Goal: Task Accomplishment & Management: Manage account settings

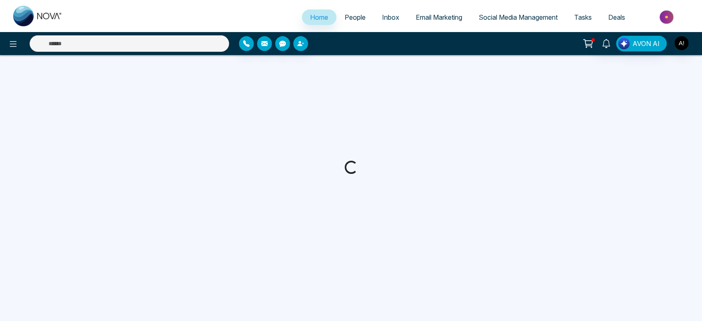
select select "*"
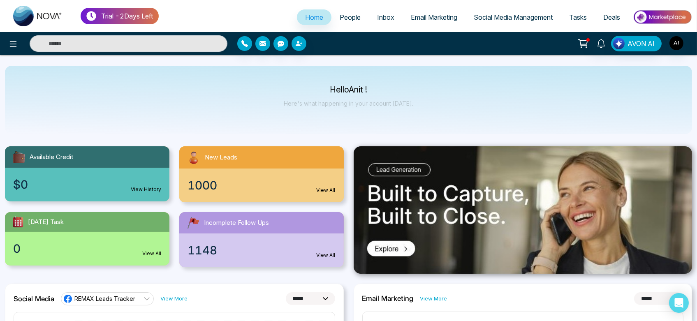
click at [340, 19] on span "People" at bounding box center [350, 17] width 21 height 8
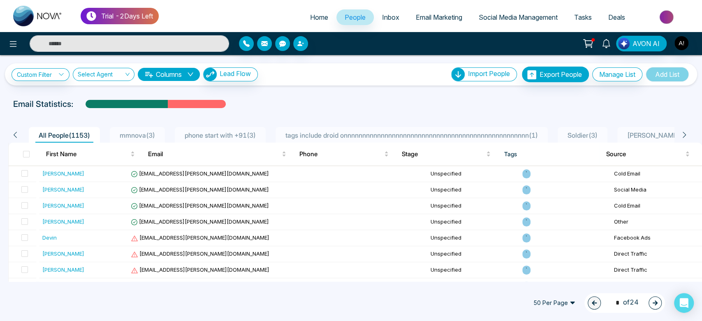
click at [382, 18] on span "Inbox" at bounding box center [390, 17] width 17 height 8
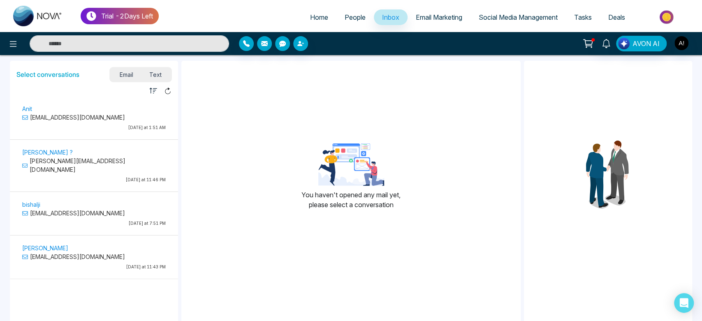
click at [428, 23] on link "Email Marketing" at bounding box center [438, 17] width 63 height 16
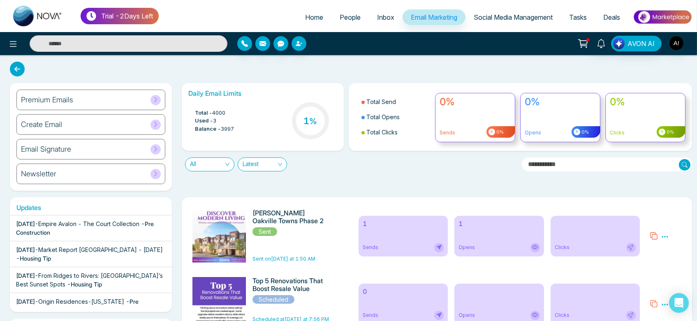
drag, startPoint x: 511, startPoint y: 13, endPoint x: 338, endPoint y: 178, distance: 238.4
click at [338, 178] on div "Daily Email Limits Total - 4000 Used - 3 Balance - 3997 1 % Total Send Total Op…" at bounding box center [434, 137] width 515 height 108
click at [297, 17] on link "Home" at bounding box center [314, 17] width 35 height 16
select select "*"
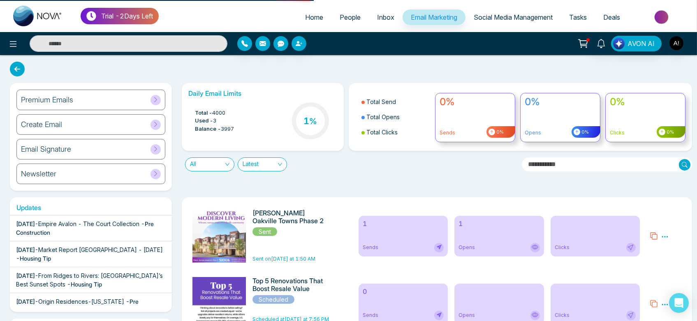
select select "*"
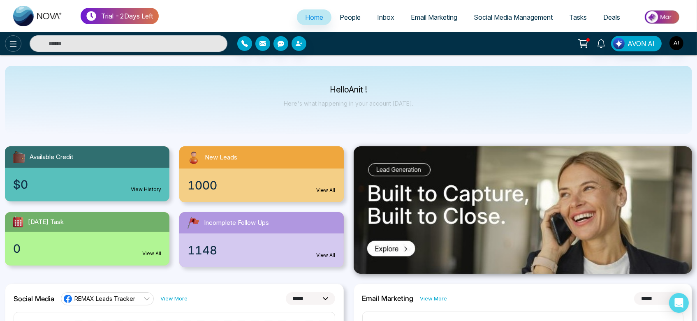
click at [8, 45] on icon at bounding box center [13, 44] width 10 height 10
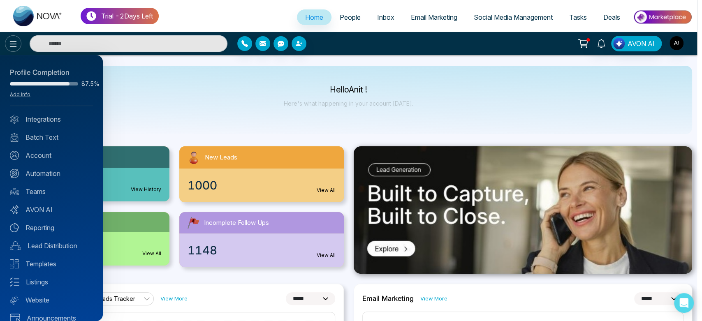
click at [8, 45] on div at bounding box center [351, 160] width 702 height 321
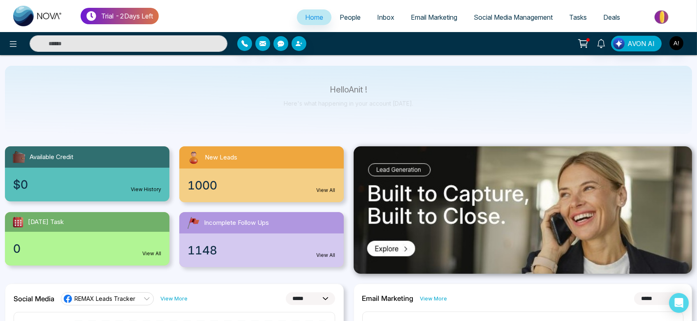
scroll to position [42, 0]
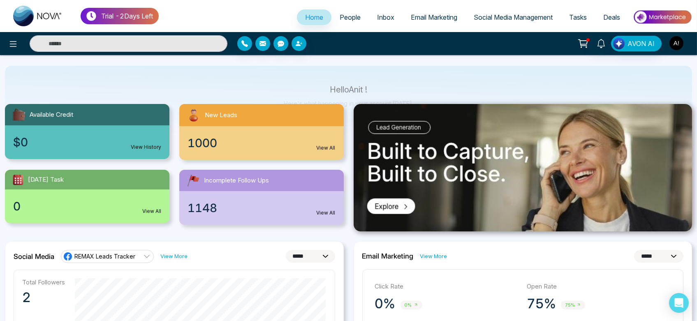
click at [681, 40] on img "button" at bounding box center [676, 43] width 14 height 14
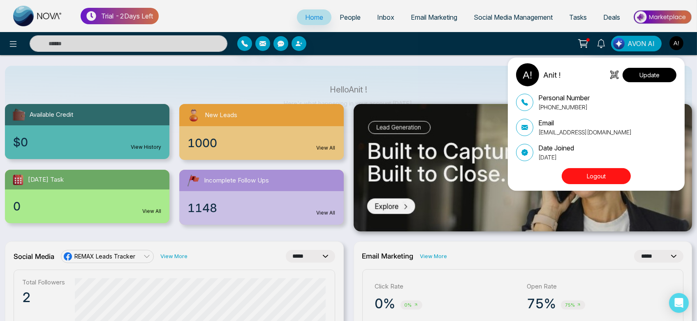
click at [645, 74] on button "Update" at bounding box center [649, 75] width 54 height 14
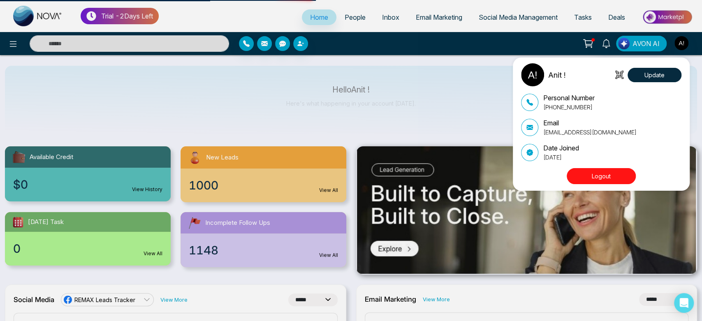
select select
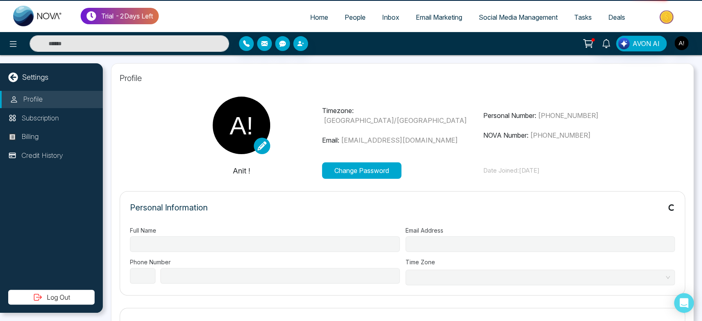
type input "******"
type input "**********"
select select "***"
type input "**********"
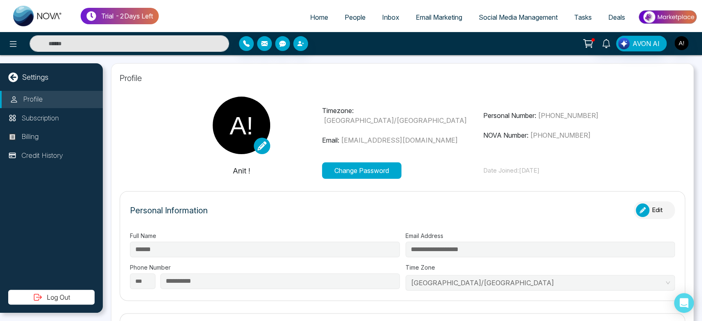
type input "*********"
type input "**********"
click at [316, 26] on ul "Home People Inbox Email Marketing Social Media Management Tasks Deals" at bounding box center [428, 18] width 538 height 23
click at [316, 19] on span "Home" at bounding box center [319, 17] width 18 height 8
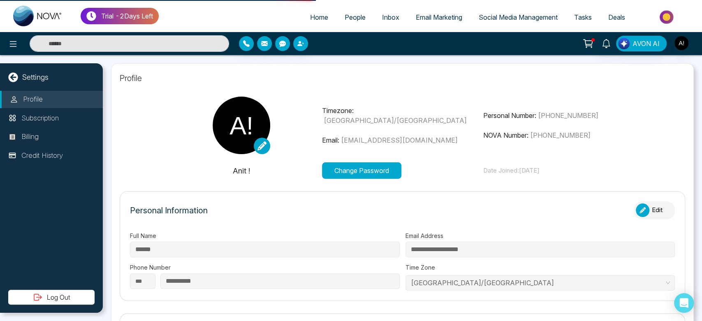
select select "*"
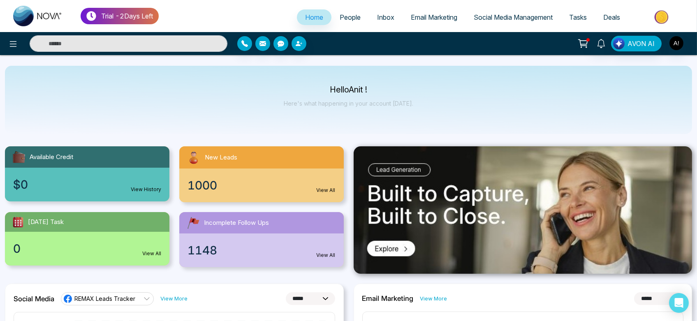
click at [347, 14] on span "People" at bounding box center [350, 17] width 21 height 8
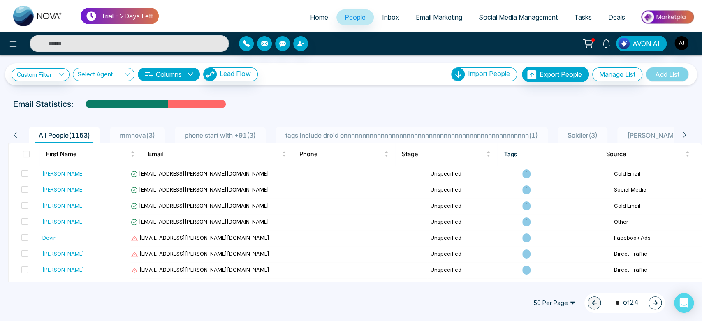
click at [311, 18] on span "Home" at bounding box center [319, 17] width 18 height 8
select select "*"
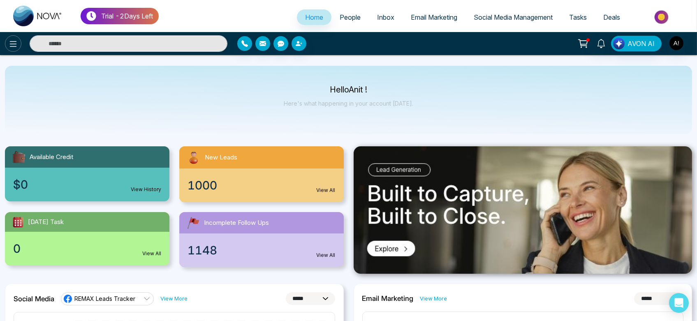
click at [6, 45] on button at bounding box center [13, 43] width 16 height 16
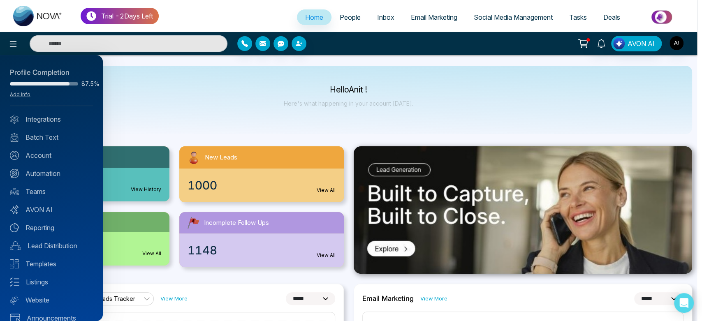
click at [163, 74] on div at bounding box center [351, 160] width 702 height 321
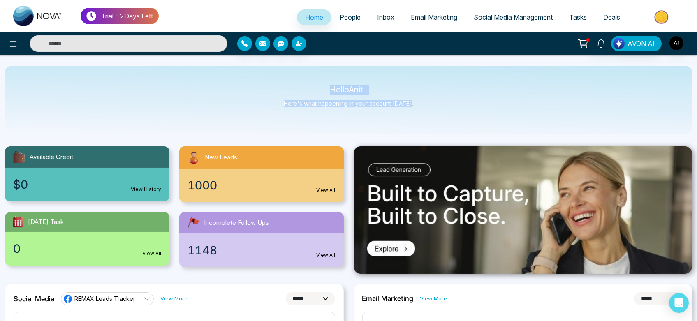
drag, startPoint x: 327, startPoint y: 87, endPoint x: 444, endPoint y: 120, distance: 122.1
click at [444, 120] on div "Hello Anit ! Here's what happening in your account [DATE]." at bounding box center [348, 100] width 687 height 68
click at [340, 16] on span "People" at bounding box center [350, 17] width 21 height 8
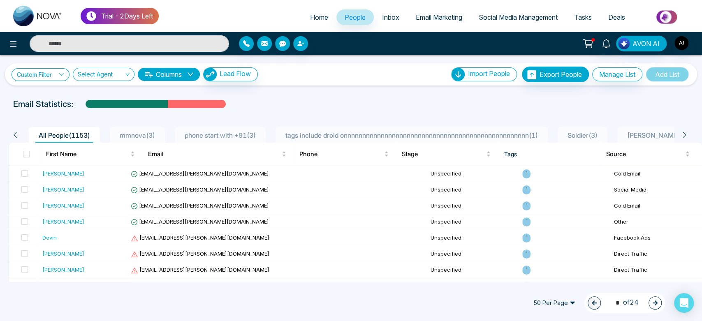
click at [65, 73] on link "Custom Filter" at bounding box center [41, 74] width 58 height 13
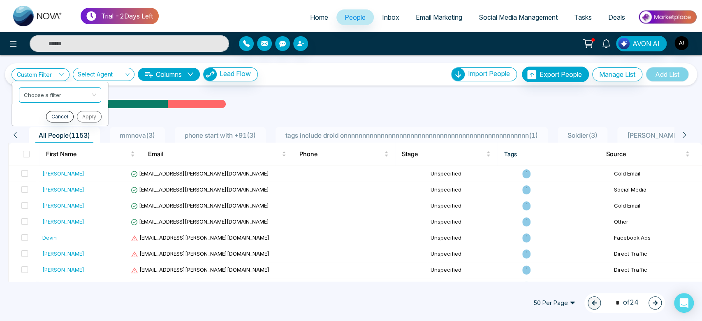
click at [64, 90] on input "search" at bounding box center [57, 93] width 67 height 12
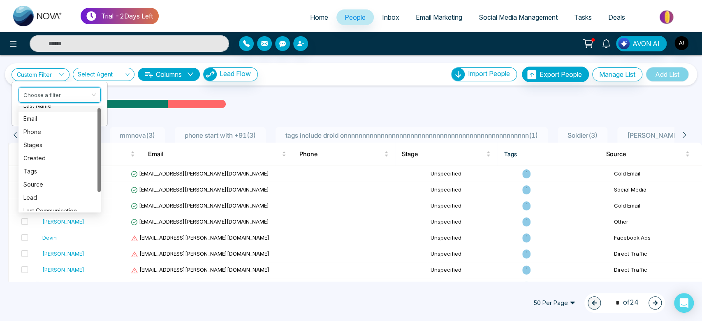
scroll to position [2, 0]
click at [4, 42] on div at bounding box center [117, 43] width 234 height 16
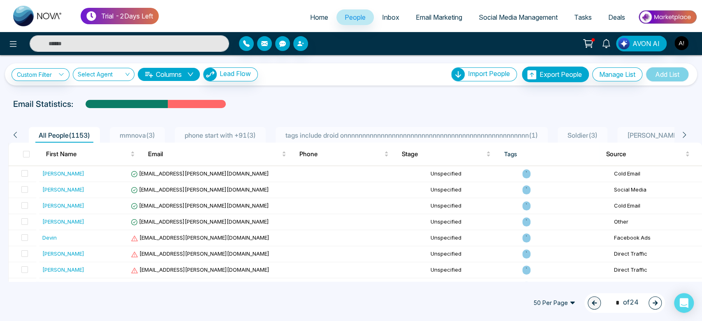
click at [118, 12] on p "Trial - 2 Days Left" at bounding box center [127, 16] width 52 height 10
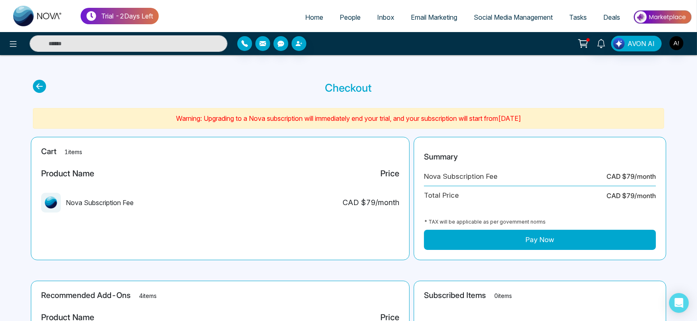
click at [42, 89] on icon at bounding box center [39, 86] width 13 height 13
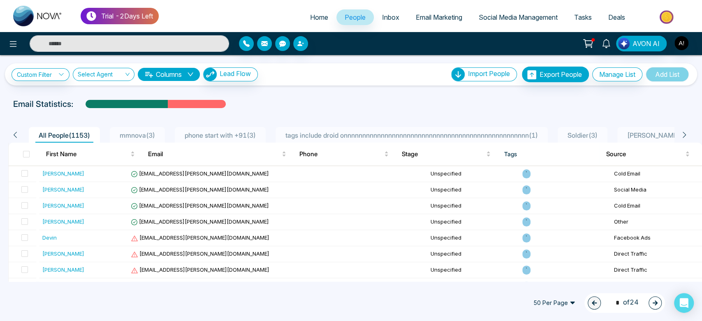
click at [328, 11] on link "Home" at bounding box center [319, 17] width 35 height 16
select select "*"
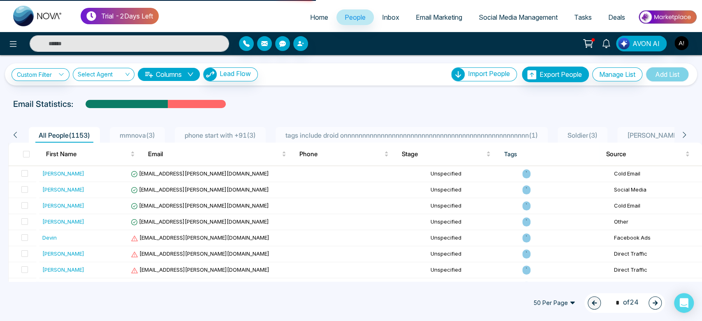
select select "*"
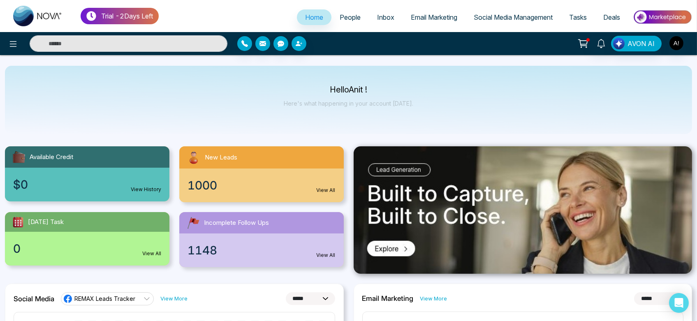
click at [299, 194] on div "1000 View All" at bounding box center [261, 186] width 164 height 34
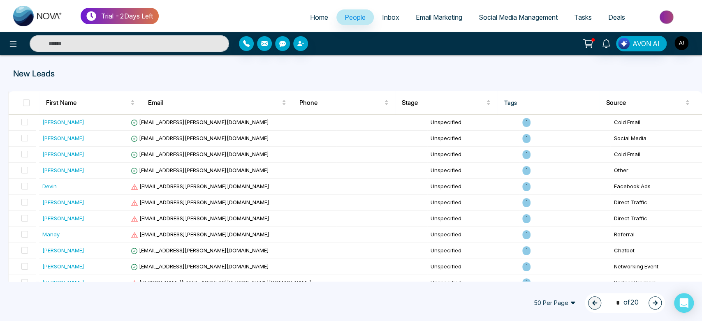
click at [307, 78] on p "New Leads" at bounding box center [236, 73] width 447 height 12
click at [310, 21] on span "Home" at bounding box center [319, 17] width 18 height 8
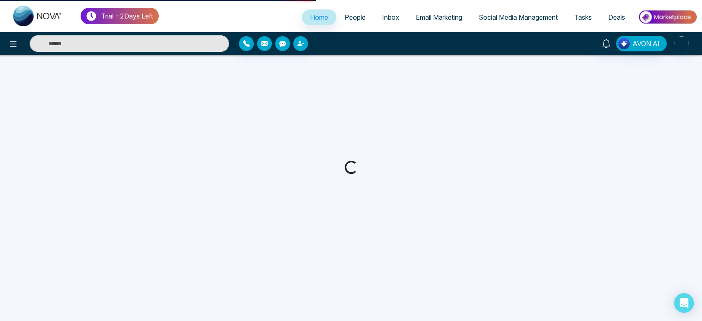
select select "*"
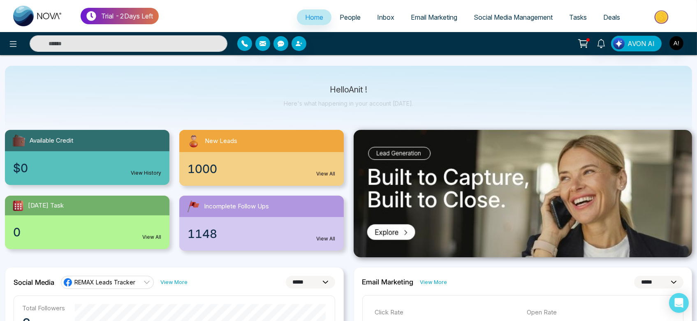
scroll to position [19, 0]
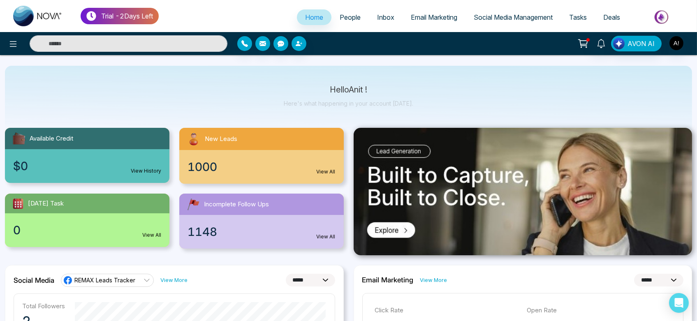
click at [304, 150] on div "1000 View All" at bounding box center [261, 167] width 164 height 34
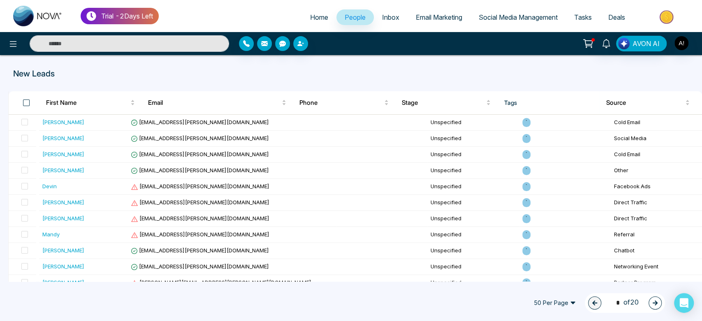
click at [25, 103] on span at bounding box center [26, 102] width 7 height 7
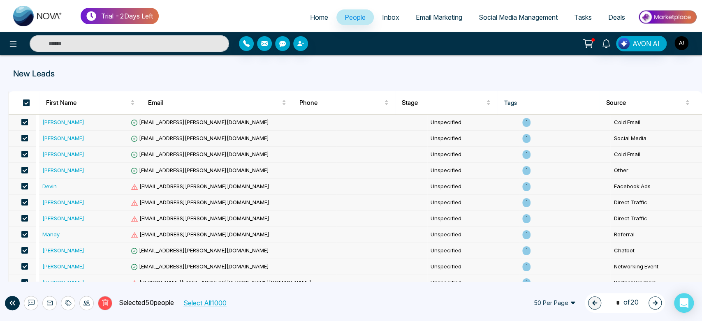
click at [25, 103] on span at bounding box center [26, 102] width 7 height 7
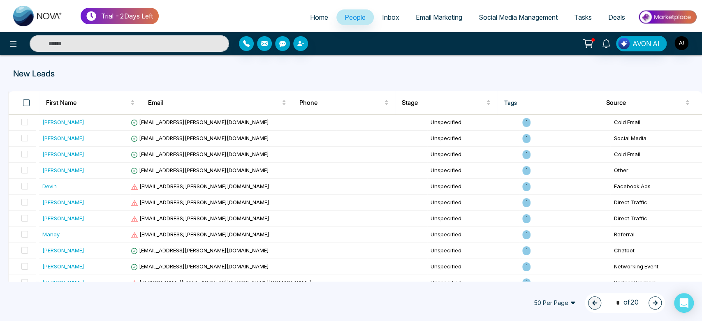
click at [25, 103] on span at bounding box center [26, 102] width 7 height 7
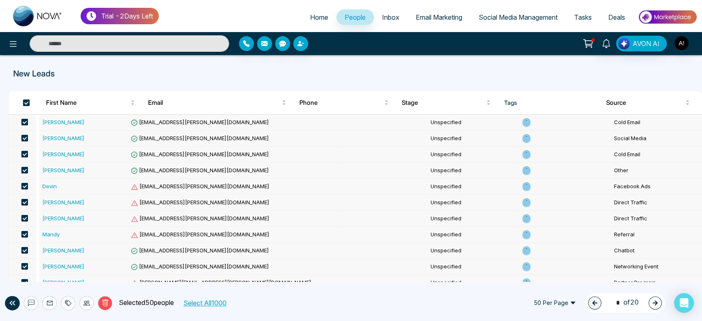
click at [217, 306] on button "Select All 1000" at bounding box center [204, 303] width 49 height 11
click at [223, 302] on button "Deselect All" at bounding box center [208, 303] width 41 height 11
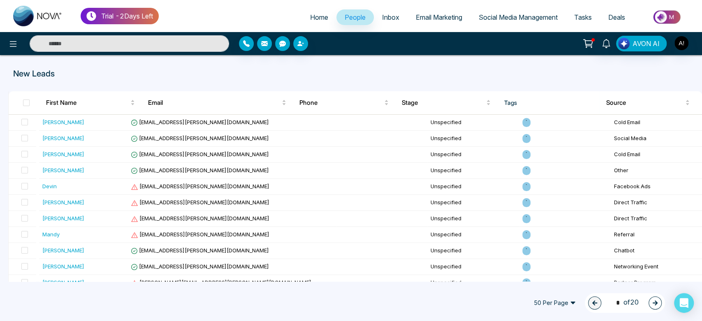
click at [310, 16] on span "Home" at bounding box center [319, 17] width 18 height 8
select select "*"
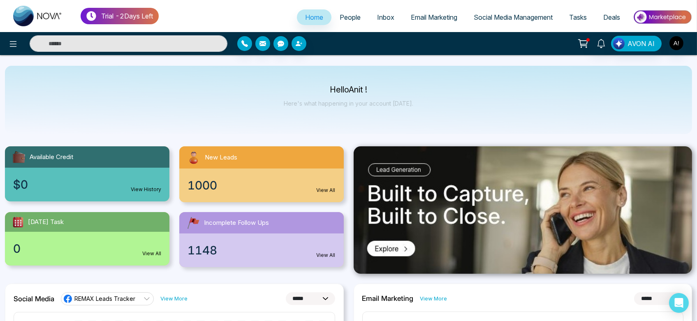
drag, startPoint x: 319, startPoint y: 85, endPoint x: 421, endPoint y: 95, distance: 102.4
click at [421, 95] on div "Hello Anit ! Here's what happening in your account [DATE]." at bounding box center [348, 100] width 687 height 68
drag, startPoint x: 321, startPoint y: 82, endPoint x: 440, endPoint y: 113, distance: 123.1
click at [440, 113] on div "Hello Anit ! Here's what happening in your account [DATE]." at bounding box center [348, 100] width 687 height 68
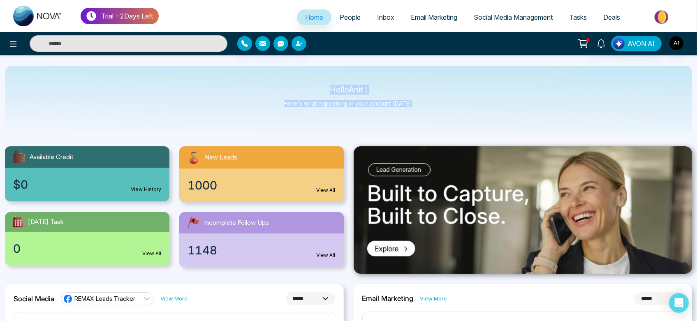
click at [440, 113] on div "Hello Anit ! Here's what happening in your account [DATE]." at bounding box center [348, 100] width 687 height 68
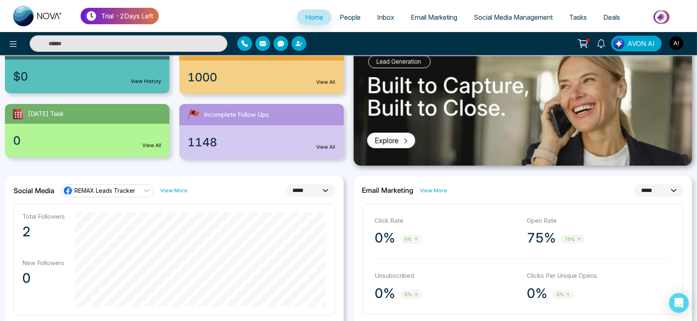
scroll to position [111, 0]
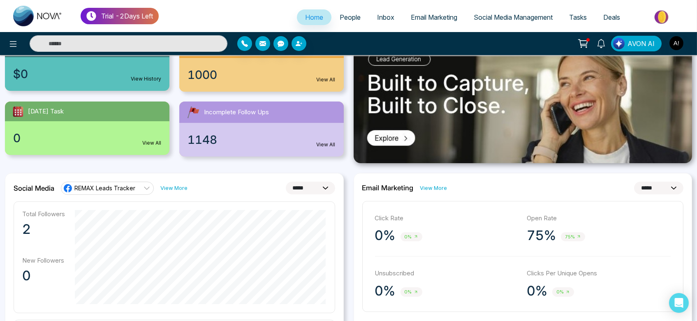
click at [130, 190] on span "REMAX Leads Tracker" at bounding box center [104, 188] width 61 height 8
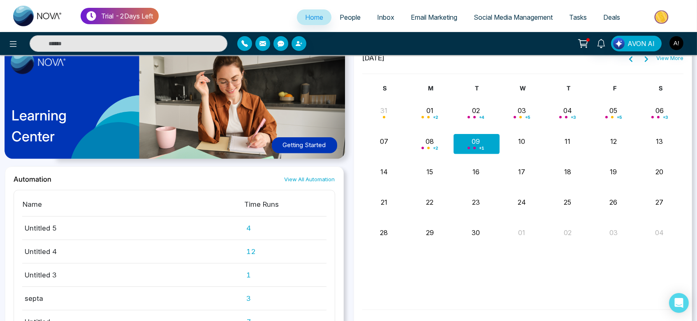
scroll to position [633, 0]
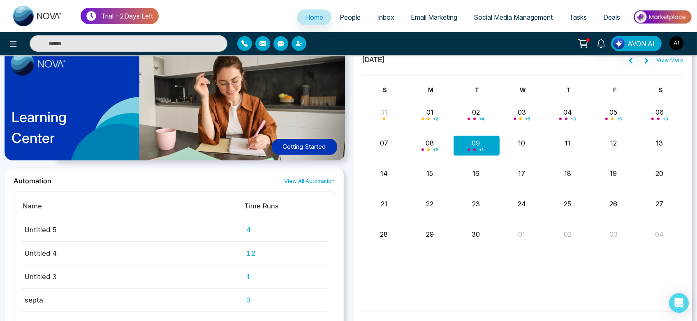
click at [283, 134] on div "Learning Center Getting Started" at bounding box center [174, 107] width 339 height 122
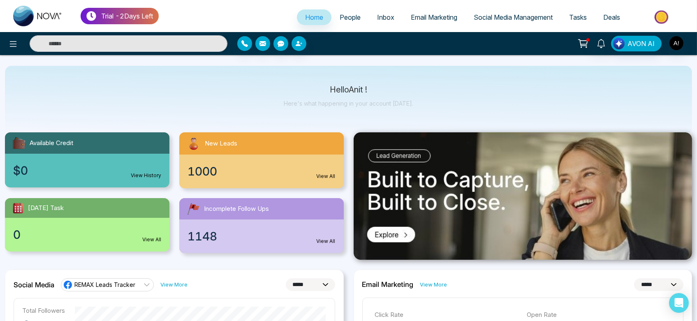
scroll to position [14, 0]
click at [434, 178] on img at bounding box center [523, 196] width 339 height 127
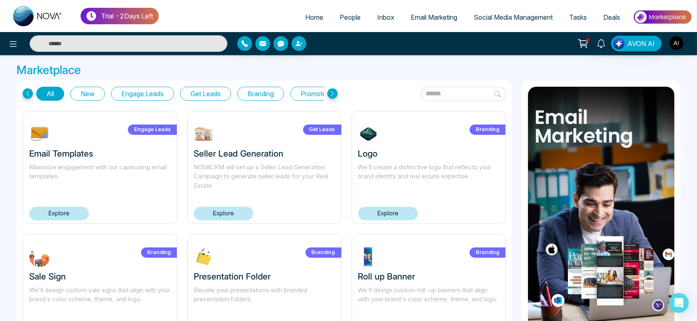
click at [333, 94] on icon at bounding box center [332, 93] width 3 height 5
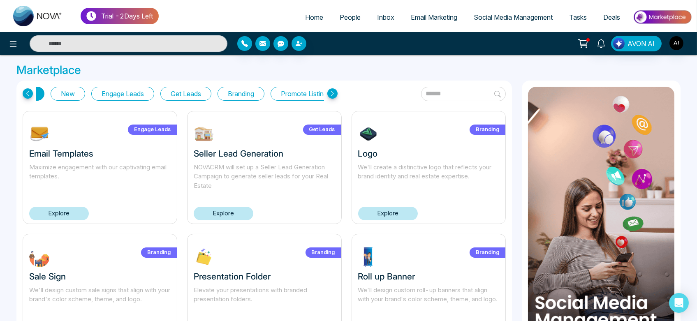
click at [333, 94] on icon at bounding box center [332, 93] width 3 height 5
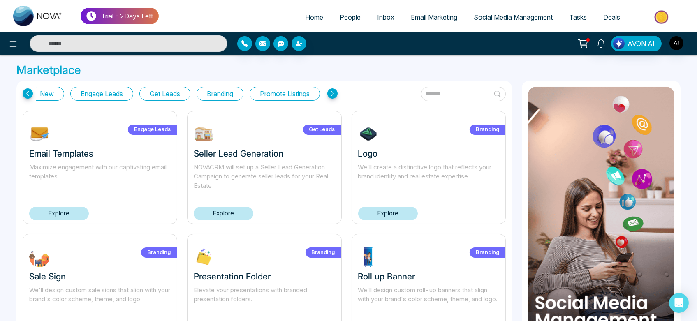
scroll to position [0, 46]
click at [333, 94] on icon at bounding box center [332, 93] width 3 height 5
click at [28, 94] on icon at bounding box center [28, 93] width 10 height 10
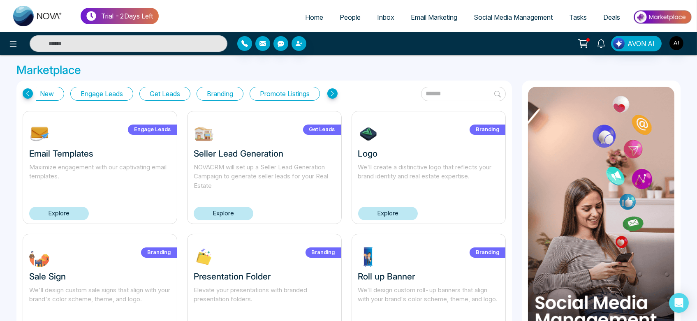
scroll to position [0, 25]
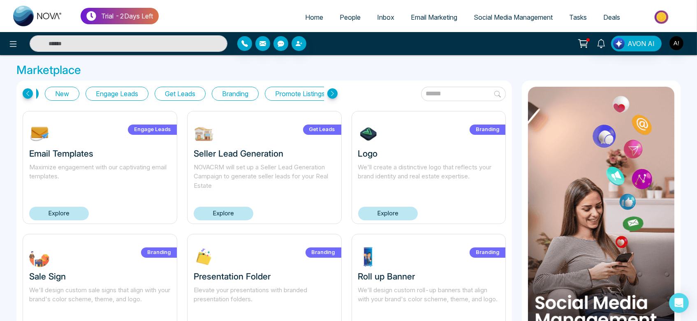
click at [28, 94] on icon at bounding box center [28, 93] width 10 height 10
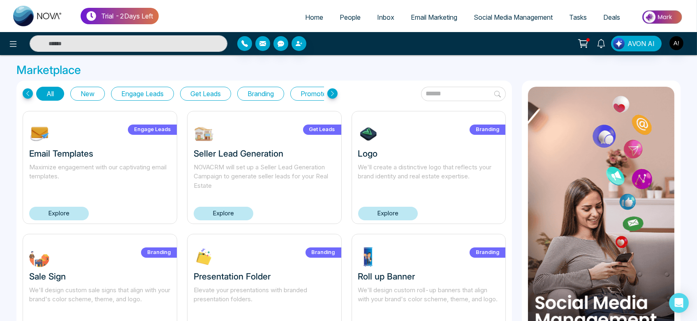
click at [28, 94] on icon at bounding box center [28, 93] width 10 height 10
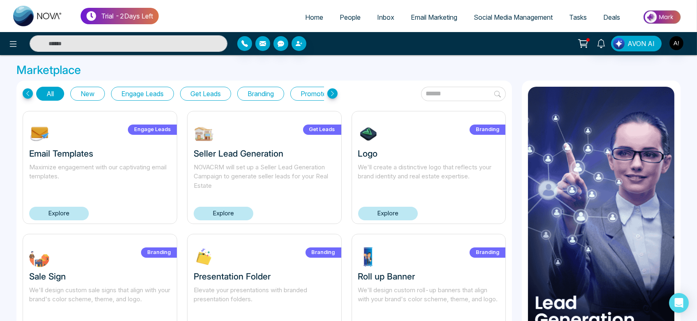
click at [28, 94] on icon at bounding box center [28, 93] width 10 height 10
click at [615, 233] on img at bounding box center [601, 214] width 146 height 254
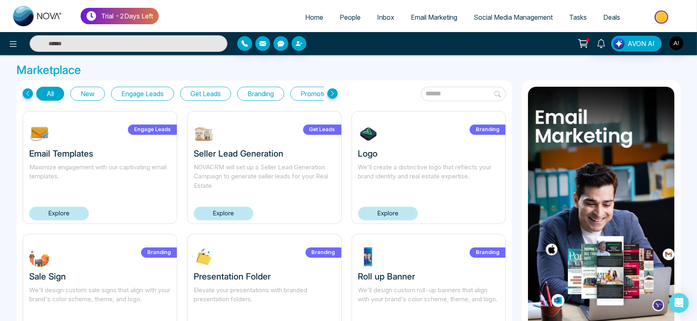
click at [309, 18] on span "Home" at bounding box center [314, 17] width 18 height 8
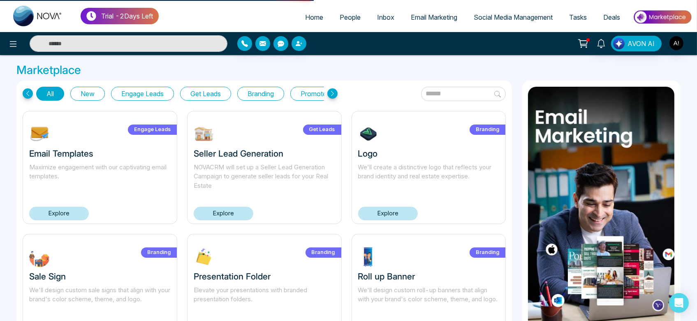
select select "*"
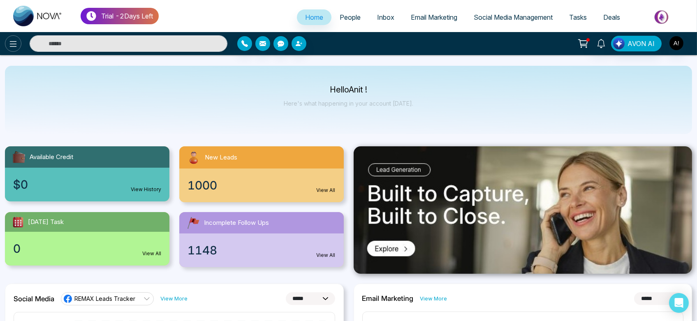
click at [8, 46] on icon at bounding box center [13, 44] width 10 height 10
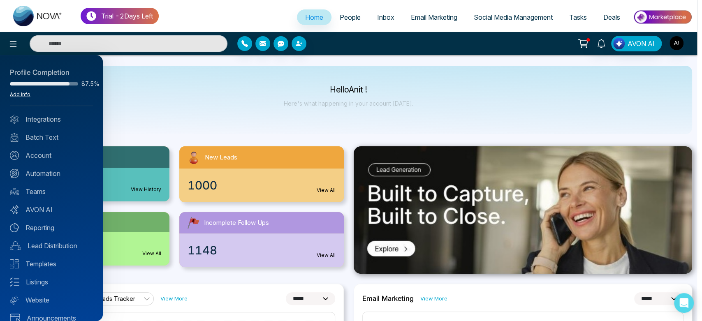
click at [23, 95] on link "Add Info" at bounding box center [20, 94] width 21 height 6
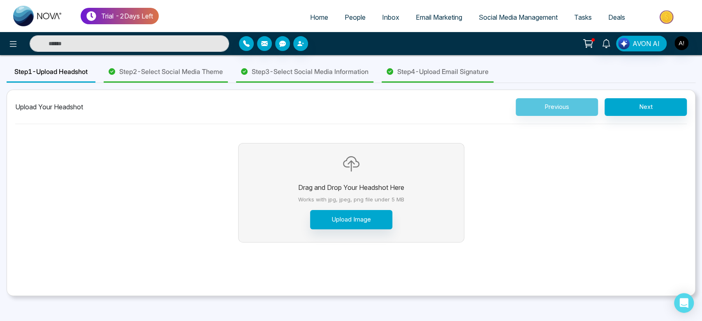
click at [310, 16] on span "Home" at bounding box center [319, 17] width 18 height 8
select select "*"
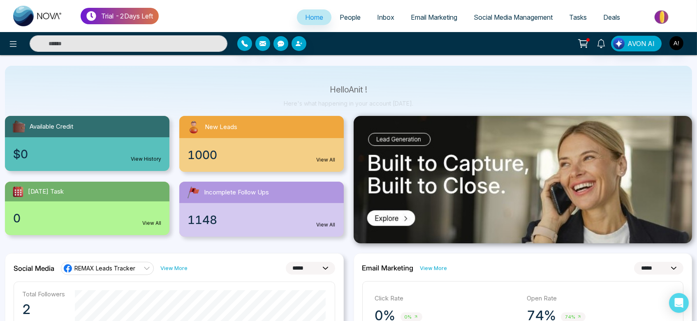
scroll to position [34, 0]
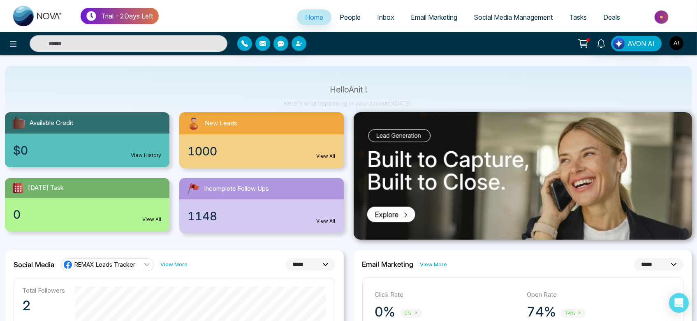
click at [125, 160] on div "$0 View History" at bounding box center [87, 151] width 164 height 34
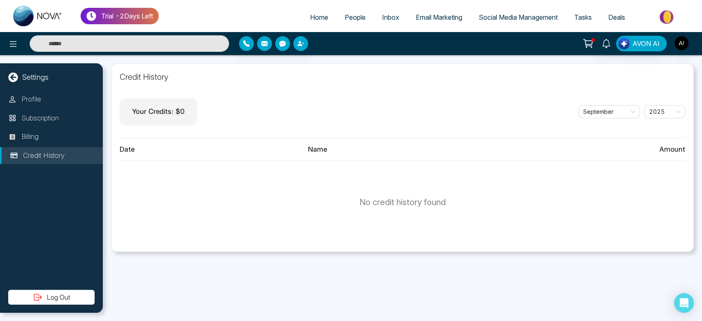
click at [310, 18] on span "Home" at bounding box center [319, 17] width 18 height 8
select select "*"
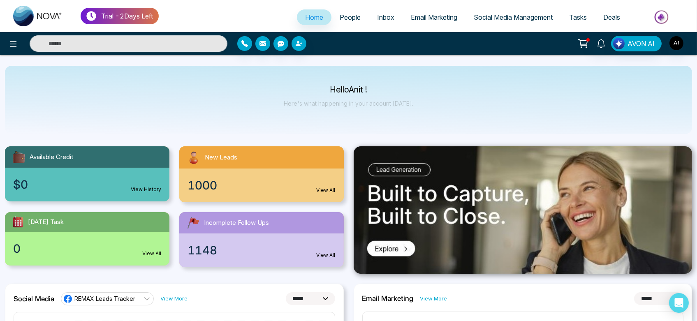
click at [320, 85] on div "Hello Anit ! Here's what happening in your account [DATE]." at bounding box center [348, 100] width 687 height 68
drag, startPoint x: 475, startPoint y: 94, endPoint x: 417, endPoint y: 107, distance: 59.5
click at [417, 107] on div "Hello Anit ! Here's what happening in your account [DATE]." at bounding box center [348, 100] width 687 height 68
drag, startPoint x: 417, startPoint y: 107, endPoint x: 315, endPoint y: 84, distance: 104.6
click at [315, 84] on div "Hello Anit ! Here's what happening in your account [DATE]." at bounding box center [348, 100] width 687 height 68
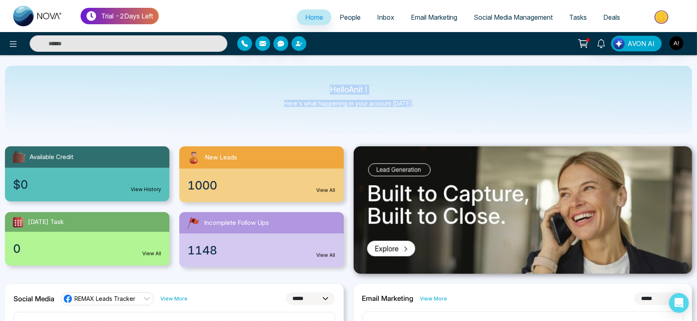
click at [315, 84] on div "Hello Anit ! Here's what happening in your account [DATE]." at bounding box center [348, 100] width 687 height 68
drag, startPoint x: 325, startPoint y: 83, endPoint x: 444, endPoint y: 105, distance: 120.8
click at [444, 105] on div "Hello Anit ! Here's what happening in your account [DATE]." at bounding box center [348, 100] width 687 height 68
drag, startPoint x: 306, startPoint y: 83, endPoint x: 457, endPoint y: 107, distance: 152.8
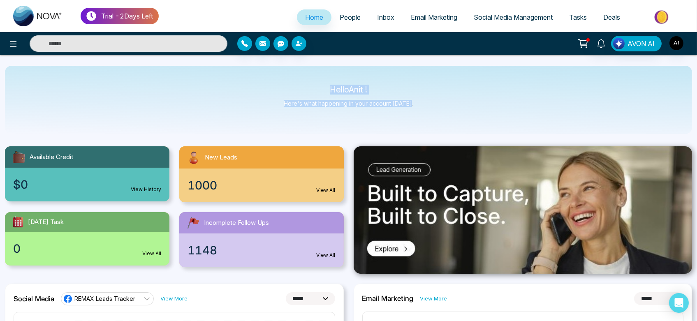
click at [457, 107] on div "Hello Anit ! Here's what happening in your account [DATE]." at bounding box center [348, 100] width 687 height 68
click at [16, 46] on icon at bounding box center [13, 44] width 10 height 10
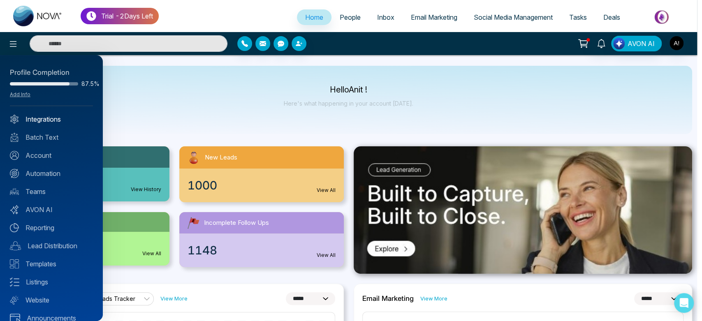
click at [60, 122] on link "Integrations" at bounding box center [51, 119] width 83 height 10
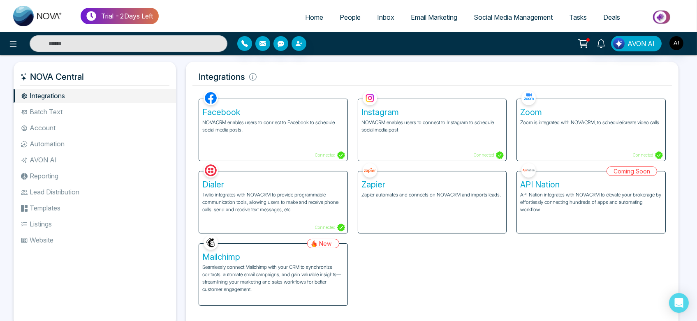
click at [289, 261] on h5 "Mailchimp" at bounding box center [273, 257] width 142 height 10
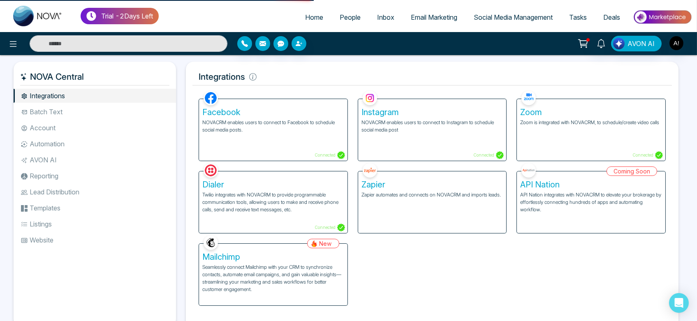
click at [289, 261] on h5 "Mailchimp" at bounding box center [273, 257] width 142 height 10
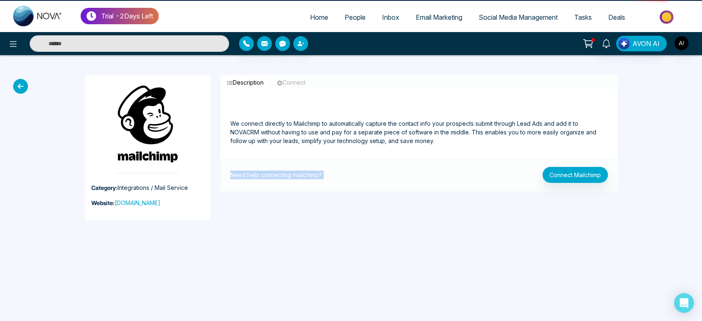
click at [289, 261] on div "Trial - 2 Days Left Home People Inbox Email Marketing Social Media Management T…" at bounding box center [351, 160] width 702 height 321
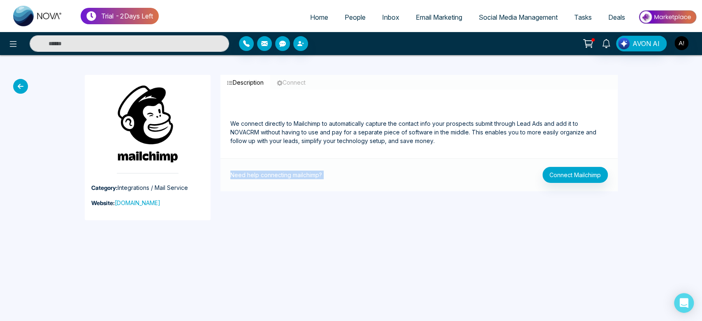
drag, startPoint x: 289, startPoint y: 261, endPoint x: 411, endPoint y: 242, distance: 124.1
click at [411, 242] on div "Trial - 2 Days Left Home People Inbox Email Marketing Social Media Management T…" at bounding box center [351, 160] width 702 height 321
click at [575, 171] on button "Connect Mailchimp" at bounding box center [574, 175] width 65 height 16
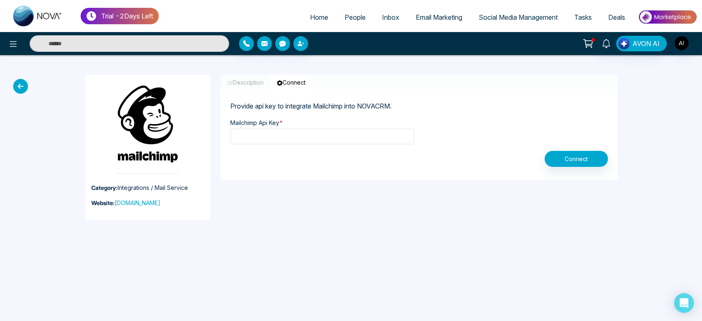
click at [252, 82] on button "Description" at bounding box center [245, 82] width 50 height 15
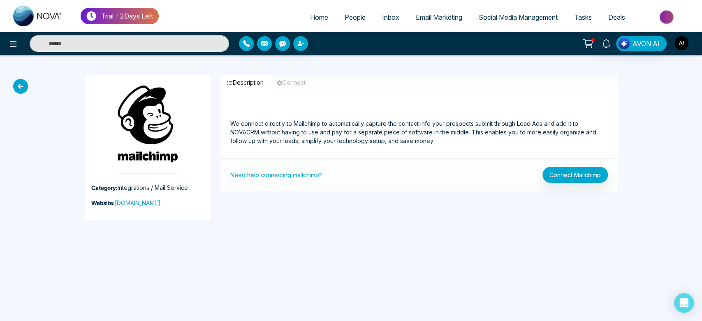
click at [296, 81] on button "Connect" at bounding box center [291, 82] width 42 height 15
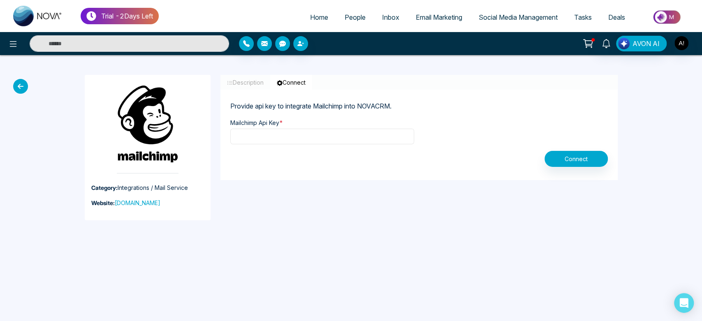
click at [273, 143] on input "text" at bounding box center [322, 137] width 184 height 16
click at [250, 78] on button "Description" at bounding box center [245, 82] width 50 height 15
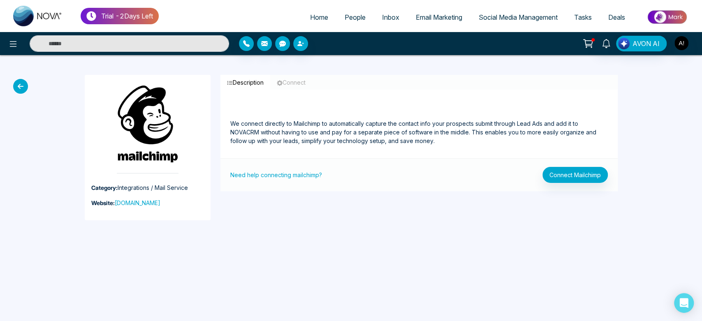
click at [282, 81] on icon "button" at bounding box center [280, 83] width 6 height 6
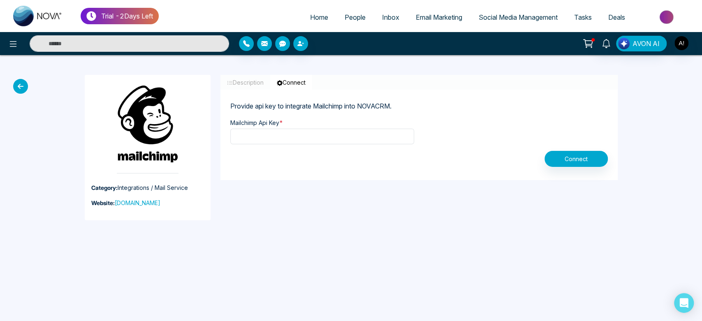
click at [24, 83] on icon at bounding box center [20, 86] width 15 height 15
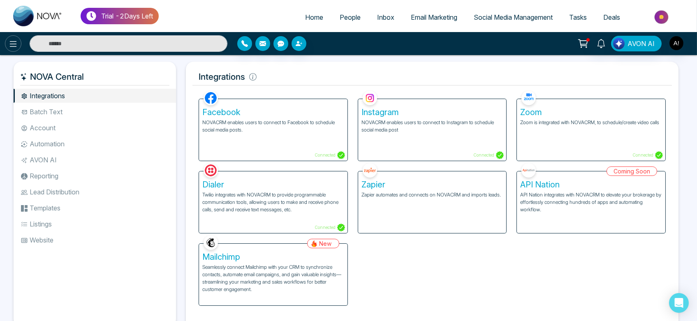
click at [12, 38] on button at bounding box center [13, 43] width 16 height 16
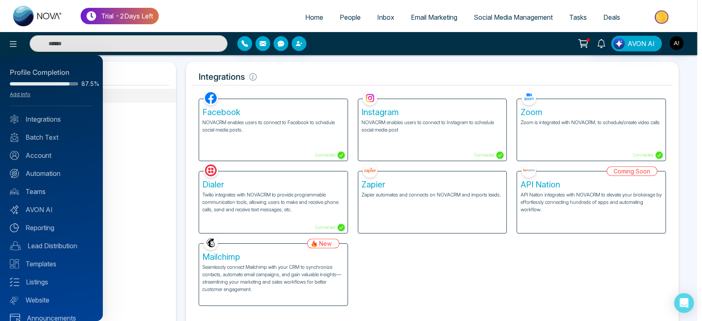
click at [679, 48] on div at bounding box center [351, 160] width 702 height 321
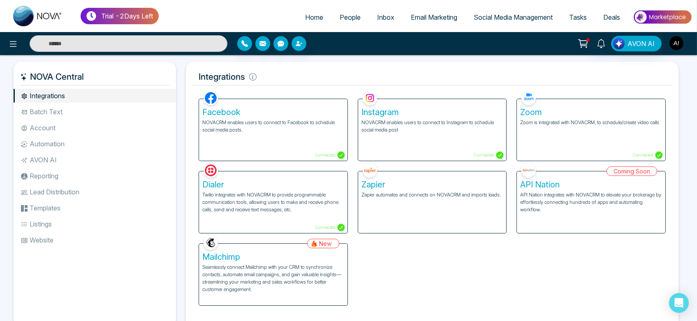
click at [678, 46] on img "button" at bounding box center [676, 43] width 14 height 14
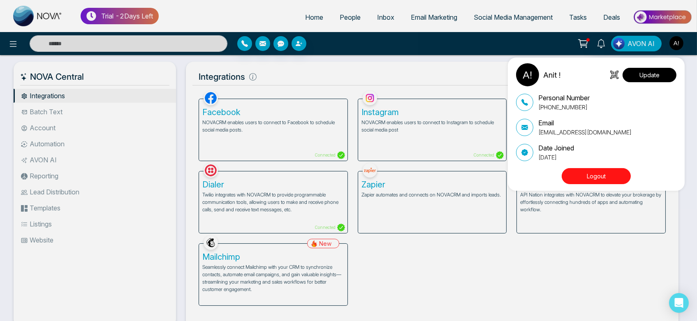
click at [651, 72] on button "Update" at bounding box center [649, 75] width 54 height 14
select select
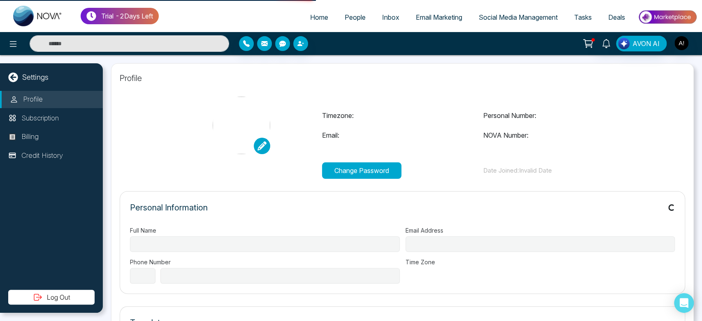
type input "******"
type input "**********"
select select "***"
type input "**********"
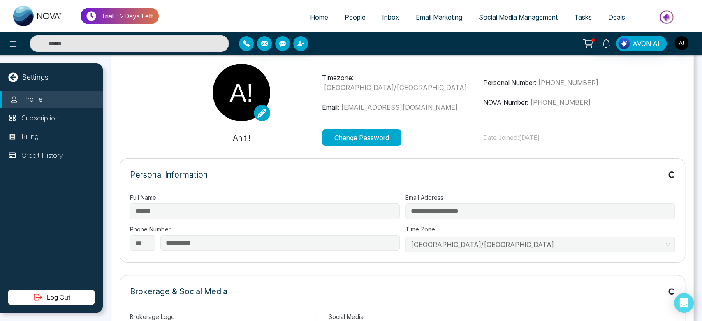
scroll to position [33, 0]
type input "*********"
type input "**********"
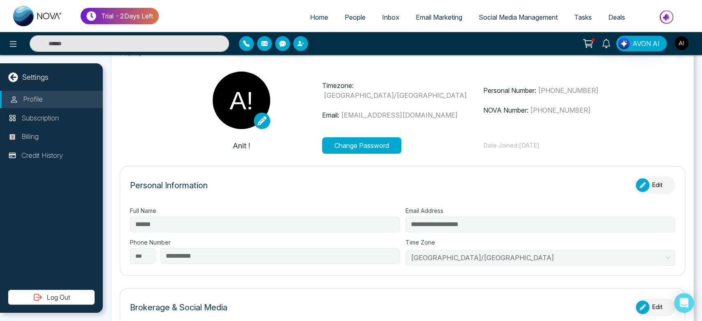
scroll to position [27, 0]
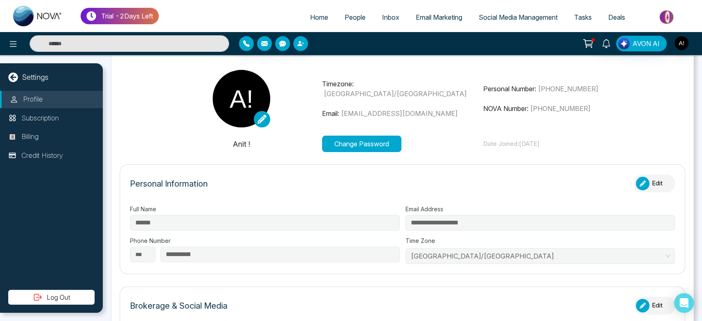
click at [345, 25] on li "People" at bounding box center [354, 17] width 37 height 17
click at [350, 18] on span "People" at bounding box center [355, 17] width 21 height 8
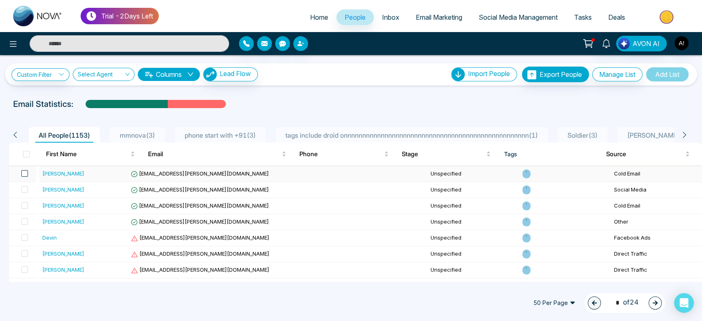
click at [26, 174] on span at bounding box center [24, 173] width 7 height 7
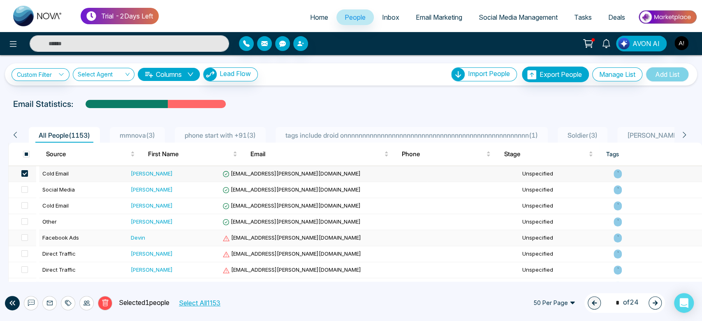
click at [264, 239] on span "breanna97@yu-wagner.com" at bounding box center [291, 237] width 139 height 7
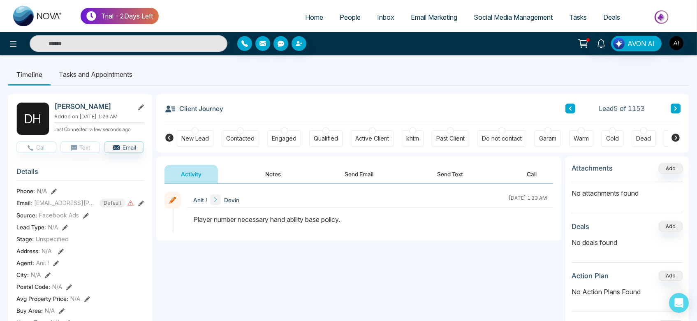
drag, startPoint x: 226, startPoint y: 109, endPoint x: 247, endPoint y: 109, distance: 20.6
click at [247, 109] on div "Client Journey Lead 5 of 1153" at bounding box center [422, 108] width 516 height 28
click at [312, 17] on span "Home" at bounding box center [314, 17] width 18 height 8
select select "*"
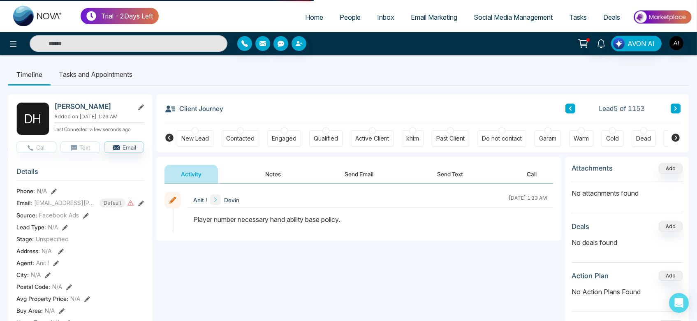
select select "*"
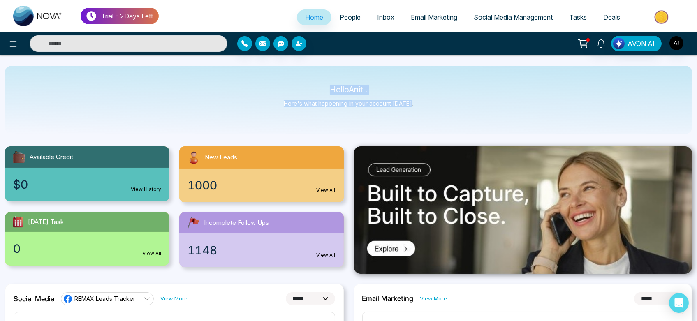
drag, startPoint x: 314, startPoint y: 85, endPoint x: 458, endPoint y: 104, distance: 145.1
click at [458, 104] on div "Hello Anit ! Here's what happening in your account [DATE]." at bounding box center [348, 100] width 687 height 68
drag, startPoint x: 418, startPoint y: 107, endPoint x: 310, endPoint y: 89, distance: 108.7
click at [310, 89] on div "Hello Anit ! Here's what happening in your account [DATE]." at bounding box center [348, 100] width 687 height 68
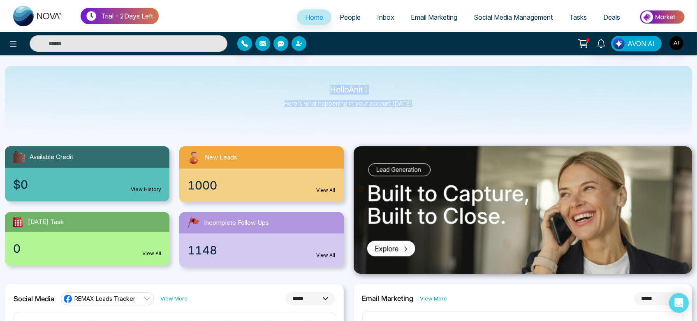
click at [310, 89] on p "Hello Anit !" at bounding box center [349, 89] width 130 height 7
drag, startPoint x: 326, startPoint y: 87, endPoint x: 451, endPoint y: 104, distance: 126.2
click at [451, 104] on div "Hello Anit ! Here's what happening in your account [DATE]." at bounding box center [348, 100] width 687 height 68
click at [340, 19] on span "People" at bounding box center [350, 17] width 21 height 8
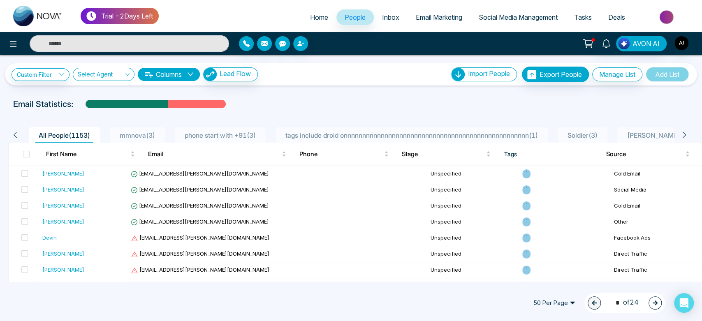
click at [374, 18] on link "Inbox" at bounding box center [391, 17] width 34 height 16
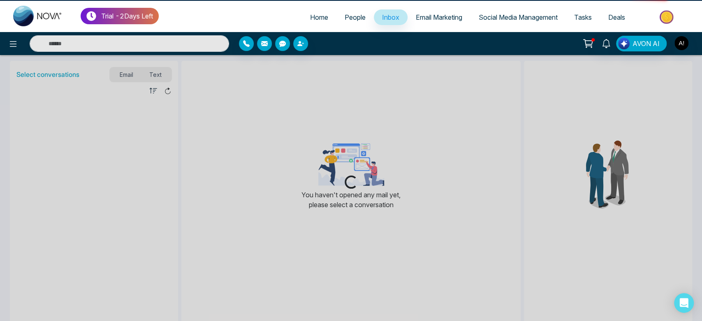
click at [387, 19] on span "Inbox" at bounding box center [390, 17] width 17 height 8
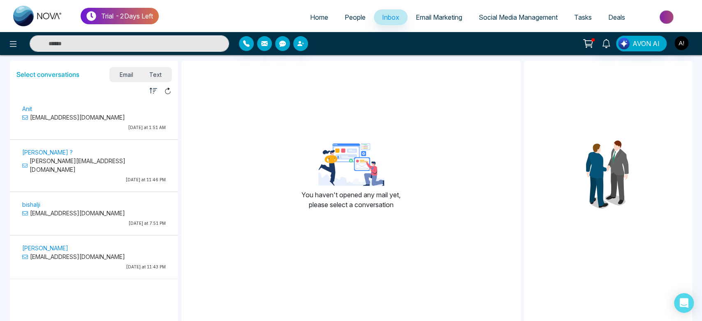
click at [312, 18] on span "Home" at bounding box center [319, 17] width 18 height 8
select select "*"
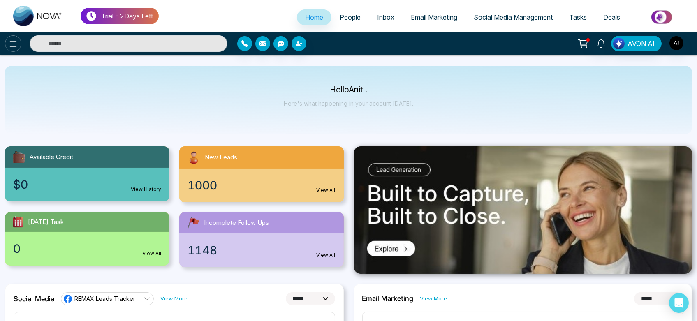
click at [13, 46] on icon at bounding box center [13, 44] width 10 height 10
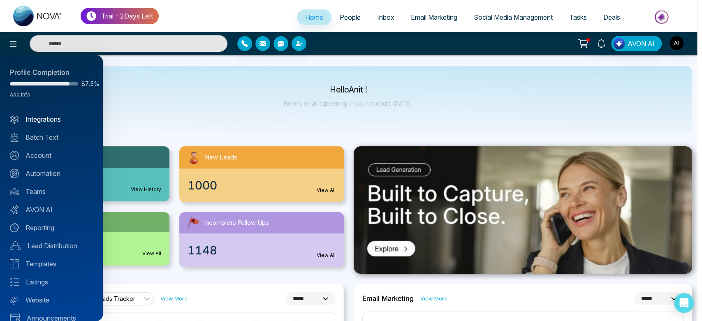
click at [52, 123] on link "Integrations" at bounding box center [51, 119] width 83 height 10
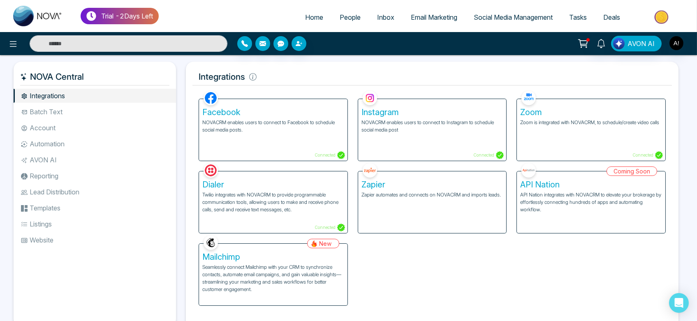
click at [255, 266] on p "Seamlessly connect Mailchimp with your CRM to synchronize contacts, automate em…" at bounding box center [273, 279] width 142 height 30
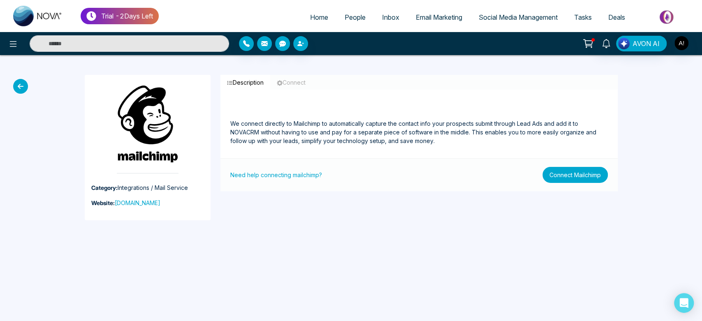
click at [574, 176] on button "Connect Mailchimp" at bounding box center [574, 175] width 65 height 16
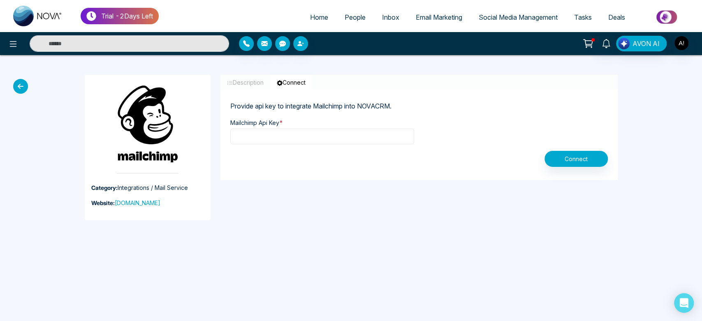
click at [254, 134] on input "text" at bounding box center [322, 137] width 184 height 16
click at [562, 162] on button "Connect" at bounding box center [575, 159] width 63 height 16
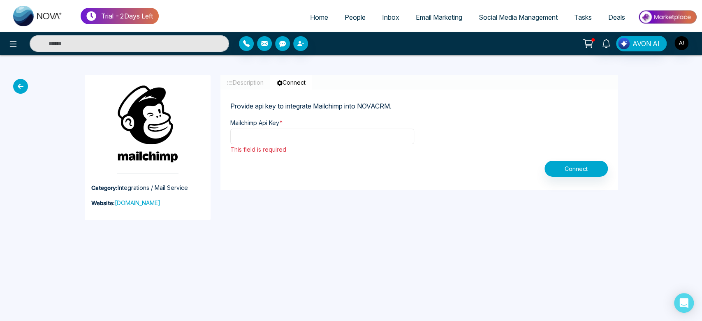
click at [315, 133] on input "text" at bounding box center [322, 137] width 184 height 16
click at [564, 167] on button "Connect" at bounding box center [575, 169] width 63 height 16
click at [309, 139] on input "text" at bounding box center [322, 137] width 184 height 16
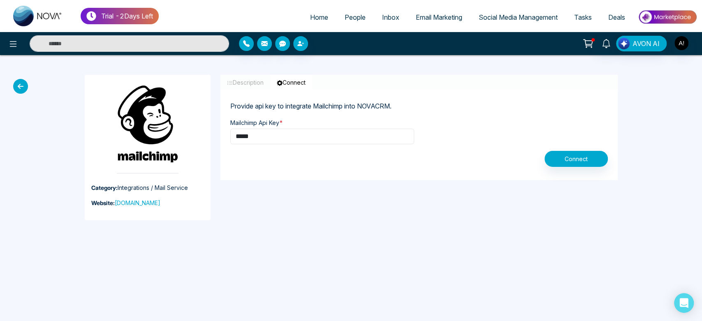
type input "*****"
click at [547, 156] on button "Connect" at bounding box center [575, 159] width 63 height 16
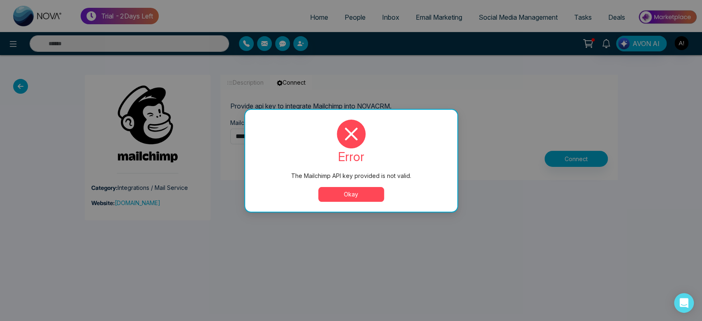
click at [346, 191] on button "Okay" at bounding box center [351, 194] width 66 height 15
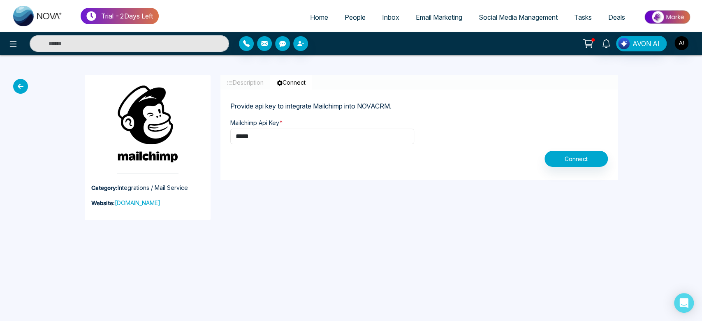
drag, startPoint x: 264, startPoint y: 132, endPoint x: 196, endPoint y: 133, distance: 68.2
click at [196, 133] on div "Category: Integrations / Mail Service Website: mailchimp.com Description Connec…" at bounding box center [351, 147] width 543 height 185
click at [297, 164] on div "Connect" at bounding box center [418, 159] width 387 height 16
click at [294, 140] on input "text" at bounding box center [322, 137] width 184 height 16
click at [293, 139] on input "text" at bounding box center [322, 137] width 184 height 16
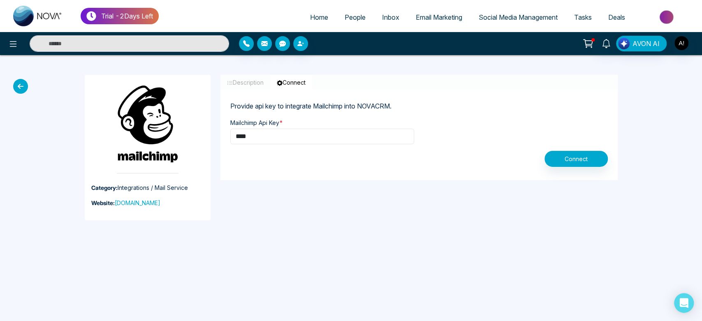
type input "****"
click at [596, 153] on button "Connect" at bounding box center [575, 159] width 63 height 16
drag, startPoint x: 291, startPoint y: 174, endPoint x: 409, endPoint y: 173, distance: 118.4
drag, startPoint x: 304, startPoint y: 194, endPoint x: 271, endPoint y: 137, distance: 66.3
click at [271, 137] on div "Description Connect We connect directly to Mailchimp to automatically capture t…" at bounding box center [418, 148] width 407 height 146
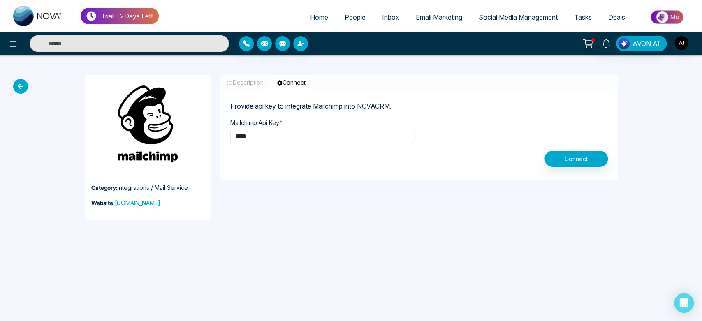
drag, startPoint x: 271, startPoint y: 137, endPoint x: 199, endPoint y: 138, distance: 72.8
click at [199, 138] on div "Category: Integrations / Mail Service Website: mailchimp.com Description Connec…" at bounding box center [351, 147] width 543 height 185
paste input "**********"
type input "**********"
click at [569, 164] on button "Connect" at bounding box center [575, 159] width 63 height 16
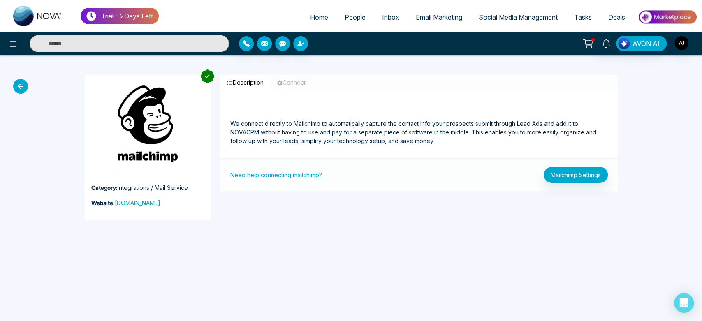
click at [353, 12] on link "People" at bounding box center [354, 17] width 37 height 16
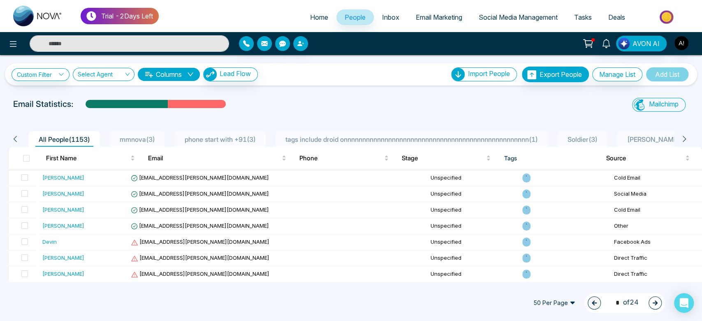
click at [434, 303] on div "50 Per Page 1 * of 24" at bounding box center [351, 303] width 702 height 36
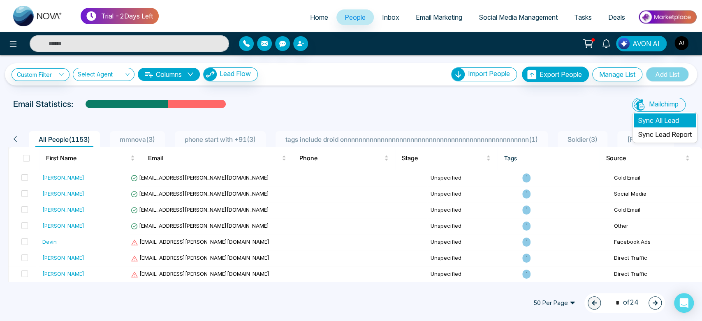
click at [667, 122] on li "Sync All Lead" at bounding box center [665, 120] width 62 height 14
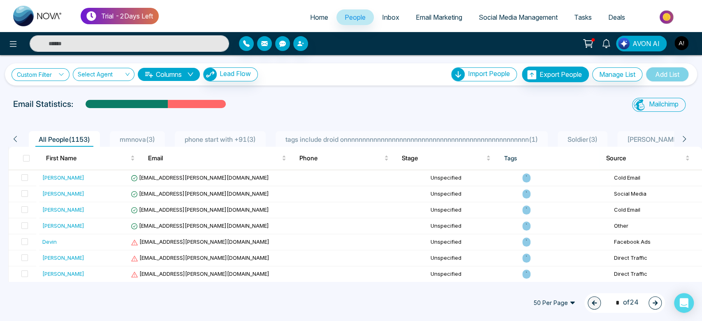
click at [42, 76] on link "Custom Filter" at bounding box center [41, 74] width 58 height 13
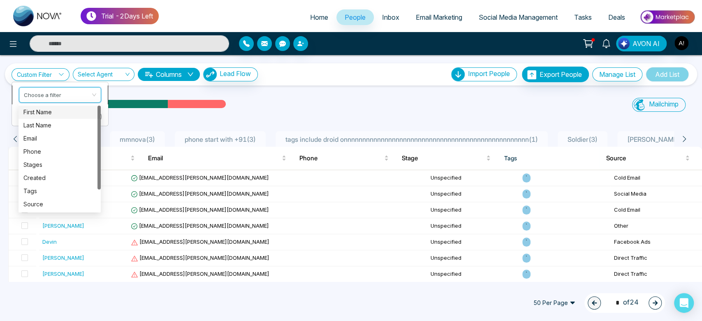
click at [62, 96] on input "search" at bounding box center [57, 93] width 67 height 12
click at [51, 141] on div "Email" at bounding box center [59, 138] width 72 height 9
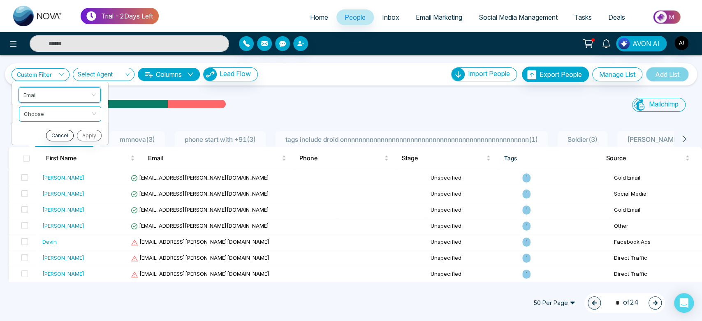
click at [63, 115] on input "search" at bounding box center [57, 112] width 67 height 12
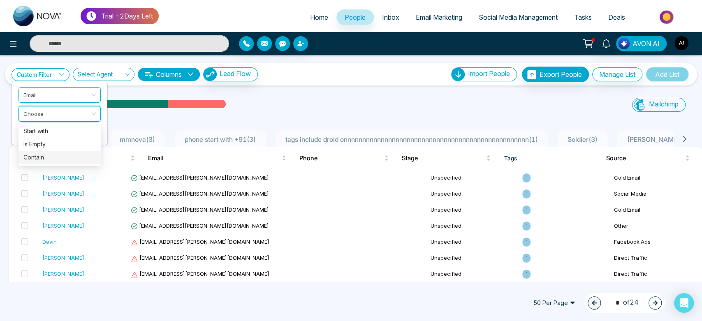
click at [65, 157] on div "Contain" at bounding box center [59, 157] width 72 height 9
click at [60, 155] on button "Cancel" at bounding box center [59, 154] width 28 height 12
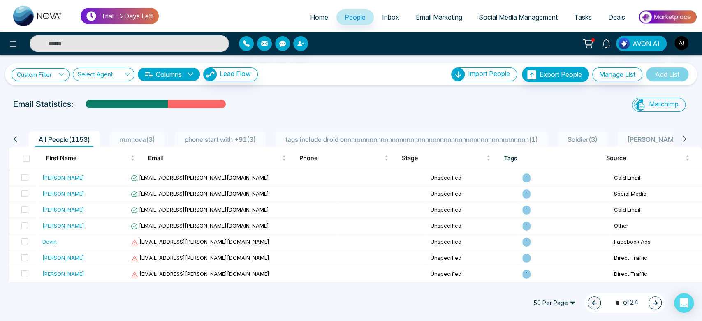
click at [48, 72] on link "Custom Filter" at bounding box center [41, 74] width 58 height 13
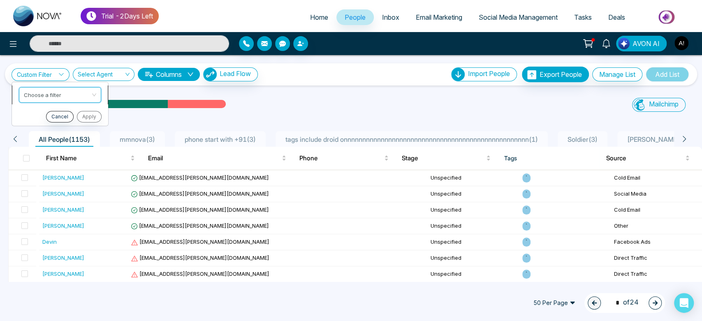
click at [51, 87] on input "search" at bounding box center [57, 93] width 67 height 12
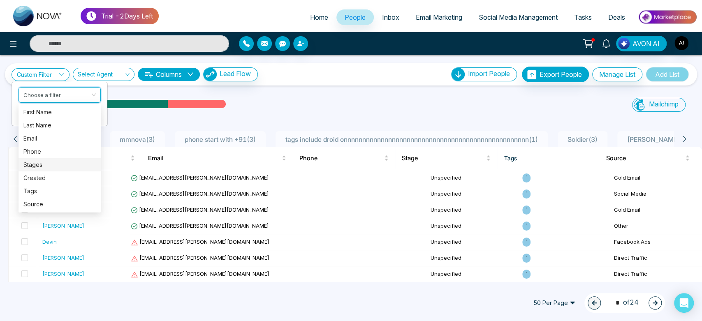
click at [51, 164] on div "Stages" at bounding box center [59, 164] width 72 height 9
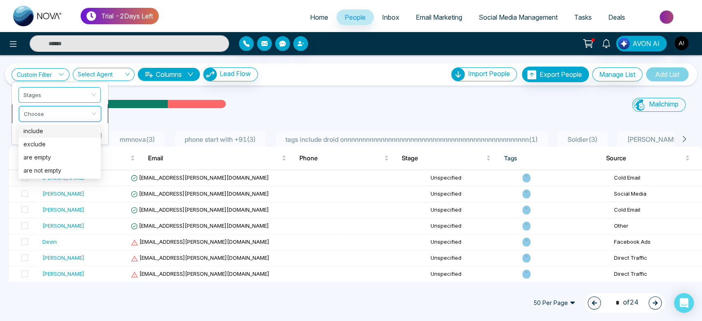
click at [71, 115] on input "search" at bounding box center [57, 112] width 67 height 12
click at [62, 136] on div "include" at bounding box center [60, 131] width 82 height 13
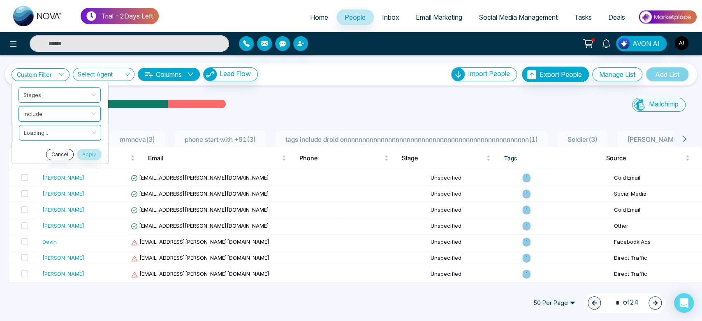
click at [75, 136] on input "search" at bounding box center [57, 131] width 67 height 12
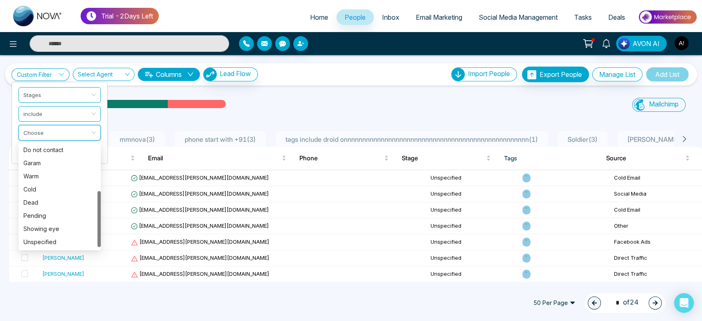
scroll to position [92, 0]
click at [51, 239] on div "Unspecified" at bounding box center [59, 242] width 72 height 9
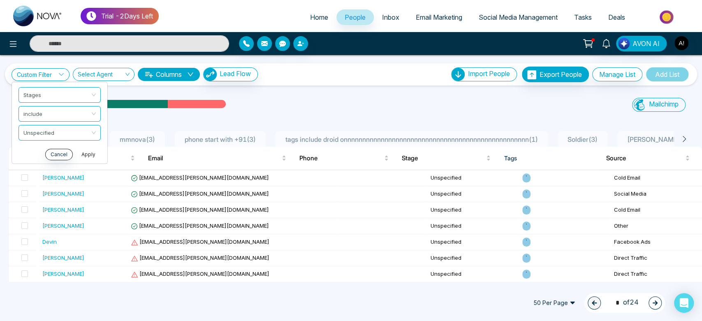
click at [86, 153] on button "Apply" at bounding box center [88, 154] width 25 height 12
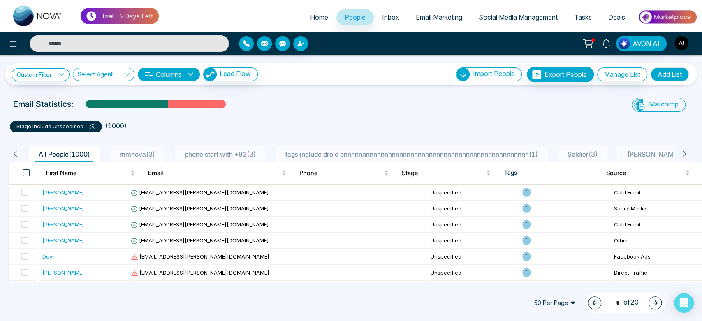
click at [24, 170] on span at bounding box center [26, 172] width 7 height 7
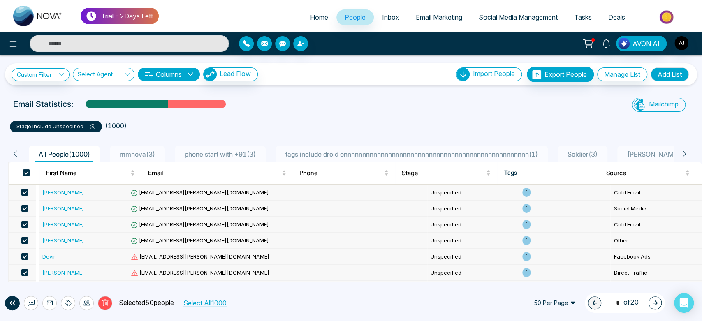
click at [220, 307] on button "Select All 1000" at bounding box center [204, 303] width 49 height 11
click at [104, 301] on icon at bounding box center [105, 302] width 7 height 7
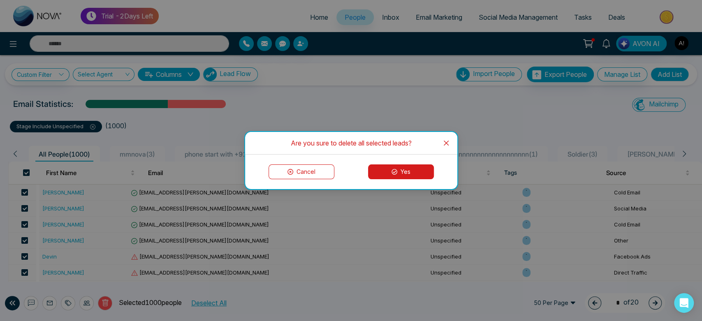
click at [402, 173] on button "Yes" at bounding box center [401, 171] width 66 height 15
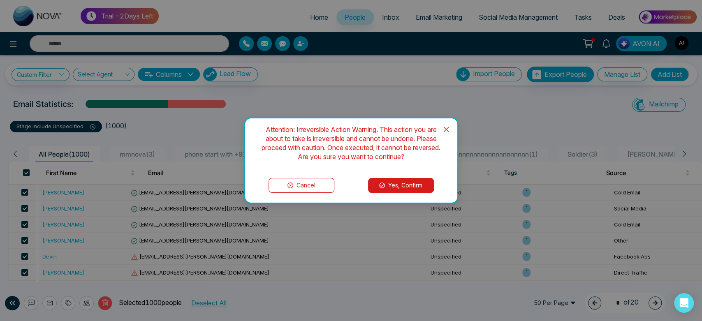
click at [400, 187] on button "Yes, Confirm" at bounding box center [401, 185] width 66 height 15
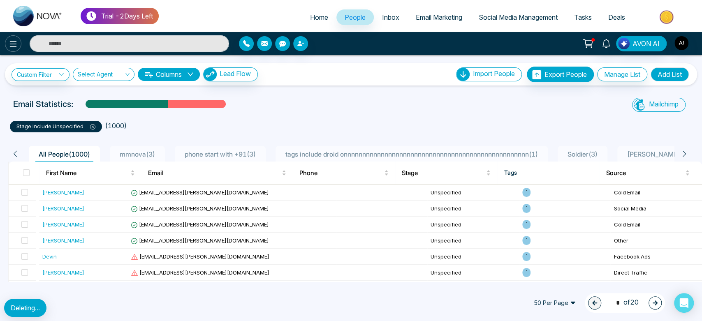
click at [13, 38] on button at bounding box center [13, 43] width 16 height 16
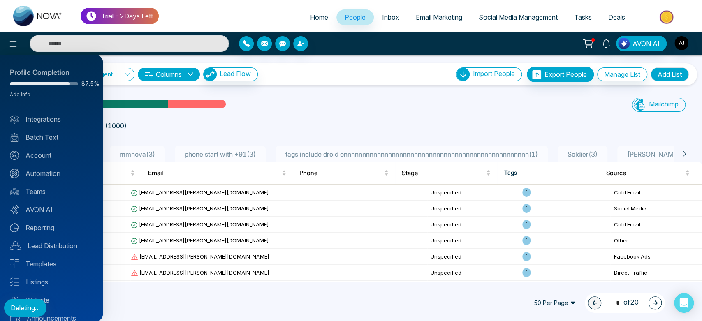
click at [657, 103] on div at bounding box center [351, 160] width 702 height 321
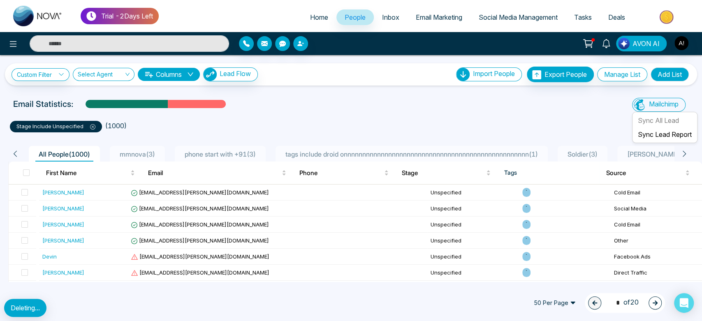
click at [638, 107] on icon at bounding box center [638, 104] width 13 height 13
click at [652, 134] on link "Sync Lead Report" at bounding box center [665, 134] width 54 height 8
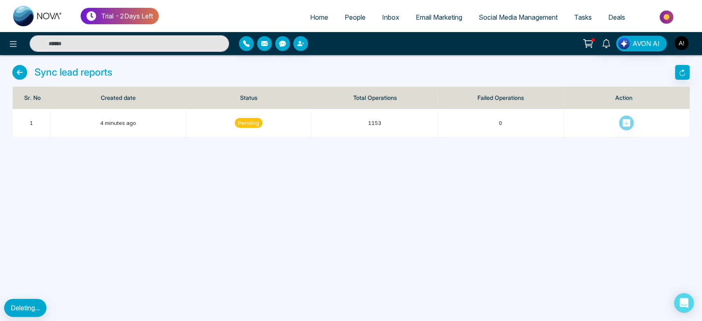
click at [137, 100] on th "Created date" at bounding box center [118, 98] width 135 height 22
click at [18, 68] on icon at bounding box center [19, 72] width 15 height 15
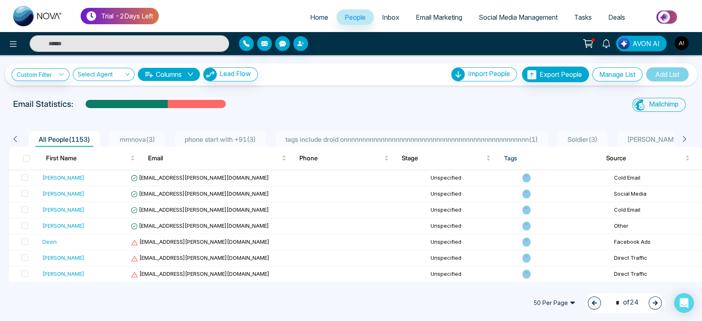
click at [29, 156] on span at bounding box center [26, 158] width 7 height 7
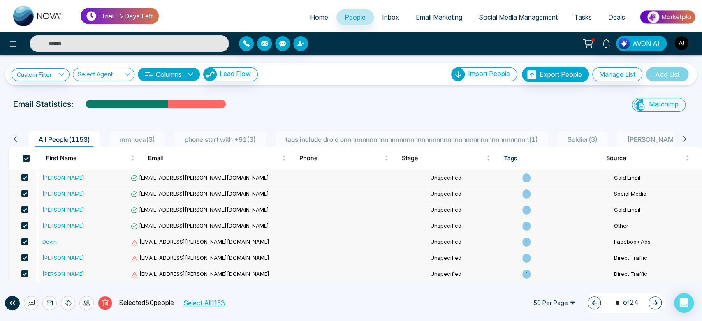
click at [29, 156] on span at bounding box center [26, 158] width 7 height 7
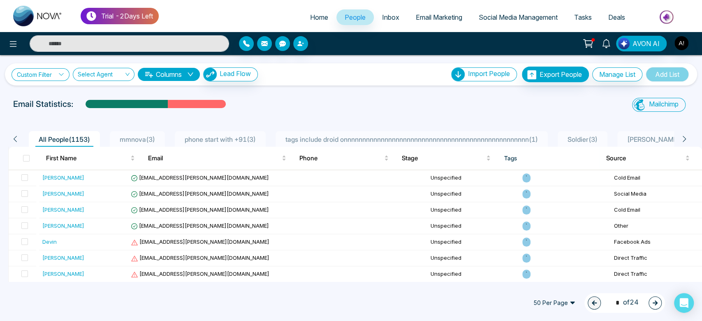
click at [58, 69] on link "Custom Filter" at bounding box center [41, 74] width 58 height 13
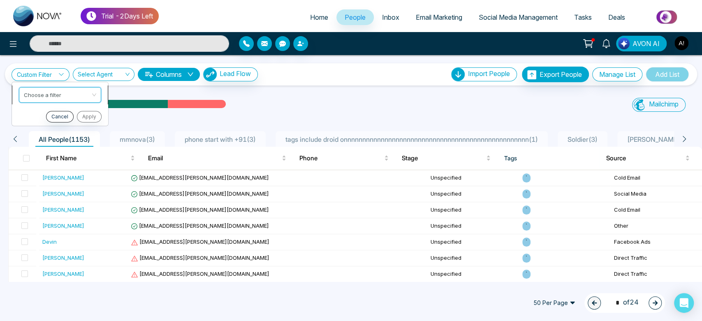
click at [58, 95] on input "search" at bounding box center [57, 93] width 67 height 12
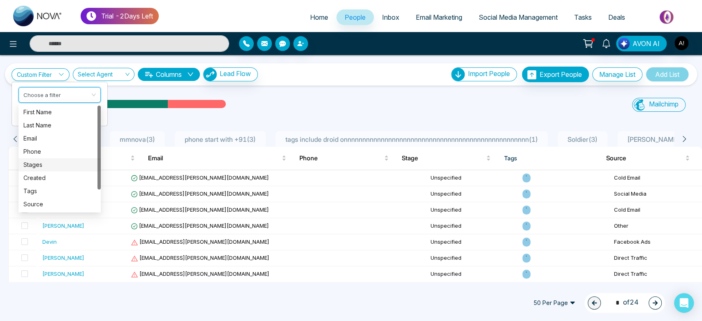
click at [48, 166] on div "Stages" at bounding box center [59, 164] width 72 height 9
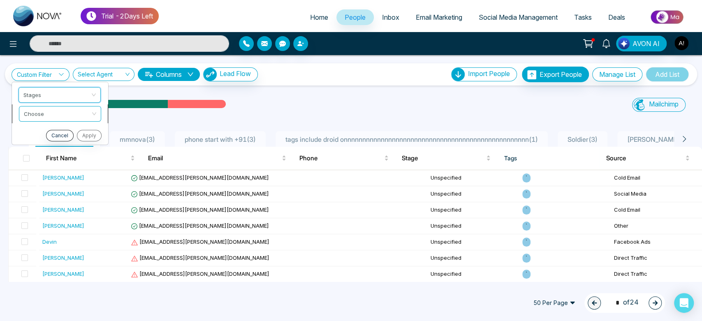
click at [63, 114] on input "search" at bounding box center [57, 112] width 67 height 12
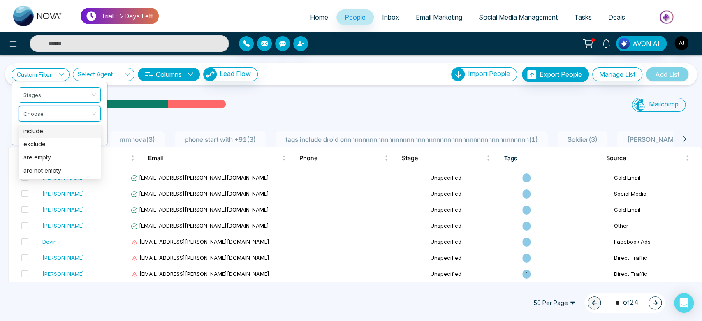
click at [61, 133] on div "include" at bounding box center [59, 131] width 72 height 9
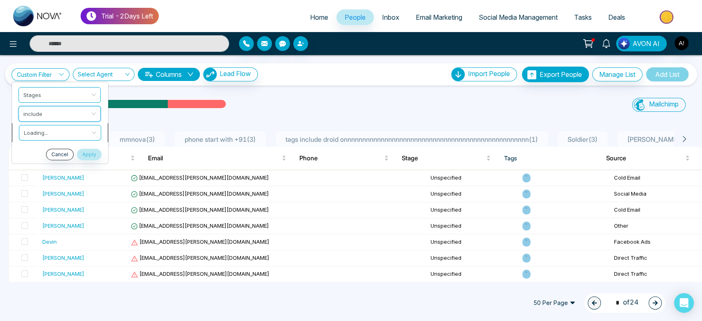
click at [72, 133] on input "search" at bounding box center [57, 131] width 67 height 12
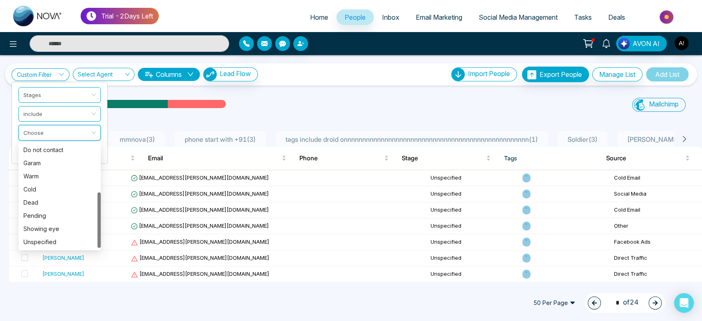
scroll to position [92, 0]
click at [66, 243] on div "Unspecified" at bounding box center [59, 242] width 72 height 9
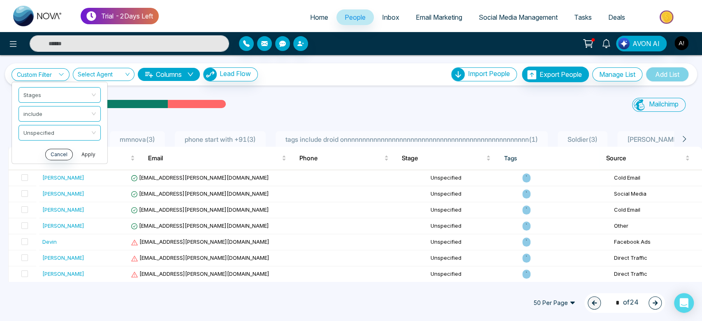
click at [87, 155] on button "Apply" at bounding box center [88, 154] width 25 height 12
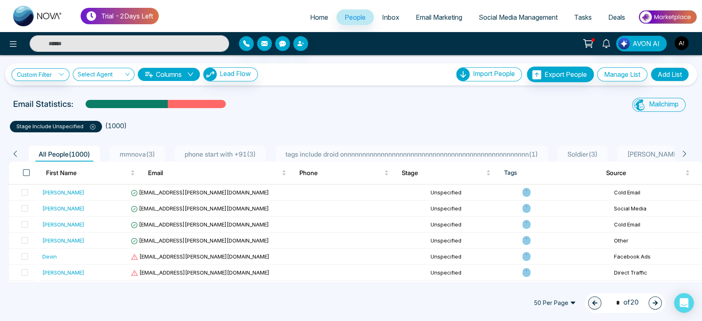
click at [26, 174] on span at bounding box center [26, 172] width 7 height 7
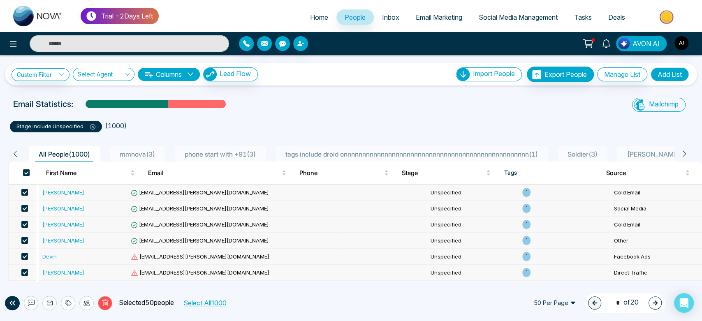
click at [207, 305] on button "Select All 1000" at bounding box center [204, 303] width 49 height 11
click at [109, 302] on button "Delete" at bounding box center [105, 303] width 14 height 14
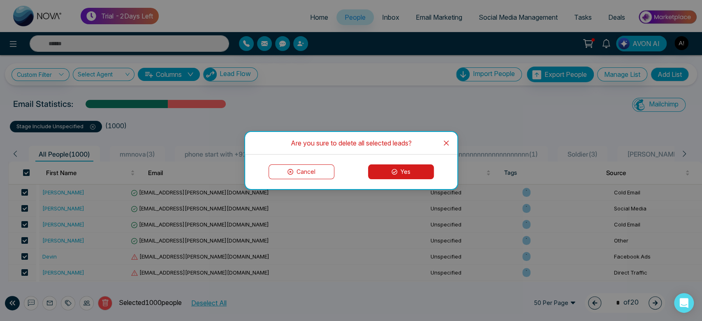
click at [398, 169] on button "Yes" at bounding box center [401, 171] width 66 height 15
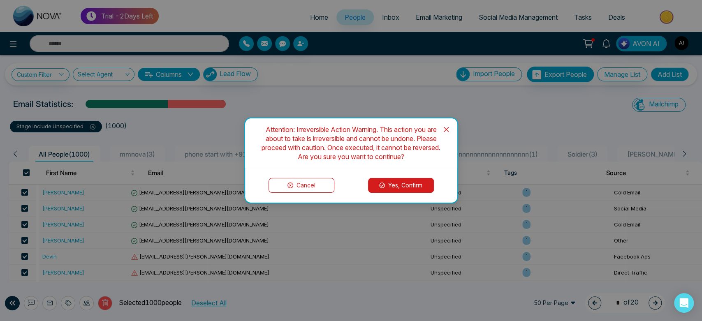
click at [399, 185] on button "Yes, Confirm" at bounding box center [401, 185] width 66 height 15
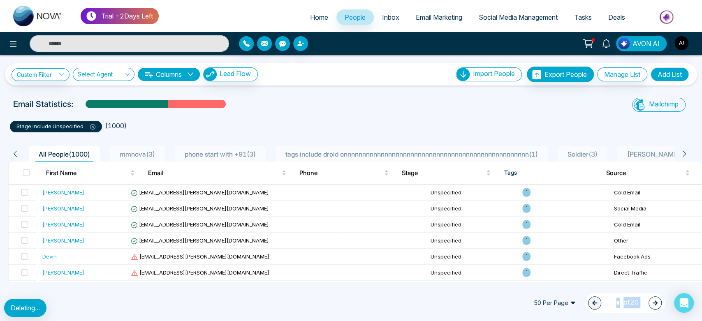
drag, startPoint x: 7, startPoint y: 305, endPoint x: 56, endPoint y: 305, distance: 49.3
click at [56, 305] on div "Trial - 2 Days Left Home People Inbox Email Marketing Social Media Management T…" at bounding box center [351, 160] width 702 height 321
click at [141, 305] on div "50 Per Page 1 * of 20" at bounding box center [351, 303] width 702 height 36
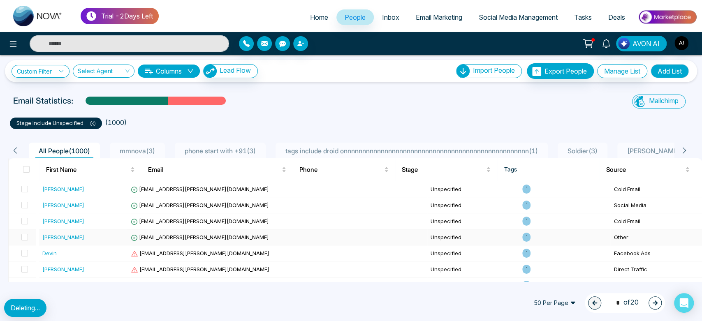
scroll to position [0, 0]
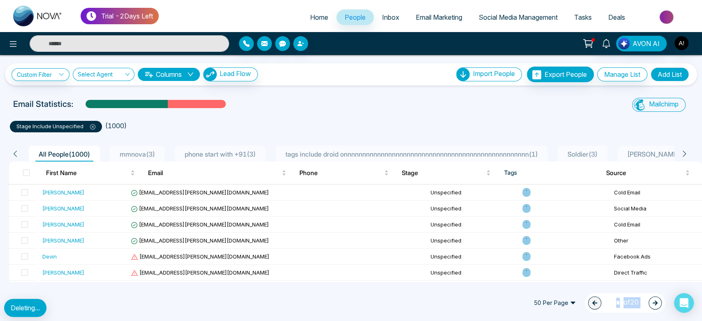
drag, startPoint x: 5, startPoint y: 308, endPoint x: 73, endPoint y: 310, distance: 68.3
click at [73, 310] on div "Trial - 2 Days Left Home People Inbox Email Marketing Social Media Management T…" at bounding box center [351, 160] width 702 height 321
click at [155, 308] on div "50 Per Page 1 * of 20" at bounding box center [351, 303] width 702 height 36
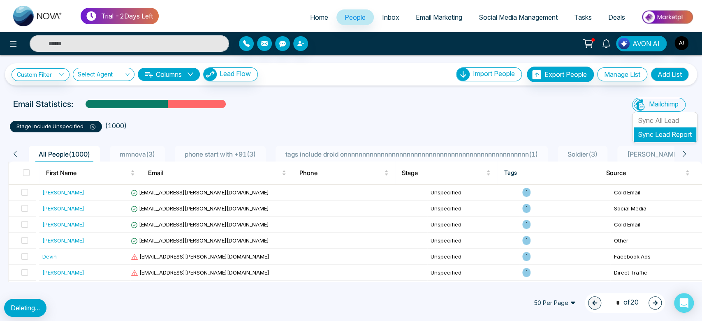
click at [659, 130] on li "Sync Lead Report" at bounding box center [665, 134] width 62 height 14
click at [655, 136] on link "Sync Lead Report" at bounding box center [665, 134] width 54 height 8
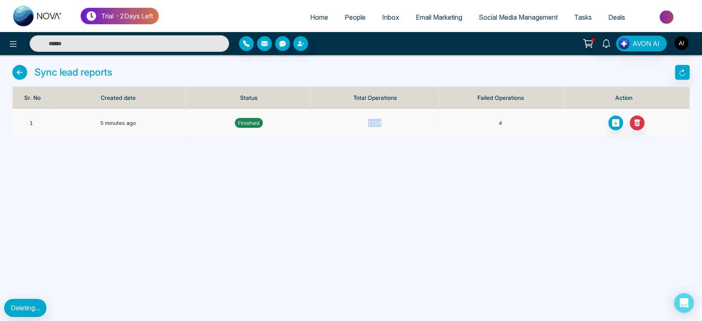
drag, startPoint x: 357, startPoint y: 121, endPoint x: 424, endPoint y: 123, distance: 67.4
click at [424, 123] on td "1153" at bounding box center [375, 123] width 126 height 28
drag, startPoint x: 362, startPoint y: 125, endPoint x: 407, endPoint y: 124, distance: 44.8
click at [407, 124] on td "1153" at bounding box center [375, 123] width 126 height 28
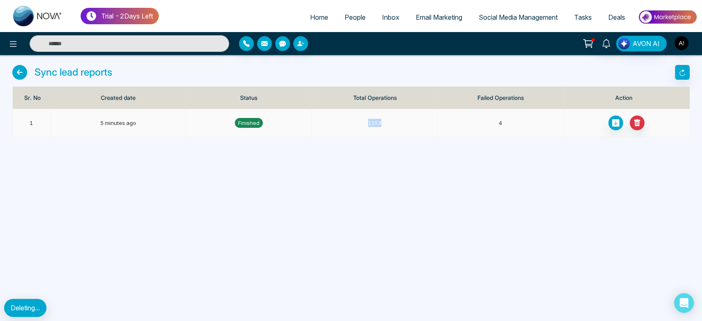
click at [407, 124] on td "1153" at bounding box center [375, 123] width 126 height 28
drag, startPoint x: 367, startPoint y: 122, endPoint x: 402, endPoint y: 121, distance: 35.8
click at [402, 121] on td "1153" at bounding box center [375, 123] width 126 height 28
click at [348, 15] on span "People" at bounding box center [355, 17] width 21 height 8
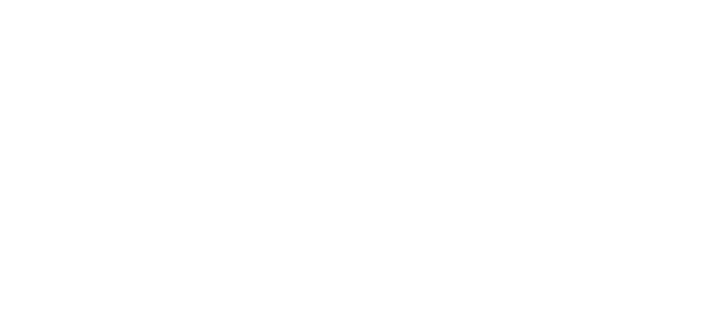
click at [280, 159] on body at bounding box center [351, 160] width 702 height 321
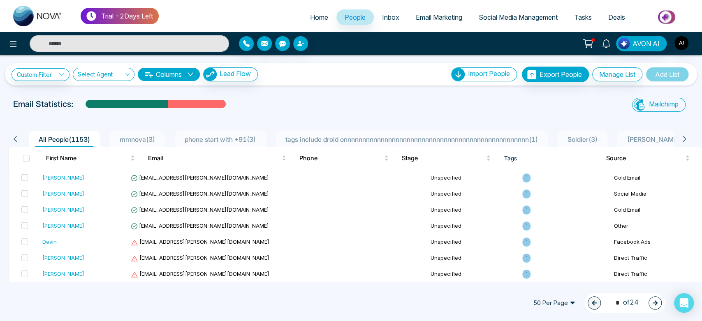
click at [148, 138] on span "mmnova ( 3 )" at bounding box center [137, 139] width 42 height 8
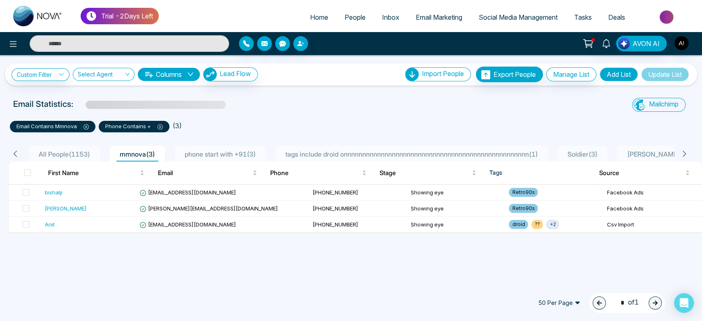
click at [62, 155] on span "All People ( 1153 )" at bounding box center [64, 154] width 58 height 8
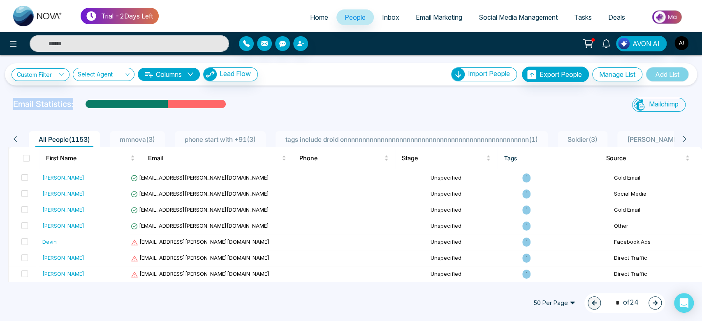
drag, startPoint x: 9, startPoint y: 99, endPoint x: 164, endPoint y: 91, distance: 154.4
click at [164, 91] on div "Custom Filter Choose a filter Cancel Apply Select Agent Columns Lead Flow Impor…" at bounding box center [351, 168] width 702 height 227
click at [283, 101] on div "Email Statistics:" at bounding box center [236, 104] width 447 height 12
click at [683, 39] on img "button" at bounding box center [681, 43] width 14 height 14
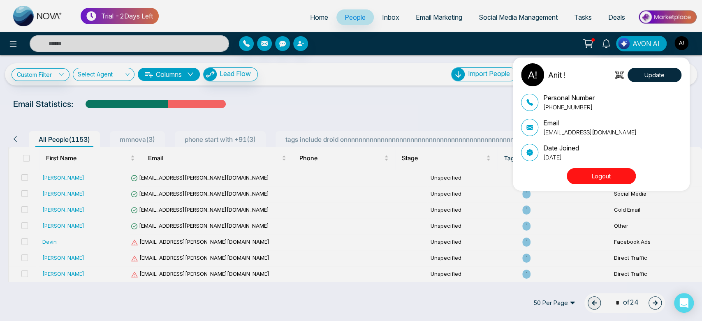
click at [606, 180] on button "Logout" at bounding box center [601, 176] width 69 height 16
click at [614, 173] on button "Logout" at bounding box center [601, 176] width 69 height 16
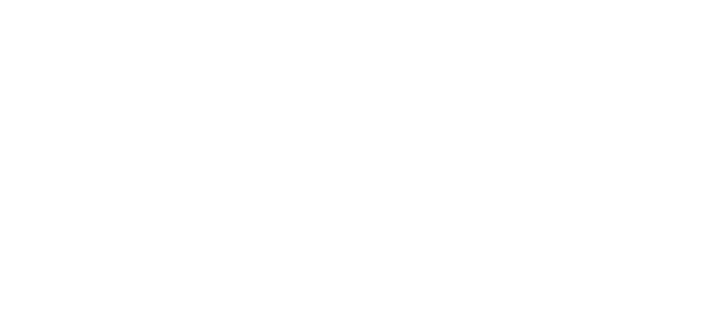
select select "*"
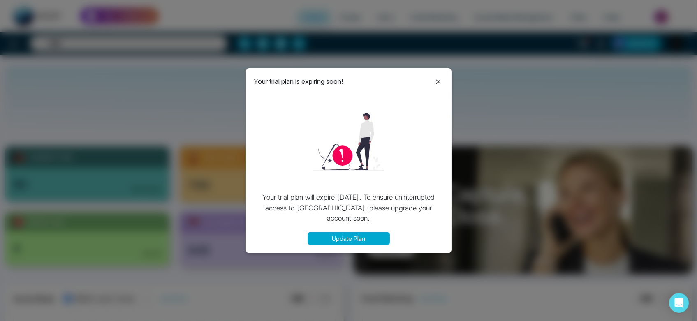
click at [437, 80] on icon at bounding box center [438, 82] width 10 height 10
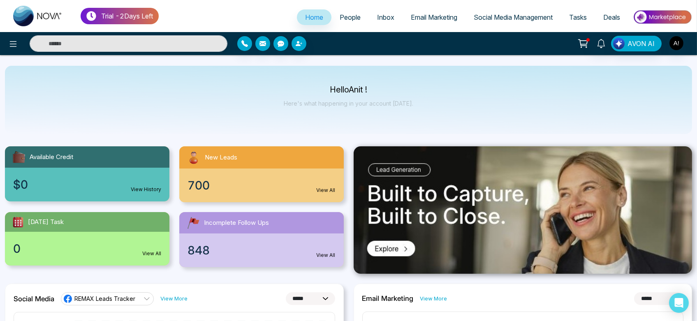
click at [349, 19] on span "People" at bounding box center [350, 17] width 21 height 8
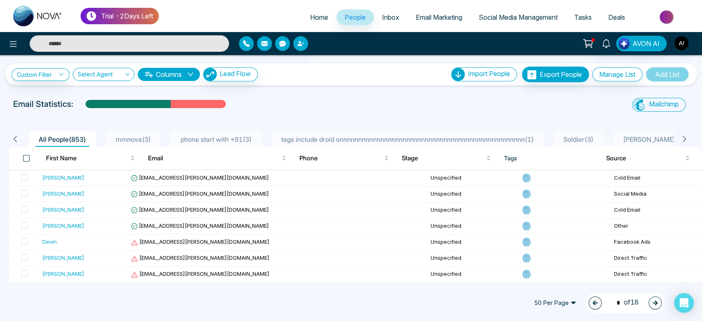
click at [24, 155] on span at bounding box center [26, 158] width 7 height 7
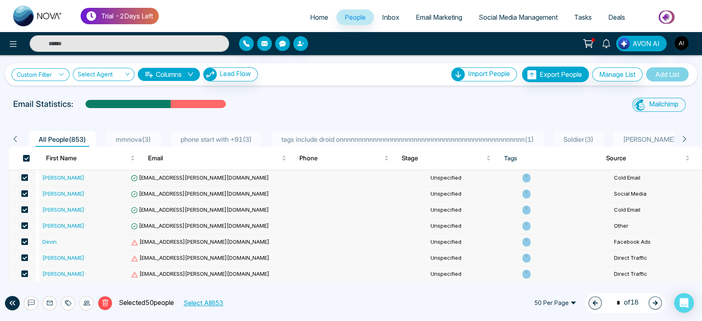
click at [52, 74] on link "Custom Filter" at bounding box center [41, 74] width 58 height 13
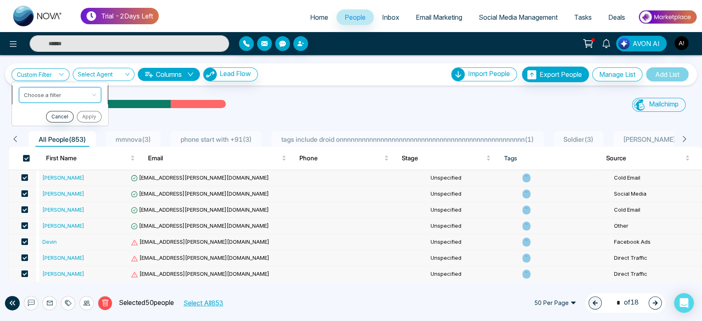
click at [56, 96] on input "search" at bounding box center [57, 93] width 67 height 12
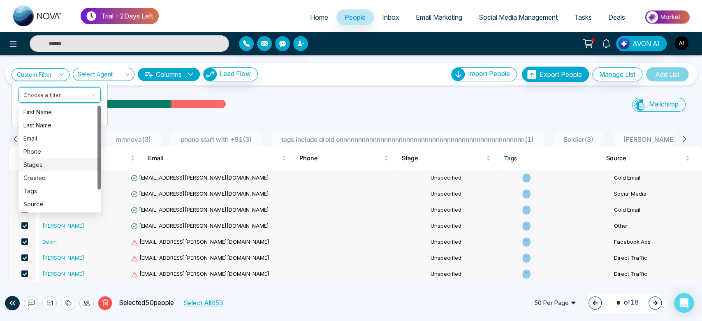
click at [49, 167] on div "Stages" at bounding box center [59, 164] width 72 height 9
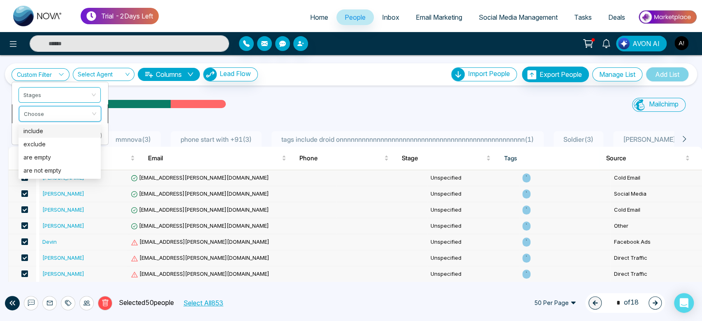
click at [62, 113] on input "search" at bounding box center [57, 112] width 67 height 12
click at [62, 133] on div "include" at bounding box center [59, 131] width 72 height 9
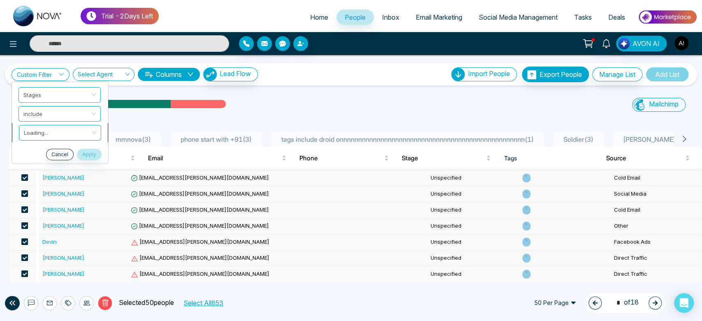
click at [76, 131] on input "search" at bounding box center [57, 131] width 67 height 12
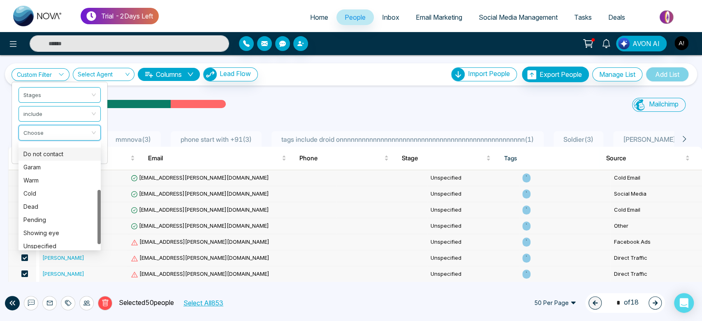
scroll to position [92, 0]
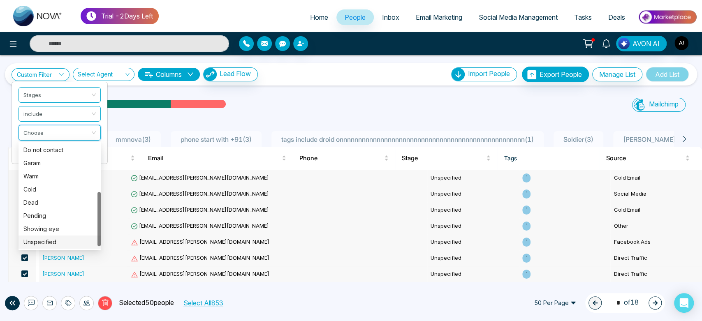
click at [53, 240] on div "Unspecified" at bounding box center [59, 242] width 72 height 9
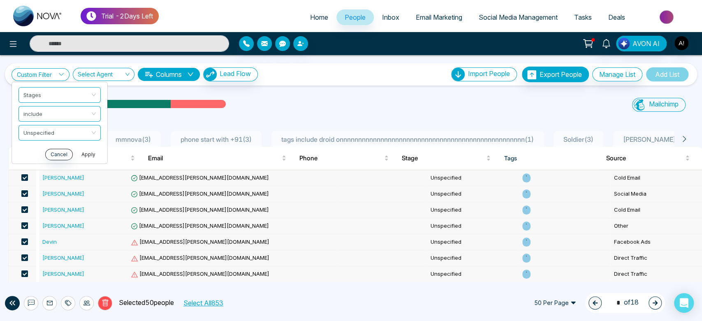
click at [89, 153] on button "Apply" at bounding box center [88, 154] width 25 height 12
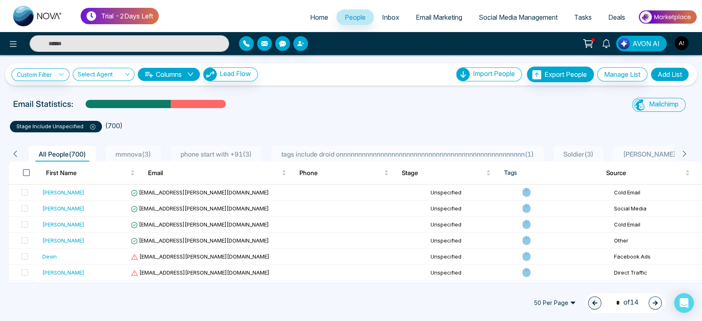
click at [23, 175] on span at bounding box center [26, 172] width 7 height 7
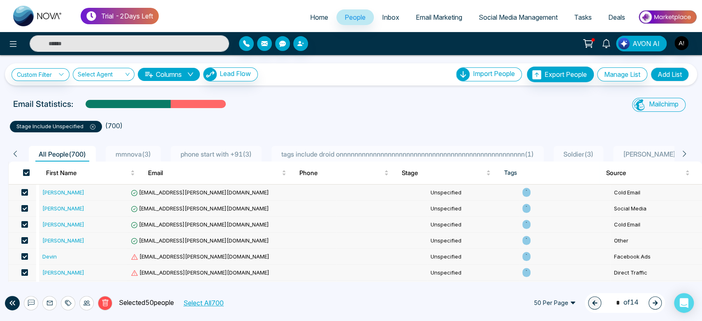
click at [208, 301] on button "Select All 700" at bounding box center [203, 303] width 46 height 11
click at [109, 301] on icon at bounding box center [105, 302] width 7 height 7
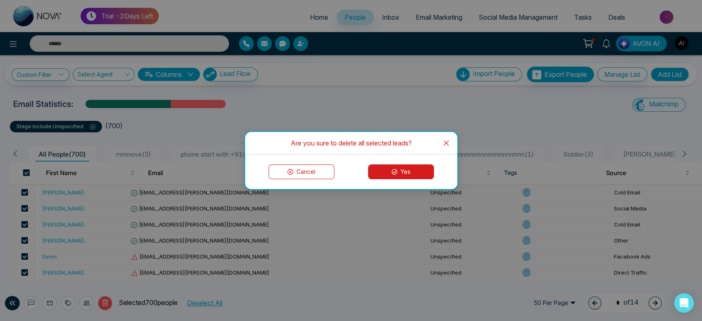
click at [395, 174] on icon at bounding box center [394, 172] width 6 height 6
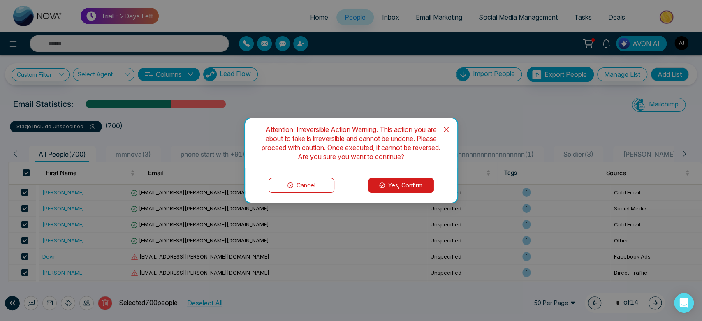
click at [395, 188] on button "Yes, Confirm" at bounding box center [401, 185] width 66 height 15
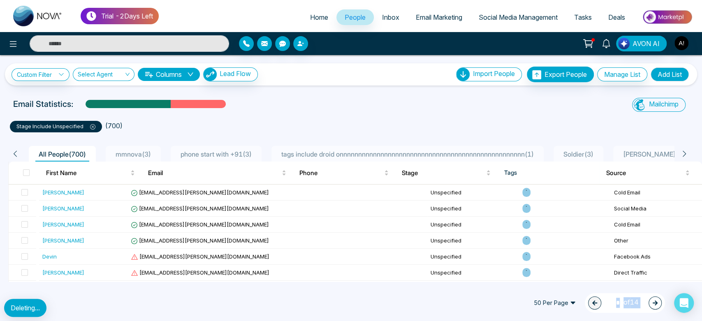
drag, startPoint x: 9, startPoint y: 303, endPoint x: 90, endPoint y: 307, distance: 81.1
click at [90, 307] on div "Trial - 2 Days Left Home People Inbox Email Marketing Social Media Management T…" at bounding box center [351, 160] width 702 height 321
click at [90, 307] on div "50 Per Page 1 * of 14" at bounding box center [351, 303] width 702 height 36
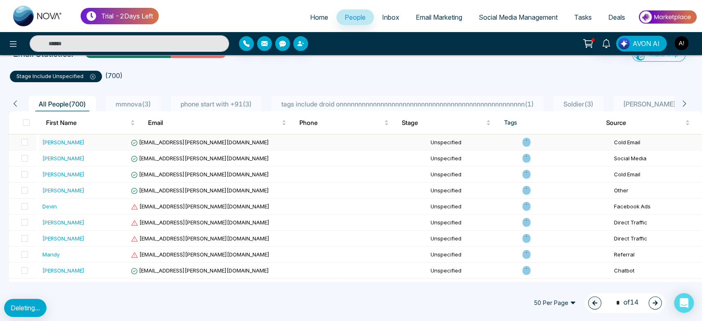
scroll to position [0, 0]
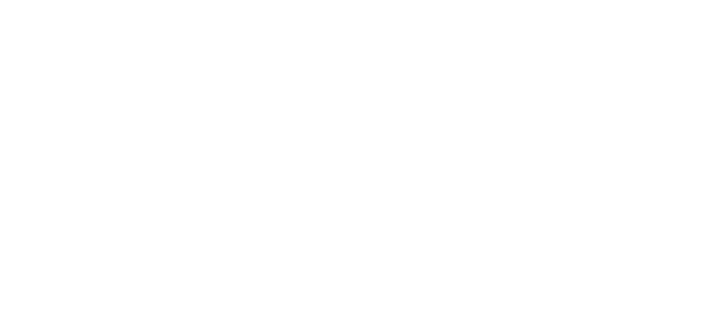
select select "*"
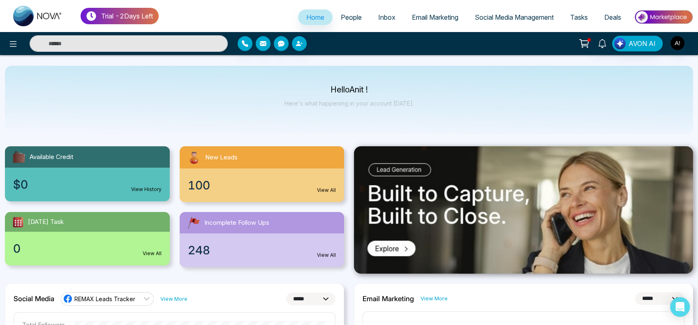
click at [342, 9] on link "People" at bounding box center [351, 17] width 37 height 16
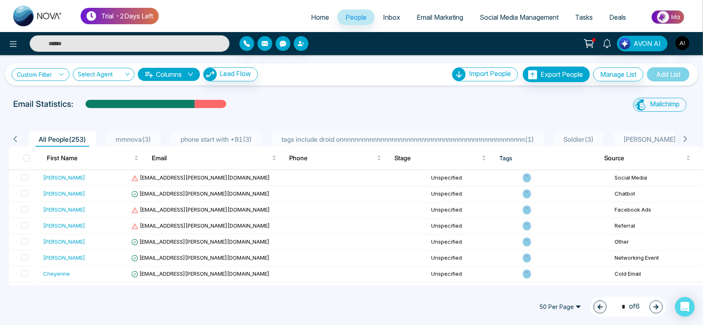
click at [44, 76] on link "Custom Filter" at bounding box center [41, 74] width 58 height 13
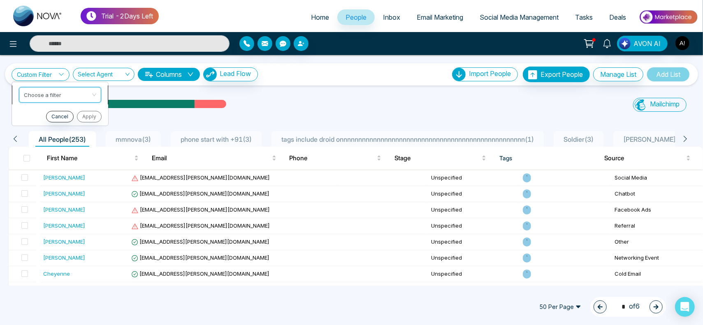
click at [47, 97] on input "search" at bounding box center [57, 93] width 67 height 12
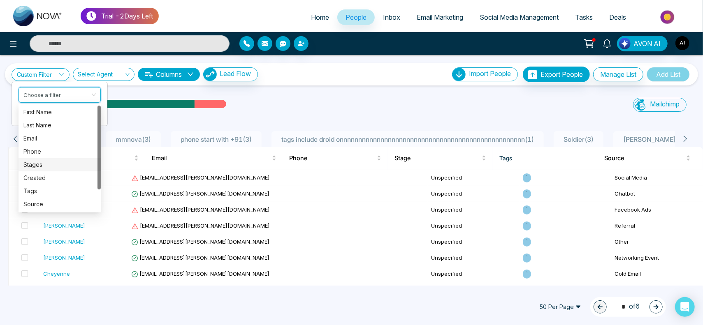
click at [44, 167] on div "Stages" at bounding box center [59, 164] width 72 height 9
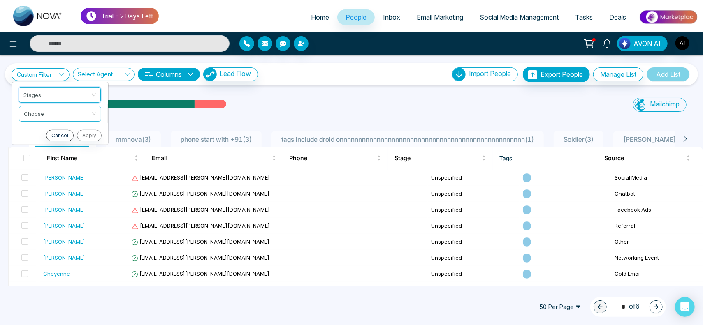
click at [65, 111] on input "search" at bounding box center [57, 112] width 67 height 12
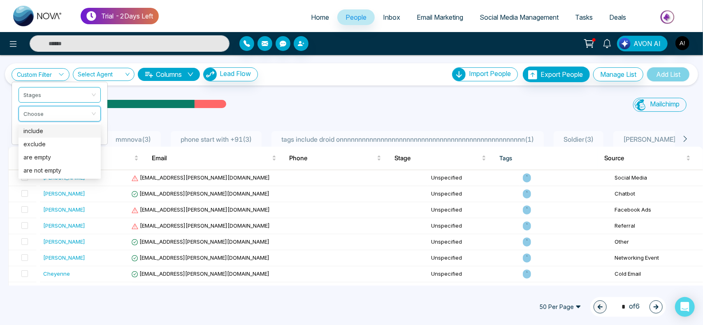
click at [63, 136] on div "include" at bounding box center [60, 131] width 82 height 13
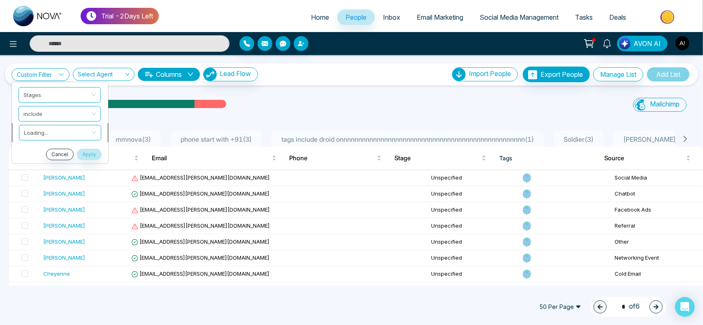
click at [72, 141] on li "Loading..." at bounding box center [60, 132] width 96 height 19
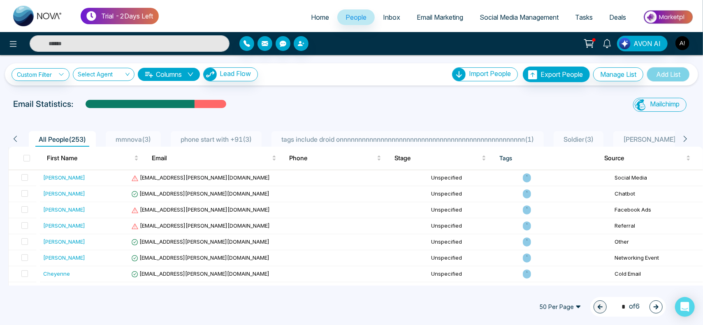
click at [57, 67] on div "Custom Filter Stages include Choose Cancel Apply Select Agent Columns Lead Flow…" at bounding box center [352, 75] width 680 height 16
click at [57, 71] on link "Custom Filter" at bounding box center [41, 74] width 58 height 13
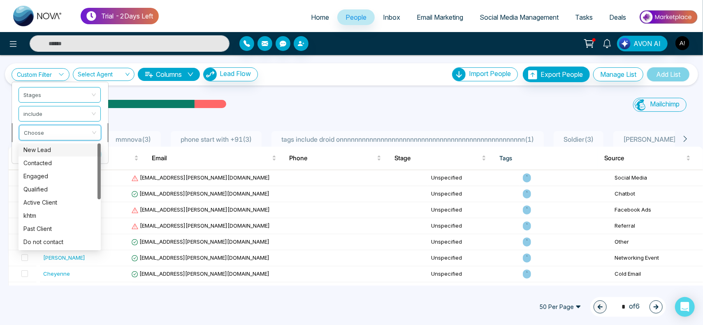
click at [62, 135] on input "search" at bounding box center [57, 131] width 67 height 12
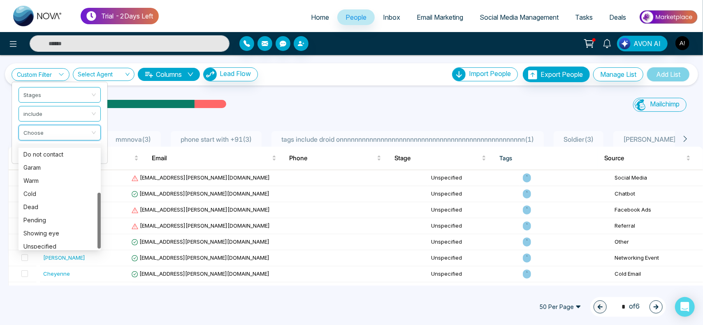
scroll to position [92, 0]
click at [54, 241] on div "Unspecified" at bounding box center [59, 242] width 72 height 9
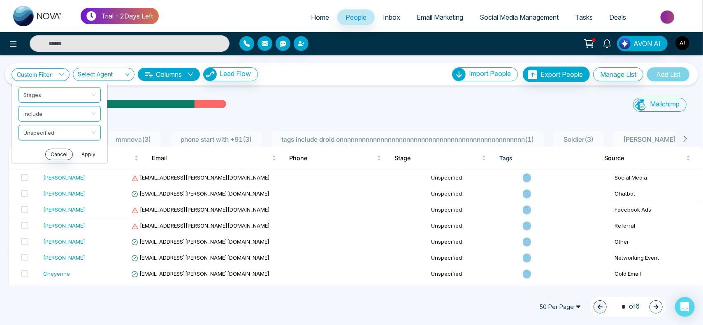
click at [89, 157] on button "Apply" at bounding box center [88, 154] width 25 height 12
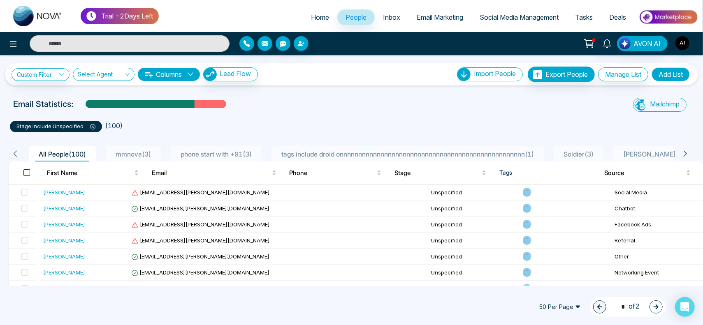
click at [26, 173] on span at bounding box center [26, 172] width 7 height 7
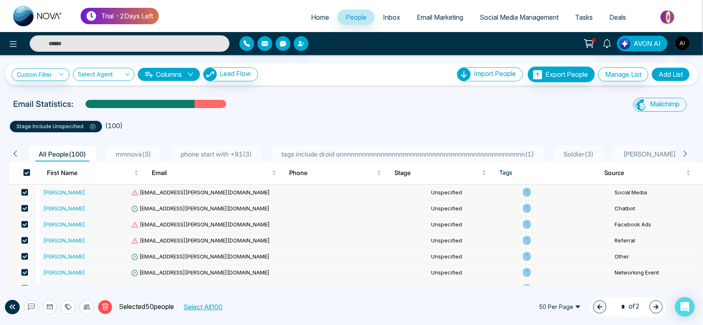
click at [217, 308] on button "Select All 100" at bounding box center [202, 307] width 45 height 11
click at [107, 305] on icon at bounding box center [105, 306] width 7 height 7
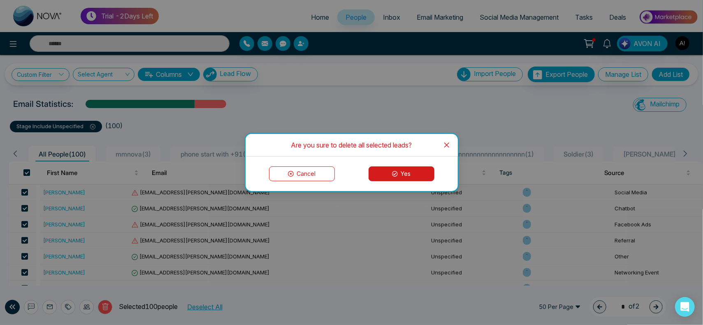
click at [398, 173] on button "Yes" at bounding box center [401, 174] width 66 height 15
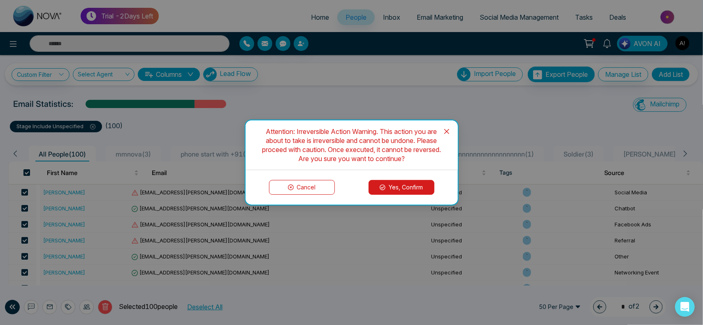
click at [400, 187] on button "Yes, Confirm" at bounding box center [401, 187] width 66 height 15
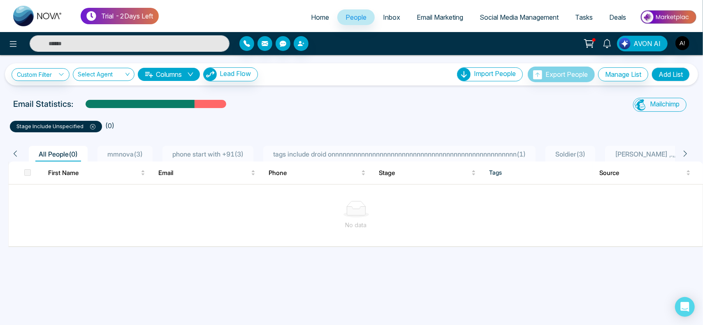
click at [94, 125] on icon at bounding box center [92, 126] width 5 height 5
click at [93, 125] on body "Trial - 2 Days Left Home People Inbox Email Marketing Social Media Management T…" at bounding box center [351, 162] width 703 height 325
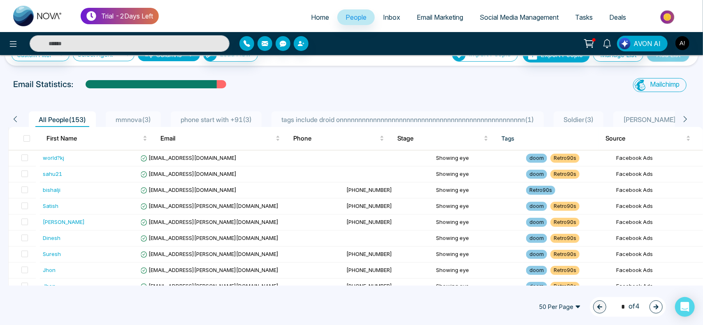
scroll to position [16, 0]
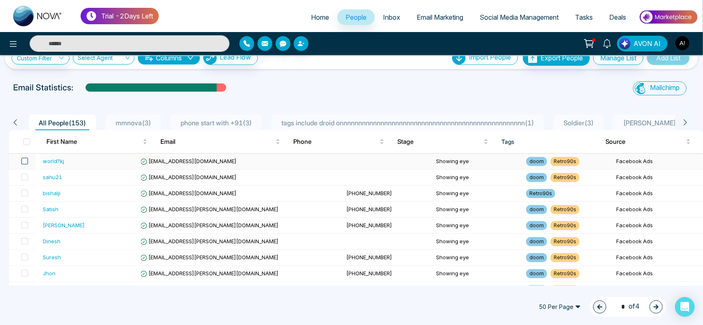
click at [24, 160] on span at bounding box center [24, 161] width 7 height 7
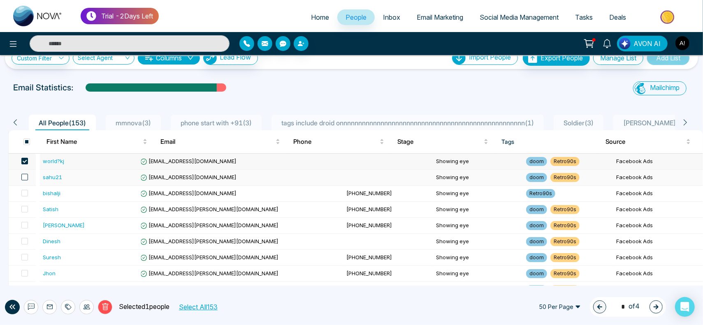
click at [26, 178] on span at bounding box center [24, 177] width 7 height 7
click at [103, 313] on button "Delete" at bounding box center [105, 307] width 14 height 14
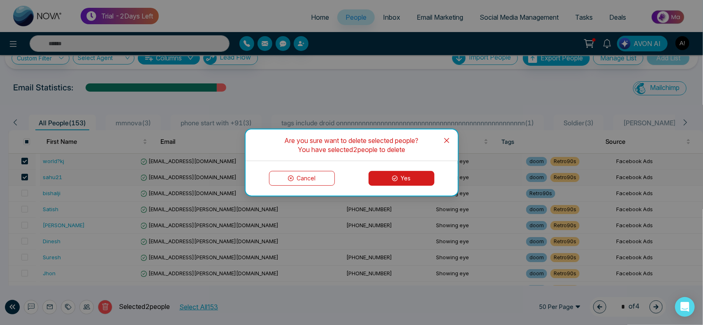
click at [409, 179] on button "Yes" at bounding box center [401, 178] width 66 height 15
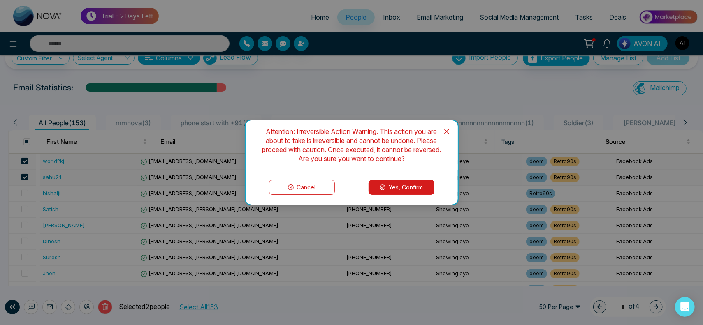
click at [403, 187] on button "Yes, Confirm" at bounding box center [401, 187] width 66 height 15
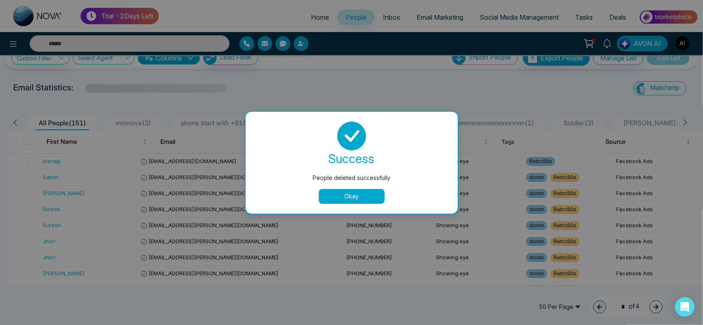
click at [351, 200] on button "Okay" at bounding box center [352, 196] width 66 height 15
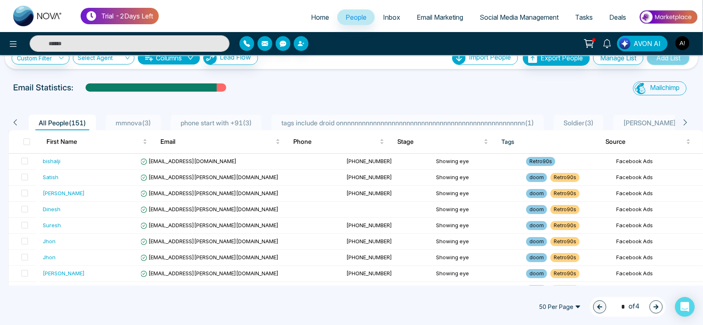
scroll to position [0, 0]
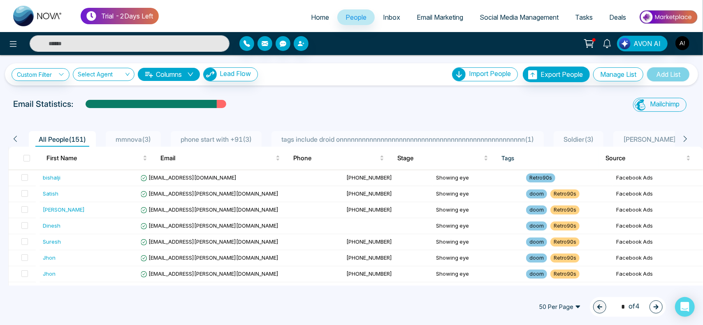
click at [305, 21] on link "Home" at bounding box center [320, 17] width 35 height 16
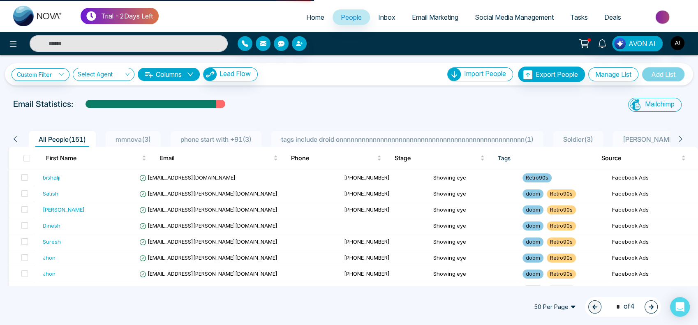
select select "*"
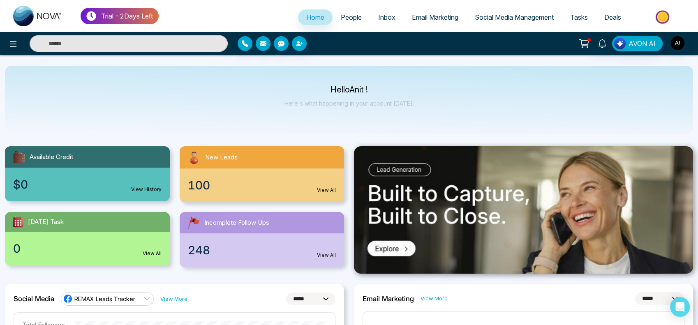
click at [353, 20] on span "People" at bounding box center [351, 17] width 21 height 8
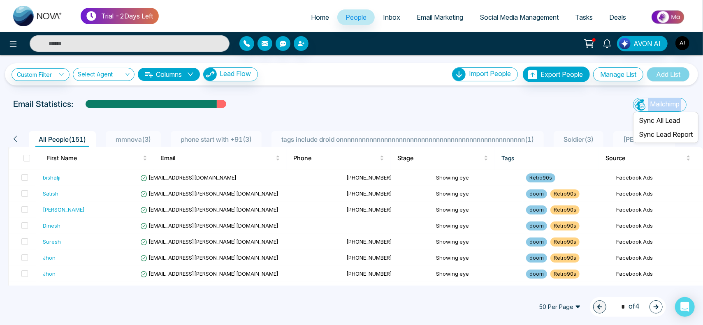
drag, startPoint x: 630, startPoint y: 111, endPoint x: 648, endPoint y: 142, distance: 36.5
click at [648, 112] on li "Mailchimp Sync All Lead Sync Lead Report" at bounding box center [661, 105] width 57 height 14
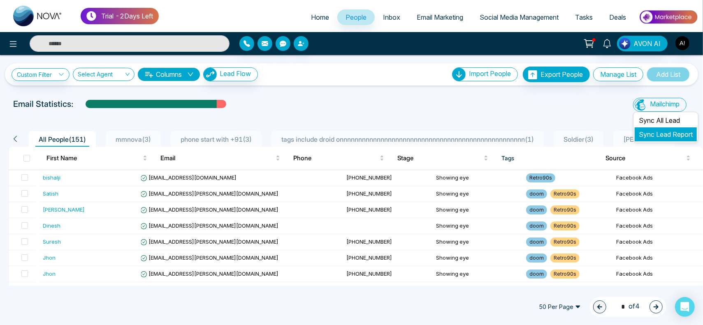
click at [650, 138] on li "Sync Lead Report" at bounding box center [665, 134] width 62 height 14
click at [661, 130] on li "Sync Lead Report" at bounding box center [665, 134] width 62 height 14
click at [657, 134] on link "Sync Lead Report" at bounding box center [665, 134] width 54 height 8
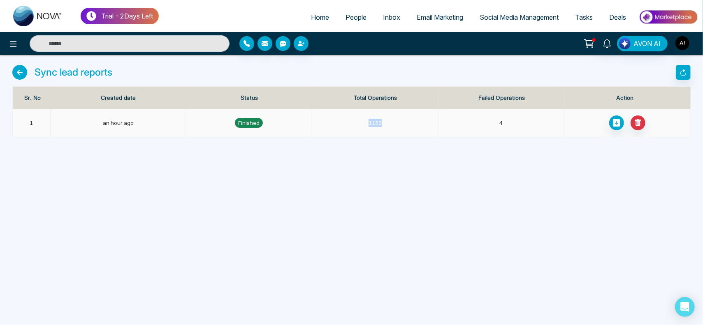
drag, startPoint x: 351, startPoint y: 121, endPoint x: 413, endPoint y: 119, distance: 61.7
click at [413, 119] on td "1153" at bounding box center [375, 123] width 126 height 28
click at [679, 72] on button "button" at bounding box center [682, 72] width 15 height 15
click at [687, 71] on button "button" at bounding box center [682, 72] width 15 height 15
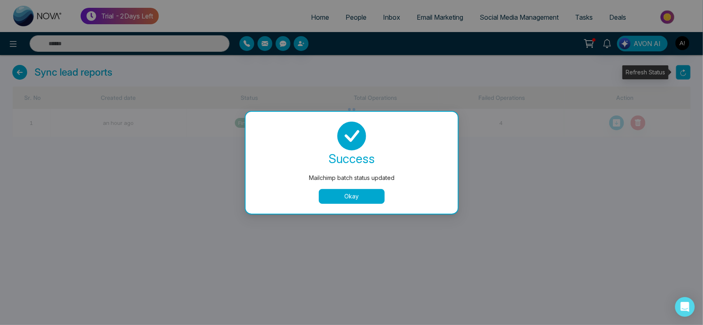
click at [687, 71] on body "Trial - 2 Days Left Home People Inbox Email Marketing Social Media Management T…" at bounding box center [351, 162] width 703 height 325
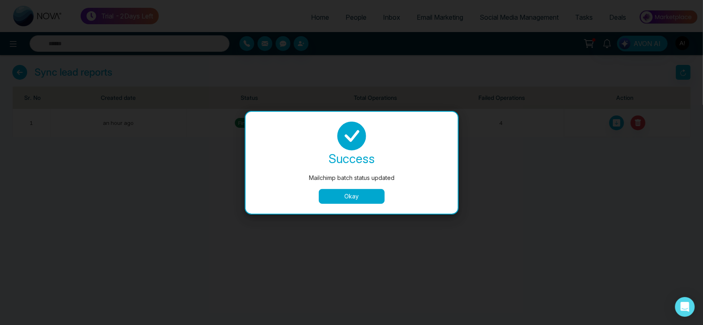
click at [354, 196] on button "Okay" at bounding box center [352, 196] width 66 height 15
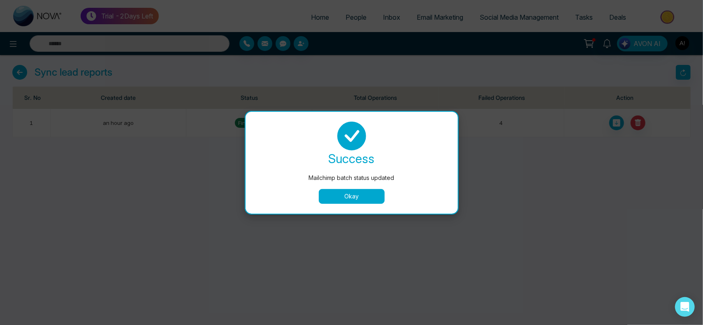
click at [354, 196] on button "Okay" at bounding box center [352, 196] width 66 height 15
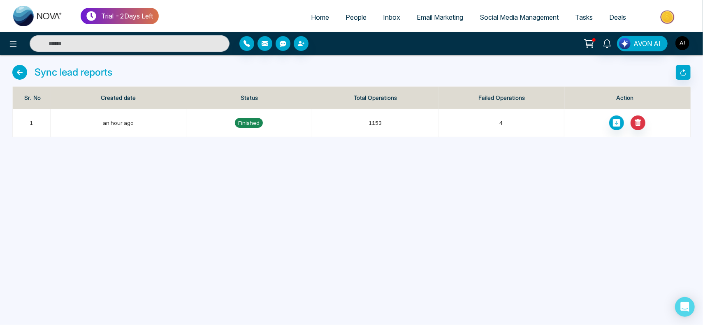
click at [421, 172] on div "Trial - 2 Days Left Home People Inbox Email Marketing Social Media Management T…" at bounding box center [351, 162] width 703 height 325
click at [687, 74] on button "button" at bounding box center [682, 72] width 15 height 15
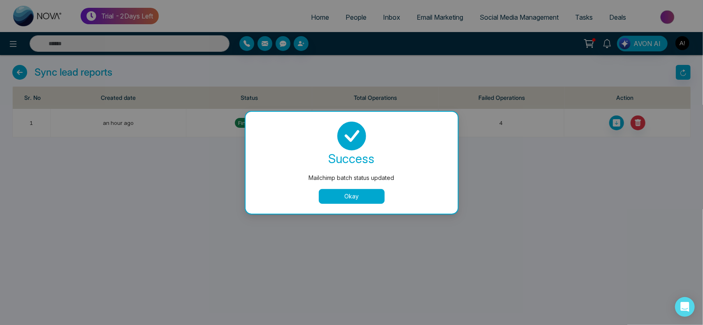
click at [355, 194] on button "Okay" at bounding box center [352, 196] width 66 height 15
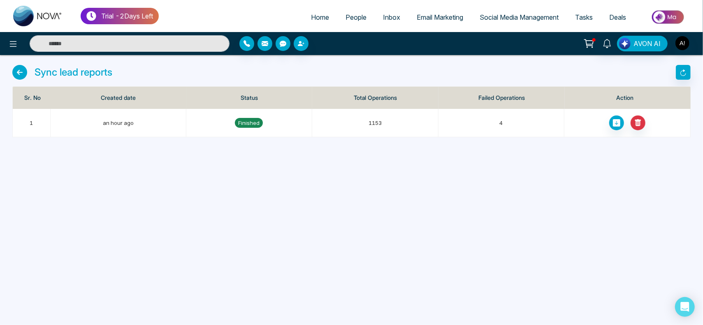
click at [348, 17] on span "People" at bounding box center [355, 17] width 21 height 8
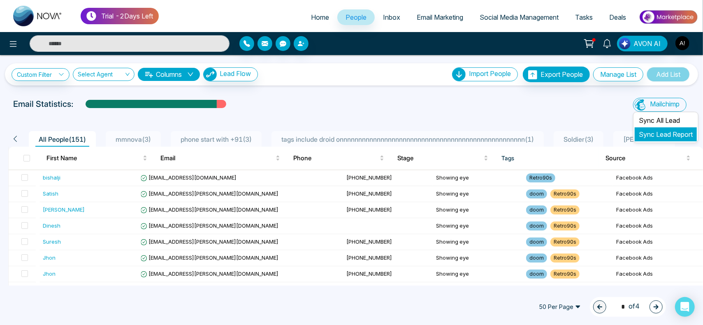
click at [650, 130] on link "Sync Lead Report" at bounding box center [665, 134] width 54 height 8
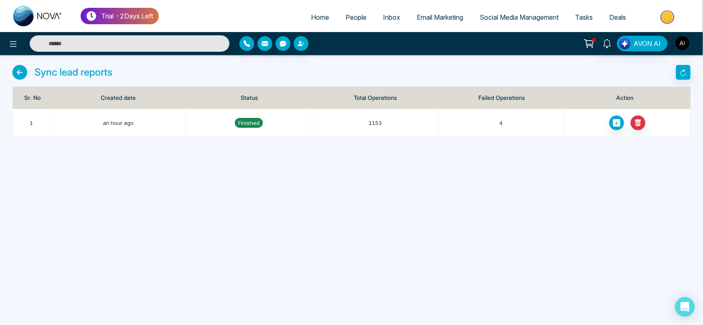
click at [350, 21] on span "People" at bounding box center [355, 17] width 21 height 8
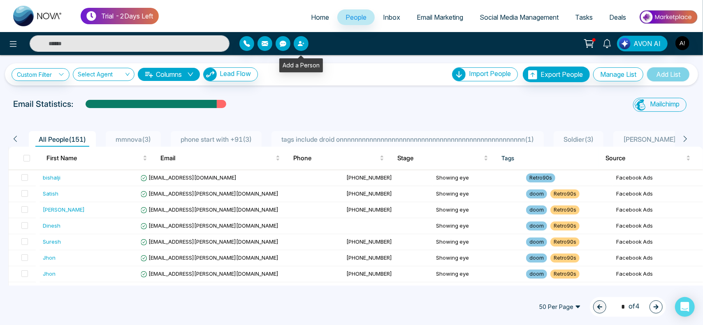
click at [300, 45] on icon "button" at bounding box center [300, 43] width 5 height 5
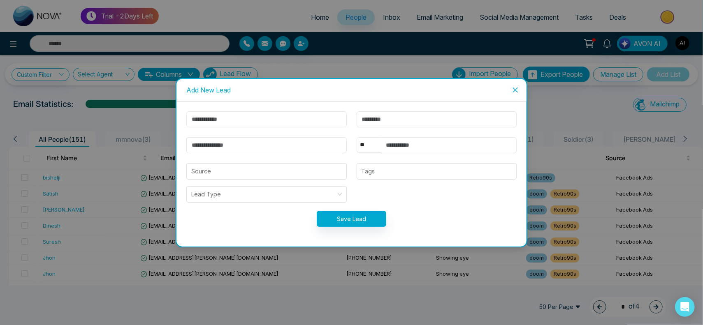
click at [280, 113] on input "text" at bounding box center [266, 119] width 160 height 16
type input "*****"
click at [221, 138] on input "email" at bounding box center [266, 145] width 160 height 16
click at [201, 143] on input "**********" at bounding box center [266, 145] width 160 height 16
type input "**********"
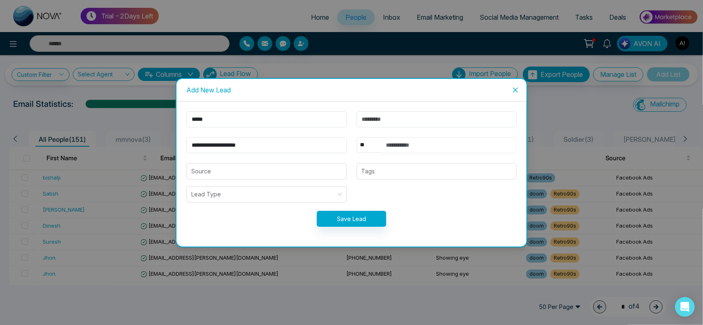
click at [421, 137] on input "text" at bounding box center [448, 145] width 135 height 16
type input "**********"
click at [374, 153] on div "** **** *** *** *** **** ***" at bounding box center [368, 145] width 25 height 16
click at [372, 150] on select "** **** *** *** *** **** ***" at bounding box center [368, 145] width 25 height 16
select select "***"
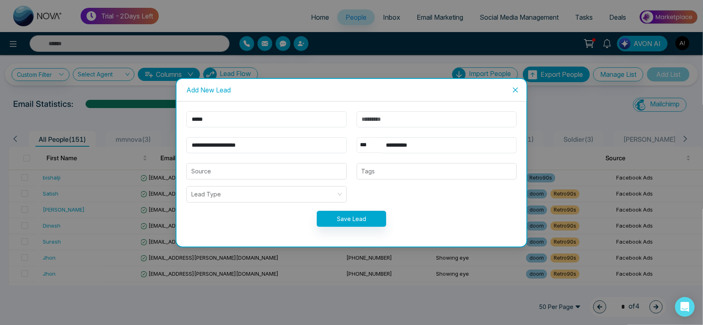
click at [356, 137] on select "** **** *** *** *** **** ***" at bounding box center [368, 145] width 25 height 16
click at [428, 150] on input "**********" at bounding box center [448, 145] width 135 height 16
type input "**********"
click at [321, 176] on input "search" at bounding box center [266, 172] width 150 height 16
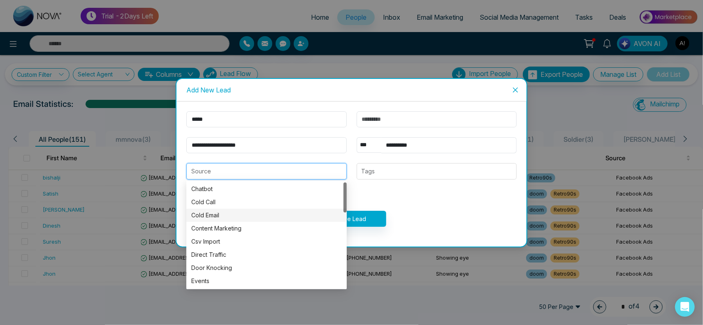
click at [314, 220] on div "Cold Email" at bounding box center [266, 215] width 160 height 13
type input "**********"
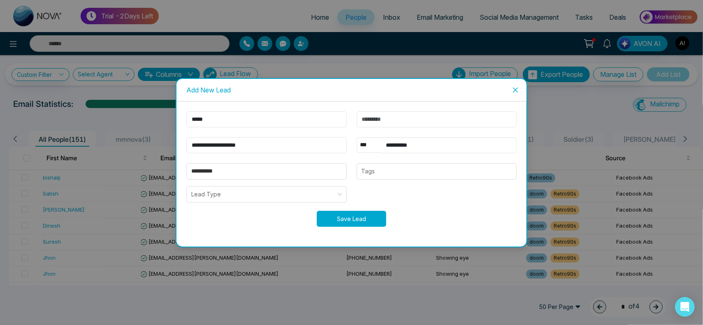
click at [352, 220] on button "Save Lead" at bounding box center [351, 219] width 69 height 16
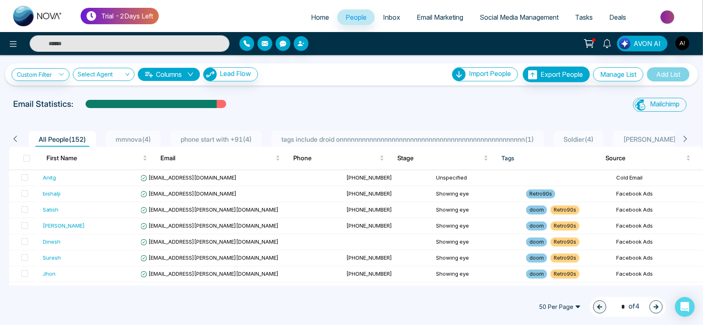
click at [311, 14] on span "Home" at bounding box center [320, 17] width 18 height 8
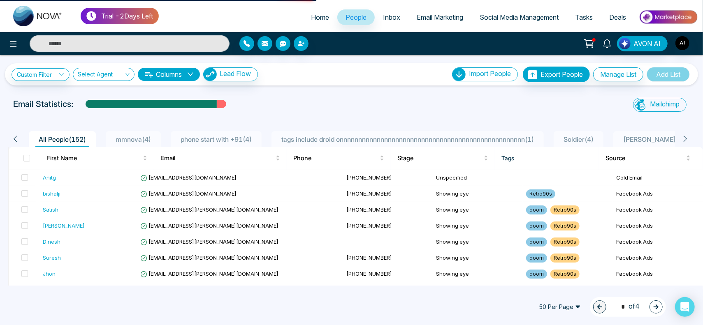
select select "*"
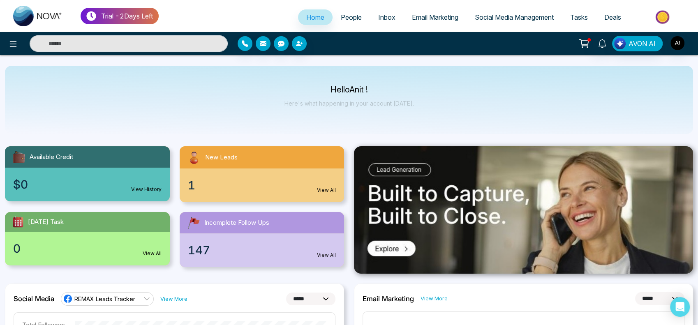
drag, startPoint x: 322, startPoint y: 91, endPoint x: 433, endPoint y: 111, distance: 112.7
click at [433, 111] on div "Hello Anit ! Here's what happening in your account [DATE]." at bounding box center [349, 100] width 688 height 68
drag, startPoint x: 328, startPoint y: 82, endPoint x: 437, endPoint y: 102, distance: 110.3
click at [437, 102] on div "Hello Anit ! Here's what happening in your account [DATE]." at bounding box center [349, 100] width 688 height 68
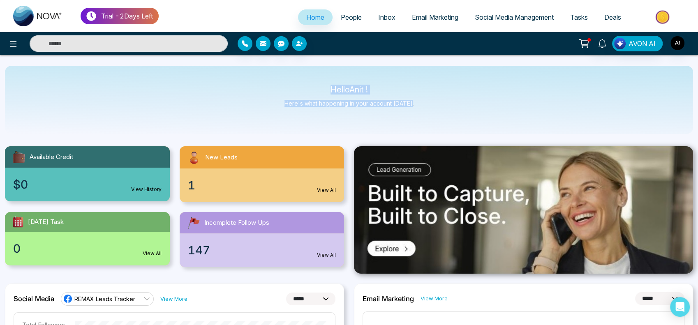
click at [437, 102] on div "Hello Anit ! Here's what happening in your account [DATE]." at bounding box center [349, 100] width 688 height 68
click at [16, 44] on icon at bounding box center [13, 44] width 10 height 10
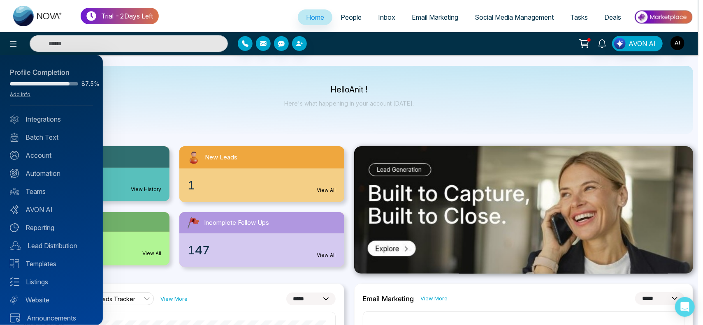
click at [241, 90] on div at bounding box center [351, 162] width 703 height 325
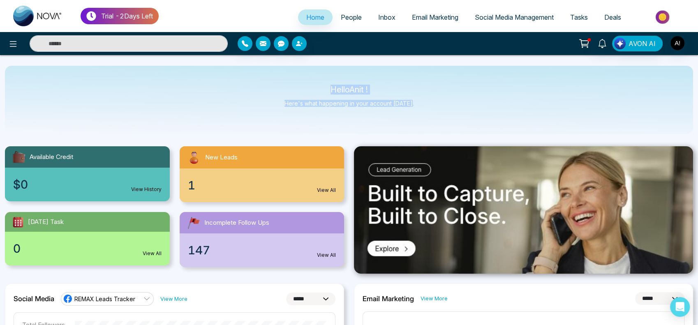
drag, startPoint x: 326, startPoint y: 87, endPoint x: 451, endPoint y: 111, distance: 127.6
click at [451, 111] on div "Hello Anit ! Here's what happening in your account [DATE]." at bounding box center [349, 100] width 688 height 68
click at [347, 22] on link "People" at bounding box center [351, 17] width 37 height 16
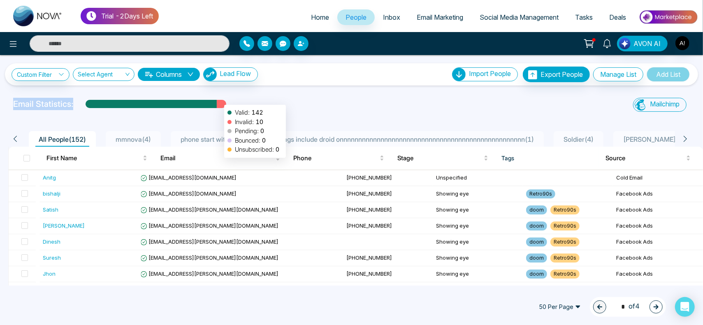
drag, startPoint x: 5, startPoint y: 102, endPoint x: 266, endPoint y: 104, distance: 260.7
click at [266, 104] on div "Email Statistics: Valid: 142 Invalid: 10 Pending: 0 Bounced: 0 Unsubscribed: 0 …" at bounding box center [351, 106] width 703 height 16
click at [266, 104] on div "Email Statistics:" at bounding box center [237, 104] width 448 height 12
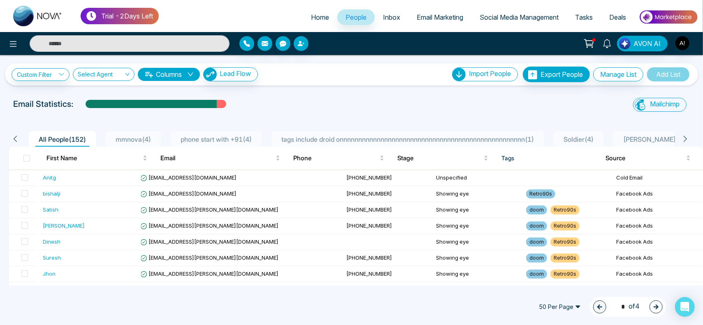
click at [426, 12] on link "Email Marketing" at bounding box center [439, 17] width 63 height 16
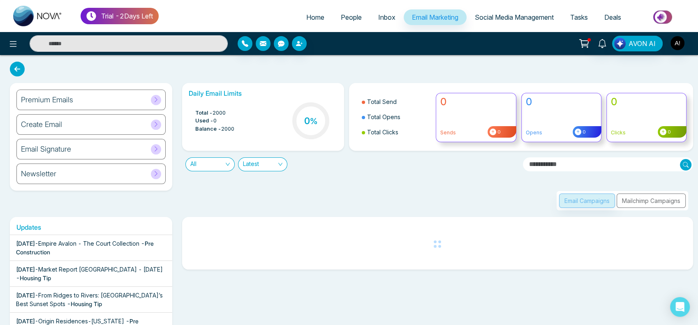
click at [634, 200] on div "Email Campaigns Mailchimp Campaigns" at bounding box center [623, 200] width 132 height 19
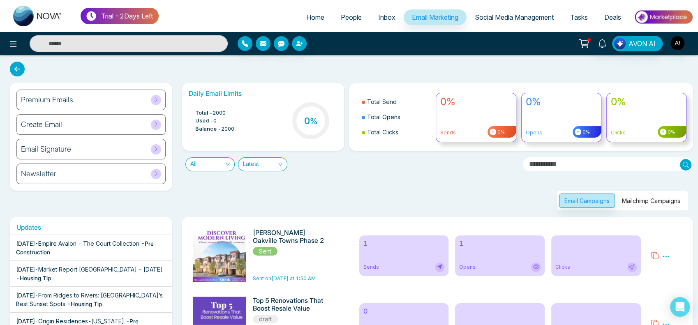
click at [633, 199] on button "Mailchimp Campaigns" at bounding box center [651, 201] width 69 height 14
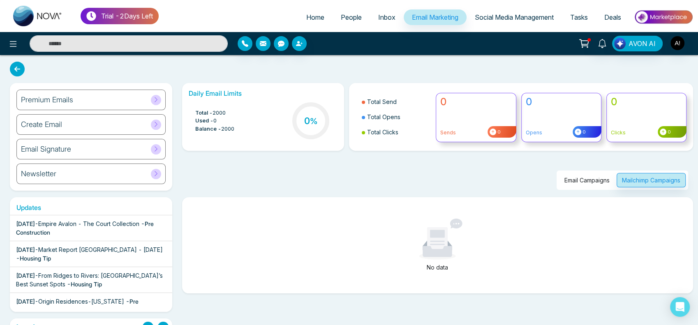
click at [307, 21] on span "Home" at bounding box center [315, 17] width 18 height 8
select select "*"
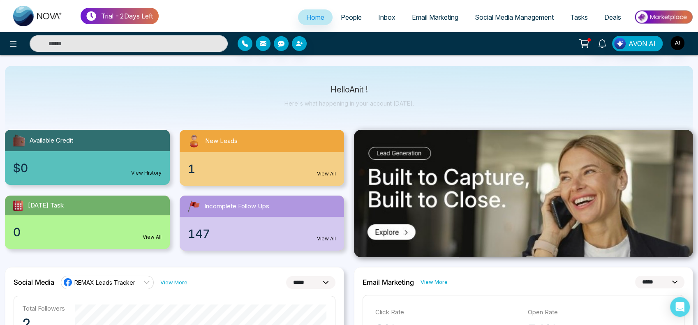
scroll to position [17, 0]
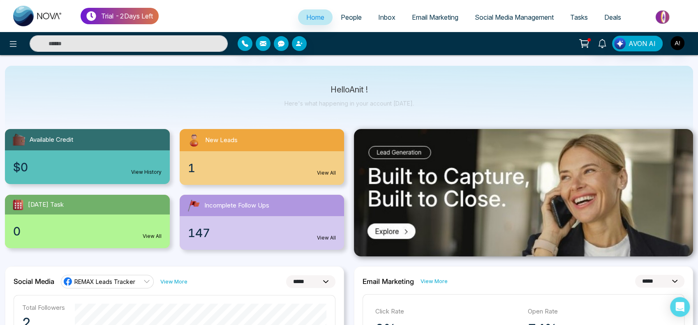
click at [324, 179] on div "1 View All" at bounding box center [262, 168] width 165 height 34
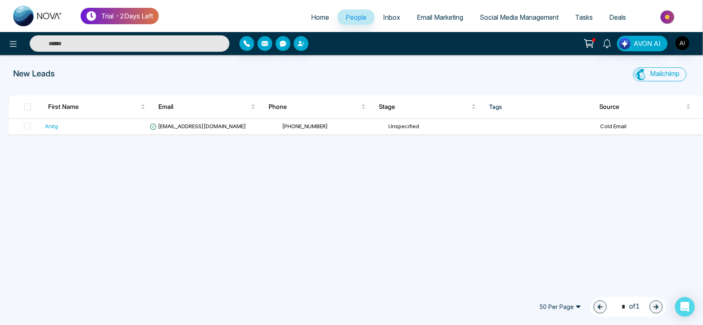
click at [311, 22] on link "Home" at bounding box center [320, 17] width 35 height 16
select select "*"
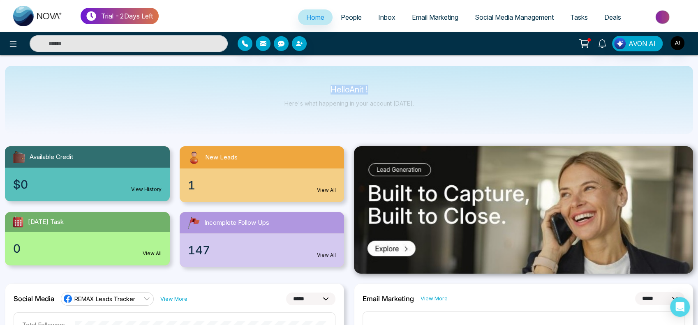
drag, startPoint x: 319, startPoint y: 83, endPoint x: 442, endPoint y: 104, distance: 125.1
click at [442, 104] on div "Hello Anit ! Here's what happening in your account [DATE]." at bounding box center [349, 100] width 688 height 68
click at [251, 47] on button "button" at bounding box center [245, 43] width 15 height 15
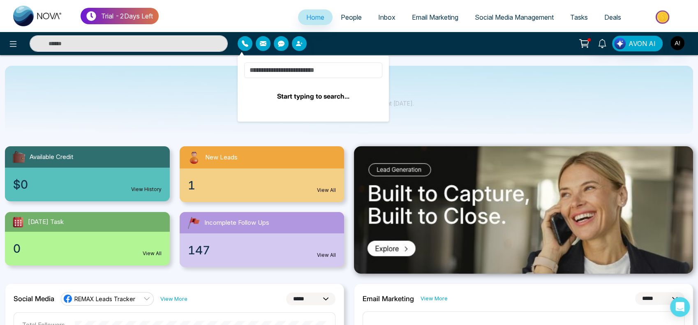
click at [303, 70] on input at bounding box center [313, 70] width 138 height 16
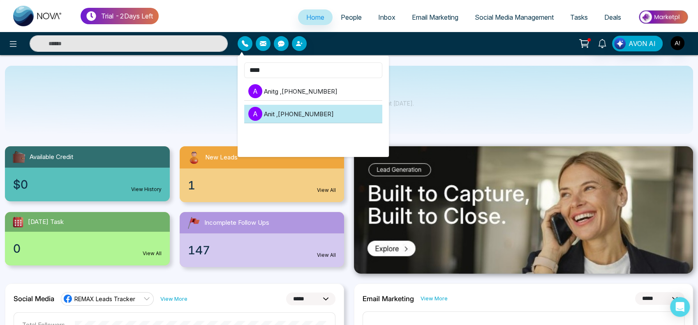
type input "****"
click at [320, 107] on li "A Anit , +919930053035" at bounding box center [313, 114] width 138 height 19
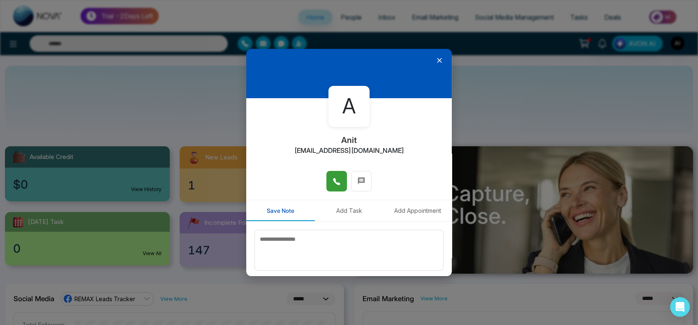
click at [328, 177] on button at bounding box center [336, 181] width 21 height 21
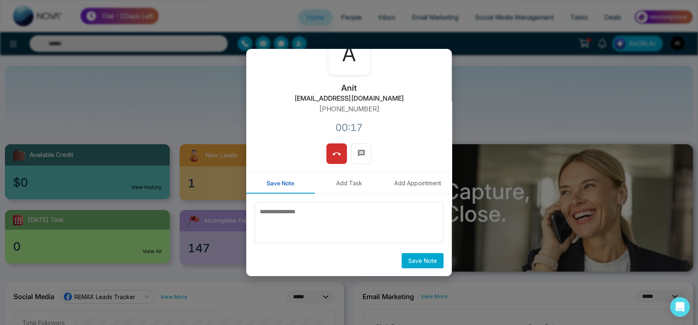
scroll to position [3, 0]
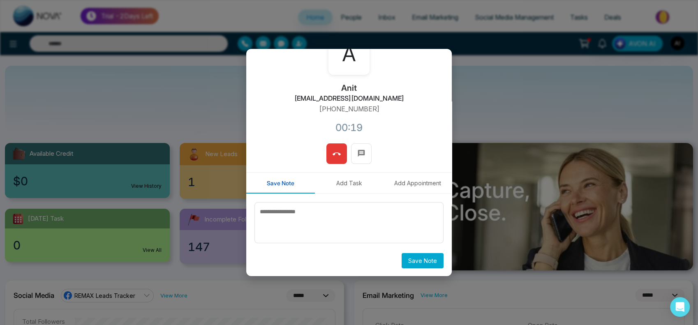
click at [335, 154] on icon at bounding box center [337, 154] width 8 height 8
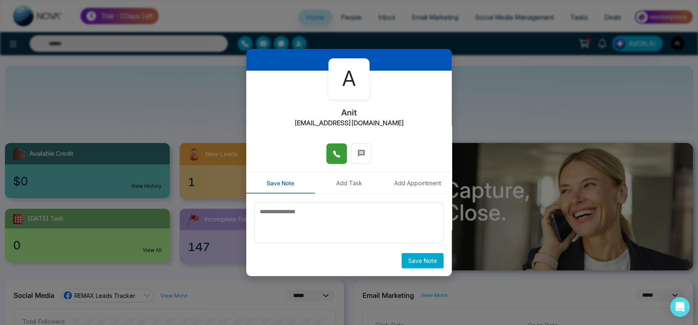
scroll to position [27, 0]
click at [356, 162] on button at bounding box center [361, 154] width 21 height 21
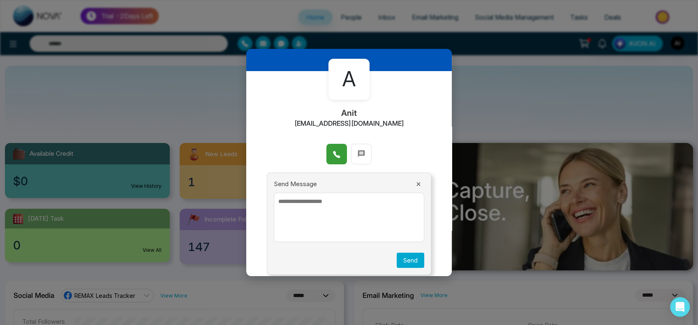
click at [339, 229] on textarea at bounding box center [349, 217] width 150 height 49
type textarea "*"
type textarea "*******"
click at [404, 266] on button "Send" at bounding box center [411, 260] width 28 height 15
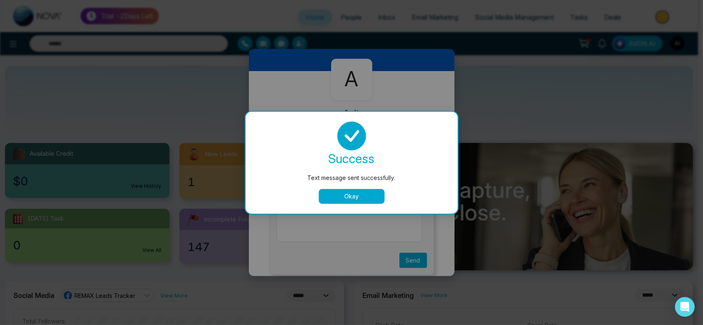
click at [354, 196] on button "Okay" at bounding box center [352, 196] width 66 height 15
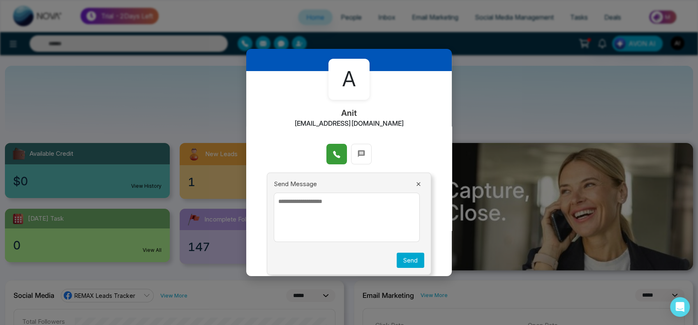
click at [411, 180] on div "Send Message" at bounding box center [349, 184] width 150 height 9
click at [416, 183] on icon at bounding box center [418, 184] width 4 height 4
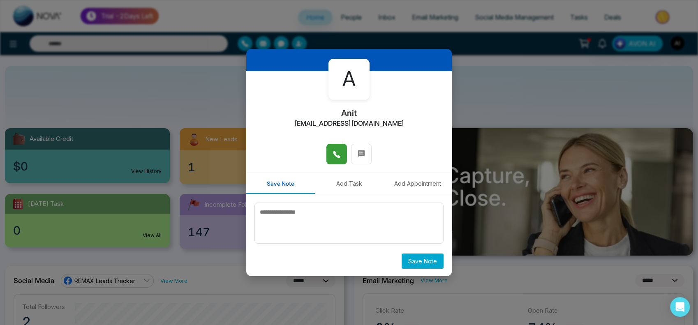
scroll to position [21, 0]
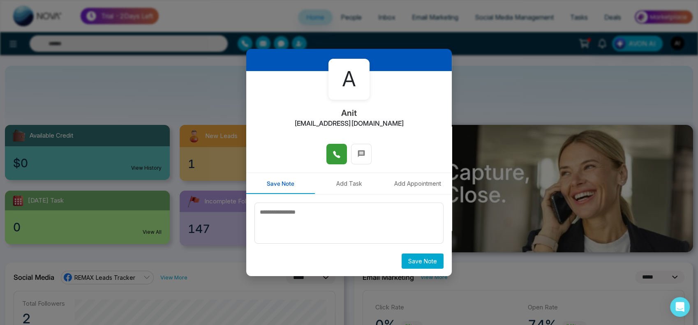
click at [340, 182] on button "Add Task" at bounding box center [349, 183] width 69 height 21
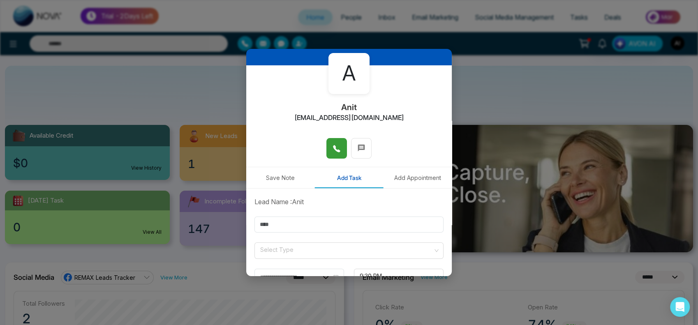
click at [296, 180] on button "Save Note" at bounding box center [280, 177] width 69 height 21
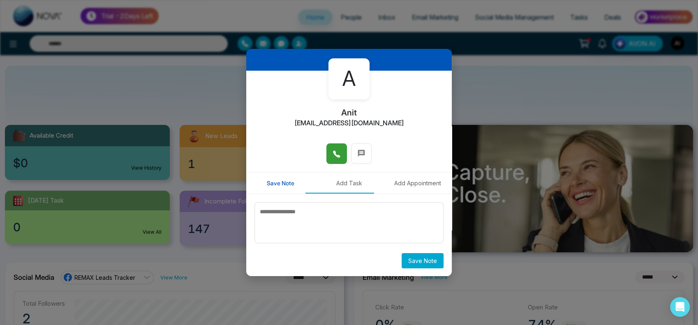
scroll to position [28, 0]
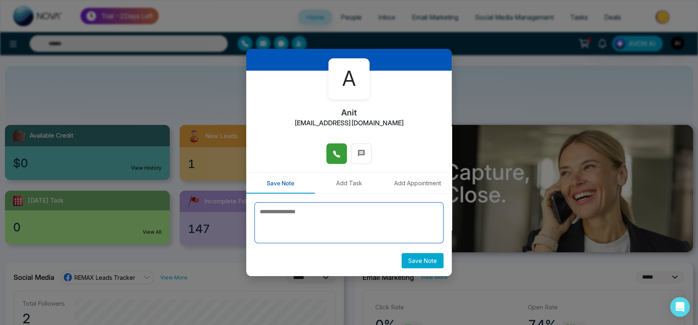
click at [312, 234] on textarea at bounding box center [348, 222] width 189 height 41
type textarea "*"
type textarea "****"
click at [417, 252] on div "**** Save Note" at bounding box center [348, 235] width 189 height 66
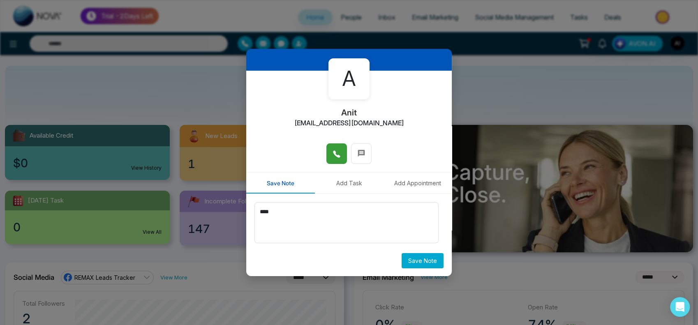
click at [423, 263] on button "Save Note" at bounding box center [423, 260] width 42 height 15
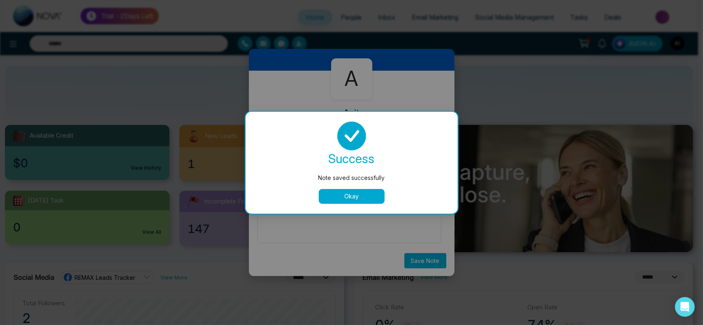
click at [362, 195] on button "Okay" at bounding box center [352, 196] width 66 height 15
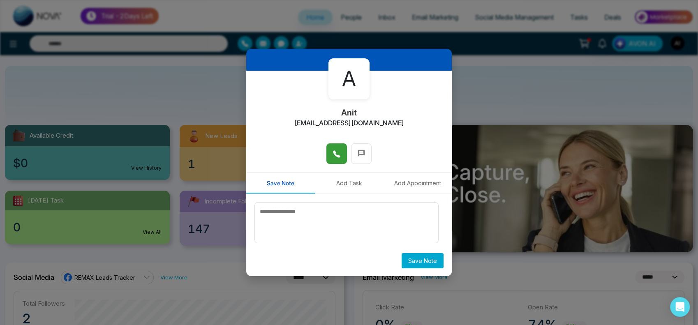
click at [358, 188] on button "Add Task" at bounding box center [349, 183] width 69 height 21
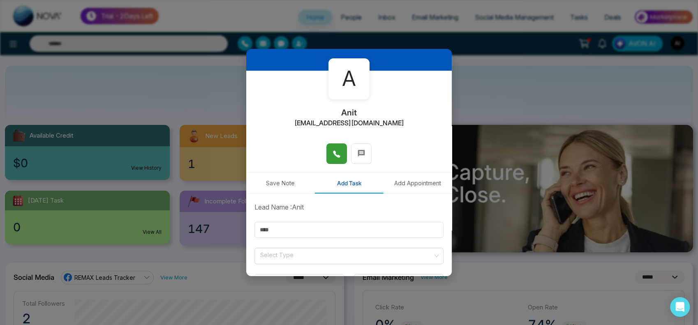
scroll to position [85, 0]
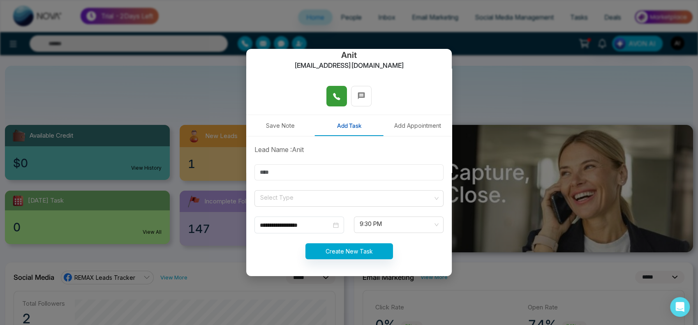
click at [359, 173] on input "text" at bounding box center [348, 172] width 189 height 16
click at [277, 174] on input "text" at bounding box center [348, 172] width 189 height 16
type input "****"
click at [310, 199] on input "search" at bounding box center [345, 197] width 173 height 12
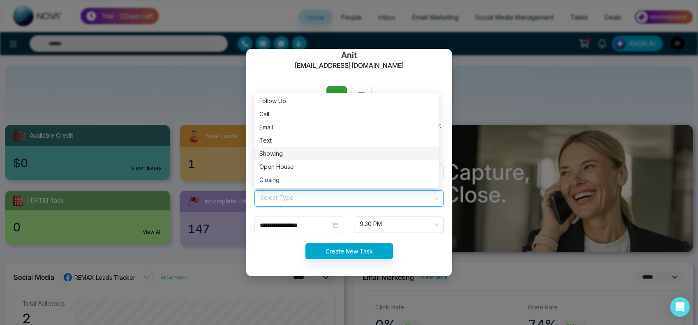
click at [306, 148] on div "Showing" at bounding box center [346, 153] width 184 height 13
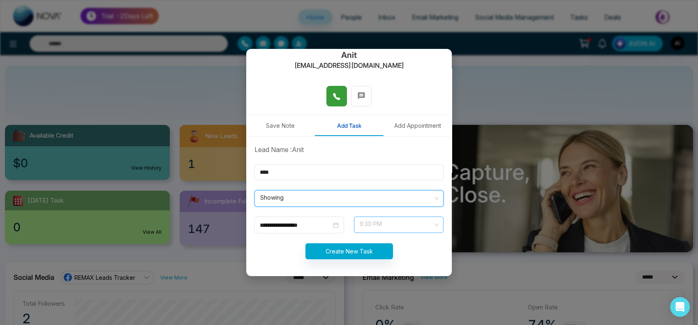
click at [382, 222] on span "9:30 PM" at bounding box center [399, 225] width 78 height 14
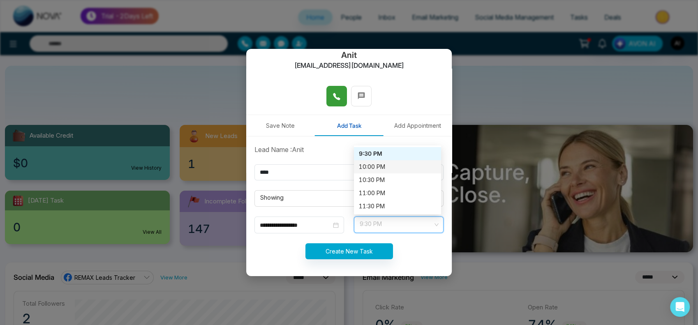
click at [382, 166] on div "10:00 PM" at bounding box center [397, 166] width 77 height 9
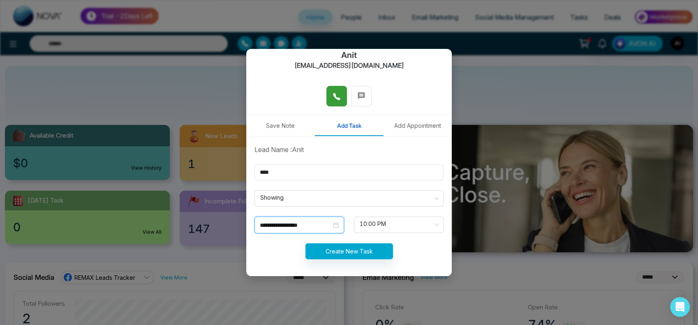
click at [320, 223] on input "**********" at bounding box center [296, 225] width 72 height 9
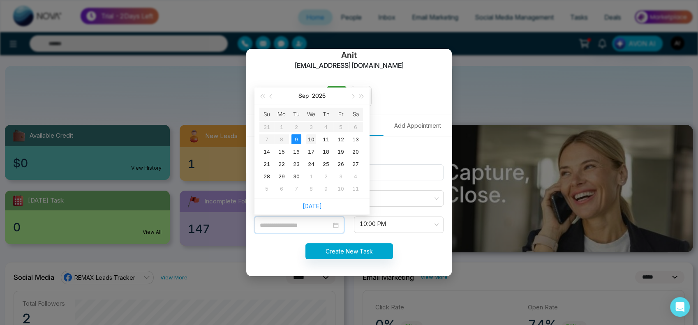
type input "**********"
click at [312, 137] on div "10" at bounding box center [311, 139] width 10 height 10
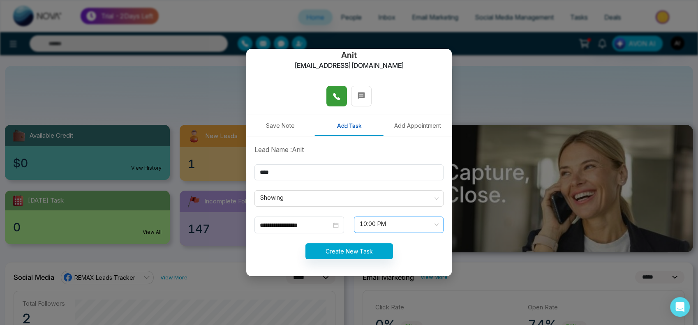
scroll to position [487, 0]
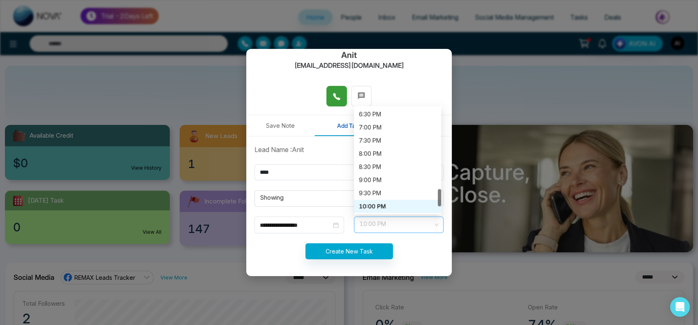
click at [376, 220] on span "10:00 PM" at bounding box center [399, 225] width 78 height 14
click at [370, 153] on div "8:00 PM" at bounding box center [397, 153] width 77 height 9
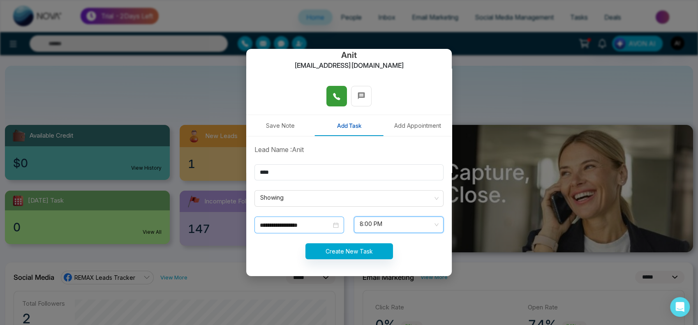
click at [294, 221] on input "**********" at bounding box center [296, 225] width 72 height 9
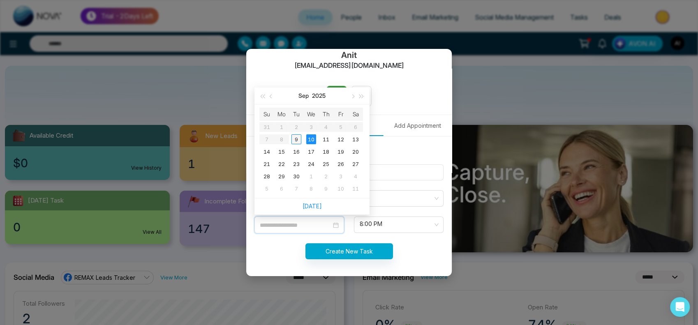
type input "**********"
click at [297, 136] on div "9" at bounding box center [296, 139] width 10 height 10
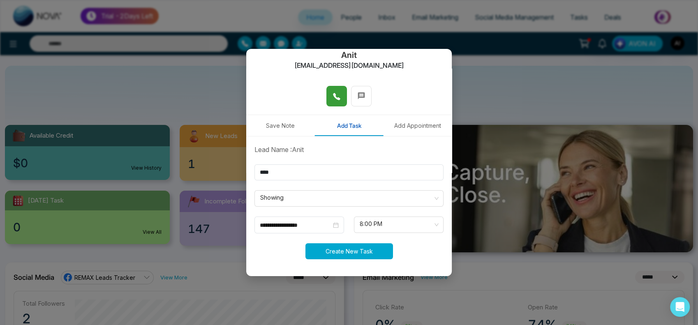
click at [338, 253] on button "Create New Task" at bounding box center [349, 251] width 88 height 16
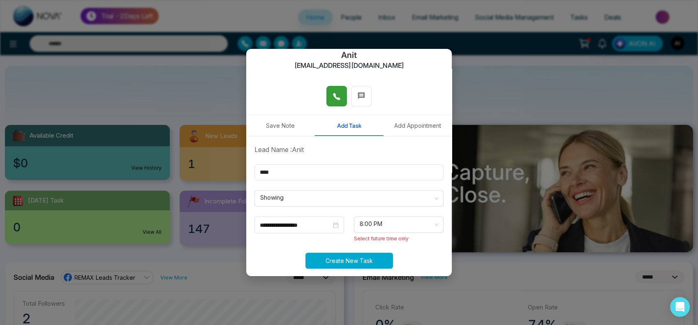
click at [340, 259] on button "Create New Task" at bounding box center [349, 261] width 88 height 16
click at [375, 231] on span "8:00 PM" at bounding box center [399, 225] width 78 height 14
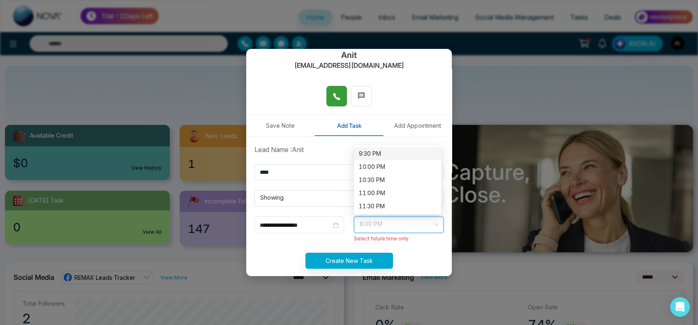
click at [375, 157] on div "9:30 PM" at bounding box center [397, 153] width 77 height 9
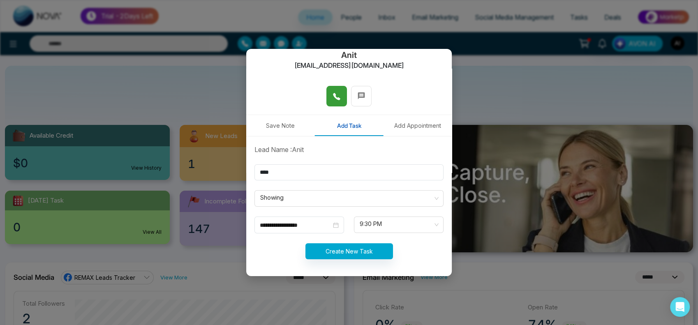
click at [385, 236] on form "**********" at bounding box center [349, 207] width 199 height 125
click at [392, 230] on span "9:30 PM" at bounding box center [399, 225] width 78 height 14
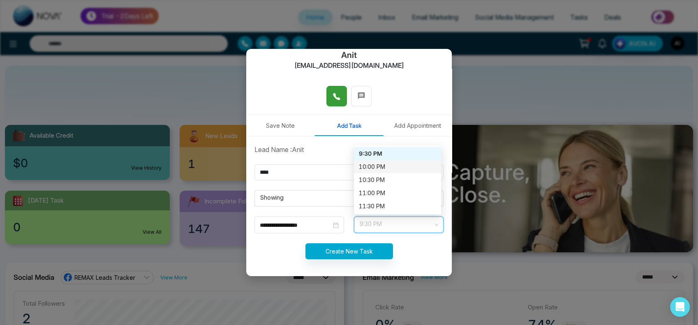
click at [375, 165] on div "10:00 PM" at bounding box center [397, 166] width 77 height 9
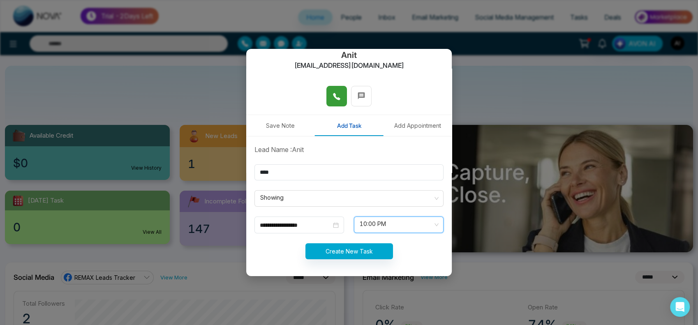
click at [356, 259] on form "**********" at bounding box center [349, 207] width 199 height 125
click at [365, 254] on button "Create New Task" at bounding box center [349, 251] width 88 height 16
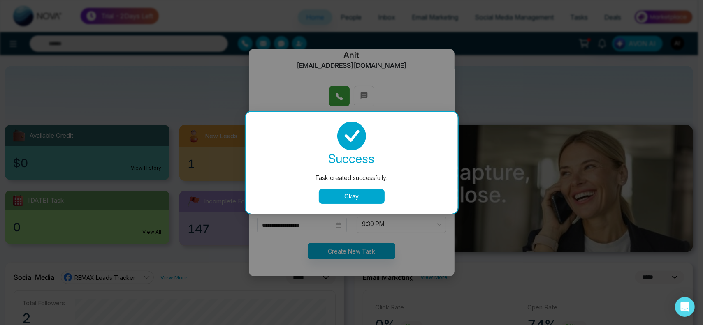
click at [357, 199] on button "Okay" at bounding box center [352, 196] width 66 height 15
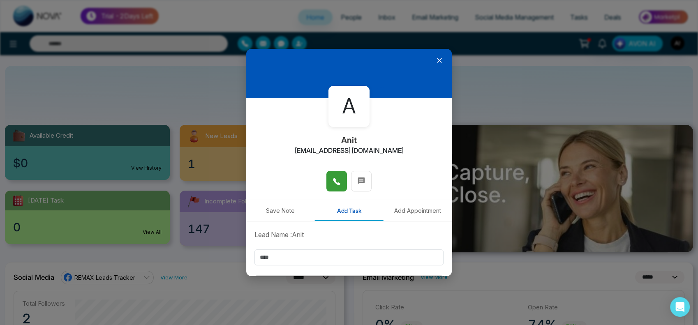
click at [402, 212] on button "Add Appointment" at bounding box center [417, 210] width 69 height 21
type input "**********"
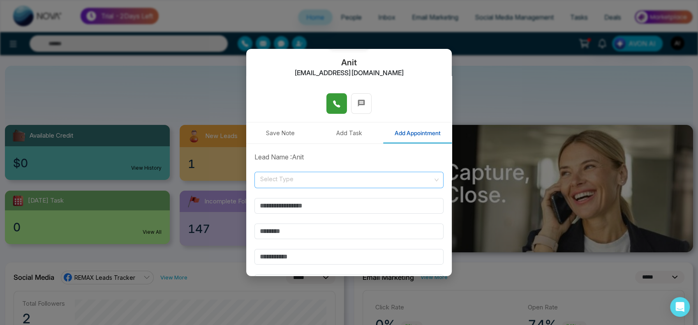
scroll to position [76, 0]
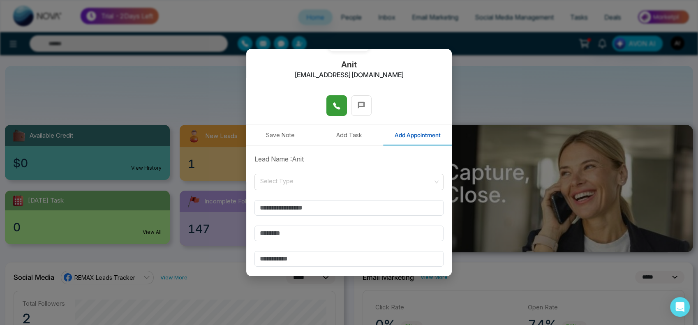
click at [349, 137] on button "Add Task" at bounding box center [349, 135] width 69 height 21
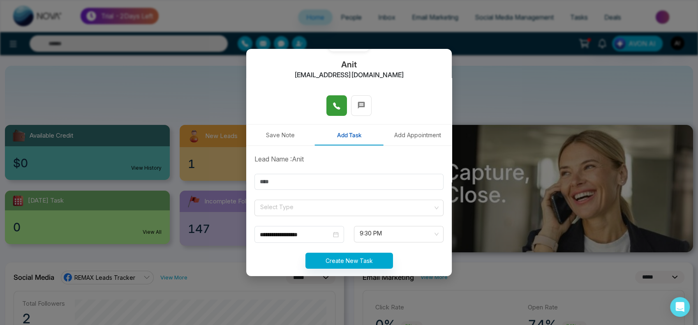
click at [398, 134] on button "Add Appointment" at bounding box center [417, 135] width 69 height 21
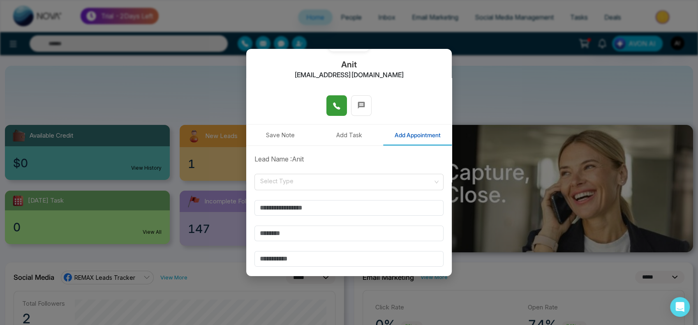
scroll to position [106, 0]
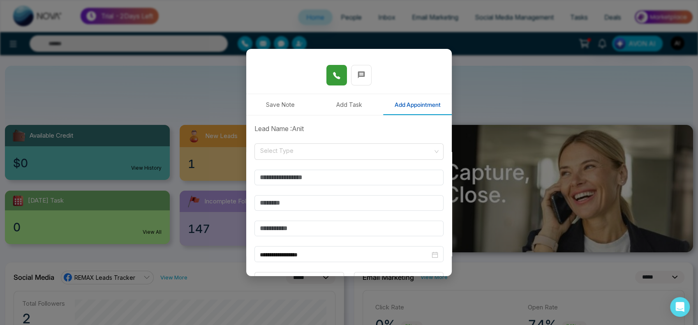
click at [335, 140] on form "**********" at bounding box center [349, 224] width 199 height 201
click at [340, 154] on input "search" at bounding box center [345, 150] width 173 height 12
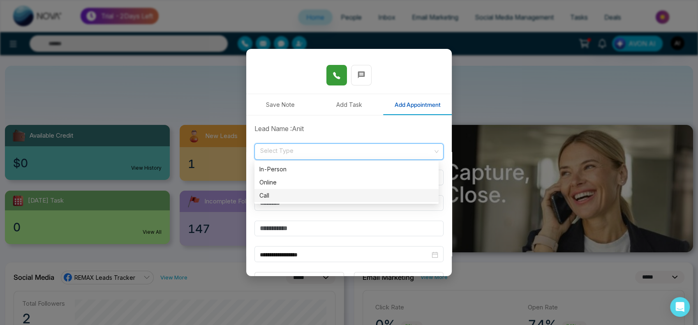
click at [318, 192] on div "Call" at bounding box center [346, 195] width 174 height 9
click at [395, 150] on span "Call" at bounding box center [349, 152] width 178 height 14
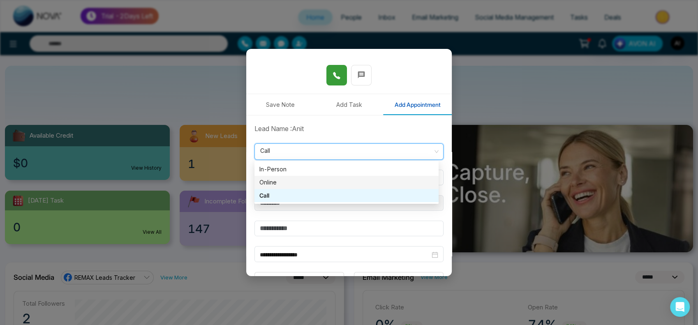
click at [342, 138] on form "**********" at bounding box center [349, 224] width 199 height 201
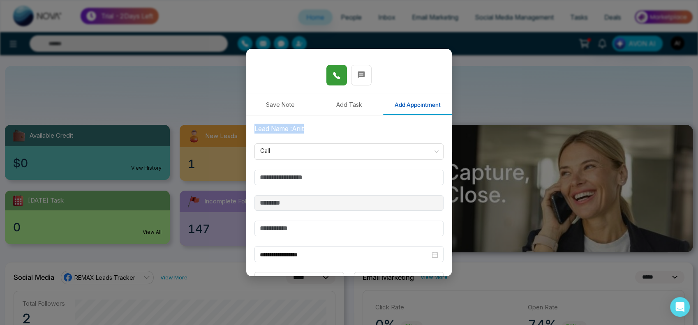
drag, startPoint x: 308, startPoint y: 130, endPoint x: 244, endPoint y: 127, distance: 63.8
click at [244, 127] on div "**********" at bounding box center [349, 162] width 698 height 325
click at [264, 128] on div "Lead Name : Anit" at bounding box center [349, 129] width 199 height 10
drag, startPoint x: 250, startPoint y: 126, endPoint x: 348, endPoint y: 135, distance: 98.6
click at [348, 135] on form "**********" at bounding box center [349, 224] width 199 height 201
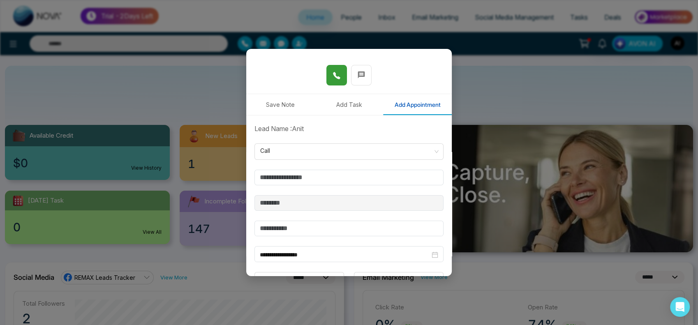
click at [342, 142] on form "**********" at bounding box center [349, 224] width 199 height 201
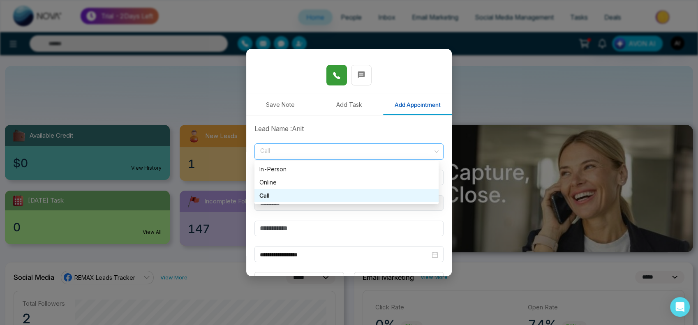
click at [347, 147] on span "Call" at bounding box center [349, 152] width 178 height 14
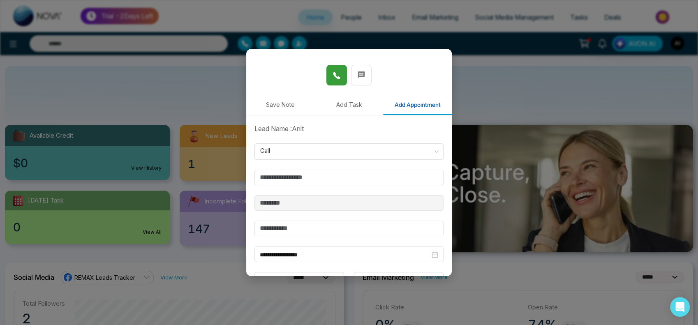
click at [345, 124] on div "Lead Name : Anit" at bounding box center [349, 129] width 199 height 10
drag, startPoint x: 310, startPoint y: 124, endPoint x: 248, endPoint y: 125, distance: 62.1
click at [248, 125] on div "**********" at bounding box center [349, 224] width 206 height 217
drag, startPoint x: 248, startPoint y: 125, endPoint x: 320, endPoint y: 128, distance: 72.0
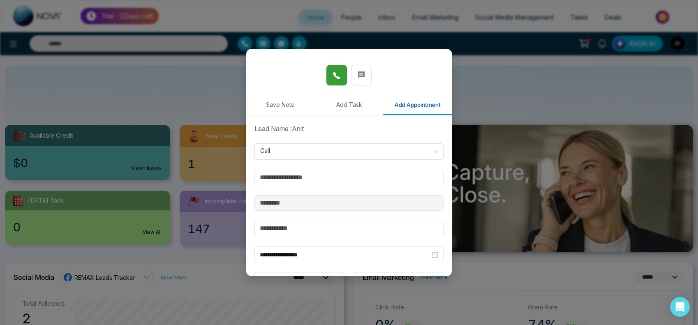
click at [320, 128] on div "**********" at bounding box center [349, 224] width 206 height 217
click at [320, 128] on div "Lead Name : Anit" at bounding box center [349, 129] width 199 height 10
click at [322, 145] on span "Call" at bounding box center [349, 152] width 178 height 14
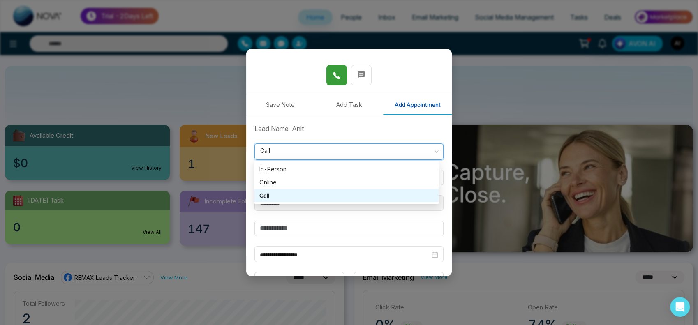
click at [322, 145] on span "Call" at bounding box center [349, 152] width 178 height 14
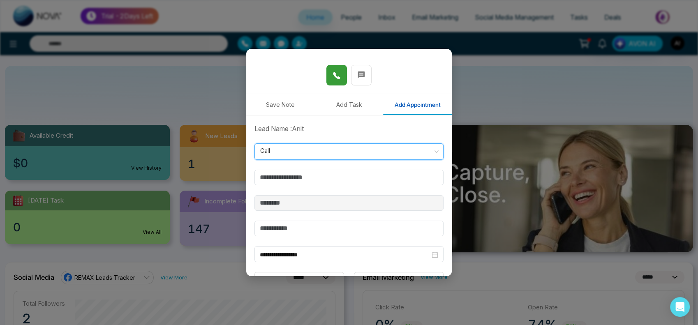
scroll to position [137, 0]
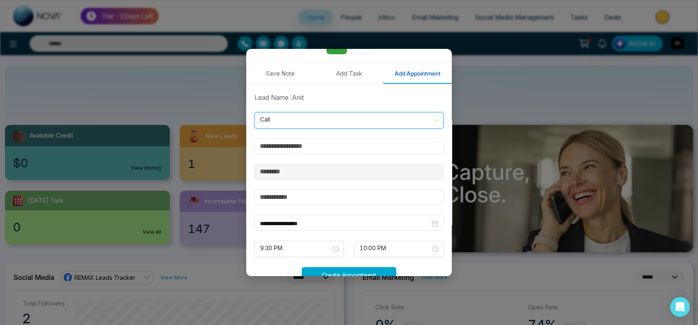
click at [338, 150] on input "text" at bounding box center [348, 147] width 189 height 16
type input "*******"
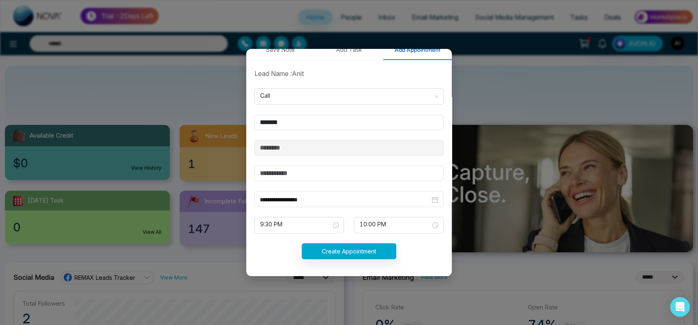
drag, startPoint x: 288, startPoint y: 183, endPoint x: 302, endPoint y: 173, distance: 17.4
click at [302, 173] on form "**********" at bounding box center [349, 169] width 199 height 201
click at [302, 173] on input "text" at bounding box center [348, 174] width 189 height 16
type input "***"
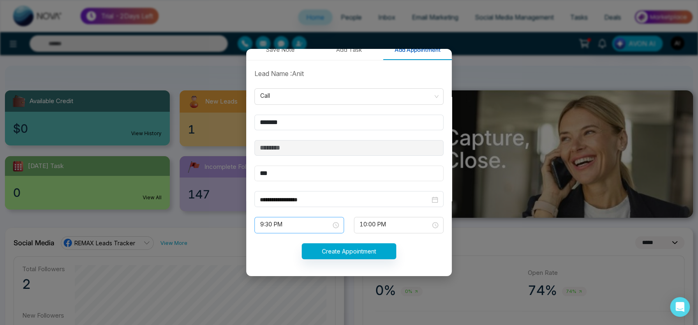
scroll to position [60, 0]
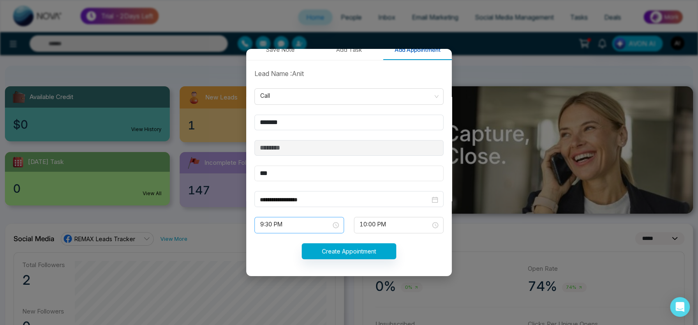
click at [302, 224] on span "9:30 PM" at bounding box center [299, 225] width 78 height 14
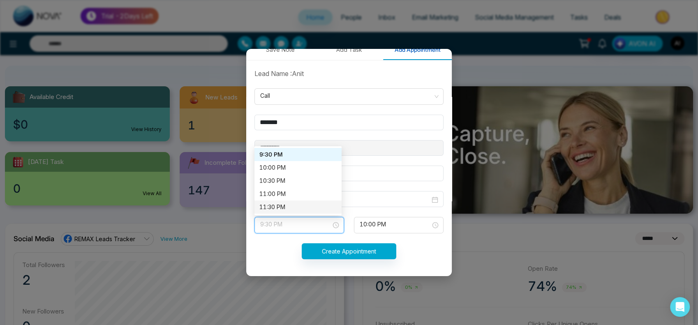
click at [310, 229] on span "9:30 PM" at bounding box center [299, 225] width 78 height 14
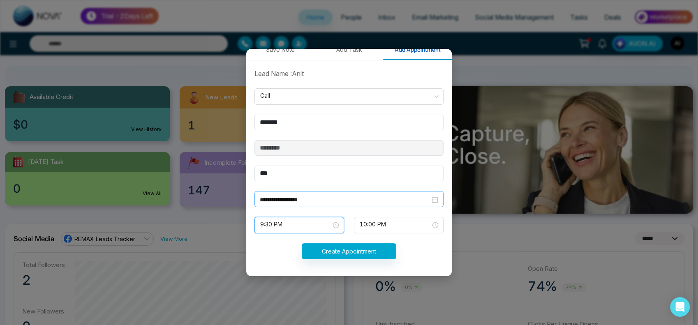
click at [302, 199] on input "**********" at bounding box center [345, 199] width 170 height 9
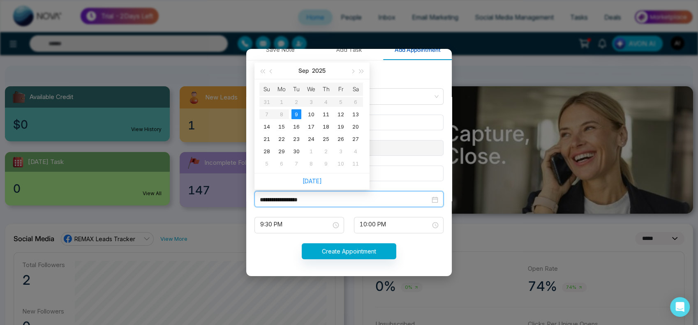
click at [302, 199] on input "**********" at bounding box center [345, 199] width 170 height 9
type input "**********"
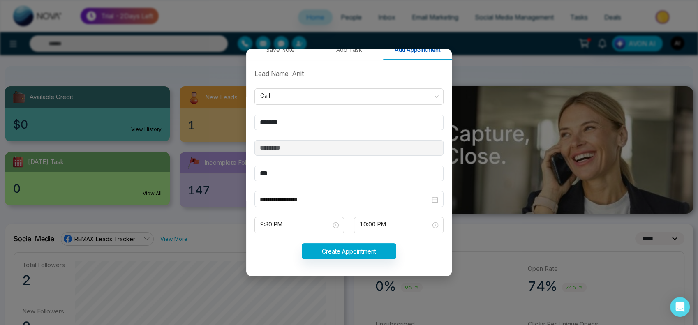
click at [446, 103] on div "**********" at bounding box center [349, 168] width 206 height 217
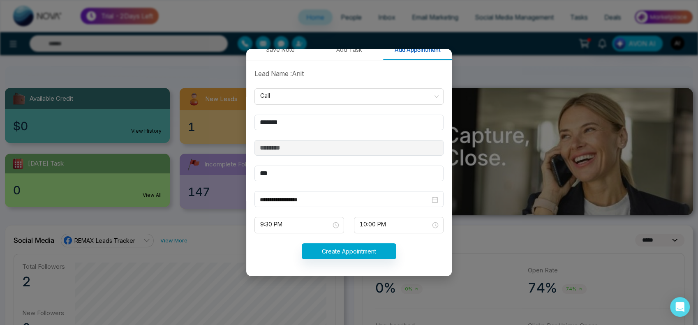
scroll to position [79, 0]
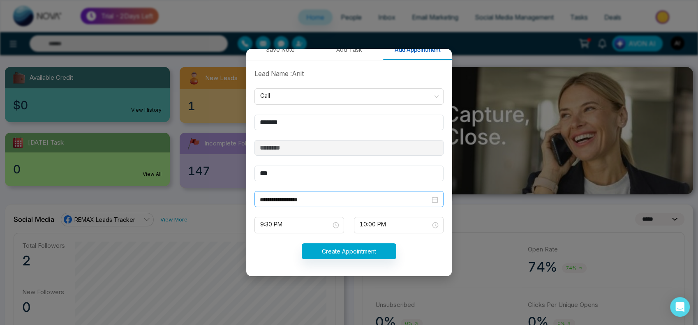
click at [334, 199] on input "**********" at bounding box center [345, 199] width 170 height 9
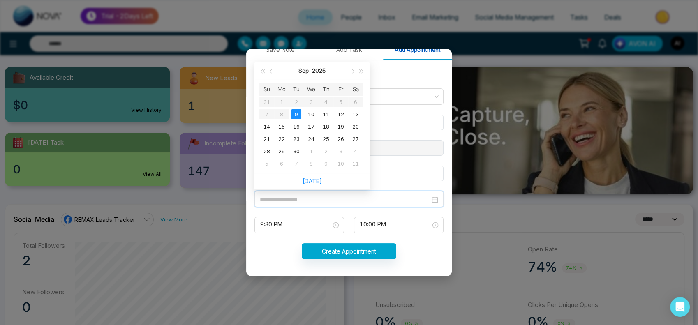
type input "**********"
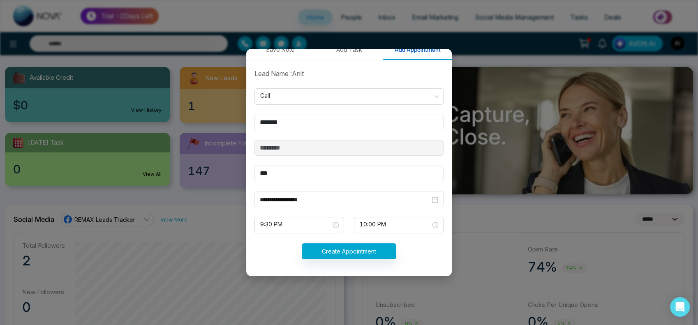
click at [409, 82] on form "**********" at bounding box center [349, 169] width 199 height 201
click at [333, 202] on input "**********" at bounding box center [345, 199] width 170 height 9
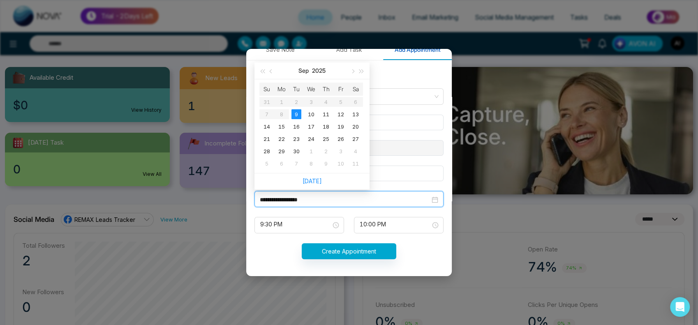
click at [333, 202] on input "**********" at bounding box center [345, 199] width 170 height 9
click at [318, 226] on span "9:30 PM" at bounding box center [299, 225] width 78 height 14
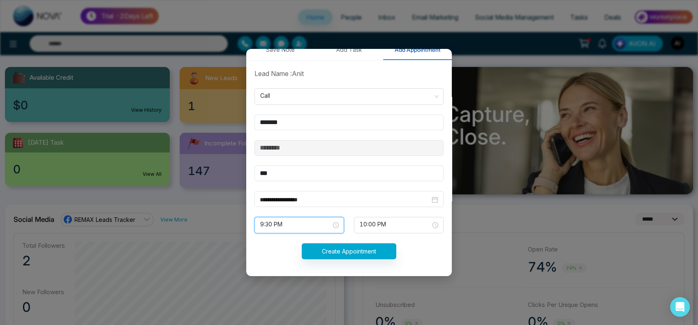
click at [318, 226] on span "9:30 PM" at bounding box center [299, 225] width 78 height 14
click at [311, 226] on span "9:30 PM" at bounding box center [299, 225] width 78 height 14
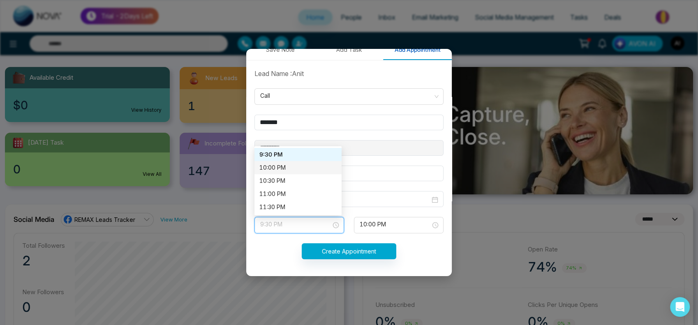
click at [300, 163] on div "10:00 PM" at bounding box center [297, 167] width 77 height 9
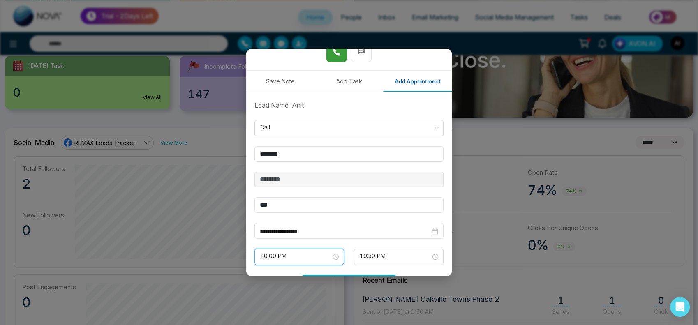
scroll to position [115, 0]
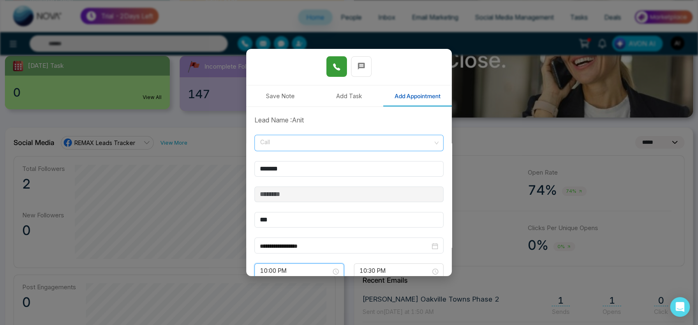
click at [303, 141] on span "Call" at bounding box center [349, 143] width 178 height 14
click at [314, 175] on input "*******" at bounding box center [348, 169] width 189 height 16
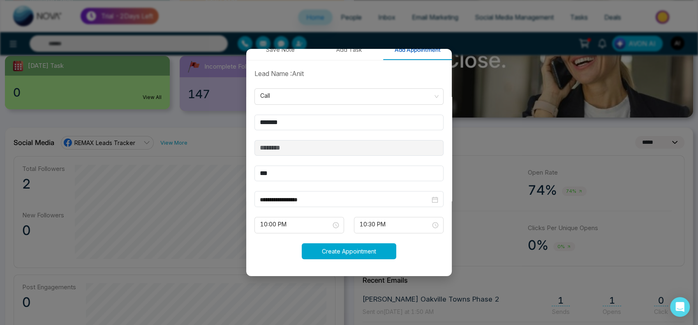
click at [345, 247] on button "Create Appointment" at bounding box center [349, 251] width 95 height 16
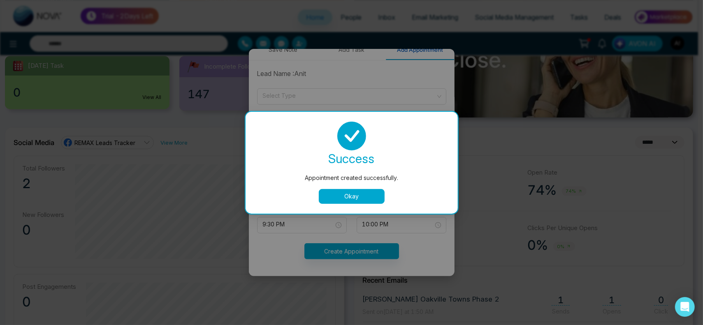
click at [373, 197] on button "Okay" at bounding box center [352, 196] width 66 height 15
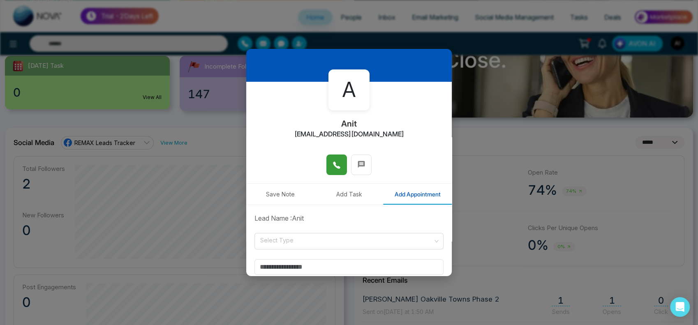
scroll to position [0, 0]
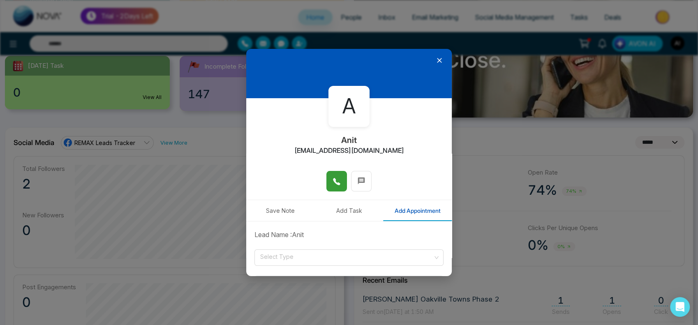
click at [435, 65] on div at bounding box center [349, 73] width 206 height 49
click at [435, 58] on icon at bounding box center [439, 60] width 8 height 8
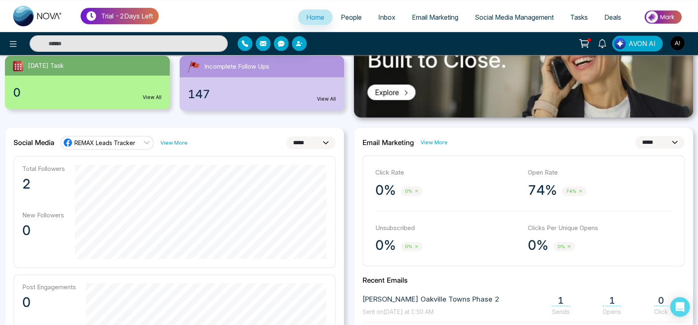
click at [502, 16] on span "Social Media Management" at bounding box center [514, 17] width 79 height 8
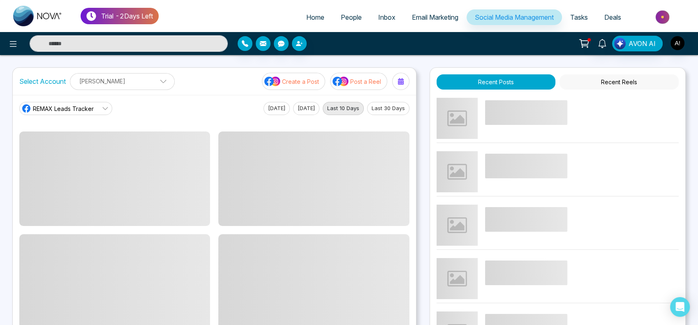
click at [89, 107] on span "REMAX Leads Tracker" at bounding box center [63, 108] width 61 height 9
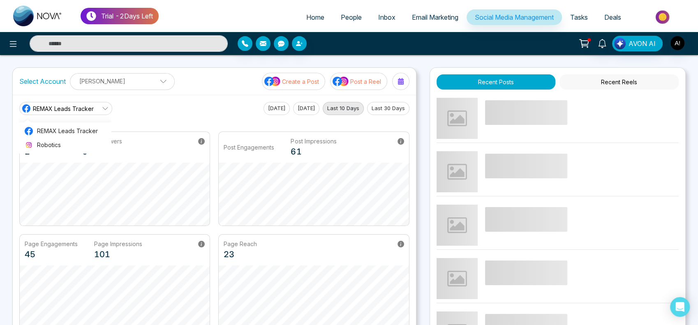
click at [89, 107] on span "REMAX Leads Tracker" at bounding box center [63, 108] width 61 height 9
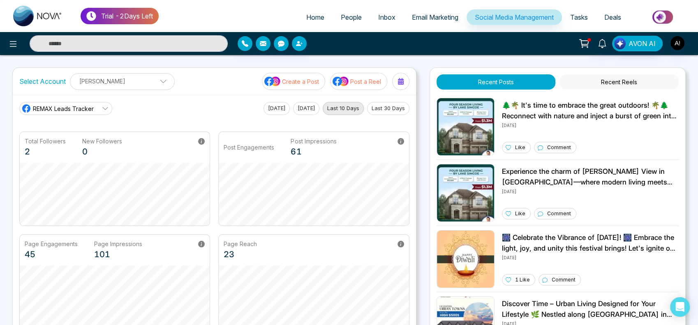
click at [89, 107] on span "REMAX Leads Tracker" at bounding box center [63, 108] width 61 height 9
click at [147, 79] on p "[PERSON_NAME]" at bounding box center [122, 81] width 94 height 14
click at [190, 103] on div "REMAX Leads Tracker REMAX Leads Tracker Robotics [DATE] [DATE] Last 10 Days Las…" at bounding box center [214, 108] width 390 height 13
click at [442, 15] on span "Email Marketing" at bounding box center [435, 17] width 46 height 8
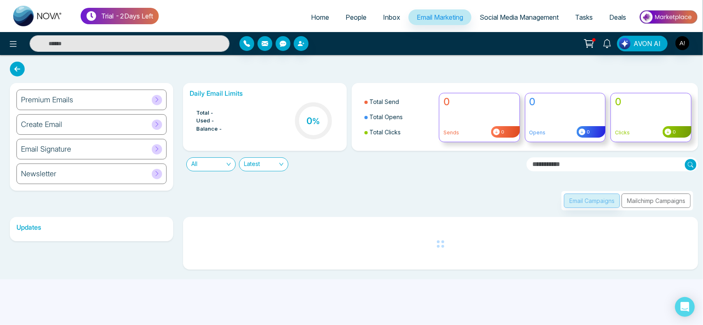
click at [502, 16] on span "Social Media Management" at bounding box center [518, 17] width 79 height 8
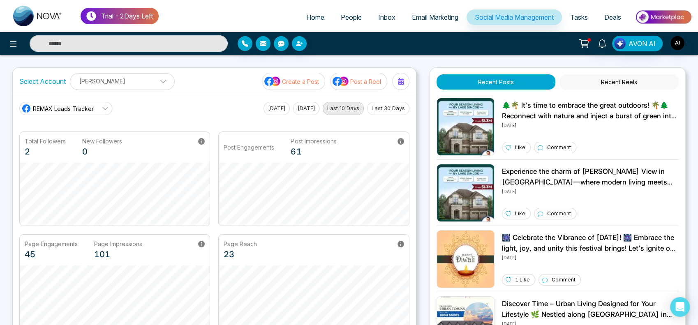
click at [583, 15] on span "Tasks" at bounding box center [579, 17] width 18 height 8
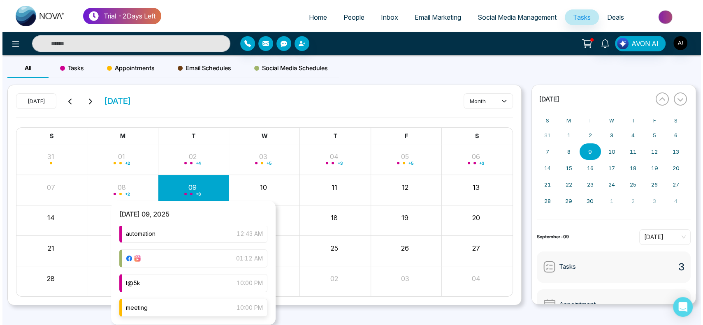
scroll to position [9, 0]
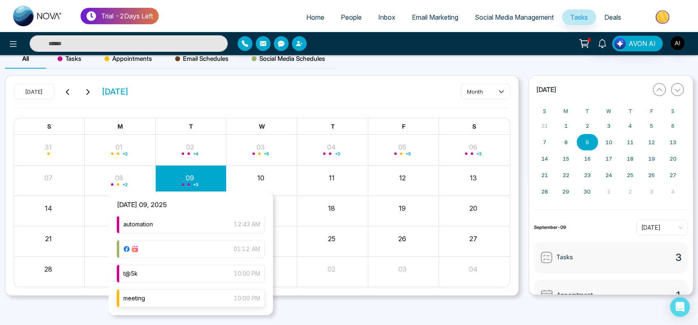
click at [186, 301] on div "meeting 10:00 PM" at bounding box center [191, 298] width 148 height 18
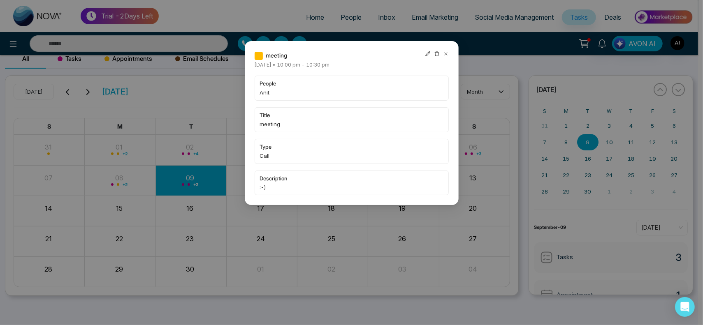
click at [427, 53] on icon at bounding box center [427, 53] width 5 height 5
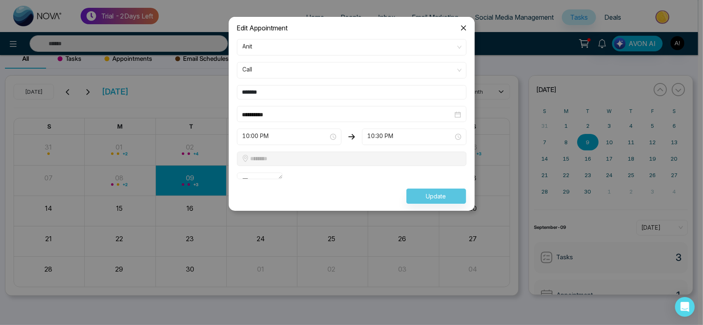
click at [339, 91] on input "*******" at bounding box center [351, 92] width 229 height 14
click at [283, 179] on textarea "***" at bounding box center [260, 176] width 46 height 7
click at [323, 116] on input "**********" at bounding box center [347, 114] width 210 height 9
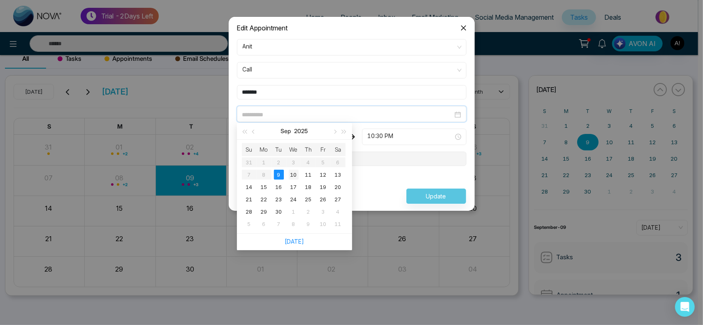
click at [291, 175] on div "10" at bounding box center [294, 175] width 10 height 10
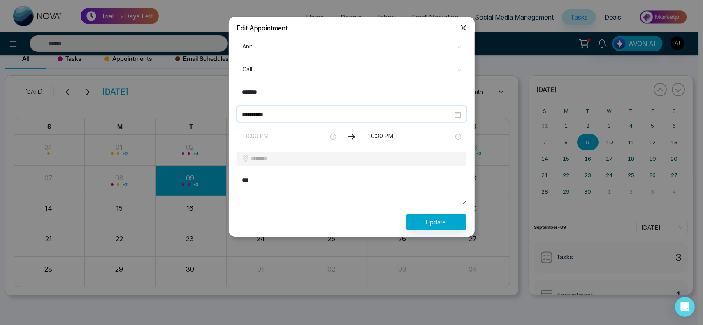
click at [310, 136] on span "10:00 PM" at bounding box center [289, 137] width 93 height 14
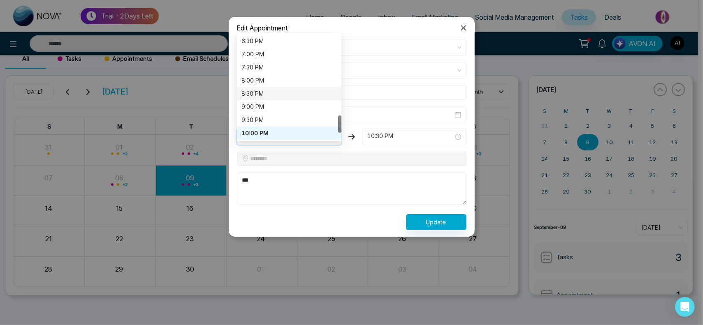
click at [296, 98] on div "8:30 PM" at bounding box center [289, 93] width 104 height 13
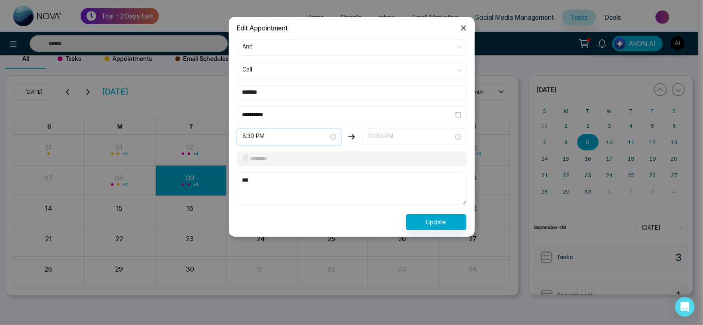
click at [391, 140] on span "10:30 PM" at bounding box center [414, 137] width 93 height 14
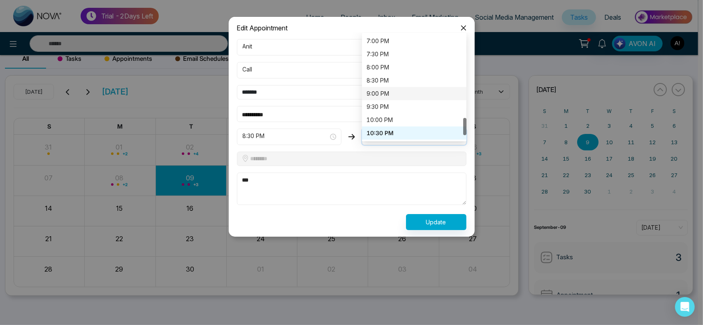
click at [381, 91] on div "9:00 PM" at bounding box center [414, 93] width 95 height 9
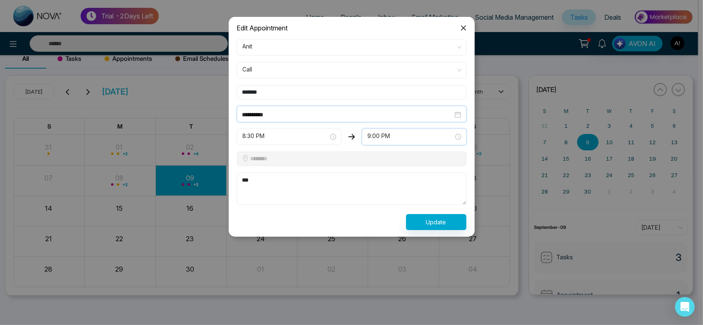
click at [329, 115] on input "**********" at bounding box center [347, 114] width 210 height 9
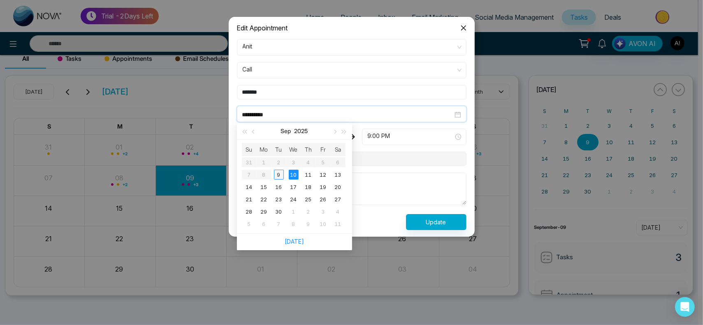
type input "**********"
click at [281, 172] on div "9" at bounding box center [279, 175] width 10 height 10
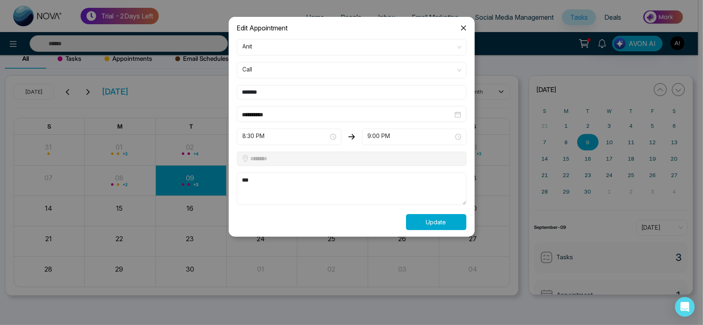
click at [444, 222] on button "Update" at bounding box center [436, 222] width 60 height 16
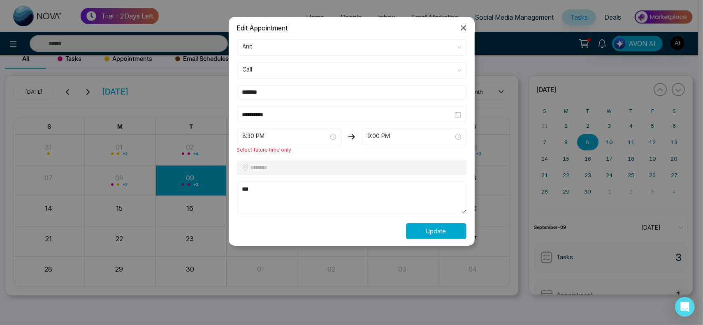
click at [434, 234] on button "Update" at bounding box center [436, 231] width 60 height 16
click at [276, 130] on span "8:30 PM" at bounding box center [289, 137] width 93 height 14
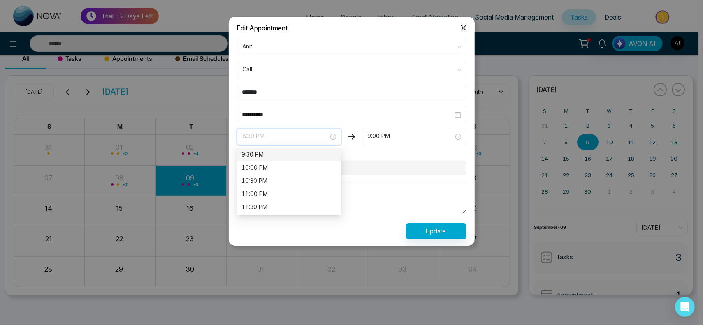
click at [275, 154] on div "9:30 PM" at bounding box center [289, 154] width 95 height 9
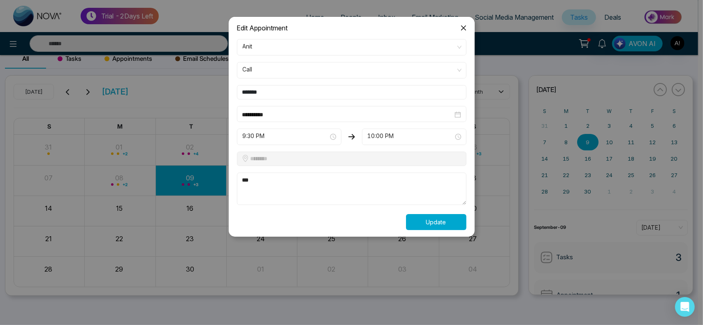
click at [435, 217] on button "Update" at bounding box center [436, 222] width 60 height 16
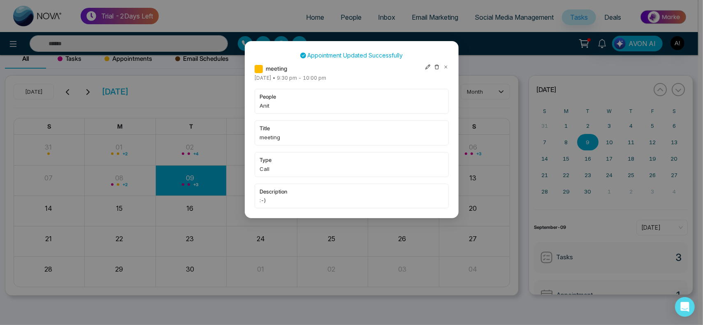
click at [434, 65] on icon at bounding box center [437, 67] width 6 height 6
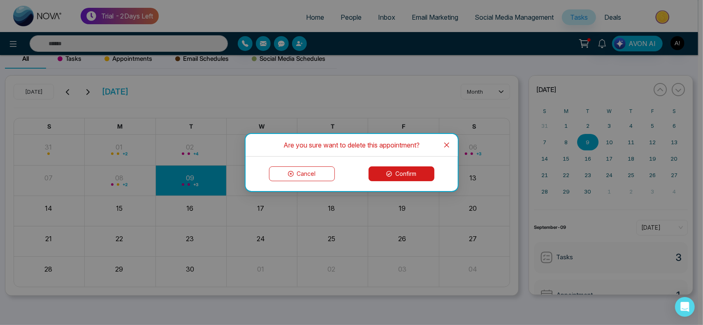
click at [398, 176] on button "Confirm" at bounding box center [401, 174] width 66 height 15
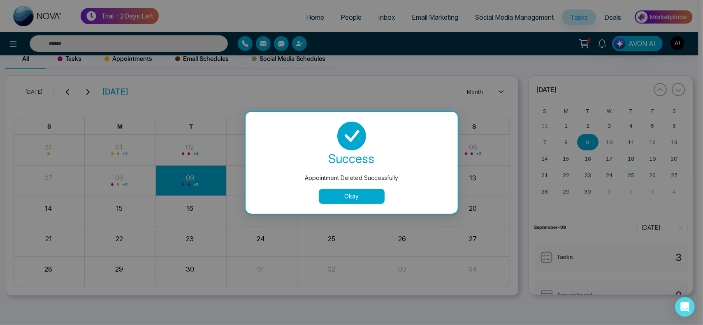
click at [355, 199] on button "Okay" at bounding box center [352, 196] width 66 height 15
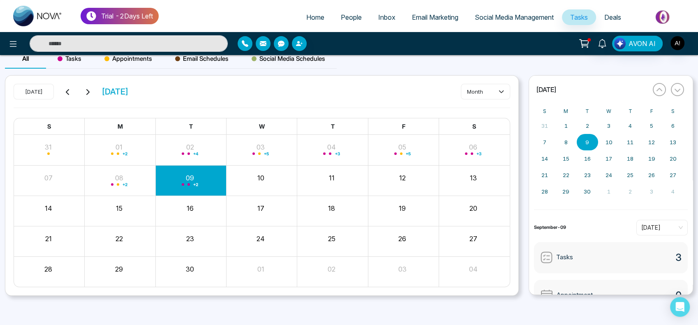
click at [243, 39] on button "button" at bounding box center [245, 43] width 15 height 15
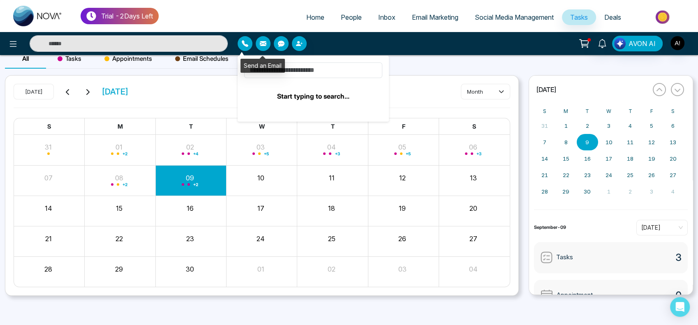
click at [269, 44] on button "button" at bounding box center [263, 43] width 15 height 15
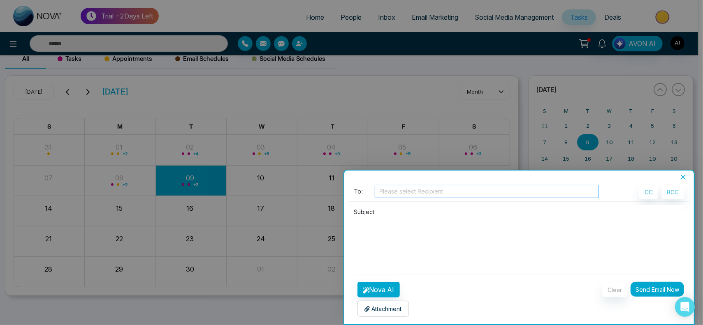
click at [403, 195] on div at bounding box center [487, 192] width 220 height 10
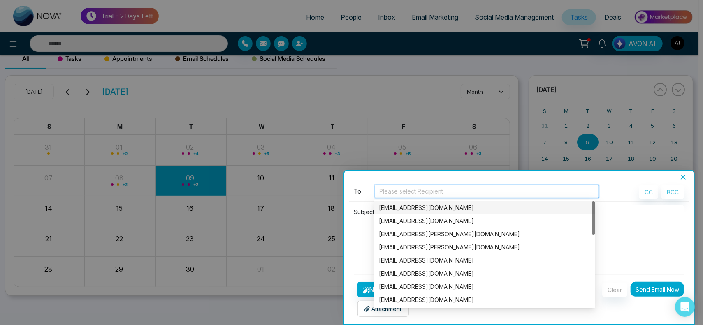
click at [432, 209] on div "[EMAIL_ADDRESS][DOMAIN_NAME]" at bounding box center [484, 208] width 211 height 9
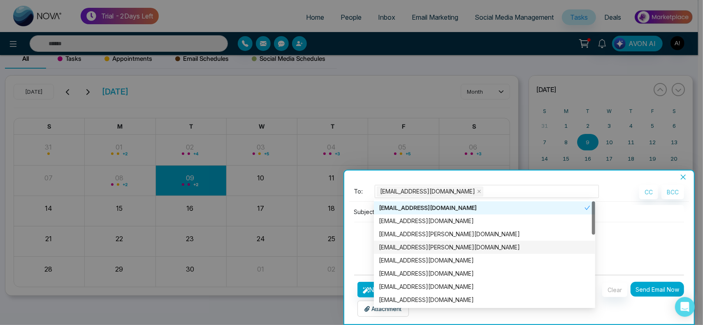
click at [362, 240] on textarea at bounding box center [519, 241] width 330 height 39
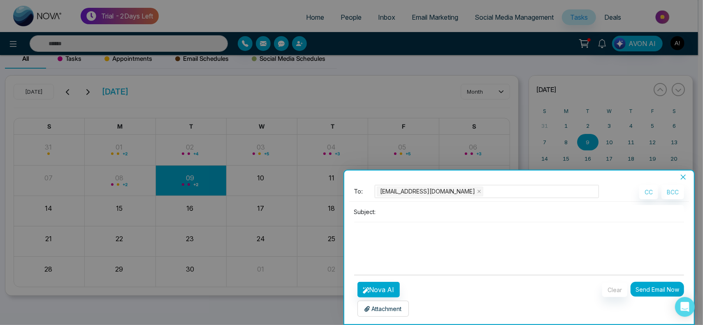
click at [398, 210] on input at bounding box center [531, 212] width 305 height 14
click at [400, 211] on input at bounding box center [531, 212] width 305 height 14
type input "*"
type input "**********"
click at [385, 289] on button "Nova AI" at bounding box center [378, 290] width 42 height 16
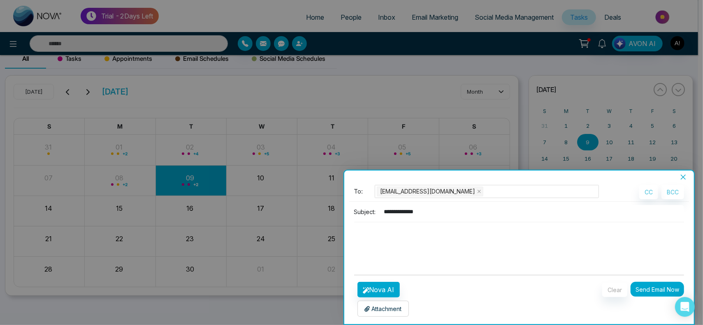
click at [312, 226] on div at bounding box center [351, 162] width 703 height 325
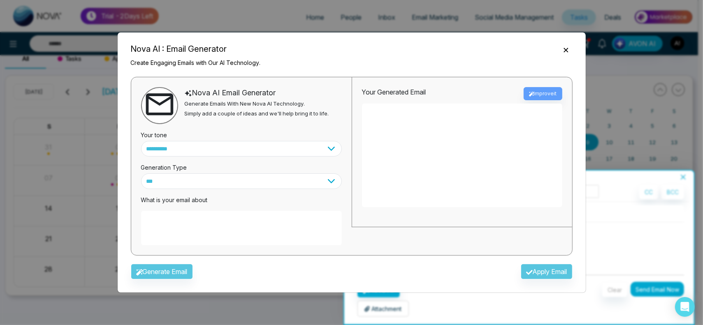
click at [243, 222] on textarea at bounding box center [241, 228] width 201 height 35
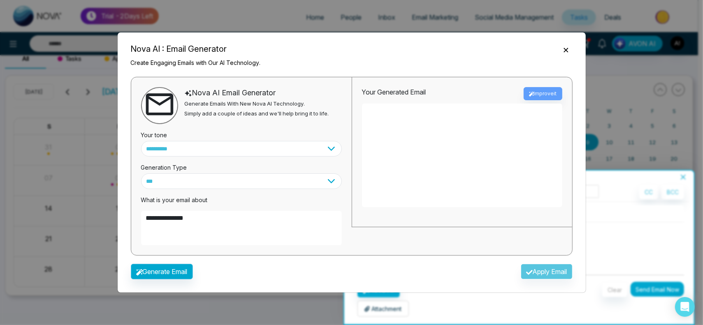
type textarea "**********"
click at [156, 271] on button "Generate Email" at bounding box center [162, 272] width 62 height 16
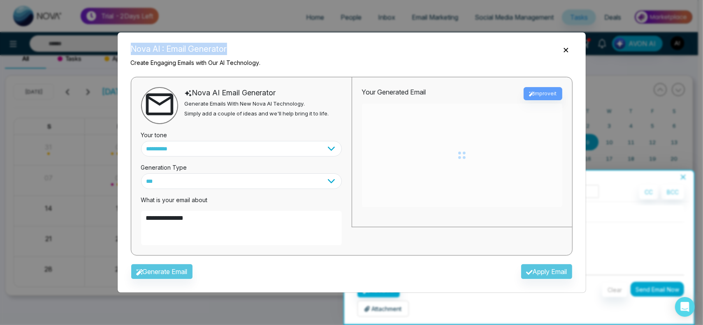
drag, startPoint x: 131, startPoint y: 50, endPoint x: 266, endPoint y: 63, distance: 135.5
click at [266, 63] on div "Nova AI : Email Generator Create Engaging Emails with Our AI Technology." at bounding box center [351, 53] width 455 height 41
click at [266, 63] on body "**********" at bounding box center [349, 153] width 698 height 325
type textarea "**********"
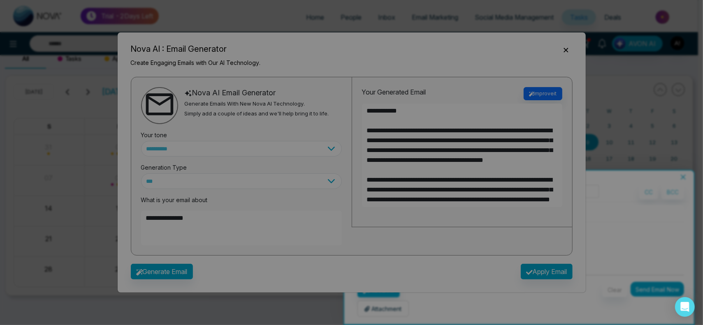
click at [268, 63] on div "Nova AI : Email Generator Create Engaging Emails with Our AI Technology." at bounding box center [351, 53] width 455 height 41
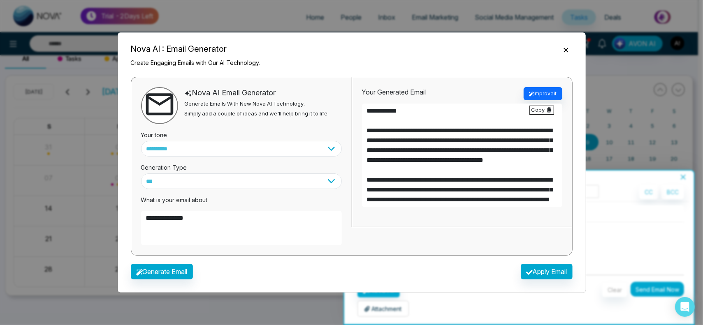
scroll to position [89, 0]
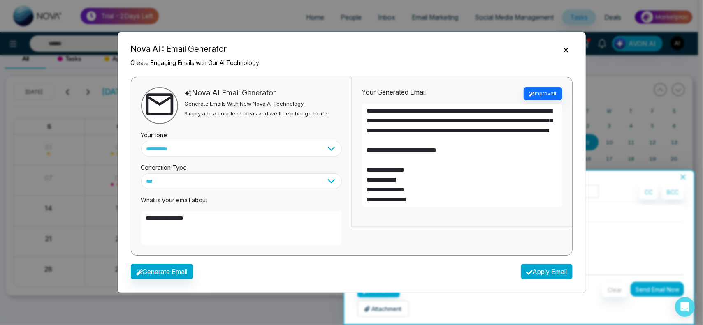
click at [530, 273] on button "Apply Email" at bounding box center [546, 272] width 52 height 16
type textarea "**********"
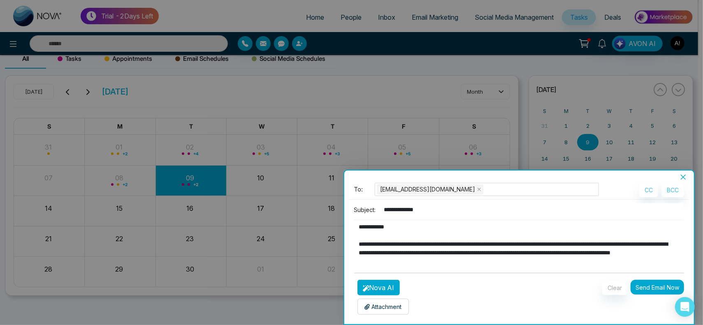
scroll to position [95, 0]
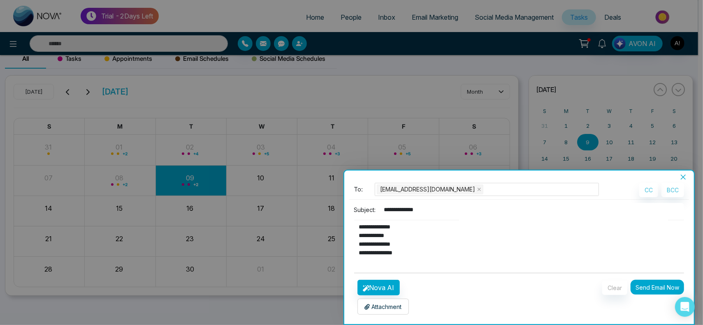
click at [382, 314] on div "Attachment Choose File" at bounding box center [382, 307] width 51 height 16
click at [391, 302] on div "Attachment Choose File" at bounding box center [382, 307] width 51 height 16
click at [378, 305] on p "Attachment" at bounding box center [382, 307] width 37 height 9
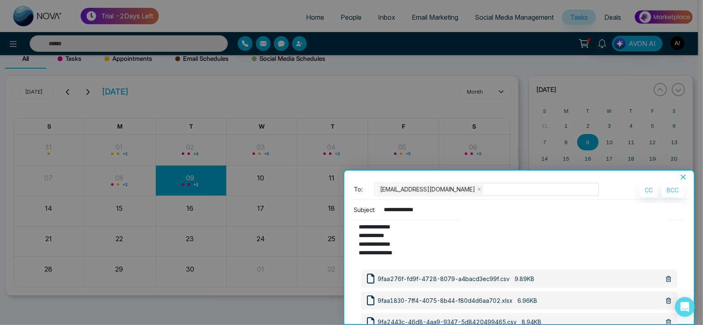
scroll to position [67, 0]
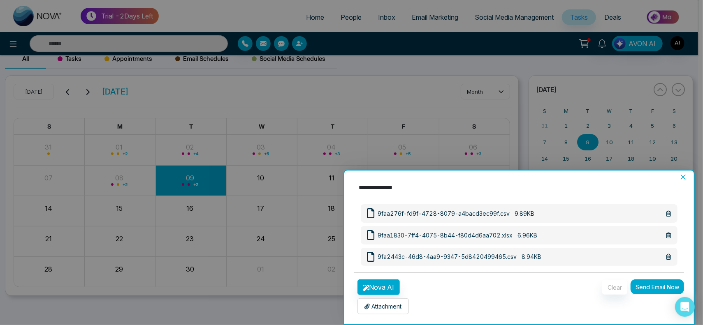
click at [652, 287] on button "Send Email Now" at bounding box center [656, 287] width 53 height 15
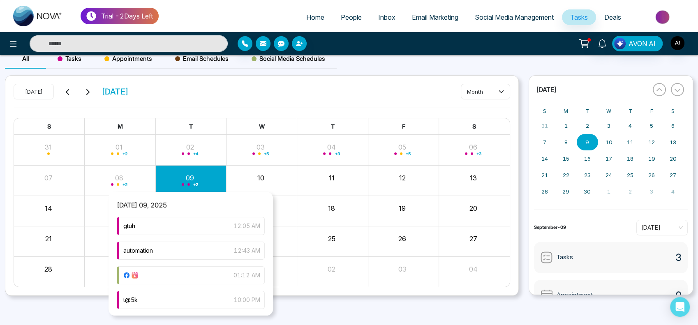
scroll to position [1, 0]
click at [220, 296] on div "t@5k 10:00 PM" at bounding box center [191, 299] width 148 height 18
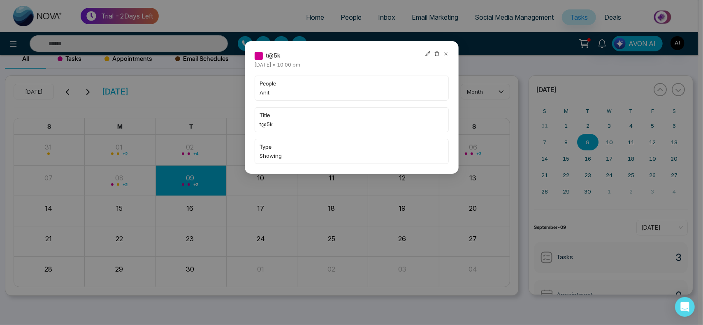
click at [428, 54] on icon at bounding box center [428, 54] width 6 height 6
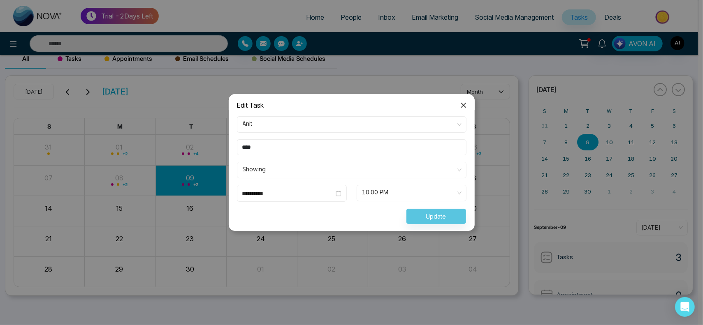
click at [438, 192] on span "10:00 PM" at bounding box center [411, 193] width 98 height 14
click at [448, 174] on span "Showing" at bounding box center [352, 170] width 218 height 14
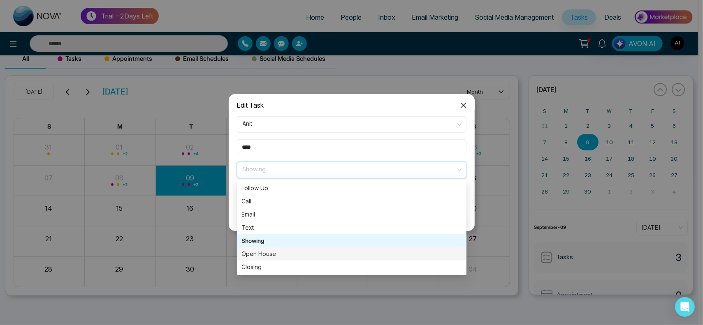
click at [299, 251] on div "Open House" at bounding box center [352, 254] width 220 height 9
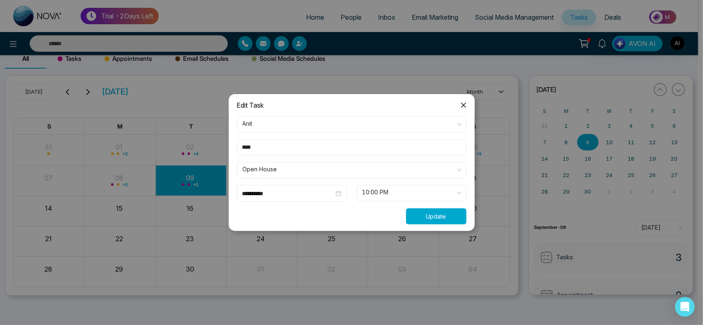
click at [434, 219] on button "Update" at bounding box center [436, 216] width 60 height 16
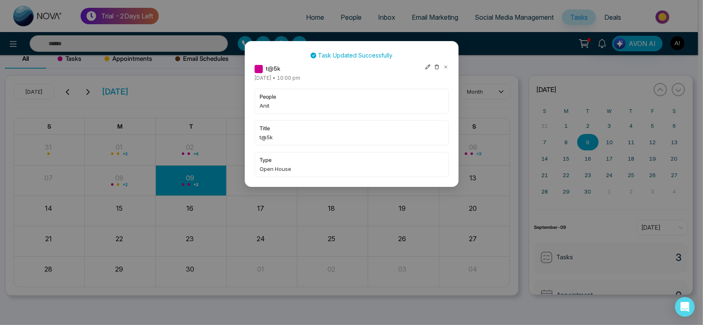
click at [442, 66] on div at bounding box center [437, 68] width 24 height 9
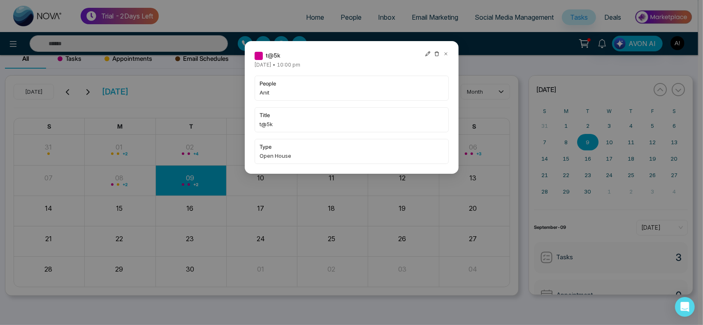
click at [444, 49] on div "t@5k Tuesday September-09-2025 • 10:00 pm people Anit title t@5k type Open House" at bounding box center [352, 107] width 214 height 133
click at [444, 55] on icon at bounding box center [446, 54] width 6 height 6
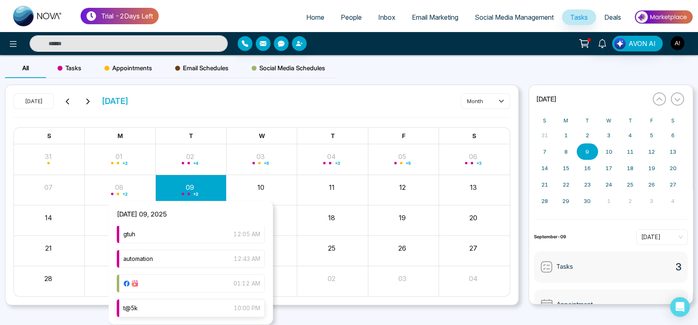
click at [155, 305] on div "t@5k 10:00 PM" at bounding box center [191, 308] width 148 height 18
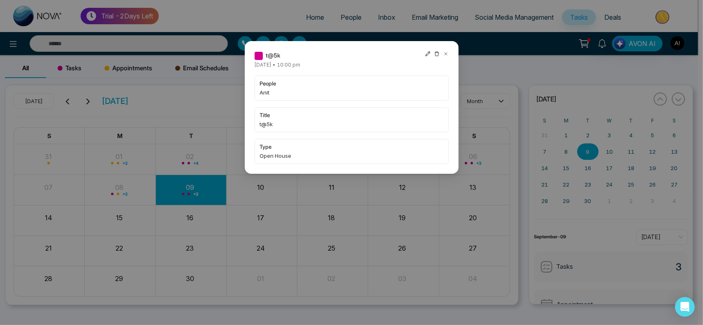
click at [437, 55] on icon at bounding box center [437, 54] width 6 height 6
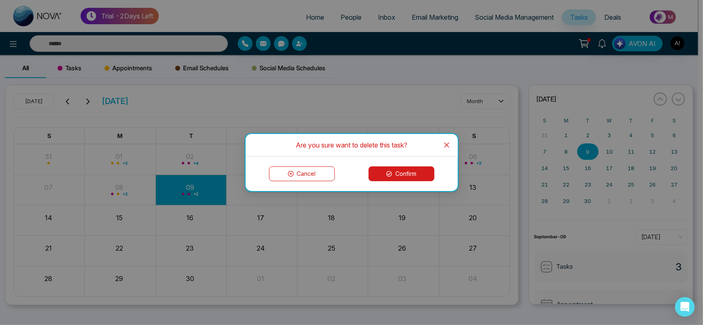
click at [399, 170] on button "Confirm" at bounding box center [401, 174] width 66 height 15
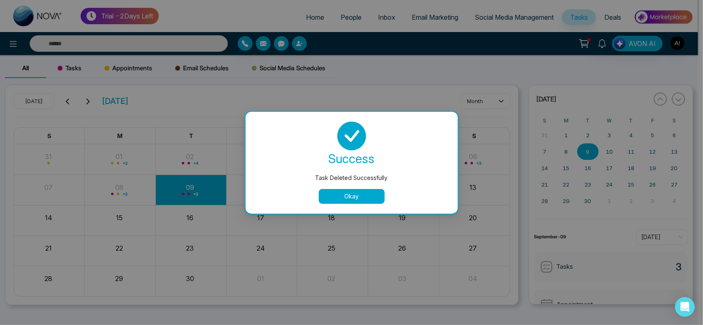
click at [343, 202] on button "Okay" at bounding box center [352, 196] width 66 height 15
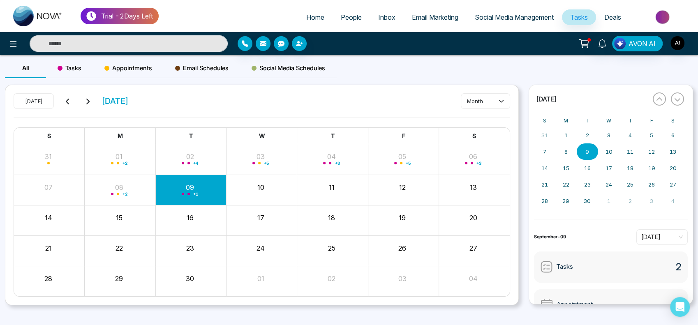
click at [56, 73] on div "Tasks" at bounding box center [69, 68] width 47 height 20
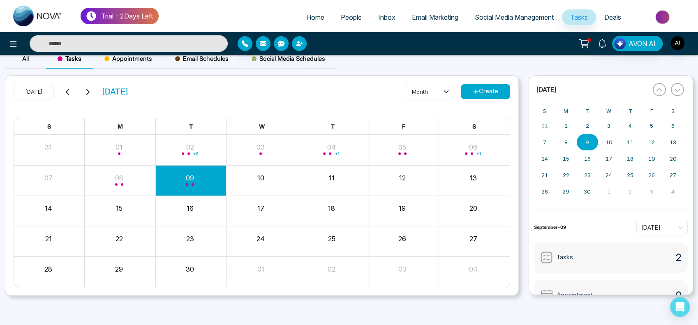
scroll to position [0, 0]
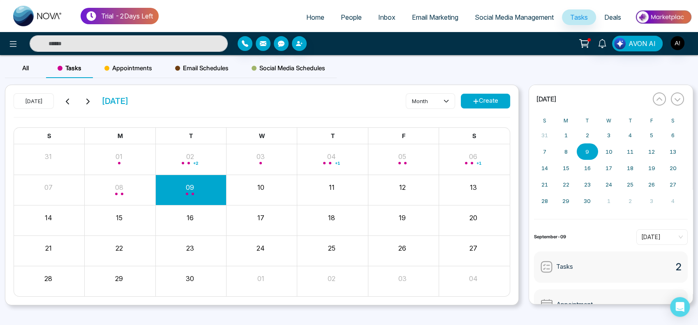
click at [590, 49] on icon at bounding box center [584, 44] width 12 height 12
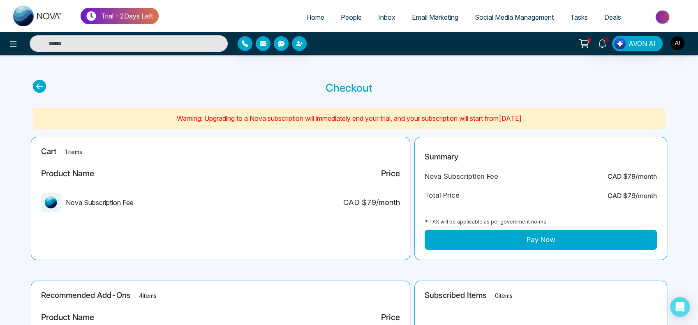
click at [35, 86] on icon at bounding box center [39, 86] width 13 height 13
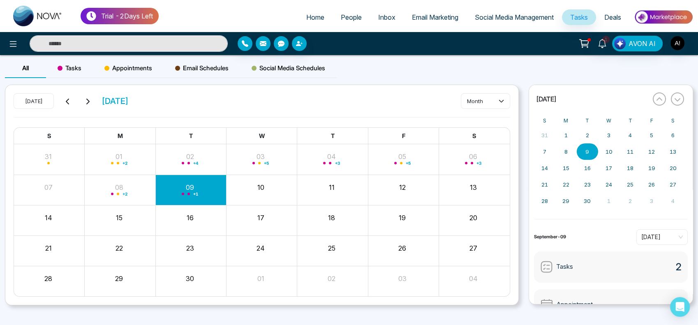
click at [306, 16] on span "Home" at bounding box center [315, 17] width 18 height 8
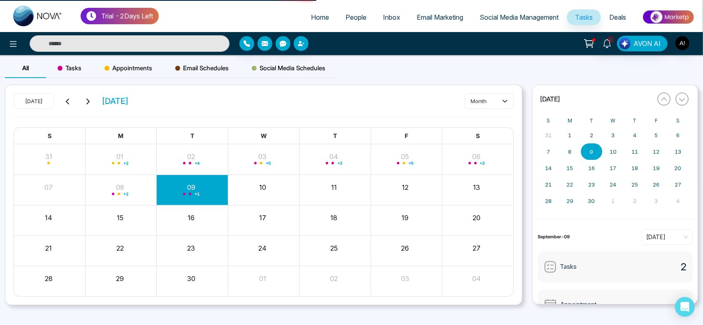
select select "*"
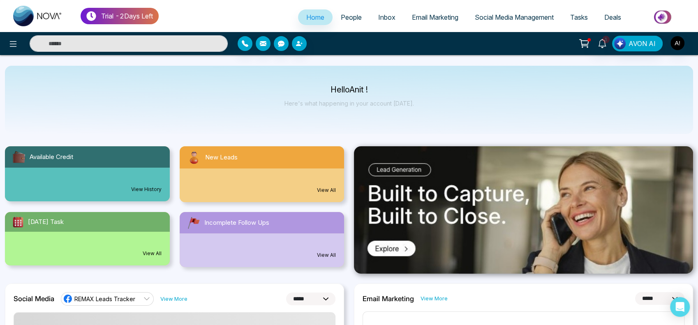
drag, startPoint x: 310, startPoint y: 85, endPoint x: 389, endPoint y: 91, distance: 79.6
click at [389, 91] on div "Hello Anit ! Here's what happening in your account [DATE]." at bounding box center [349, 100] width 688 height 68
click at [389, 91] on p "Hello Anit !" at bounding box center [349, 89] width 130 height 7
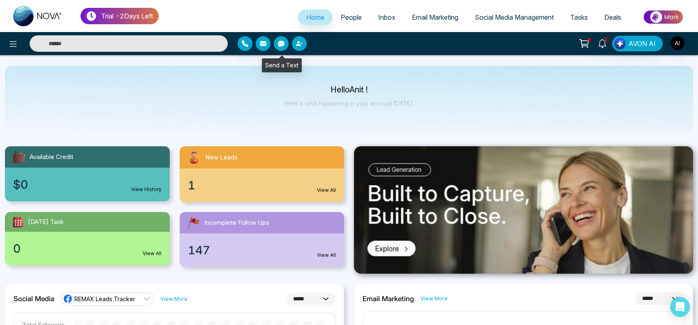
click at [282, 44] on icon "button" at bounding box center [281, 44] width 7 height 6
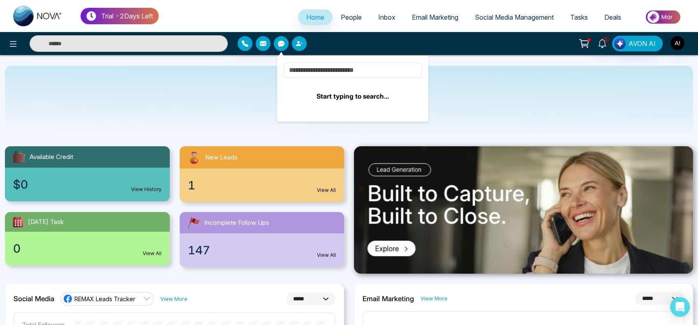
click at [332, 76] on input at bounding box center [353, 70] width 138 height 16
click at [332, 72] on input at bounding box center [353, 70] width 138 height 16
click at [315, 67] on input at bounding box center [353, 70] width 138 height 16
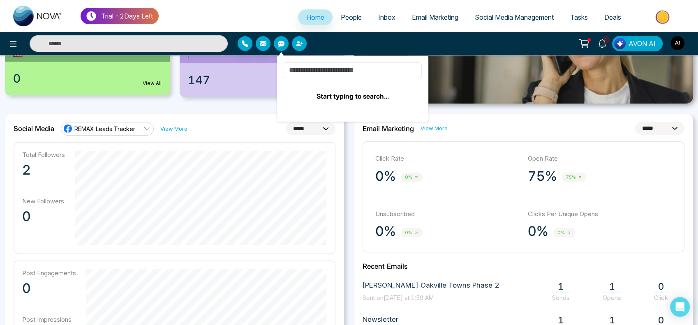
scroll to position [184, 0]
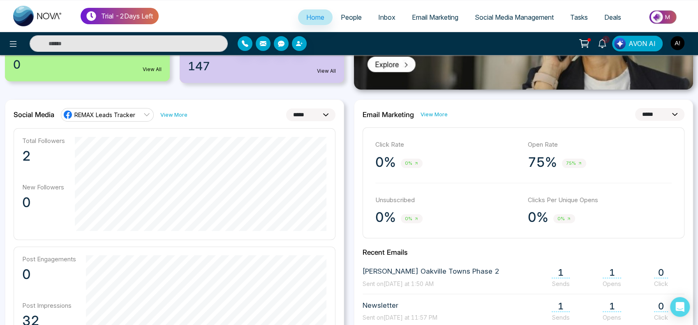
click at [174, 116] on link "View More" at bounding box center [173, 115] width 27 height 8
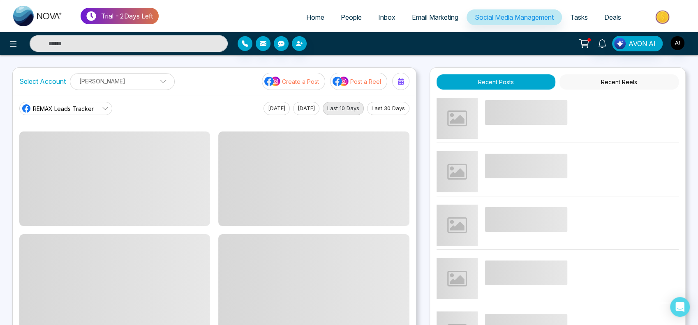
click at [306, 14] on span "Home" at bounding box center [315, 17] width 18 height 8
select select "*"
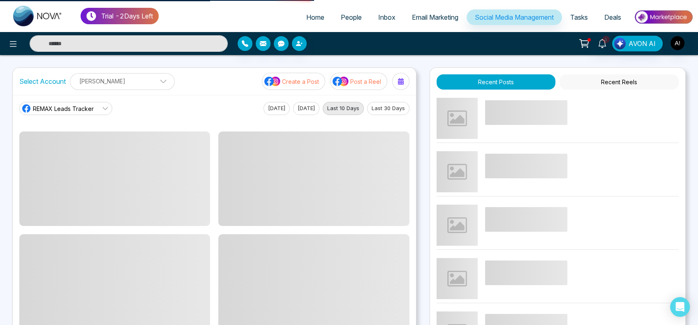
select select "*"
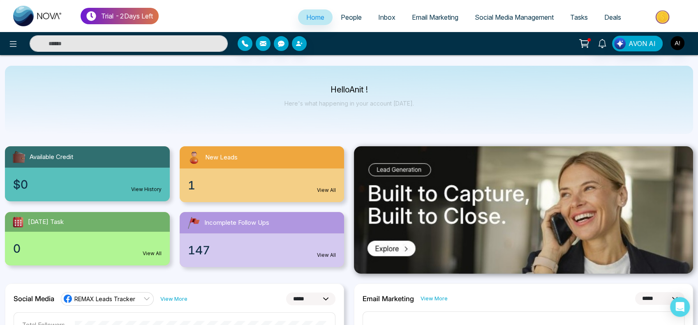
click at [341, 14] on span "People" at bounding box center [351, 17] width 21 height 8
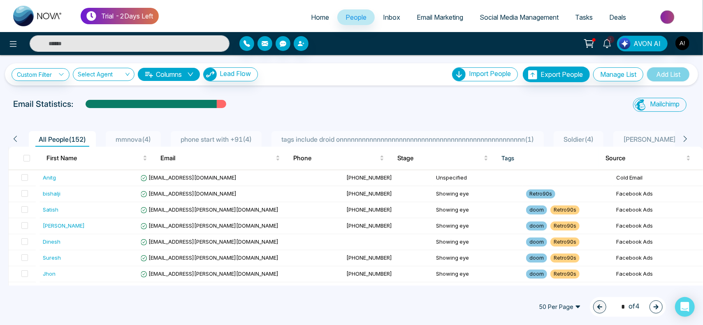
click at [388, 18] on span "Inbox" at bounding box center [391, 17] width 17 height 8
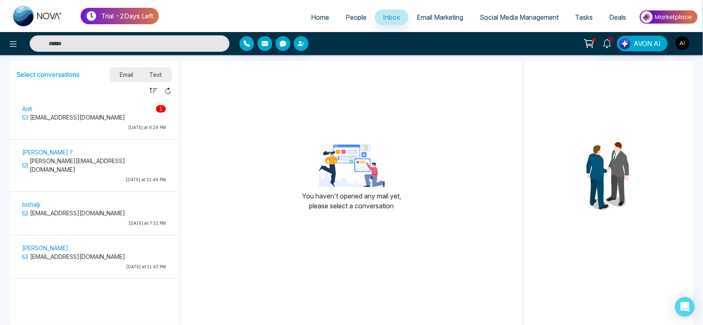
click at [98, 118] on p "[EMAIL_ADDRESS][DOMAIN_NAME]" at bounding box center [93, 117] width 143 height 9
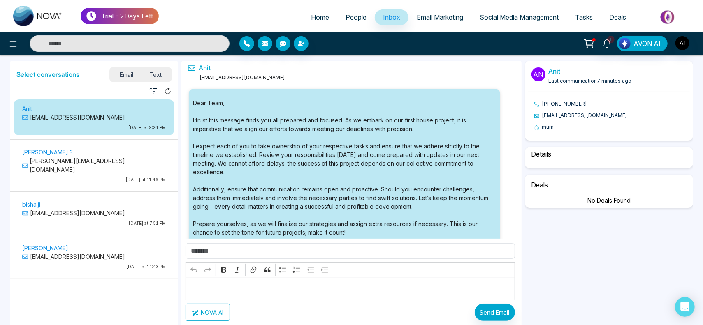
select select "****"
select select "**********"
select select "******"
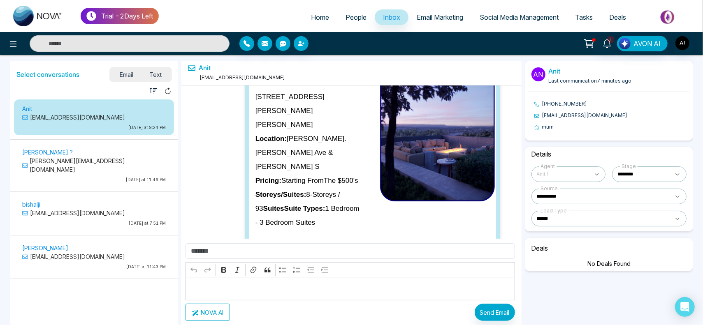
scroll to position [35766, 0]
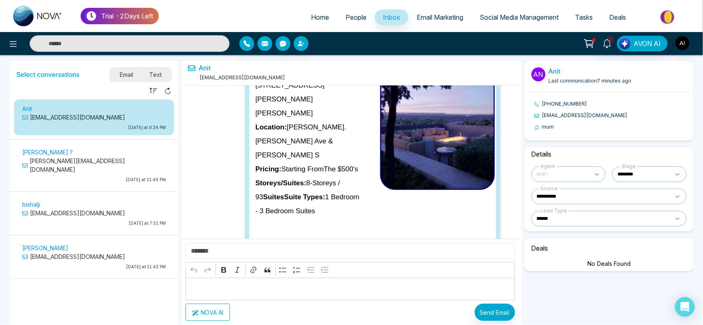
click at [256, 255] on input "text" at bounding box center [349, 251] width 329 height 16
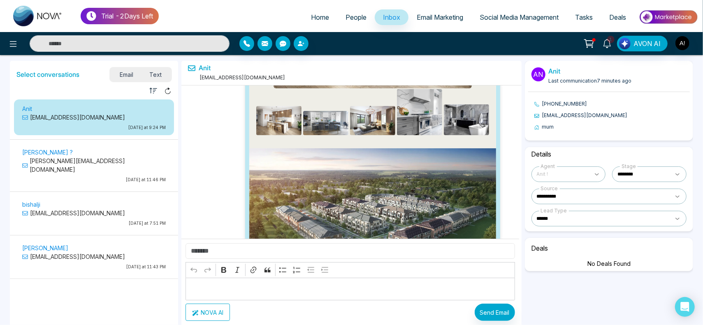
scroll to position [59396, 0]
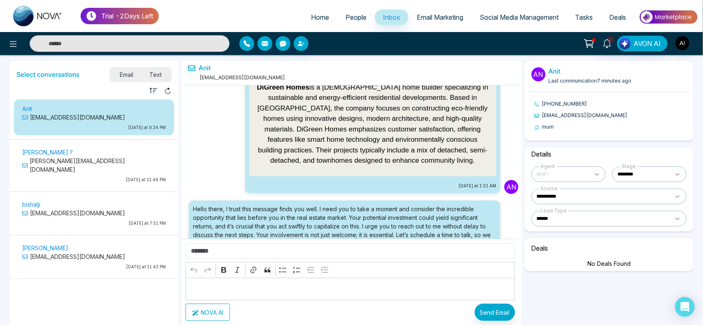
click at [232, 251] on input "text" at bounding box center [349, 251] width 329 height 16
type input "*"
type input "**********"
click at [194, 305] on button "NOVA AI" at bounding box center [207, 312] width 44 height 17
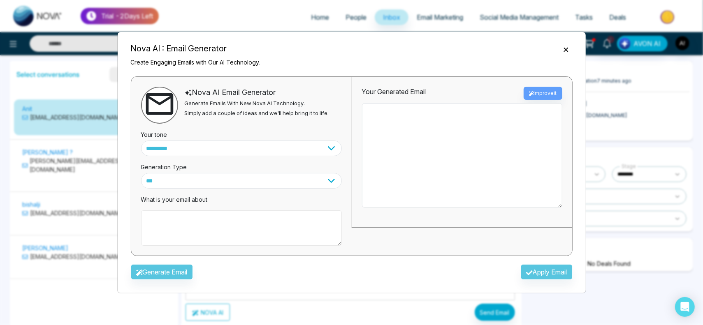
click at [217, 232] on textarea at bounding box center [241, 227] width 201 height 35
click at [176, 223] on textarea at bounding box center [241, 227] width 201 height 35
click at [310, 226] on textarea "**********" at bounding box center [241, 227] width 201 height 35
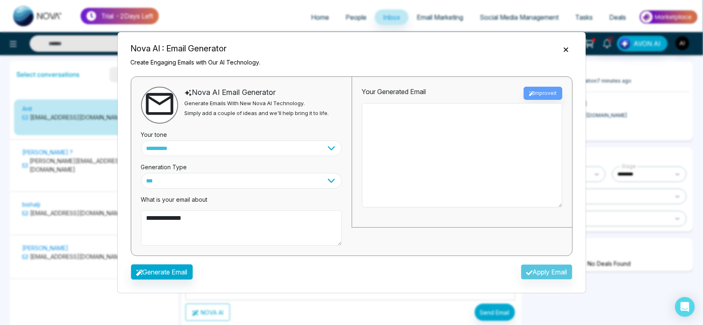
type textarea "**********"
click at [164, 273] on button "Generate Email" at bounding box center [162, 272] width 62 height 16
click at [164, 273] on div "Generate Email Apply Email" at bounding box center [351, 275] width 455 height 24
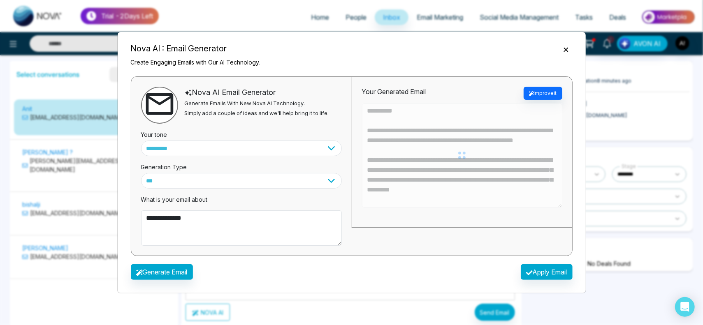
type textarea "**********"
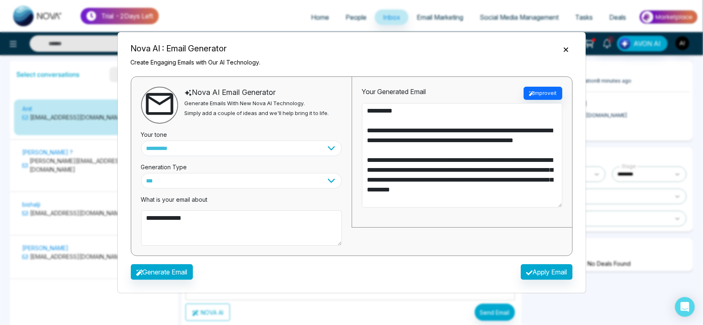
click at [563, 263] on div "Generate Email Apply Email" at bounding box center [351, 275] width 455 height 24
click at [563, 275] on button "Apply Email" at bounding box center [546, 272] width 52 height 16
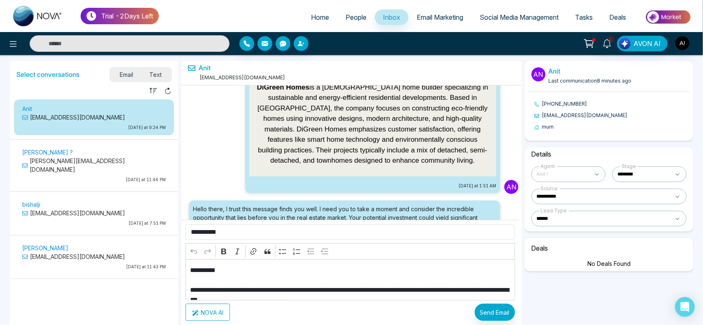
click at [533, 271] on div "Trial - 2 Days Left Home People Inbox Email Marketing Social Media Management T…" at bounding box center [351, 162] width 703 height 325
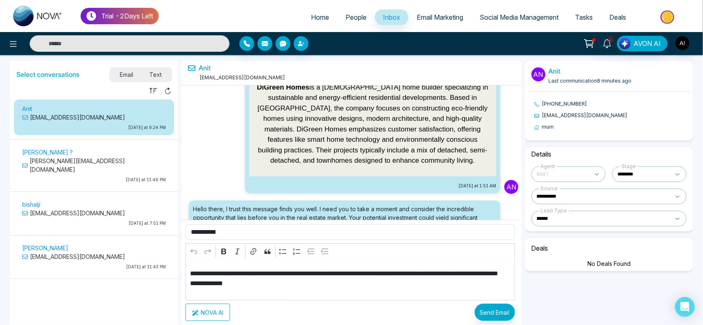
scroll to position [119, 0]
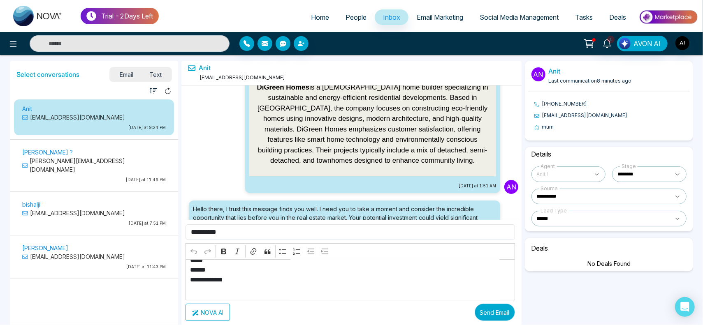
click at [504, 316] on button "Send Email" at bounding box center [494, 312] width 40 height 17
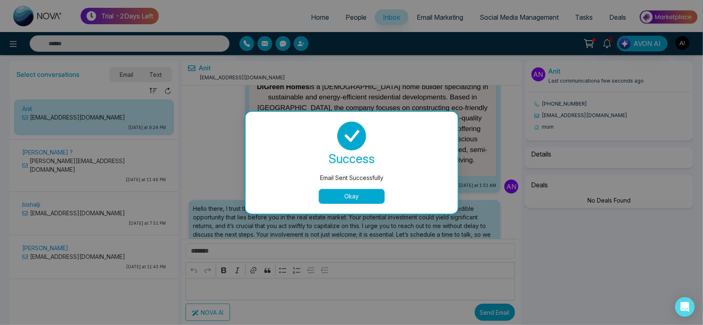
scroll to position [59559, 0]
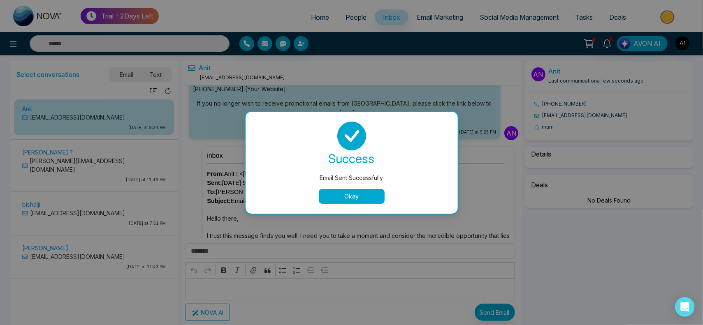
select select "****"
select select "**********"
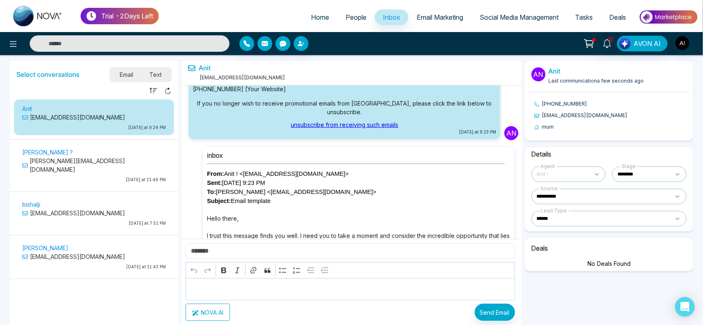
click at [597, 222] on select "**********" at bounding box center [608, 219] width 155 height 16
click at [531, 211] on select "**********" at bounding box center [608, 219] width 155 height 16
select select "*****"
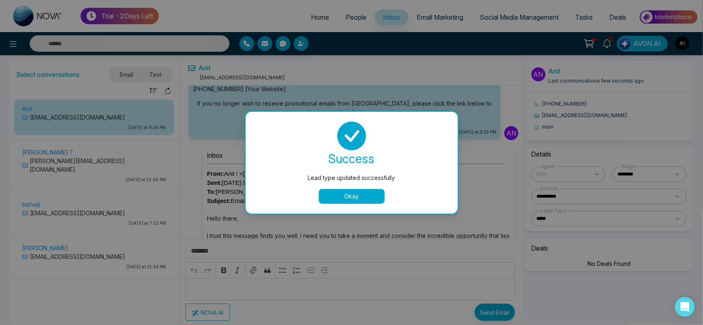
click at [349, 197] on button "Okay" at bounding box center [352, 196] width 66 height 15
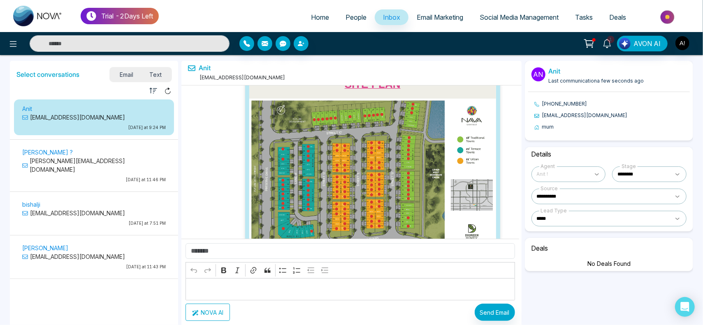
scroll to position [59068, 0]
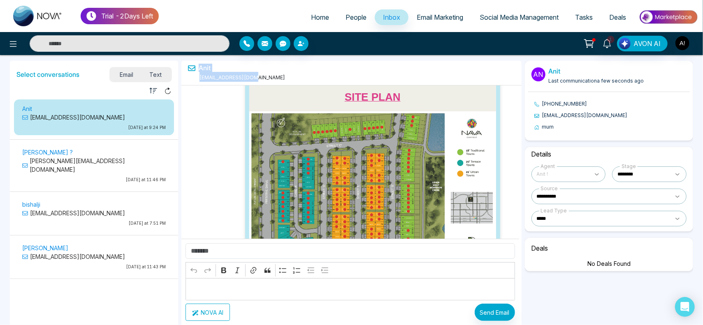
drag, startPoint x: 266, startPoint y: 78, endPoint x: 191, endPoint y: 65, distance: 76.8
click at [191, 65] on div "Anit anit@mmnovatech.com" at bounding box center [351, 73] width 340 height 24
click at [191, 65] on icon at bounding box center [191, 68] width 7 height 7
drag, startPoint x: 193, startPoint y: 64, endPoint x: 289, endPoint y: 79, distance: 97.4
click at [289, 79] on div "Anit anit@mmnovatech.com" at bounding box center [351, 73] width 340 height 24
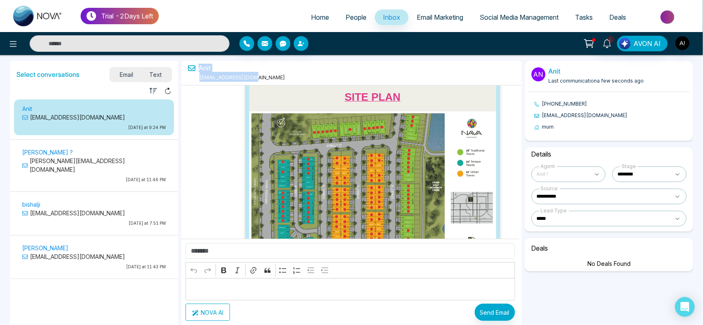
click at [289, 79] on div "Anit anit@mmnovatech.com" at bounding box center [351, 73] width 340 height 24
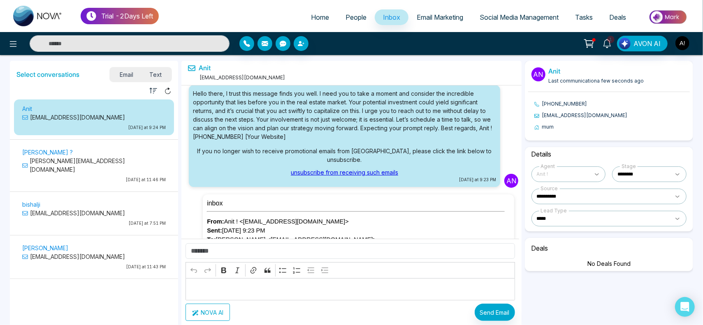
scroll to position [59559, 0]
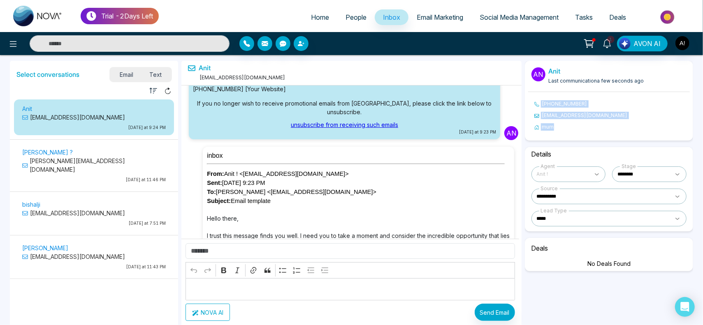
drag, startPoint x: 555, startPoint y: 128, endPoint x: 529, endPoint y: 98, distance: 39.1
click at [529, 98] on div "An Anit Last communication a few seconds ago +919930053035 anit@mmnovatech.com …" at bounding box center [609, 101] width 168 height 80
drag, startPoint x: 541, startPoint y: 102, endPoint x: 567, endPoint y: 132, distance: 39.4
click at [567, 132] on div "An Anit Last communication a few seconds ago +919930053035 anit@mmnovatech.com …" at bounding box center [609, 101] width 168 height 80
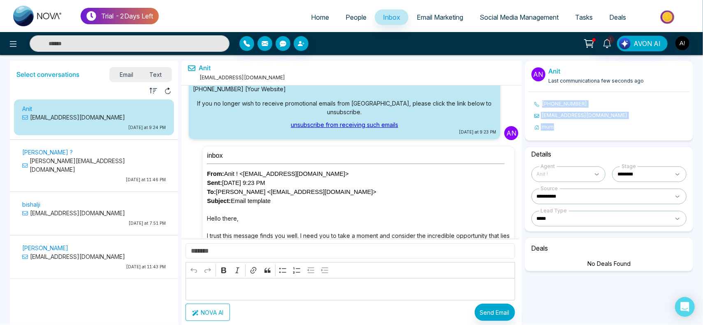
click at [567, 132] on div "An Anit Last communication a few seconds ago +919930053035 anit@mmnovatech.com …" at bounding box center [609, 101] width 168 height 80
click at [6, 42] on button at bounding box center [13, 43] width 16 height 16
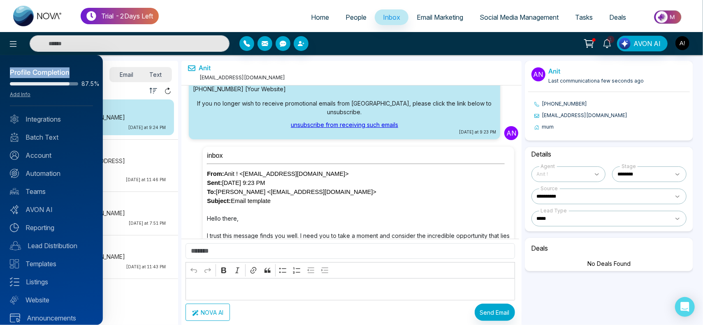
drag, startPoint x: 10, startPoint y: 71, endPoint x: 85, endPoint y: 72, distance: 74.8
click at [85, 72] on div "Profile Completion" at bounding box center [51, 72] width 83 height 11
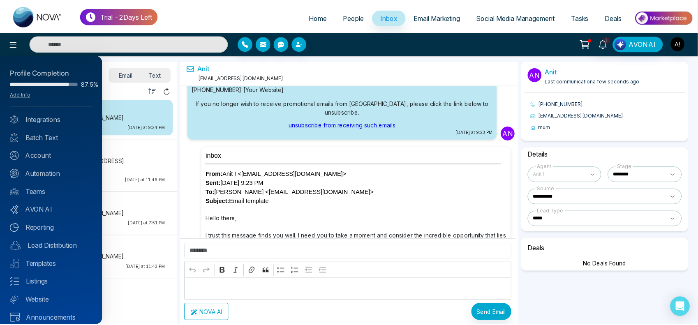
scroll to position [7, 0]
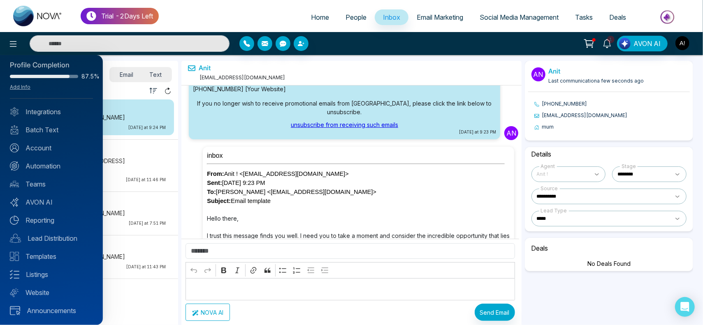
drag, startPoint x: 197, startPoint y: 78, endPoint x: 288, endPoint y: 75, distance: 91.3
click at [288, 75] on div at bounding box center [351, 162] width 703 height 325
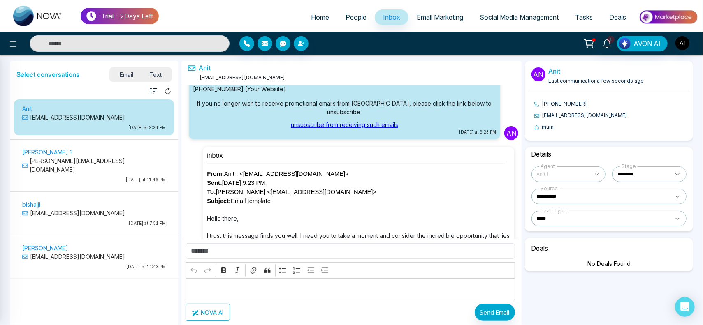
click at [288, 75] on div at bounding box center [351, 162] width 703 height 325
click at [156, 70] on span "Text" at bounding box center [155, 74] width 29 height 11
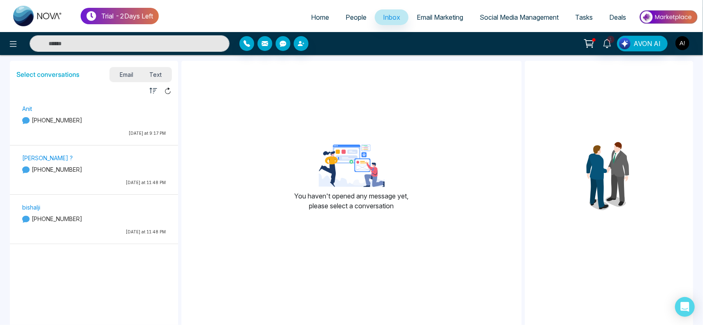
click at [319, 22] on link "Home" at bounding box center [320, 17] width 35 height 16
select select "*"
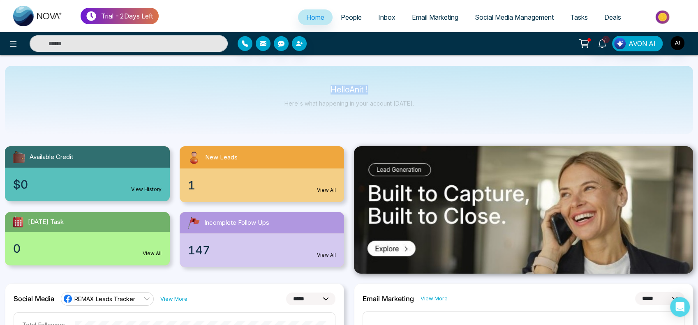
drag, startPoint x: 317, startPoint y: 88, endPoint x: 421, endPoint y: 108, distance: 105.5
click at [421, 108] on div "Hello Anit ! Here's what happening in your account [DATE]." at bounding box center [349, 100] width 688 height 68
drag, startPoint x: 421, startPoint y: 108, endPoint x: 303, endPoint y: 89, distance: 119.5
click at [303, 89] on div "Hello Anit ! Here's what happening in your account [DATE]." at bounding box center [349, 100] width 688 height 68
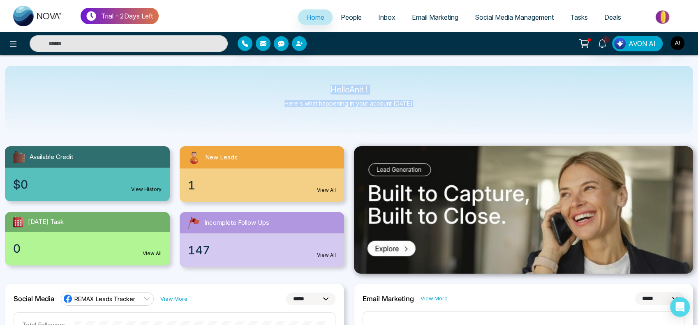
click at [303, 89] on p "Hello Anit !" at bounding box center [349, 89] width 130 height 7
drag, startPoint x: 320, startPoint y: 88, endPoint x: 446, endPoint y: 121, distance: 130.0
click at [446, 121] on div "Hello Anit ! Here's what happening in your account [DATE]." at bounding box center [349, 100] width 688 height 68
drag, startPoint x: 317, startPoint y: 85, endPoint x: 475, endPoint y: 102, distance: 159.3
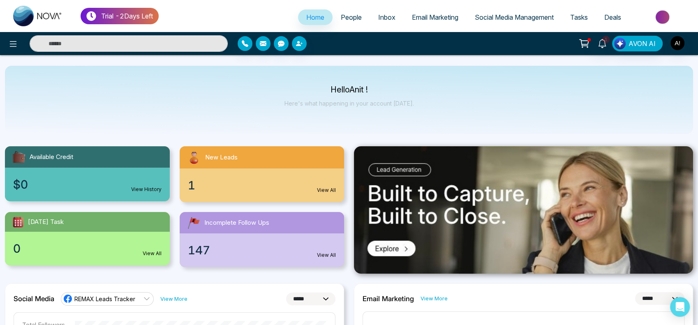
click at [475, 102] on div "Hello Anit ! Here's what happening in your account [DATE]." at bounding box center [349, 100] width 688 height 68
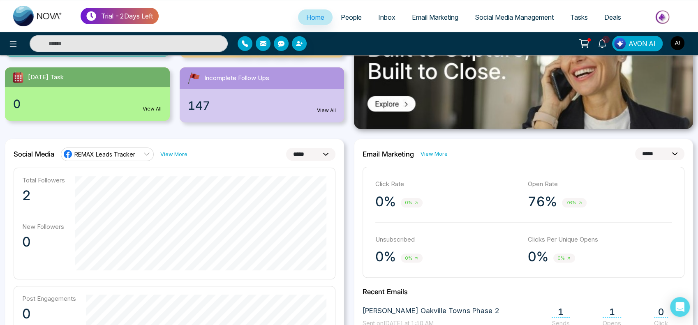
scroll to position [148, 0]
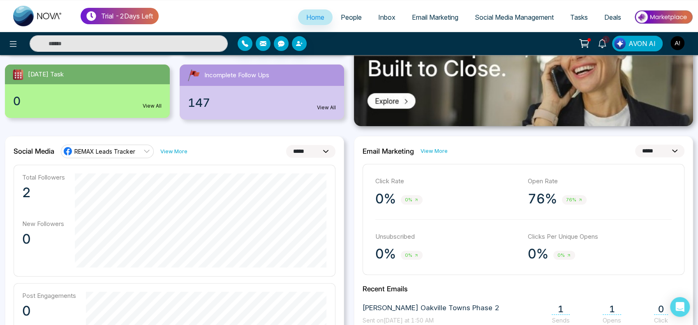
click at [164, 150] on link "View More" at bounding box center [173, 152] width 27 height 8
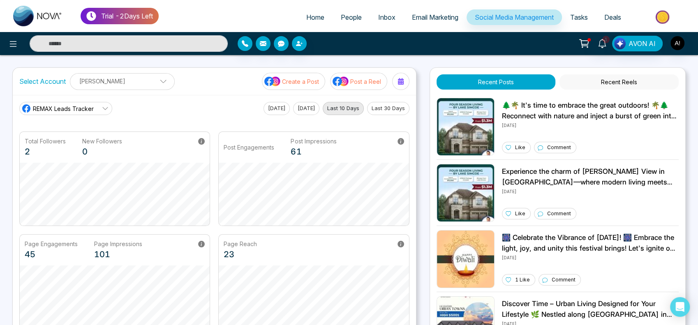
click at [76, 99] on div "REMAX Leads Tracker Today Yesterday Last 10 Days Last 30 Days Total Followers 2…" at bounding box center [214, 215] width 403 height 241
click at [95, 113] on link "REMAX Leads Tracker" at bounding box center [65, 108] width 93 height 13
click at [81, 147] on span "Robotics" at bounding box center [71, 145] width 69 height 9
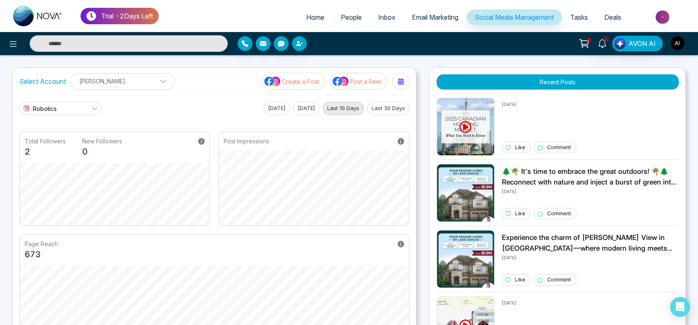
click at [93, 113] on link "Robotics" at bounding box center [60, 108] width 82 height 13
click at [89, 133] on span "REMAX Leads Tracker" at bounding box center [67, 131] width 61 height 9
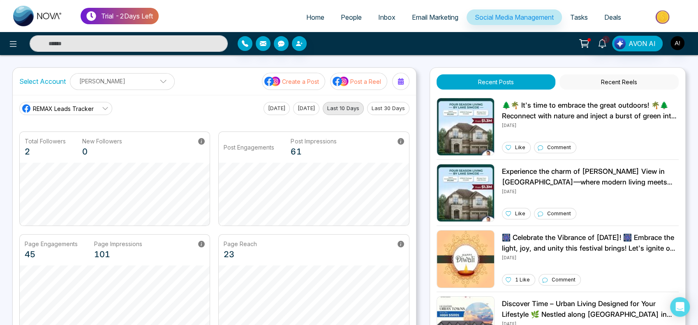
click at [319, 104] on button "[DATE]" at bounding box center [306, 108] width 26 height 13
click at [275, 104] on button "[DATE]" at bounding box center [277, 108] width 26 height 13
click at [306, 110] on button "[DATE]" at bounding box center [306, 108] width 26 height 13
click at [355, 111] on button "Last 10 Days" at bounding box center [343, 108] width 41 height 13
click at [390, 113] on button "Last 30 Days" at bounding box center [388, 108] width 42 height 13
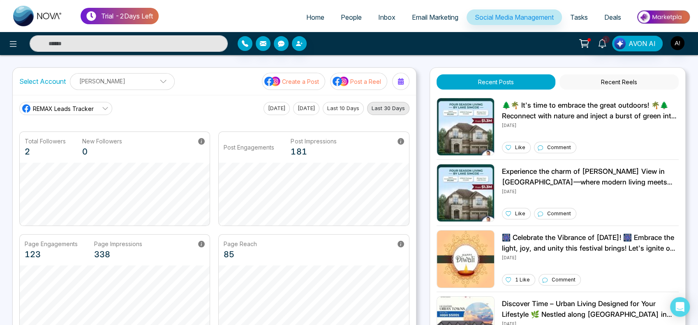
click at [46, 106] on span "REMAX Leads Tracker" at bounding box center [63, 108] width 61 height 9
click at [146, 112] on div "REMAX Leads Tracker REMAX Leads Tracker Robotics [DATE] [DATE] Last 10 Days Las…" at bounding box center [214, 108] width 390 height 13
click at [68, 104] on span "REMAX Leads Tracker" at bounding box center [63, 108] width 61 height 9
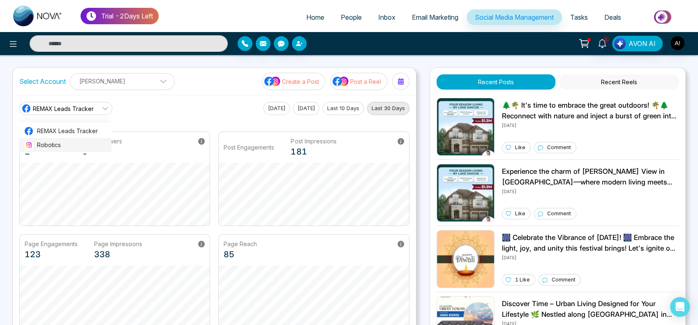
click at [70, 141] on span "Robotics" at bounding box center [71, 145] width 69 height 9
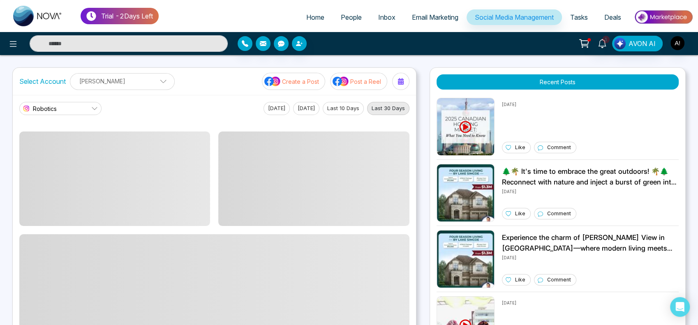
click at [74, 112] on link "Robotics" at bounding box center [60, 108] width 82 height 13
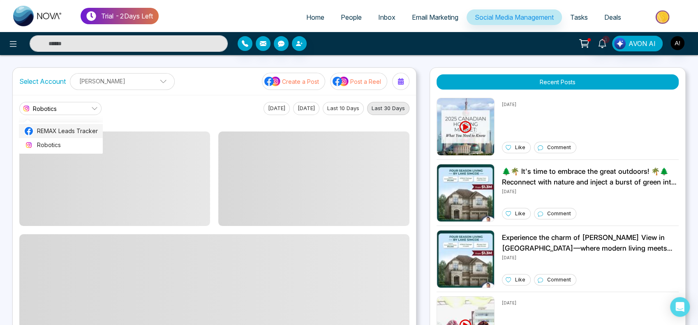
click at [75, 128] on span "REMAX Leads Tracker" at bounding box center [67, 131] width 61 height 9
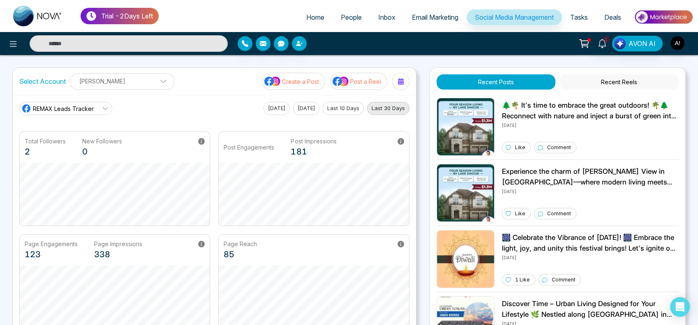
click at [94, 104] on link "REMAX Leads Tracker" at bounding box center [65, 108] width 93 height 13
click at [91, 130] on span "REMAX Leads Tracker" at bounding box center [71, 131] width 69 height 9
click at [95, 102] on link "REMAX Leads Tracker" at bounding box center [65, 108] width 93 height 13
click at [99, 111] on link "REMAX Leads Tracker" at bounding box center [65, 108] width 93 height 13
click at [69, 102] on link "REMAX Leads Tracker" at bounding box center [65, 108] width 93 height 13
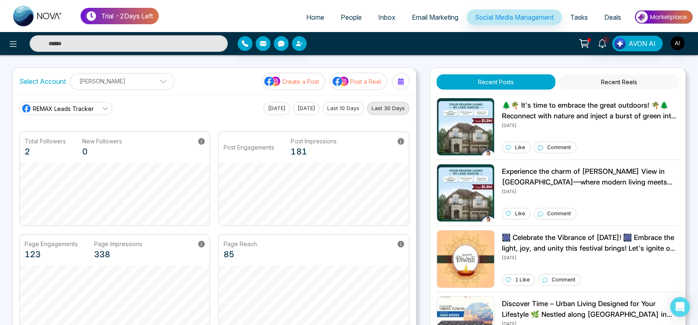
click at [95, 109] on link "REMAX Leads Tracker" at bounding box center [65, 108] width 93 height 13
click at [93, 150] on p "0" at bounding box center [102, 152] width 40 height 12
click at [99, 106] on link "REMAX Leads Tracker" at bounding box center [65, 108] width 93 height 13
drag, startPoint x: 23, startPoint y: 43, endPoint x: 10, endPoint y: 42, distance: 12.8
click at [10, 42] on div at bounding box center [116, 43] width 233 height 16
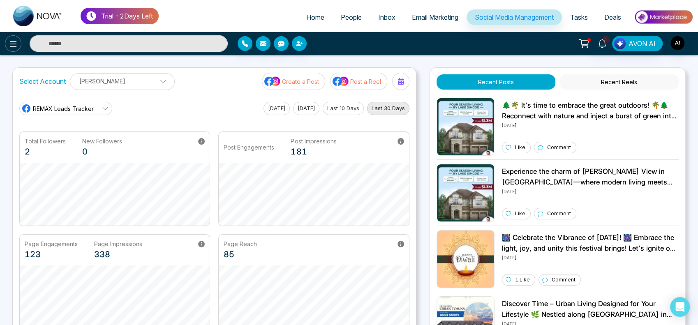
click at [10, 42] on icon at bounding box center [13, 44] width 10 height 10
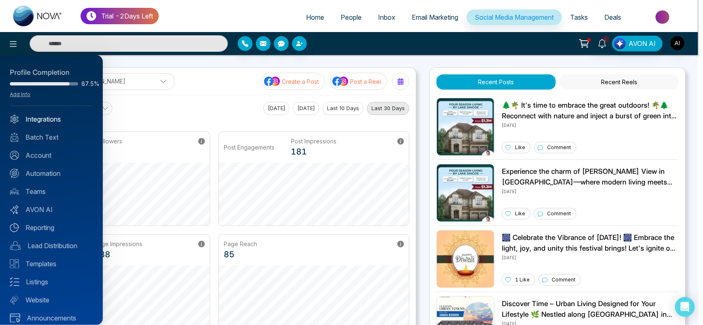
click at [34, 120] on link "Integrations" at bounding box center [51, 119] width 83 height 10
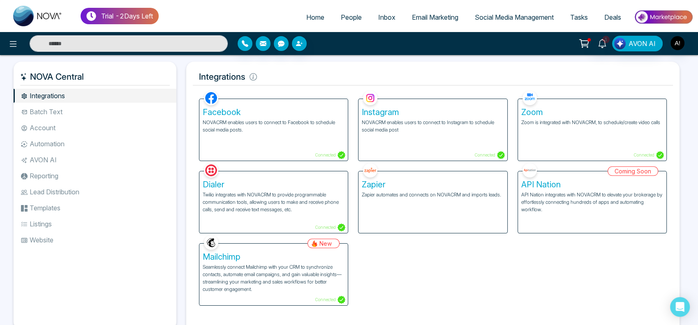
click at [285, 153] on div "Facebook NOVACRM enables users to connect to Facebook to schedule social media …" at bounding box center [273, 130] width 148 height 62
click at [309, 146] on div "Facebook NOVACRM enables users to connect to Facebook to schedule social media …" at bounding box center [273, 130] width 148 height 62
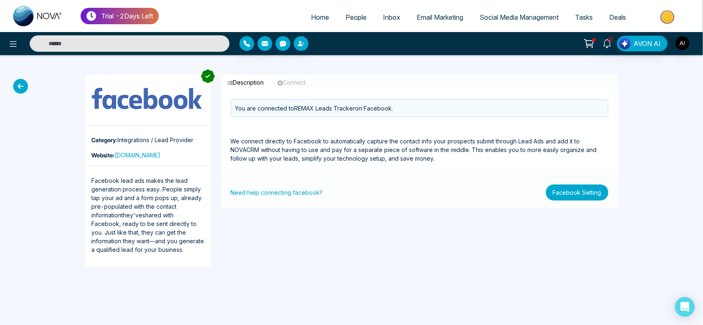
click at [595, 197] on button "Facebook Setting" at bounding box center [577, 193] width 62 height 16
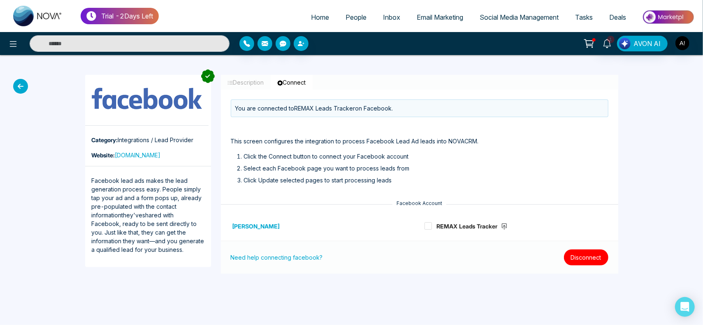
click at [587, 256] on button "Disconnect" at bounding box center [586, 258] width 44 height 16
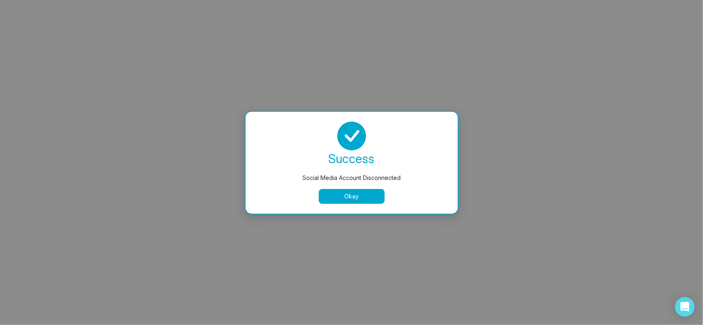
click at [331, 201] on button "Okay" at bounding box center [352, 196] width 66 height 15
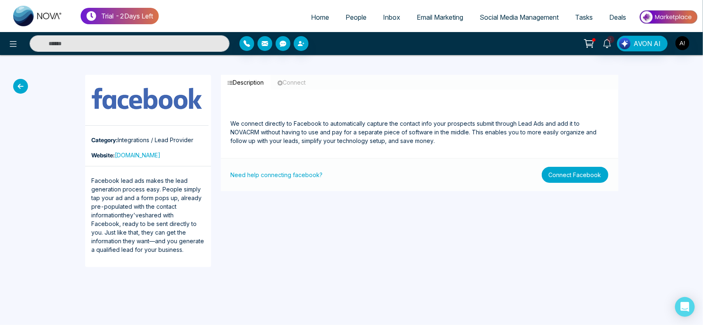
click at [578, 181] on button "Connect Facebook" at bounding box center [574, 175] width 67 height 16
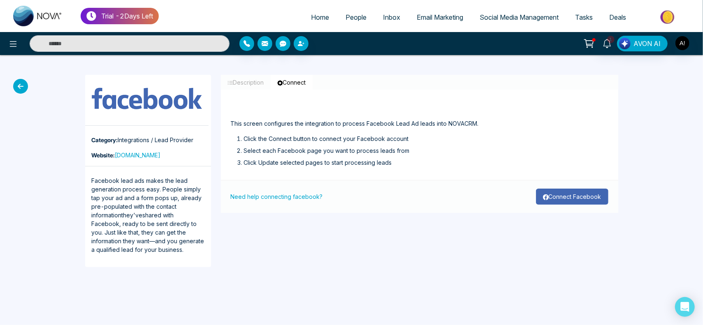
click at [553, 199] on button "Connect Facebook" at bounding box center [572, 197] width 72 height 16
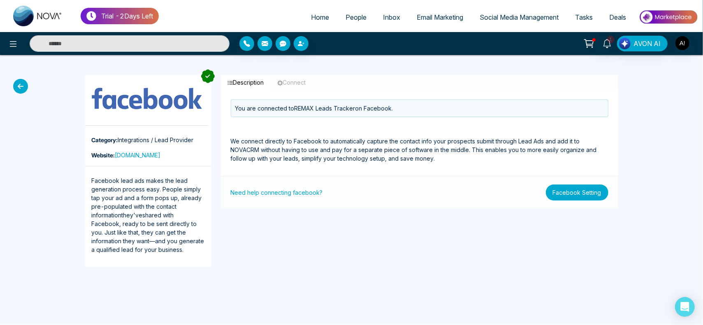
click at [574, 194] on button "Facebook Setting" at bounding box center [577, 193] width 62 height 16
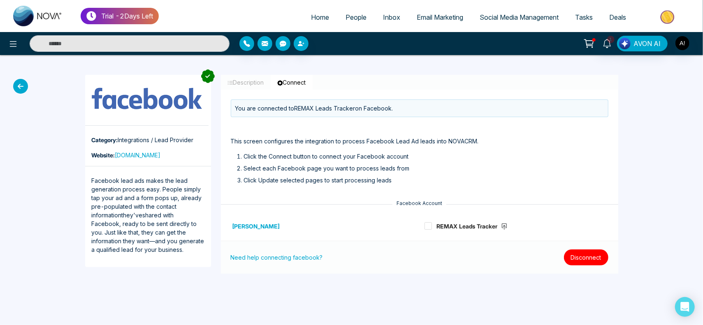
click at [588, 264] on button "Disconnect" at bounding box center [586, 258] width 44 height 16
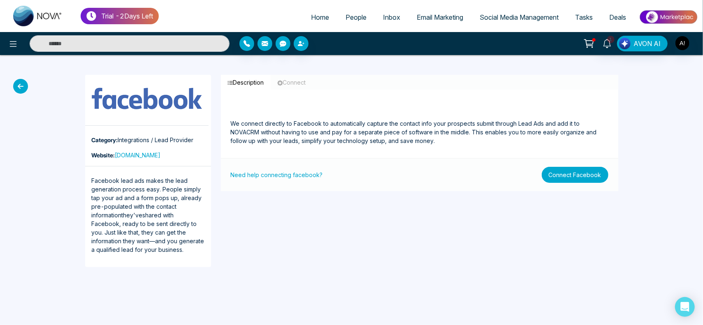
click at [591, 180] on button "Connect Facebook" at bounding box center [574, 175] width 67 height 16
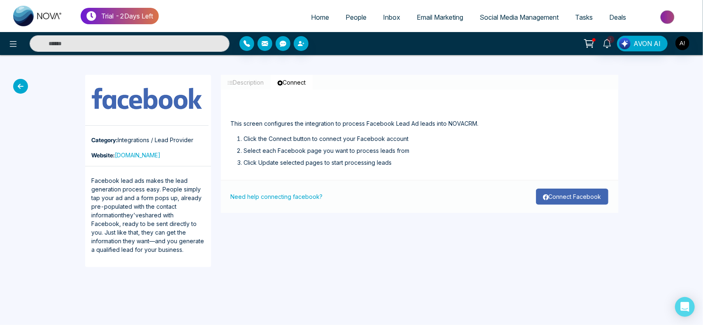
click at [577, 200] on button "Connect Facebook" at bounding box center [572, 197] width 72 height 16
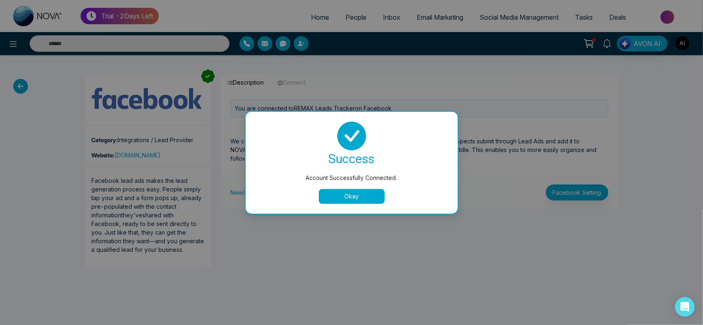
click at [349, 200] on button "Okay" at bounding box center [352, 196] width 66 height 15
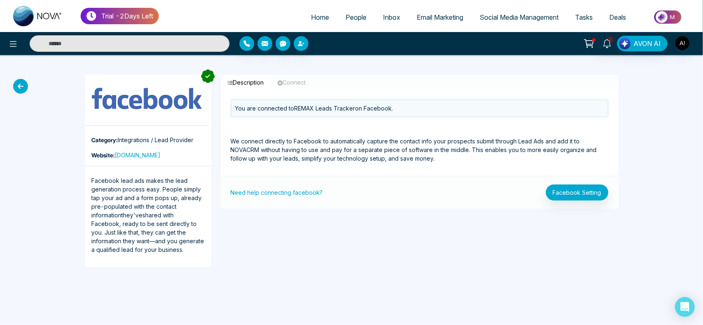
click at [23, 86] on icon at bounding box center [20, 86] width 15 height 15
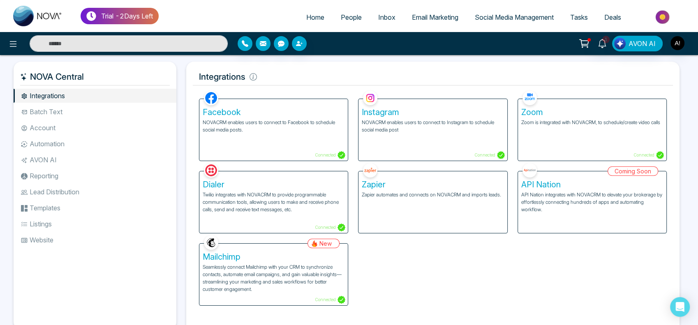
click at [542, 136] on div "Zoom Zoom is integrated with NOVACRM, to schedule/create video calls Connected" at bounding box center [592, 130] width 148 height 62
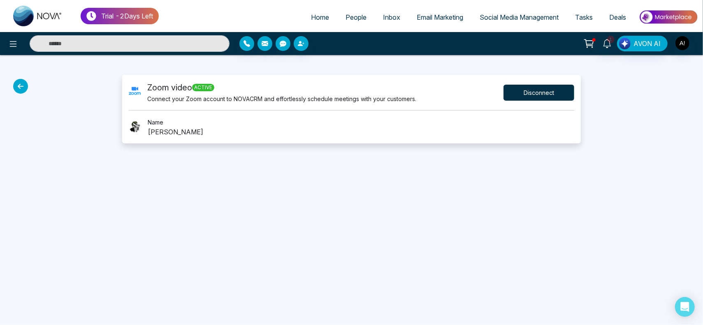
click at [537, 95] on button "Disconnect" at bounding box center [538, 93] width 71 height 16
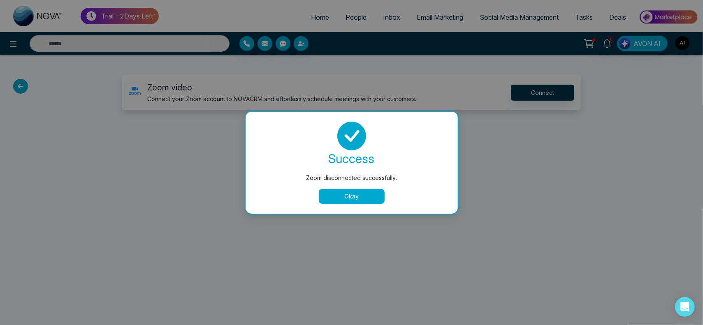
click at [369, 196] on button "Okay" at bounding box center [352, 196] width 66 height 15
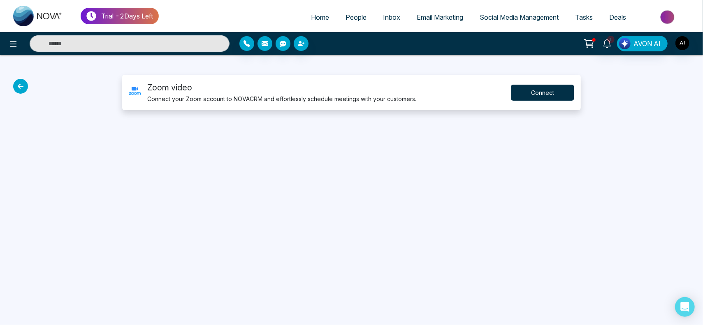
click at [533, 86] on button "Connect" at bounding box center [542, 93] width 63 height 16
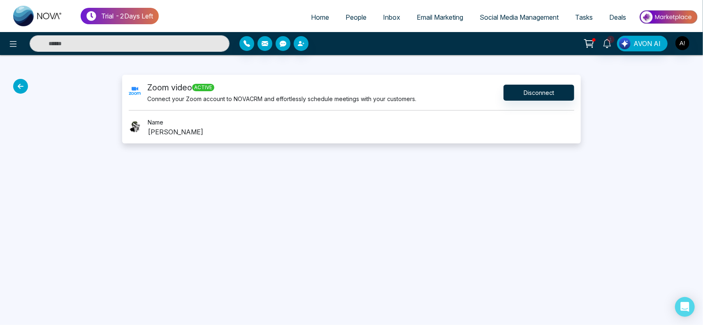
click at [25, 87] on icon at bounding box center [20, 86] width 15 height 15
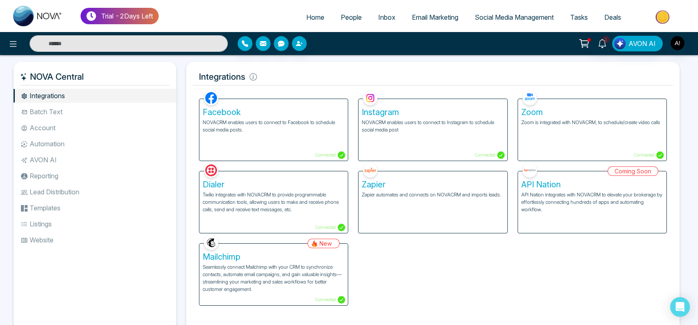
click at [405, 207] on div "Zapier Zapier automates and connects on NOVACRM and imports leads." at bounding box center [432, 202] width 148 height 62
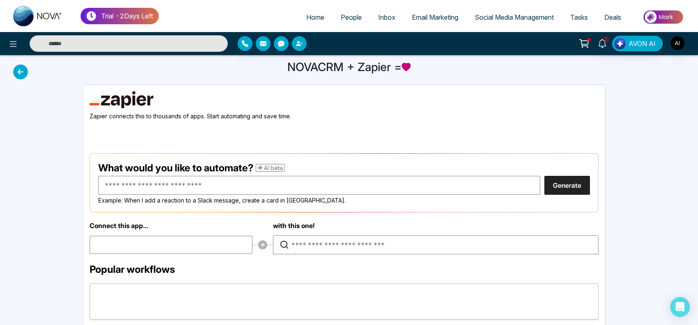
scroll to position [14, 0]
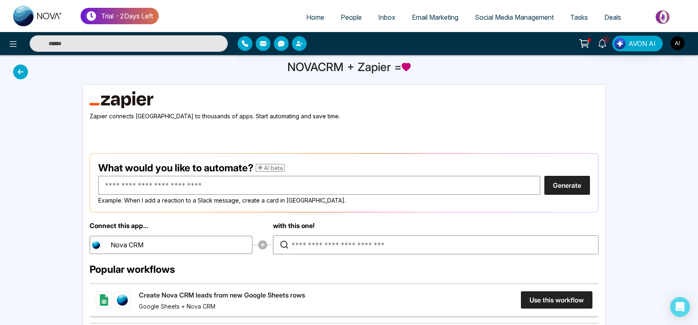
click at [310, 16] on span "Home" at bounding box center [315, 17] width 18 height 8
select select "*"
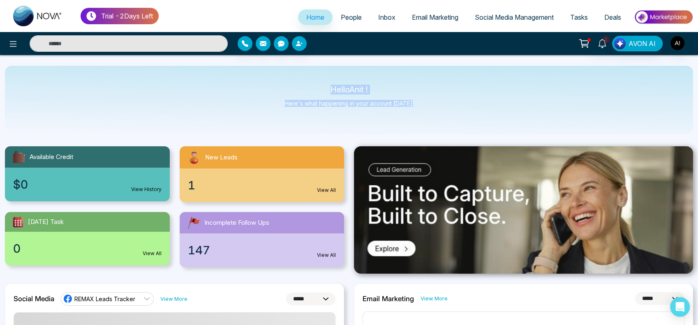
drag, startPoint x: 321, startPoint y: 82, endPoint x: 432, endPoint y: 104, distance: 113.2
click at [432, 104] on div "Hello Anit ! Here's what happening in your account [DATE]." at bounding box center [349, 100] width 688 height 68
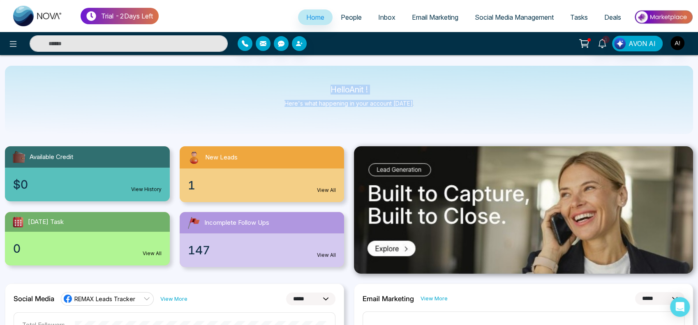
drag, startPoint x: 326, startPoint y: 86, endPoint x: 434, endPoint y: 103, distance: 110.0
click at [434, 103] on div "Hello Anit ! Here's what happening in your account [DATE]." at bounding box center [349, 100] width 688 height 68
drag, startPoint x: 421, startPoint y: 106, endPoint x: 295, endPoint y: 90, distance: 127.2
click at [295, 90] on div "Hello Anit ! Here's what happening in your account [DATE]." at bounding box center [349, 100] width 688 height 68
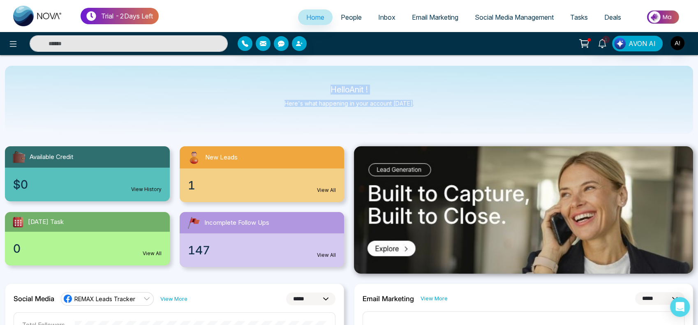
click at [295, 90] on p "Hello Anit !" at bounding box center [349, 89] width 130 height 7
drag, startPoint x: 312, startPoint y: 90, endPoint x: 440, endPoint y: 115, distance: 130.3
click at [440, 115] on div "Hello Anit ! Here's what happening in your account [DATE]." at bounding box center [349, 100] width 688 height 68
drag, startPoint x: 321, startPoint y: 89, endPoint x: 454, endPoint y: 108, distance: 133.7
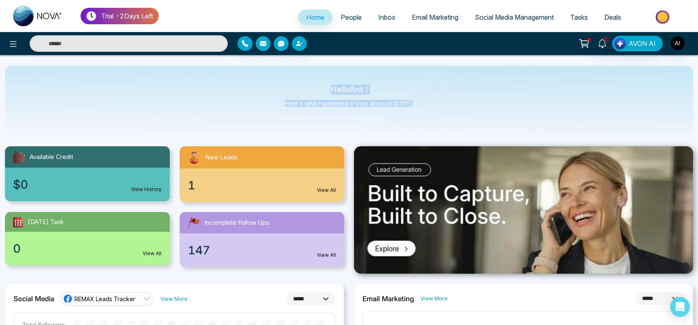
click at [454, 108] on div "Hello Anit ! Here's what happening in your account [DATE]." at bounding box center [349, 100] width 688 height 68
drag, startPoint x: 322, startPoint y: 89, endPoint x: 431, endPoint y: 111, distance: 111.5
click at [431, 111] on div "Hello Anit ! Here's what happening in your account [DATE]." at bounding box center [349, 100] width 688 height 68
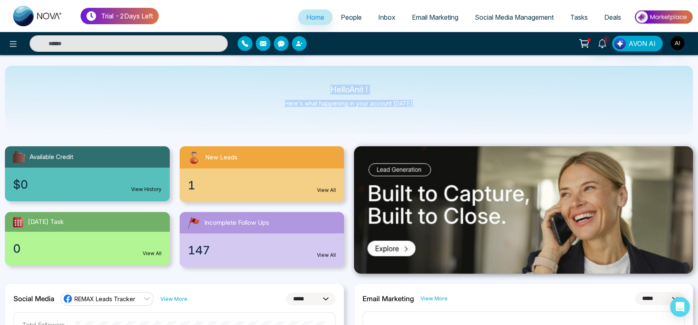
drag, startPoint x: 320, startPoint y: 86, endPoint x: 437, endPoint y: 121, distance: 122.3
click at [437, 121] on div "Hello Anit ! Here's what happening in your account [DATE]." at bounding box center [349, 100] width 688 height 68
drag, startPoint x: 437, startPoint y: 117, endPoint x: 279, endPoint y: 72, distance: 164.7
click at [279, 72] on div "Hello Anit ! Here's what happening in your account [DATE]." at bounding box center [349, 100] width 688 height 68
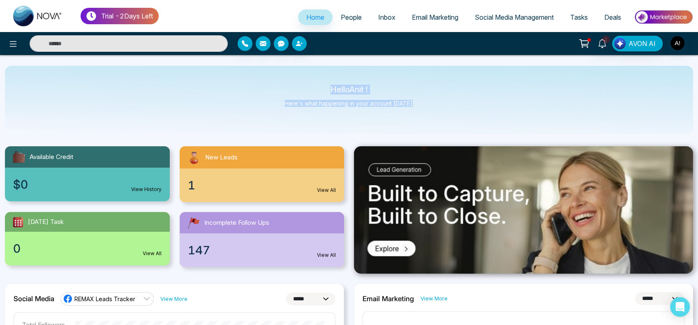
click at [279, 72] on div "Hello Anit ! Here's what happening in your account [DATE]." at bounding box center [349, 100] width 688 height 68
drag, startPoint x: 320, startPoint y: 88, endPoint x: 437, endPoint y: 118, distance: 120.4
click at [437, 118] on div "Hello Anit ! Here's what happening in your account [DATE]." at bounding box center [349, 100] width 688 height 68
drag, startPoint x: 319, startPoint y: 89, endPoint x: 437, endPoint y: 113, distance: 119.9
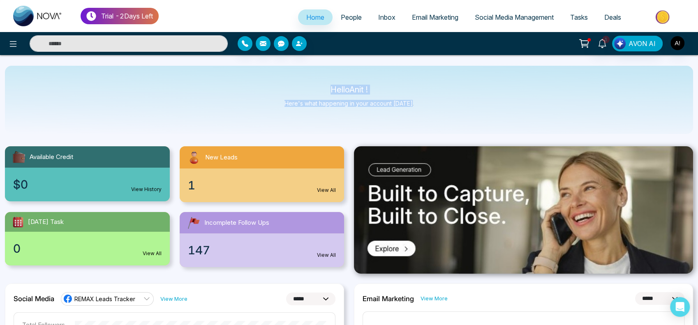
click at [437, 113] on div "Hello Anit ! Here's what happening in your account [DATE]." at bounding box center [349, 100] width 688 height 68
drag, startPoint x: 315, startPoint y: 84, endPoint x: 458, endPoint y: 122, distance: 148.4
click at [458, 122] on div "Hello Anit ! Here's what happening in your account [DATE]." at bounding box center [349, 100] width 688 height 68
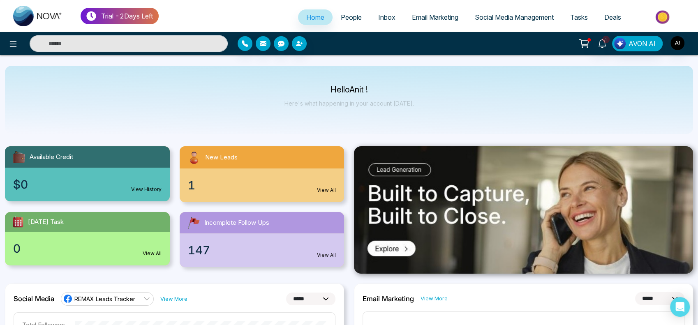
drag, startPoint x: 419, startPoint y: 113, endPoint x: 287, endPoint y: 84, distance: 134.8
click at [287, 84] on div "Hello Anit ! Here's what happening in your account [DATE]." at bounding box center [349, 100] width 688 height 68
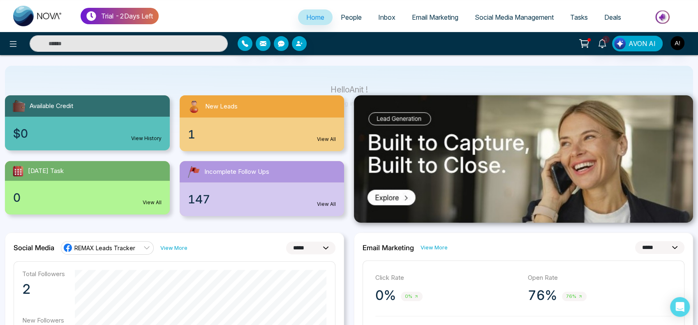
scroll to position [63, 0]
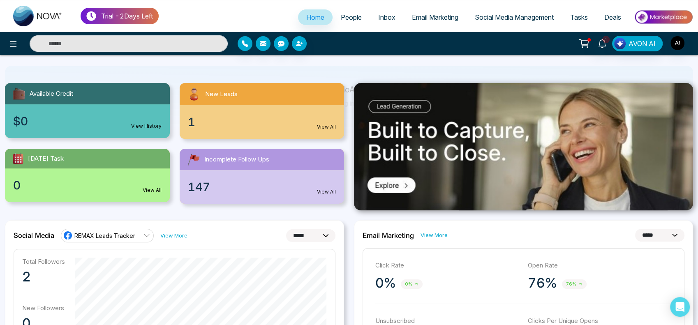
click at [147, 185] on div "0 View All" at bounding box center [87, 186] width 165 height 34
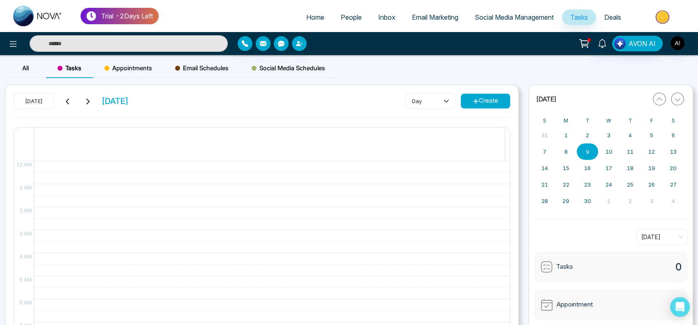
click at [313, 25] on link "Home" at bounding box center [315, 17] width 35 height 16
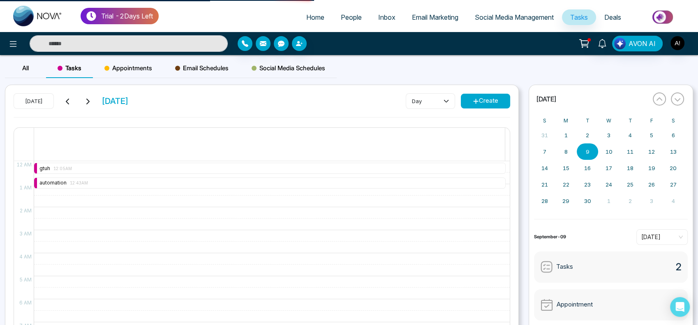
select select "*"
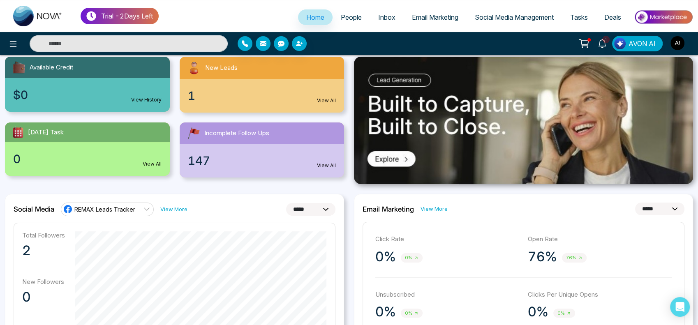
scroll to position [131, 0]
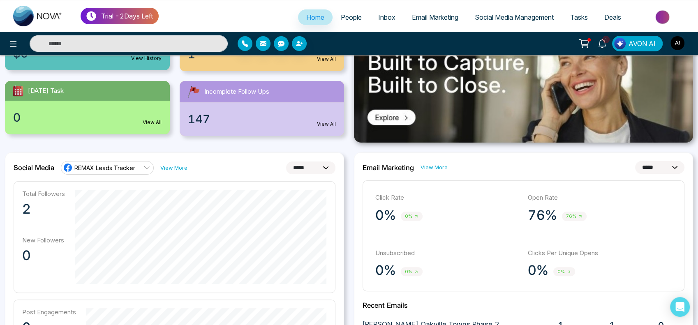
click at [175, 167] on link "View More" at bounding box center [173, 168] width 27 height 8
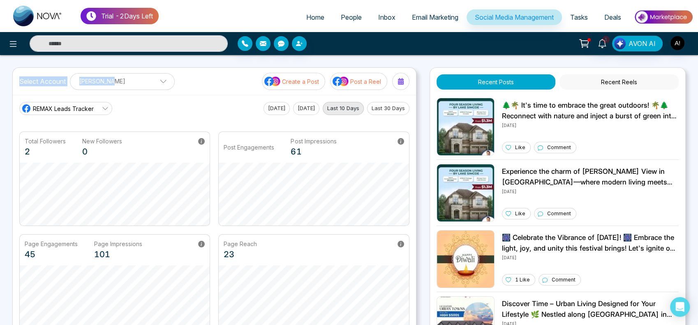
drag, startPoint x: 15, startPoint y: 78, endPoint x: 179, endPoint y: 88, distance: 163.9
click at [179, 88] on div "Select Account [PERSON_NAME] [PERSON_NAME] Add Social Accounts Create a Post Po…" at bounding box center [214, 81] width 403 height 27
click at [310, 18] on span "Home" at bounding box center [315, 17] width 18 height 8
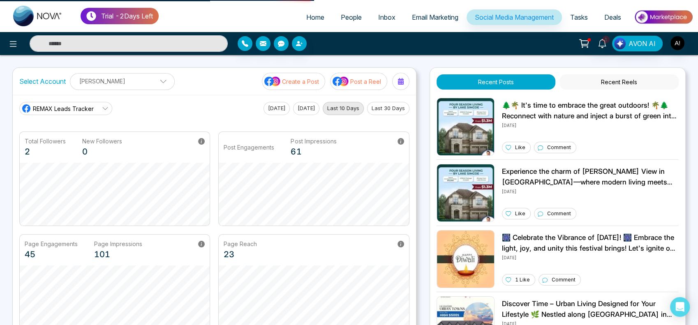
select select "*"
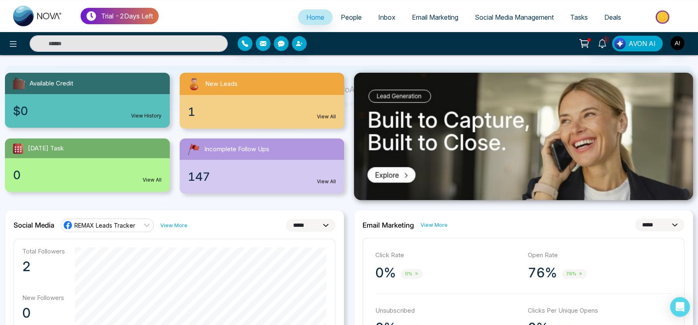
scroll to position [57, 0]
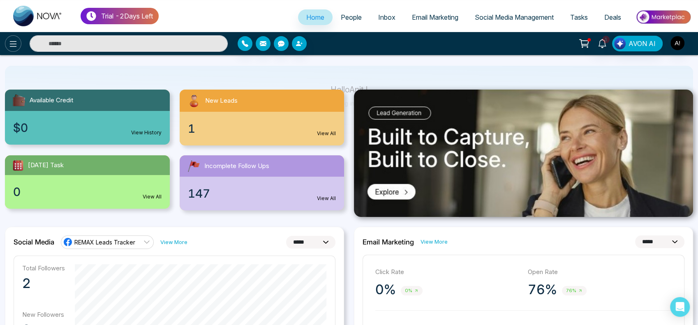
click at [9, 45] on icon at bounding box center [13, 44] width 10 height 10
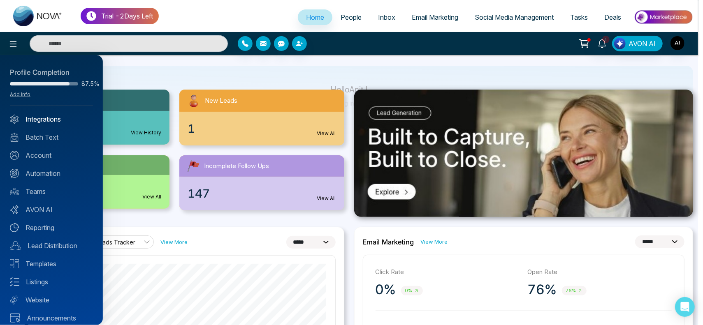
click at [51, 120] on link "Integrations" at bounding box center [51, 119] width 83 height 10
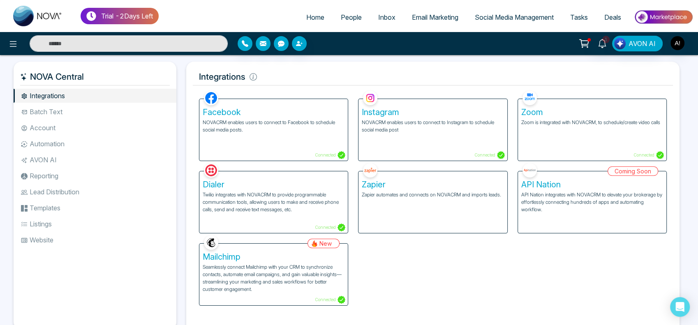
click at [420, 120] on p "NOVACRM enables users to connect to Instagram to schedule social media post" at bounding box center [433, 126] width 142 height 15
click at [423, 139] on div "Instagram NOVACRM enables users to connect to Instagram to schedule social medi…" at bounding box center [432, 130] width 148 height 62
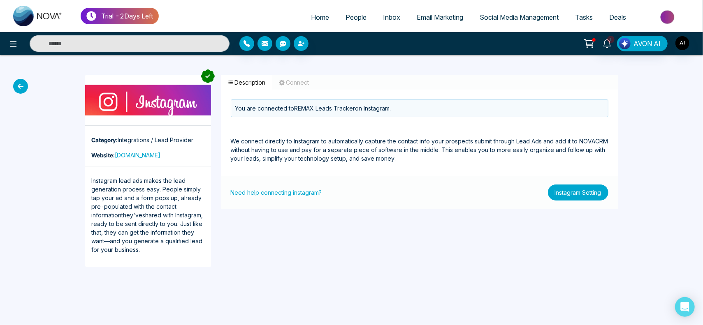
click at [576, 199] on button "Instagram Setting" at bounding box center [578, 193] width 60 height 16
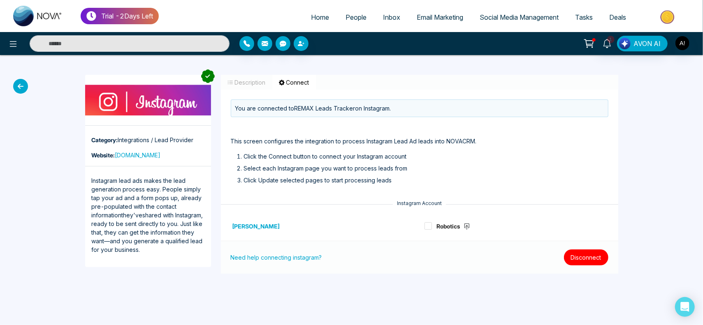
click at [585, 261] on button "Disconnect" at bounding box center [586, 258] width 44 height 16
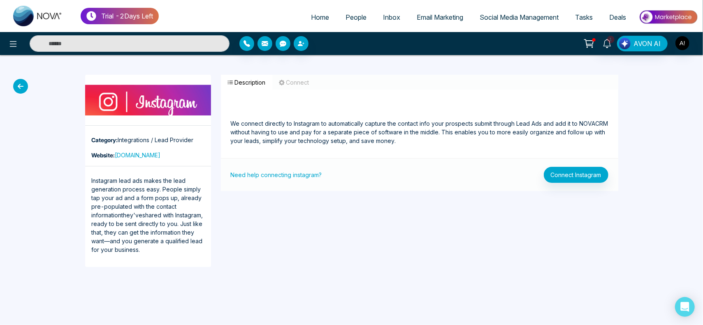
click at [231, 124] on p "We connect directly to Instagram to automatically capture the contact info your…" at bounding box center [419, 122] width 377 height 46
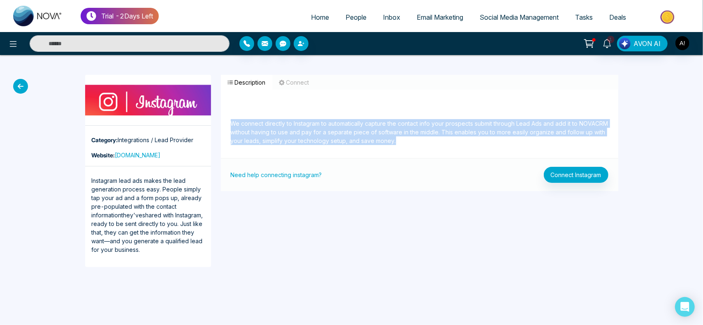
drag, startPoint x: 230, startPoint y: 124, endPoint x: 447, endPoint y: 146, distance: 218.2
click at [447, 146] on div "We connect directly to Instagram to automatically capture the contact info your…" at bounding box center [419, 128] width 397 height 59
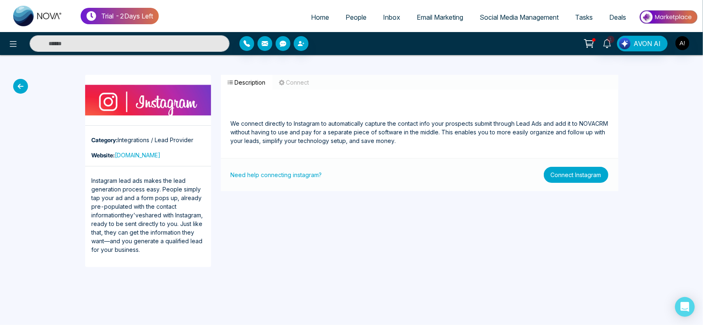
click at [571, 177] on button "Connect Instagram" at bounding box center [576, 175] width 65 height 16
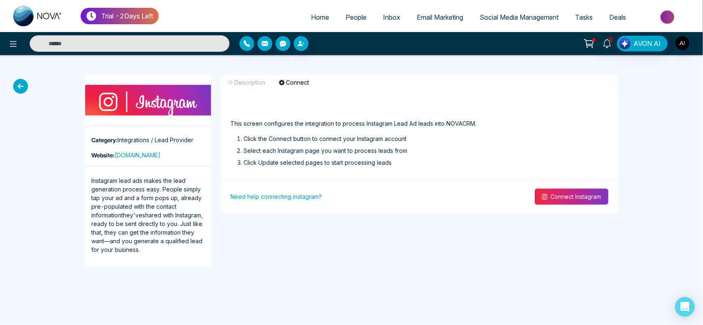
click at [572, 191] on button "Connect Instagram" at bounding box center [571, 197] width 74 height 16
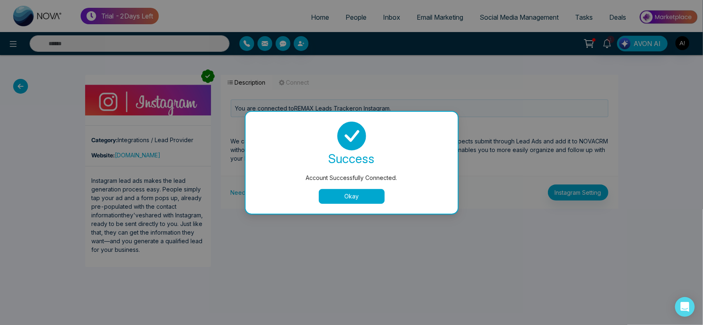
click at [337, 193] on button "Okay" at bounding box center [352, 196] width 66 height 15
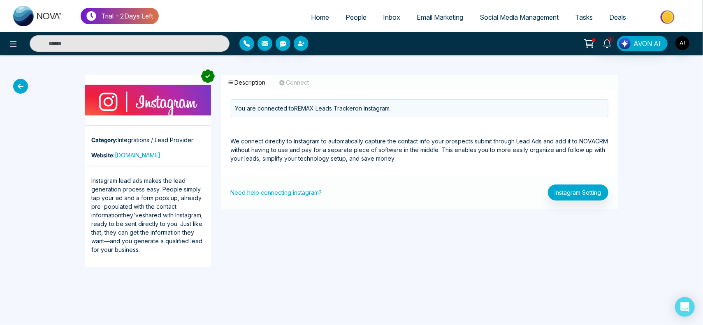
click at [293, 88] on button "Connect" at bounding box center [294, 82] width 44 height 15
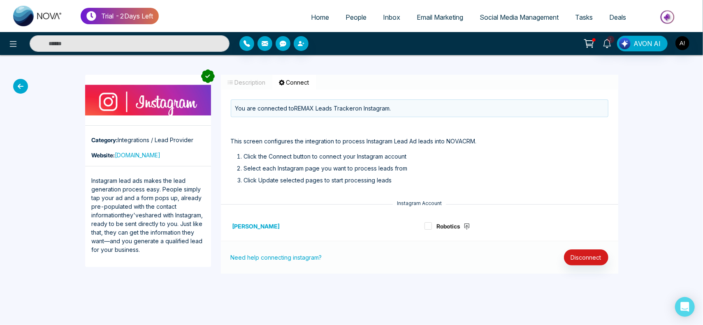
click at [250, 80] on button "Description" at bounding box center [246, 82] width 51 height 15
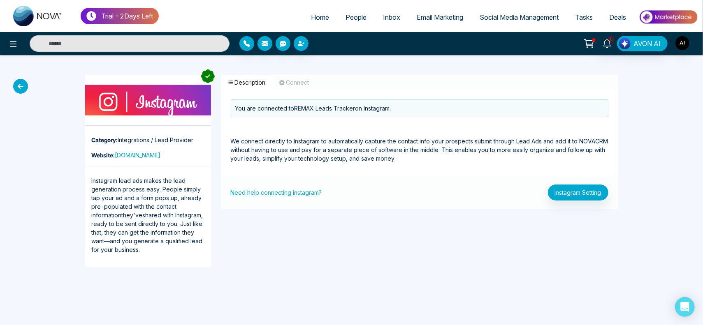
click at [24, 88] on icon at bounding box center [20, 86] width 15 height 15
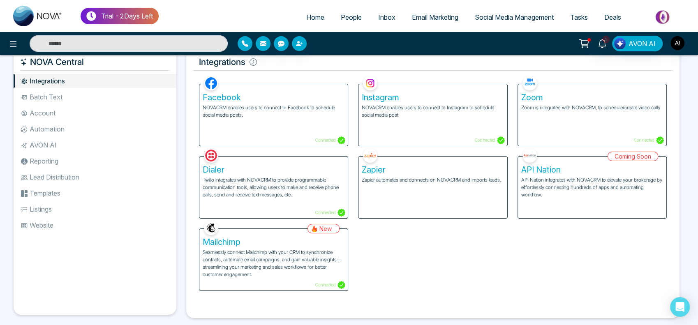
scroll to position [14, 0]
click at [103, 98] on li "Batch Text" at bounding box center [95, 97] width 163 height 14
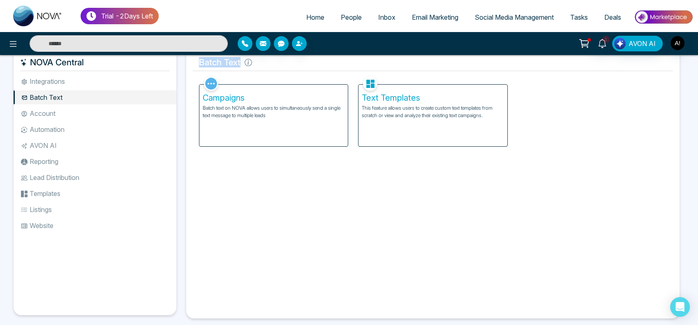
drag, startPoint x: 194, startPoint y: 62, endPoint x: 283, endPoint y: 68, distance: 89.0
click at [283, 68] on h5 "Batch Text" at bounding box center [433, 62] width 480 height 17
click at [66, 80] on li "Integrations" at bounding box center [95, 81] width 163 height 14
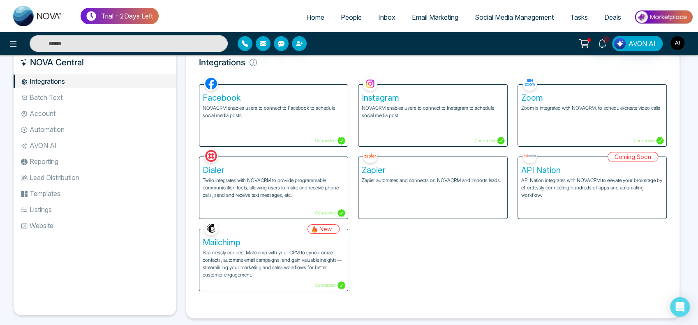
click at [66, 113] on li "Account" at bounding box center [95, 113] width 163 height 14
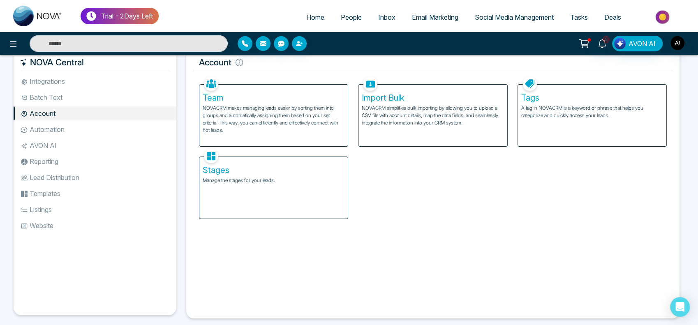
click at [387, 128] on div "Import Bulk NOVACRM simplifies bulk importing by allowing you to upload a CSV f…" at bounding box center [432, 116] width 148 height 62
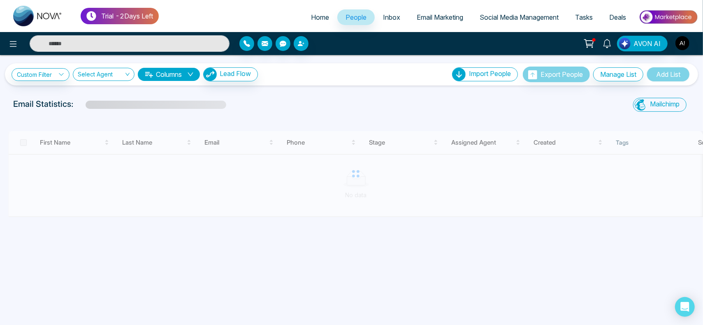
click at [387, 128] on div at bounding box center [351, 128] width 696 height 5
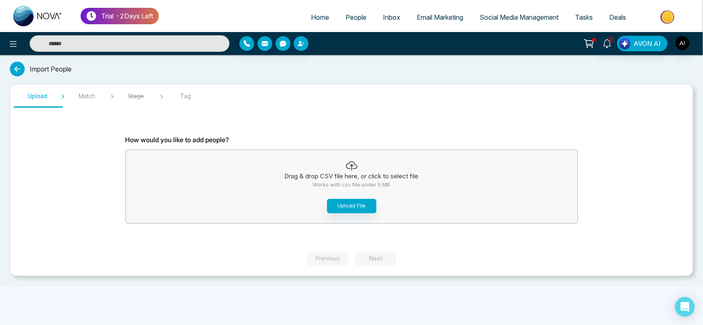
click at [92, 95] on span "Match" at bounding box center [86, 96] width 41 height 9
drag, startPoint x: 137, startPoint y: 101, endPoint x: 179, endPoint y: 98, distance: 41.6
click at [179, 98] on section "Upload Match Stage Tag How would you like to add people? Drag & drop CSV file h…" at bounding box center [351, 180] width 683 height 192
click at [179, 98] on span "Tag" at bounding box center [185, 96] width 41 height 9
click at [17, 68] on icon at bounding box center [17, 69] width 15 height 15
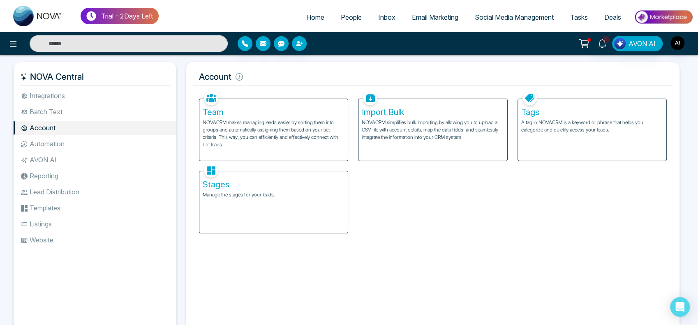
click at [553, 133] on p "A tag in NOVACRM is a keyword or phrase that helps you categorize and quickly a…" at bounding box center [592, 126] width 142 height 15
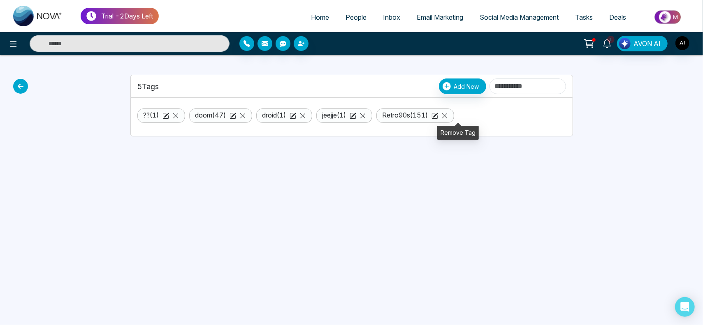
click at [448, 113] on icon at bounding box center [444, 116] width 7 height 7
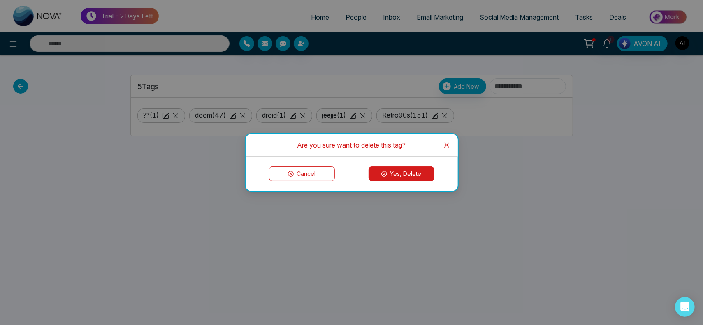
click at [441, 144] on span "Close" at bounding box center [446, 145] width 22 height 22
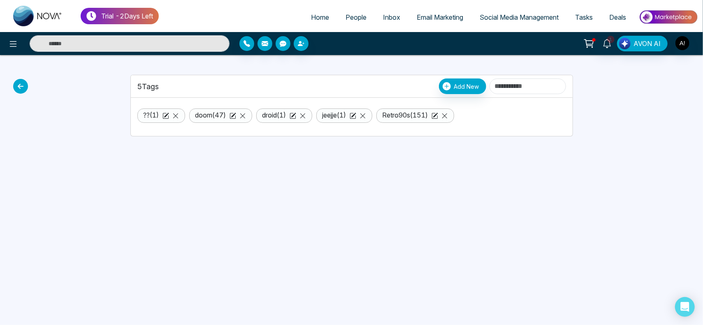
click at [352, 16] on span "People" at bounding box center [355, 17] width 21 height 8
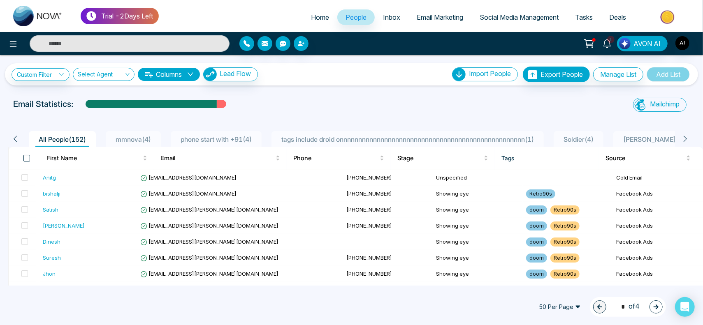
click at [28, 157] on span at bounding box center [26, 158] width 7 height 7
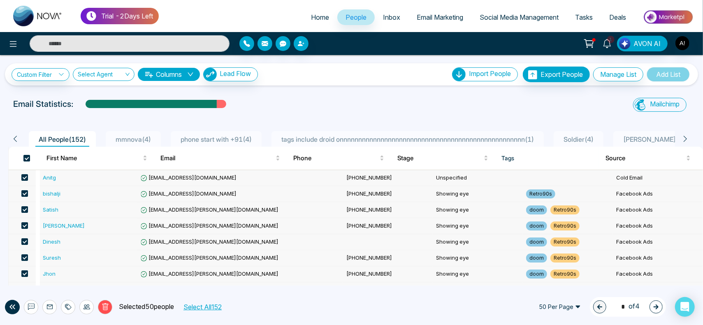
click at [198, 308] on button "Select All 152" at bounding box center [202, 307] width 44 height 11
click at [68, 308] on icon at bounding box center [68, 307] width 7 height 7
click at [67, 292] on link "Remove Tags" at bounding box center [54, 288] width 38 height 7
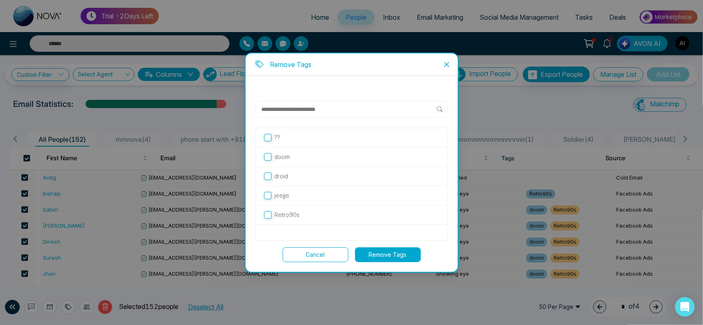
click at [280, 218] on p "Retro90s" at bounding box center [287, 214] width 25 height 9
click at [380, 254] on button "Remove Tags" at bounding box center [388, 254] width 66 height 15
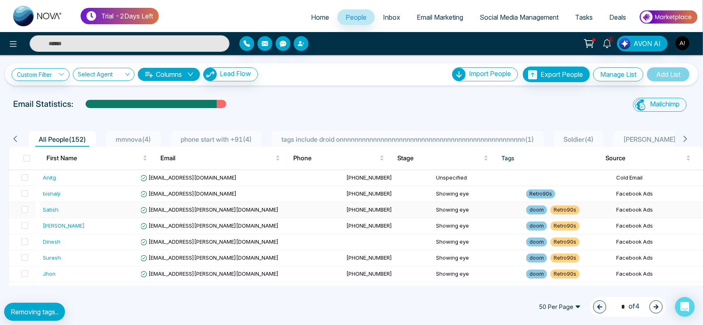
click at [354, 213] on td "[PHONE_NUMBER]" at bounding box center [388, 210] width 90 height 16
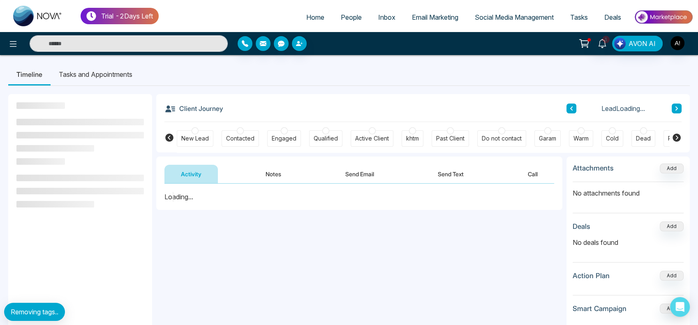
click at [341, 13] on link "People" at bounding box center [351, 17] width 37 height 16
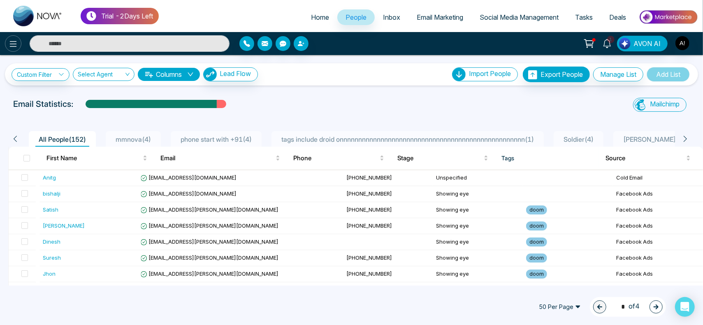
click at [14, 44] on icon at bounding box center [13, 44] width 7 height 6
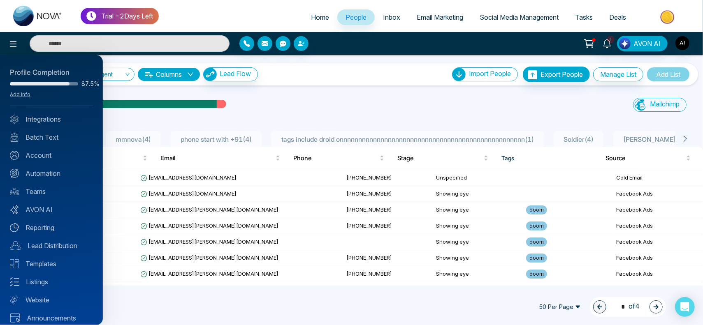
click at [43, 197] on div "Profile Completion 87.5% Add Info Integrations Batch Text Account Automation Te…" at bounding box center [51, 190] width 103 height 270
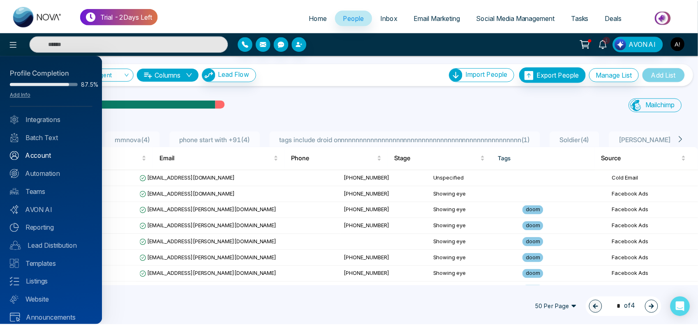
scroll to position [7, 0]
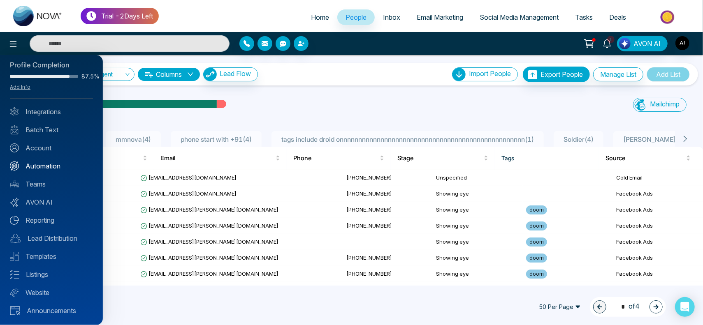
click at [47, 167] on link "Automation" at bounding box center [51, 166] width 83 height 10
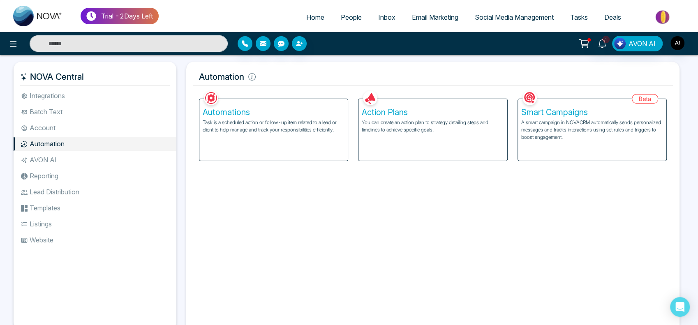
click at [557, 146] on div "Smart Campaigns A smart campaign in NOVACRM automatically sends personalized me…" at bounding box center [592, 130] width 148 height 62
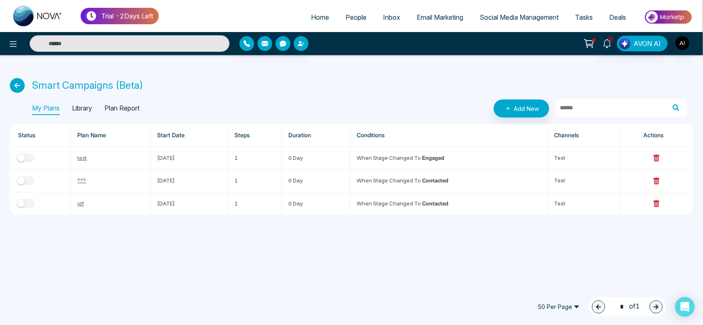
click at [15, 81] on icon at bounding box center [17, 85] width 15 height 15
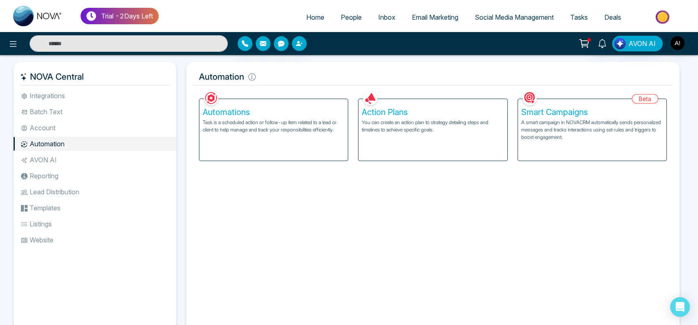
click at [43, 127] on li "Account" at bounding box center [95, 128] width 163 height 14
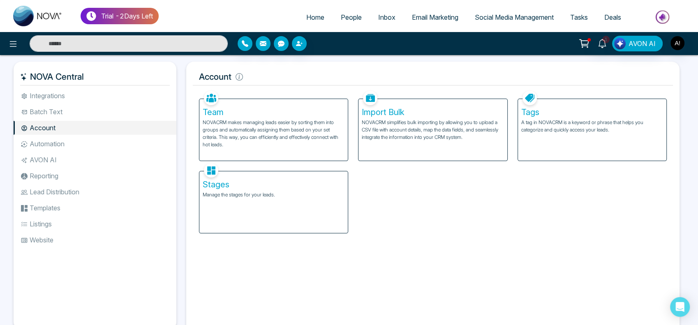
click at [564, 143] on div "Tags A tag in NOVACRM is a keyword or phrase that helps you categorize and quic…" at bounding box center [592, 130] width 148 height 62
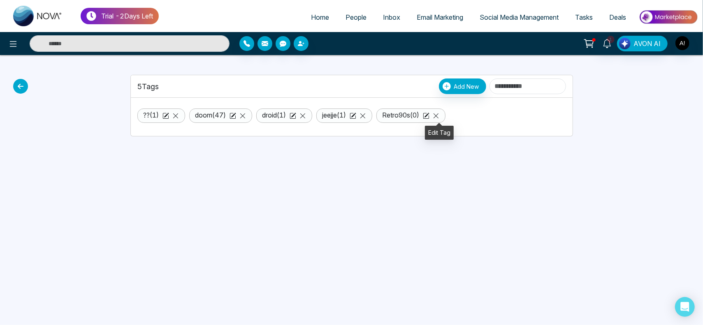
click at [429, 116] on icon at bounding box center [426, 116] width 7 height 7
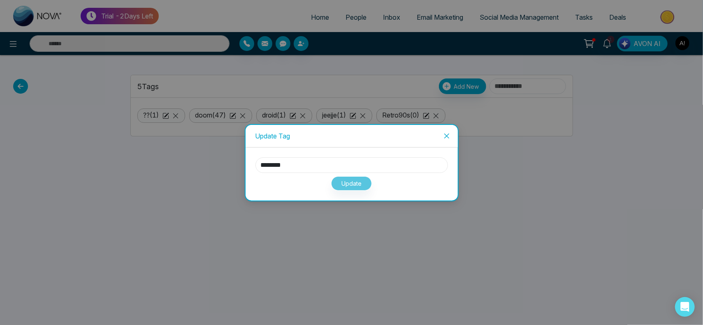
click at [281, 163] on input "********" at bounding box center [351, 165] width 192 height 16
click at [285, 165] on input "********" at bounding box center [351, 165] width 192 height 16
type input "********"
click at [356, 180] on button "Update" at bounding box center [351, 183] width 41 height 14
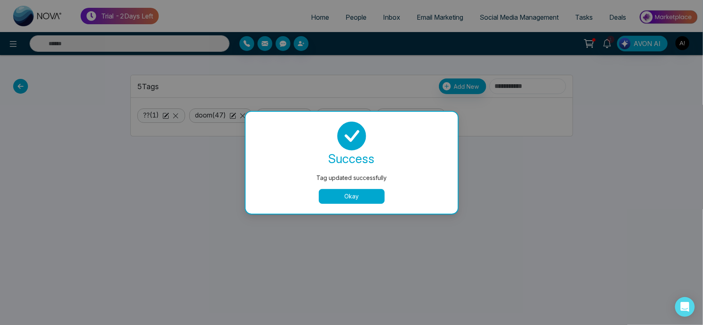
click at [345, 199] on button "Okay" at bounding box center [352, 196] width 66 height 15
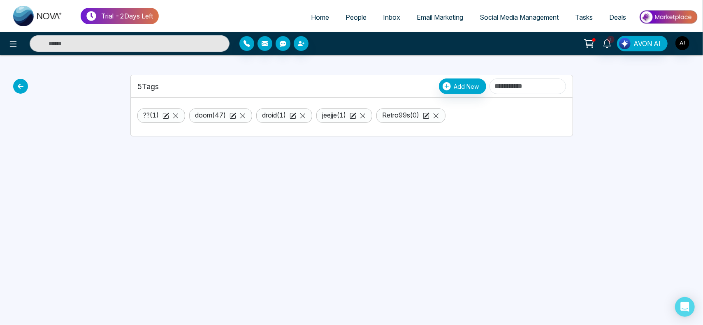
click at [23, 88] on icon at bounding box center [20, 86] width 15 height 15
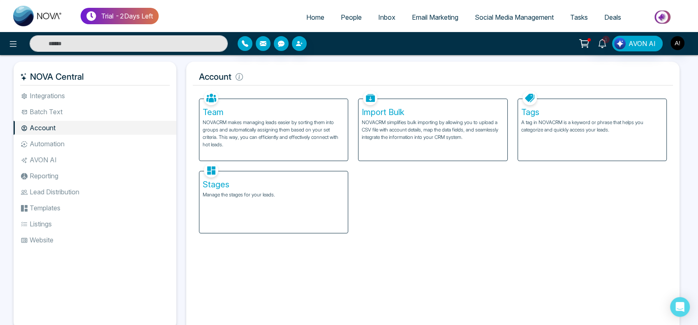
click at [271, 213] on div "Stages Manage the stages for your leads." at bounding box center [273, 202] width 148 height 62
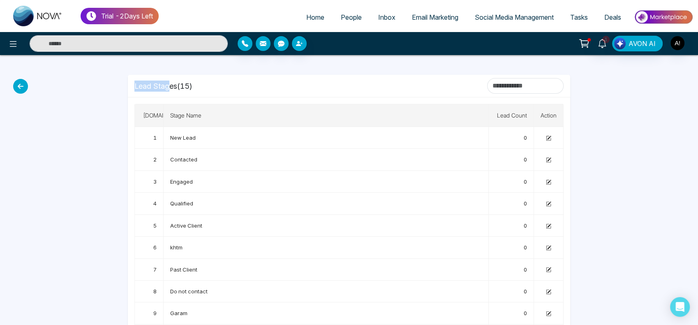
drag, startPoint x: 136, startPoint y: 88, endPoint x: 224, endPoint y: 84, distance: 88.9
click at [224, 84] on div "Lead Stages ( 15 )" at bounding box center [348, 86] width 429 height 16
click at [605, 42] on span "1" at bounding box center [605, 39] width 7 height 7
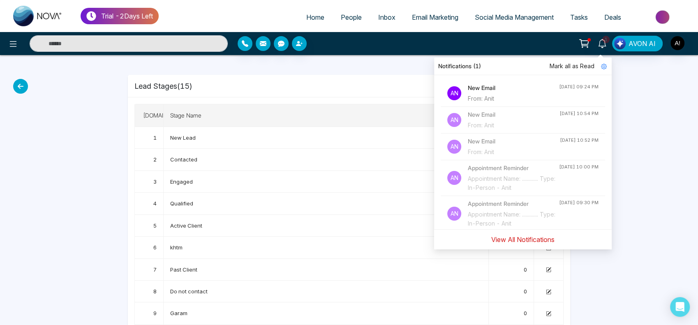
click at [538, 242] on button "View All Notifications" at bounding box center [523, 240] width 74 height 16
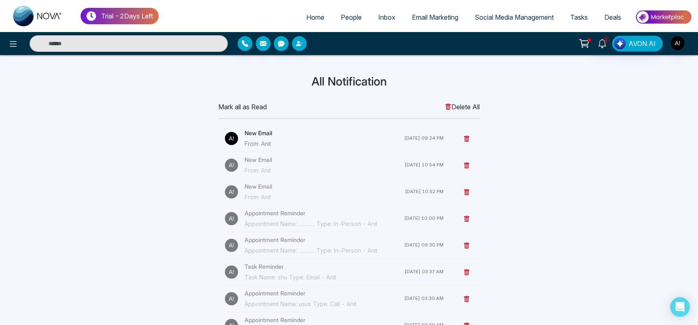
click at [259, 134] on h4 "New Email" at bounding box center [325, 133] width 160 height 9
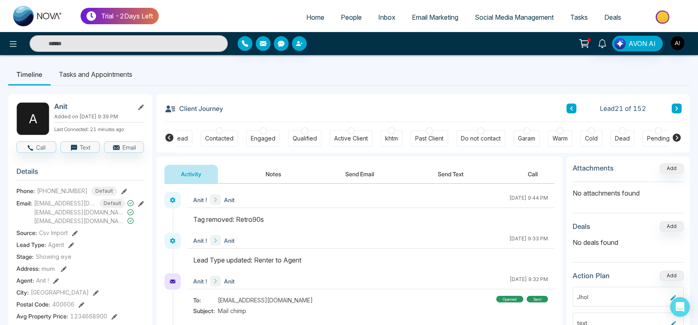
scroll to position [0, 21]
click at [674, 139] on icon at bounding box center [677, 138] width 8 height 8
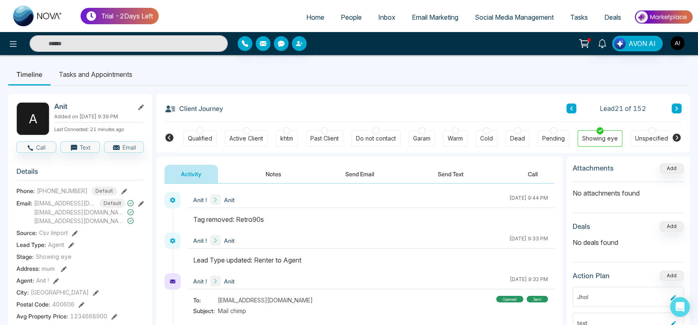
scroll to position [0, 127]
click at [674, 139] on icon at bounding box center [677, 138] width 8 height 8
click at [170, 139] on icon at bounding box center [169, 138] width 10 height 10
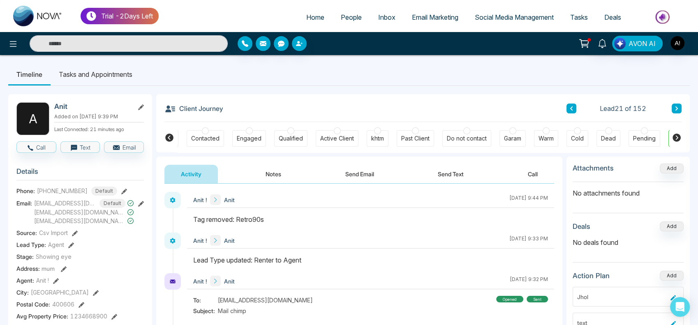
click at [170, 139] on icon at bounding box center [169, 138] width 10 height 10
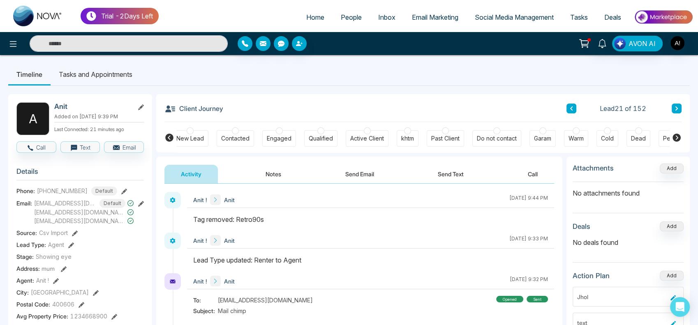
scroll to position [0, 0]
click at [679, 139] on icon at bounding box center [677, 138] width 8 height 8
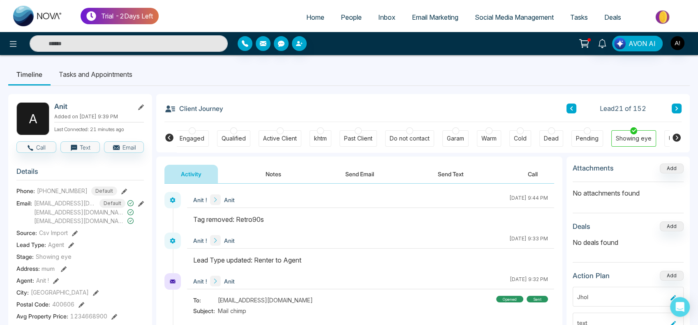
click at [679, 139] on icon at bounding box center [677, 138] width 8 height 8
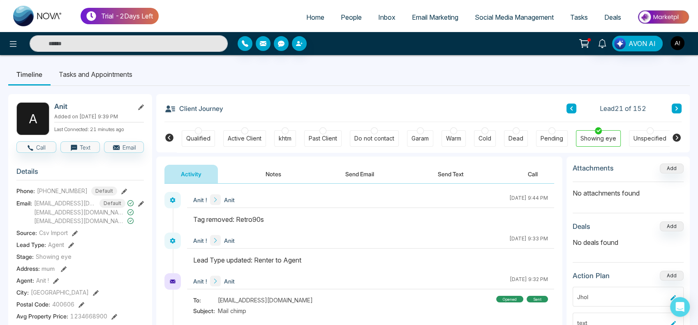
click at [679, 139] on icon at bounding box center [677, 138] width 8 height 8
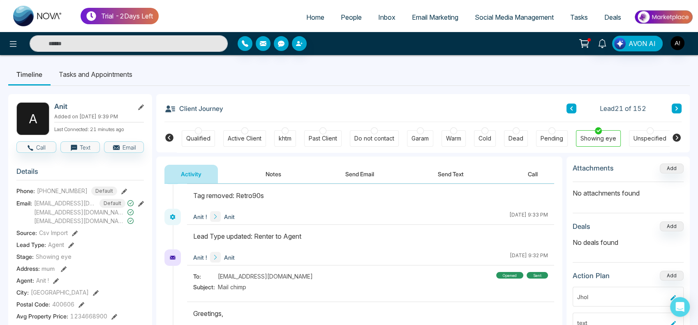
scroll to position [0, 0]
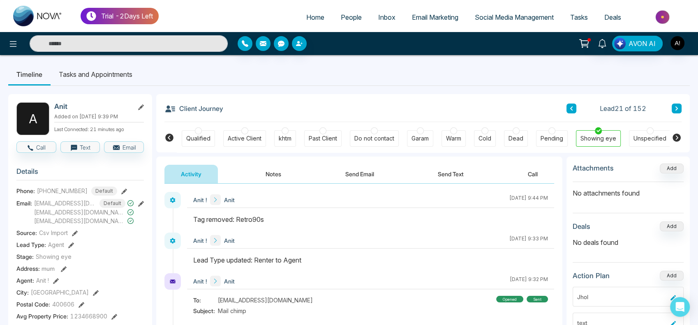
click at [269, 179] on button "Notes" at bounding box center [273, 174] width 49 height 19
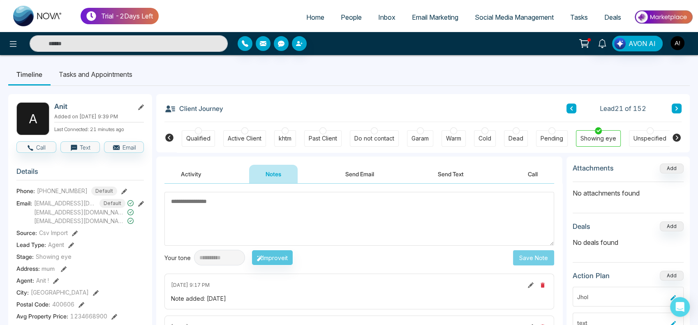
click at [370, 177] on button "Send Email" at bounding box center [360, 174] width 62 height 19
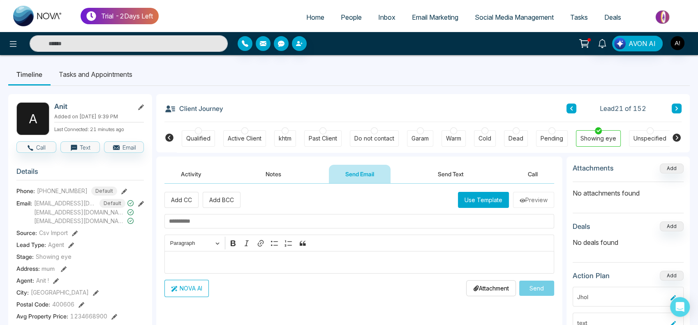
click at [455, 178] on button "Send Text" at bounding box center [450, 174] width 59 height 19
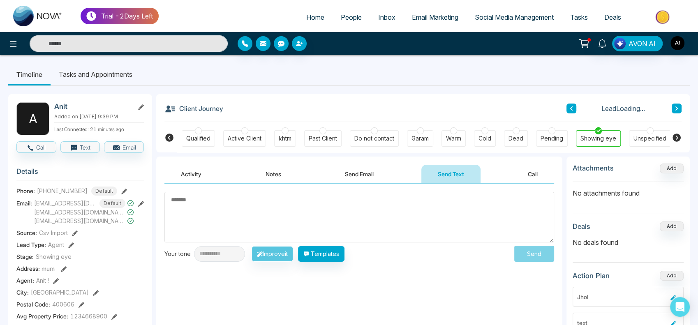
click at [539, 174] on button "Call" at bounding box center [532, 174] width 43 height 19
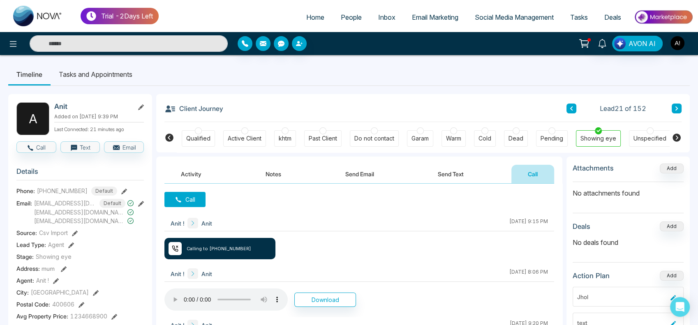
click at [107, 73] on li "Tasks and Appointments" at bounding box center [96, 74] width 90 height 22
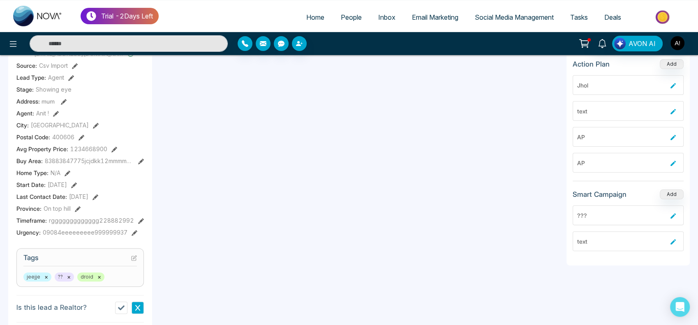
scroll to position [168, 0]
click at [68, 173] on icon at bounding box center [68, 173] width 6 height 6
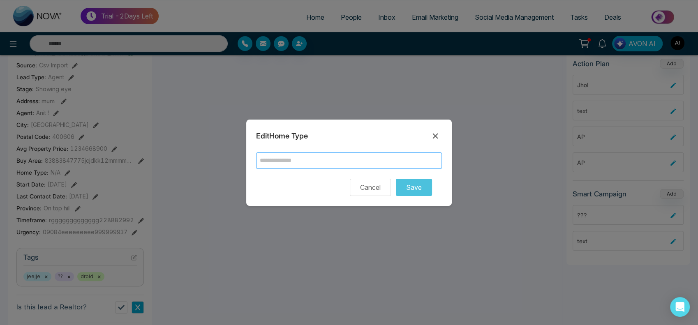
click at [281, 163] on input "text" at bounding box center [349, 161] width 186 height 16
type input "**********"
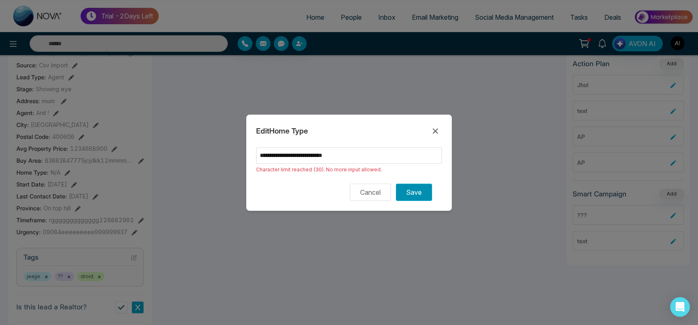
click at [418, 199] on button "Save" at bounding box center [414, 192] width 36 height 17
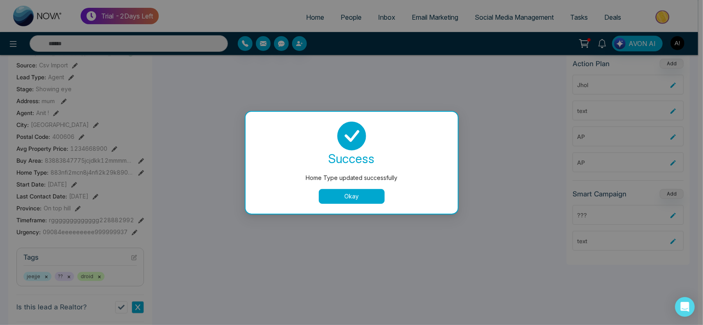
click at [355, 199] on button "Okay" at bounding box center [352, 196] width 66 height 15
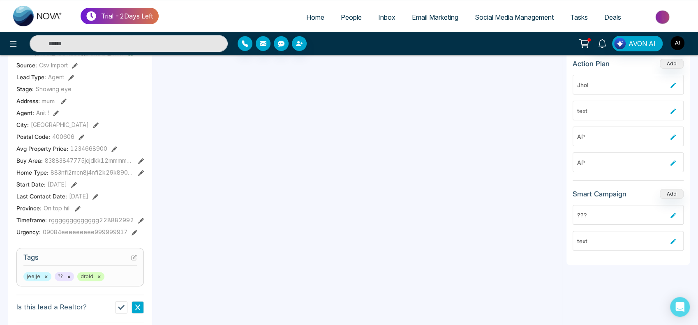
click at [135, 160] on div "Buy Area : 83883847775jcjdkk12mmmmmmmm" at bounding box center [79, 160] width 127 height 9
click at [142, 160] on icon at bounding box center [141, 161] width 6 height 6
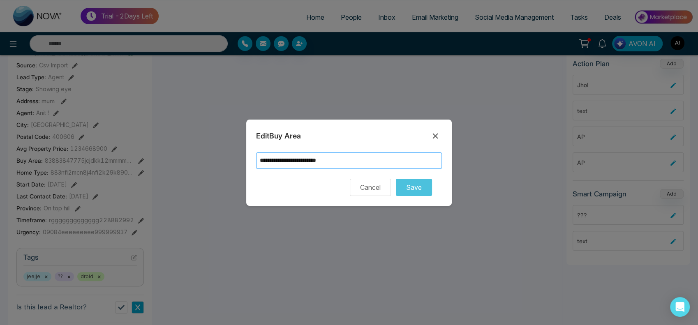
click at [369, 161] on input "**********" at bounding box center [349, 161] width 186 height 16
drag, startPoint x: 263, startPoint y: 160, endPoint x: 271, endPoint y: 160, distance: 7.8
click at [271, 160] on input "**********" at bounding box center [349, 161] width 186 height 16
click at [274, 160] on input "**********" at bounding box center [349, 161] width 186 height 16
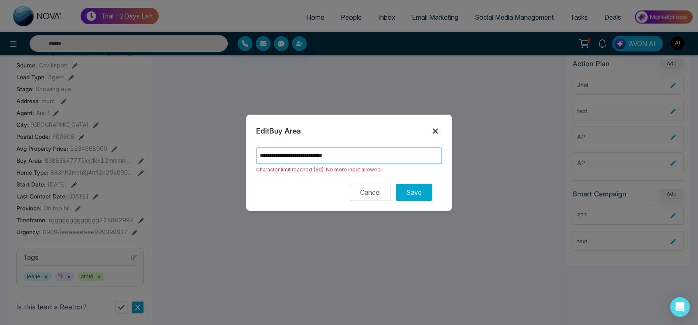
type input "**********"
click at [437, 133] on icon at bounding box center [435, 130] width 5 height 5
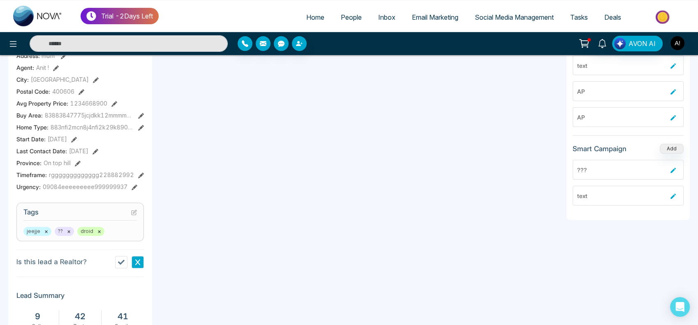
scroll to position [214, 0]
click at [132, 184] on icon at bounding box center [135, 187] width 6 height 6
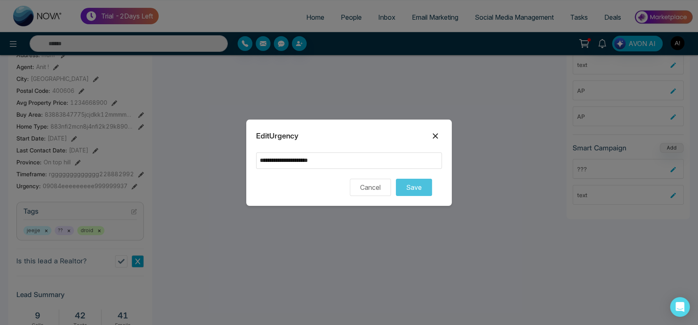
click at [437, 141] on icon at bounding box center [435, 136] width 10 height 10
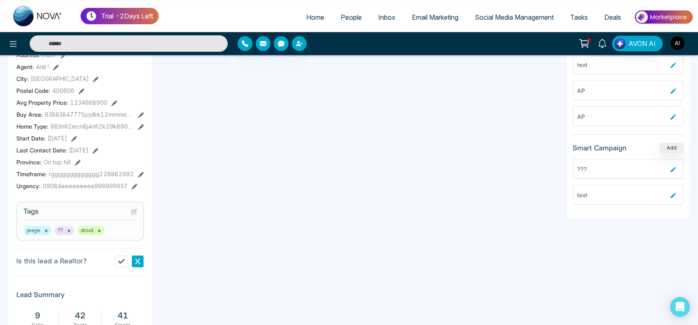
scroll to position [0, 0]
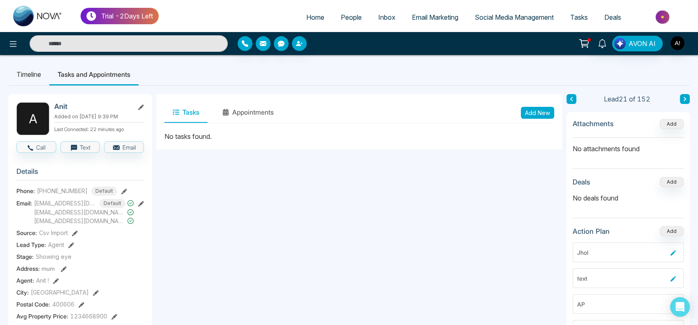
click at [35, 75] on li "Timeline" at bounding box center [28, 74] width 41 height 22
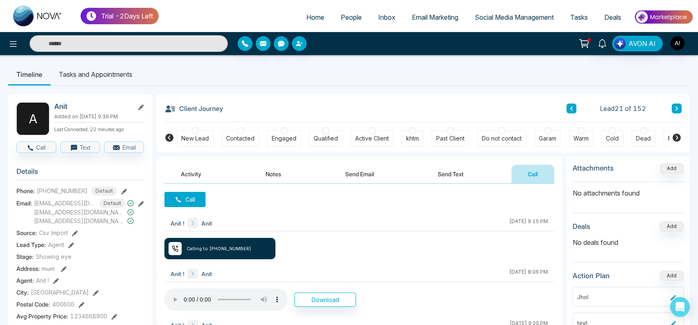
click at [673, 137] on icon at bounding box center [677, 138] width 8 height 8
click at [306, 14] on span "Home" at bounding box center [315, 17] width 18 height 8
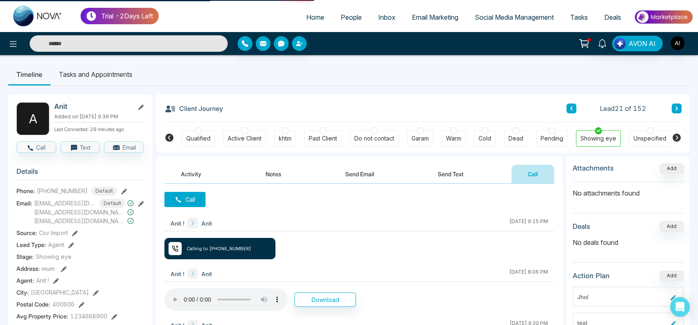
select select "*"
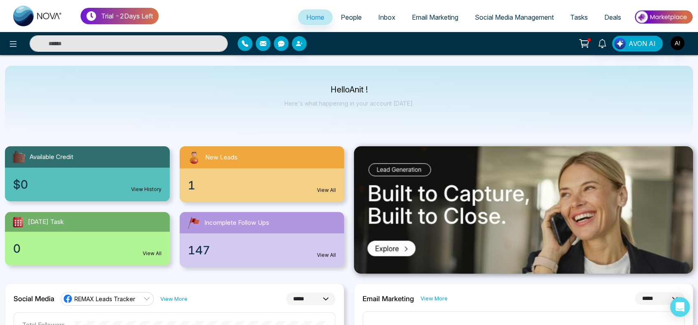
click at [513, 26] on li "Social Media Management" at bounding box center [514, 17] width 95 height 17
click at [494, 15] on span "Social Media Management" at bounding box center [514, 17] width 79 height 8
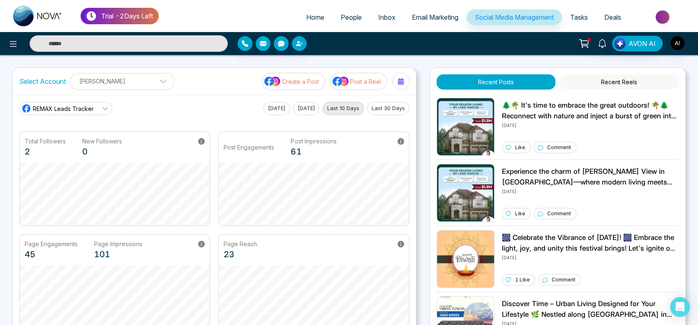
click at [74, 108] on span "REMAX Leads Tracker" at bounding box center [63, 108] width 61 height 9
click at [140, 80] on p "[PERSON_NAME]" at bounding box center [122, 81] width 94 height 14
click at [153, 101] on icon "button" at bounding box center [150, 102] width 7 height 7
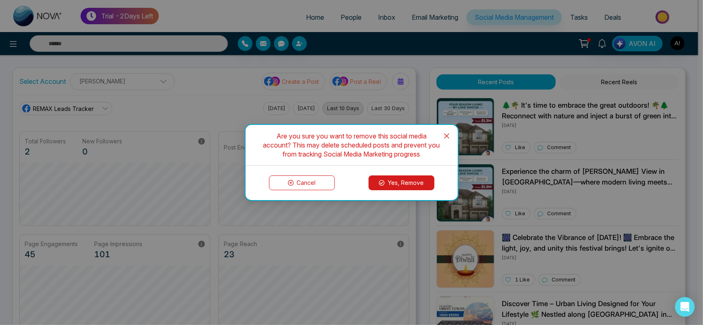
click at [390, 182] on button "Yes, Remove" at bounding box center [401, 183] width 66 height 15
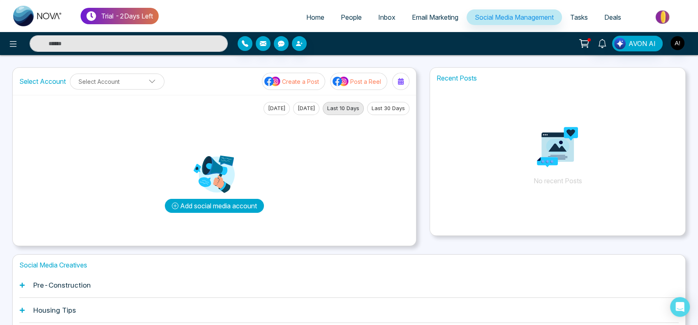
click at [200, 207] on button "Add social media account" at bounding box center [214, 206] width 99 height 14
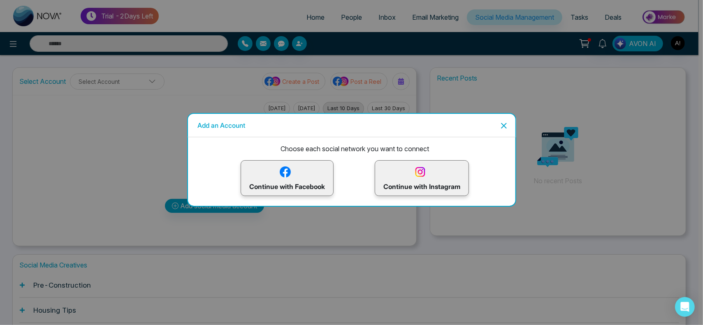
click at [295, 174] on p "Continue with Facebook" at bounding box center [287, 178] width 76 height 27
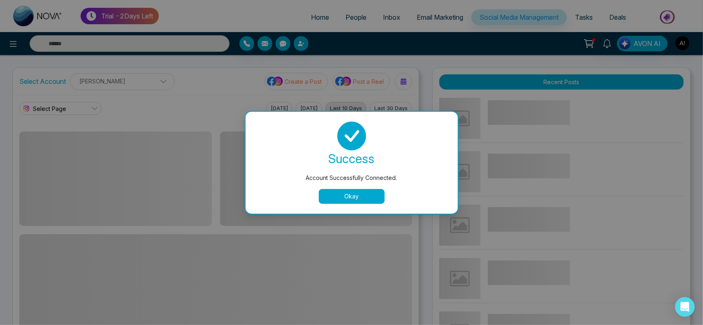
click at [359, 194] on button "Okay" at bounding box center [352, 196] width 66 height 15
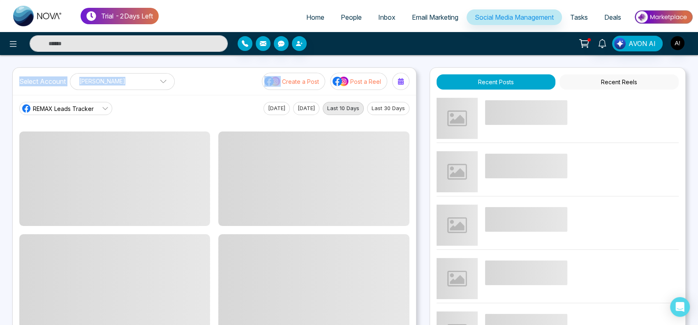
drag, startPoint x: 17, startPoint y: 84, endPoint x: 171, endPoint y: 90, distance: 154.7
click at [171, 90] on div "Select Account [PERSON_NAME] [PERSON_NAME] Add Social Accounts Create a Post Po…" at bounding box center [214, 81] width 403 height 27
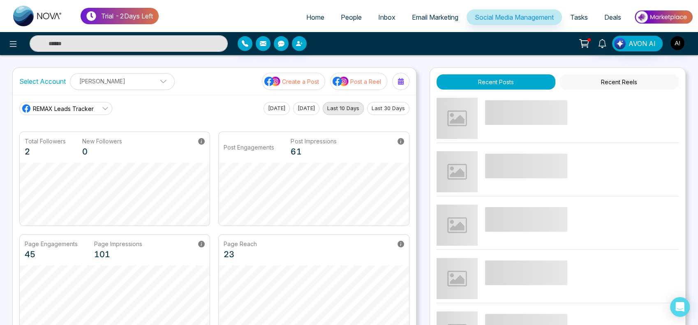
click at [138, 78] on p "[PERSON_NAME]" at bounding box center [122, 81] width 94 height 14
click at [137, 118] on button "Add Social Accounts" at bounding box center [112, 117] width 73 height 11
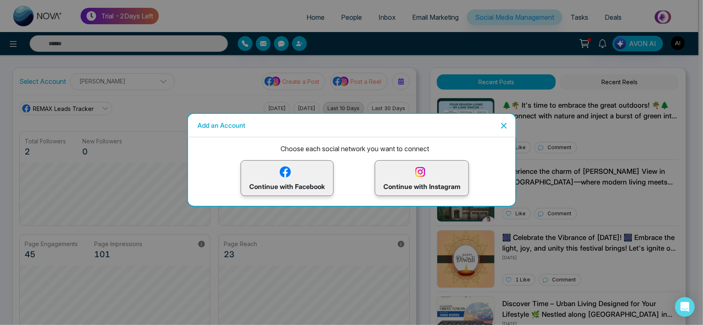
click at [310, 169] on p "Continue with Facebook" at bounding box center [287, 178] width 76 height 27
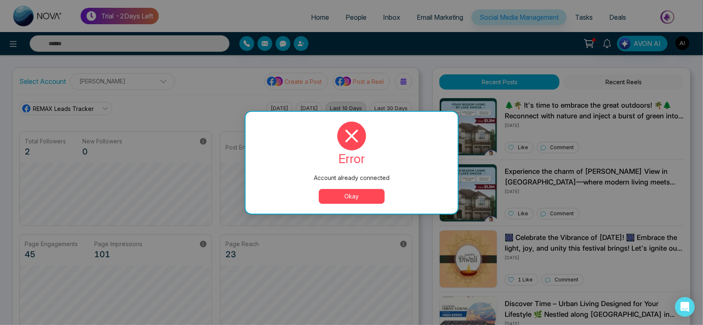
scroll to position [31, 0]
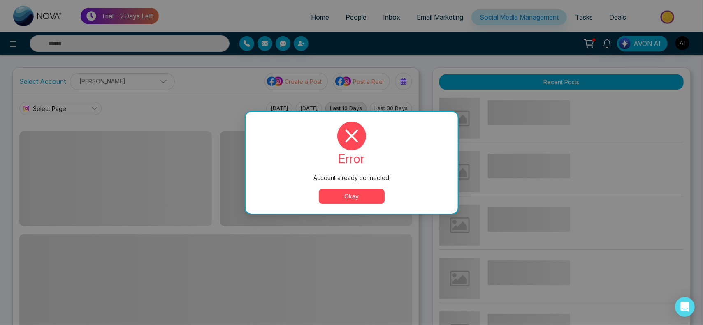
click at [346, 195] on button "Okay" at bounding box center [352, 196] width 66 height 15
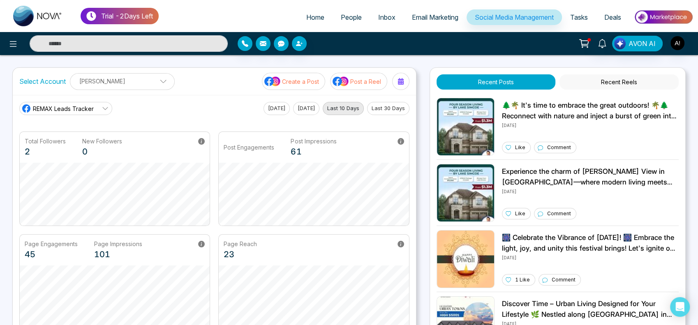
click at [144, 78] on p "[PERSON_NAME]" at bounding box center [122, 81] width 94 height 14
click at [131, 115] on button "Add Social Accounts" at bounding box center [112, 117] width 73 height 11
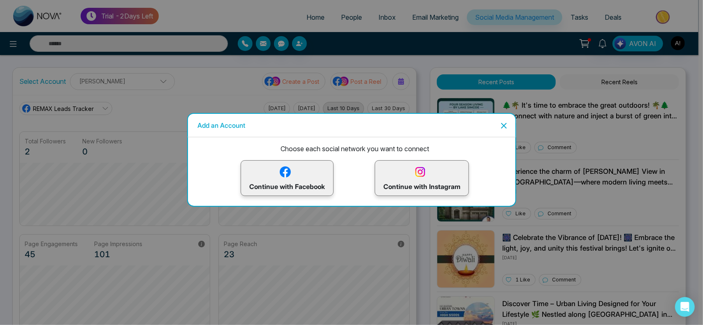
click at [419, 190] on p "Continue with Instagram" at bounding box center [421, 178] width 77 height 27
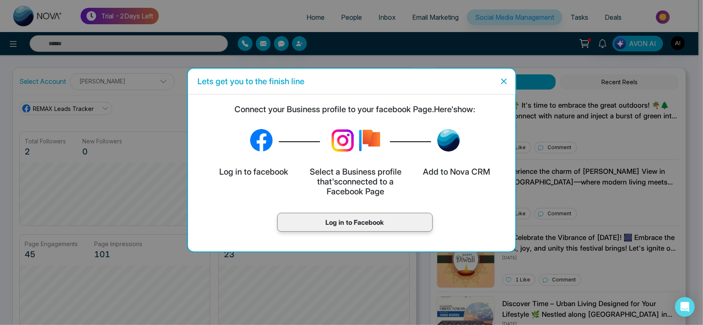
click at [386, 225] on p "Log in to Facebook" at bounding box center [355, 222] width 138 height 10
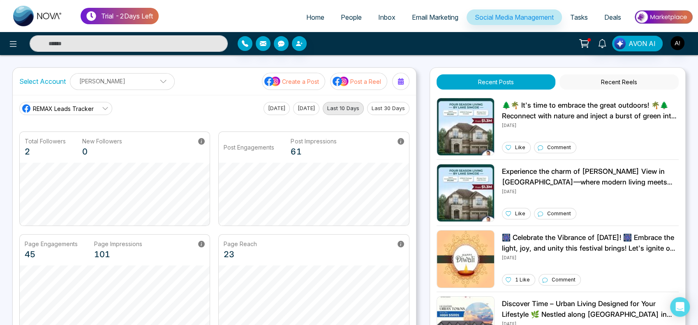
scroll to position [0, 0]
click at [315, 18] on span "Home" at bounding box center [315, 17] width 18 height 8
select select "*"
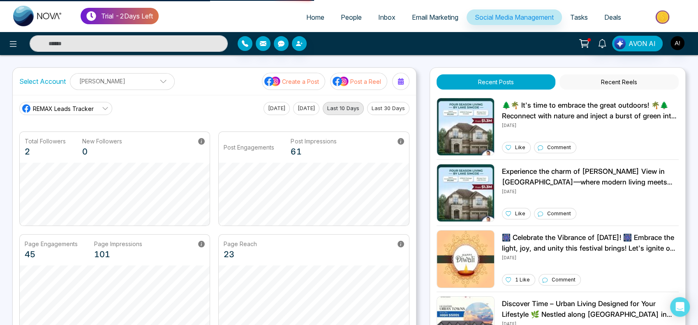
select select "*"
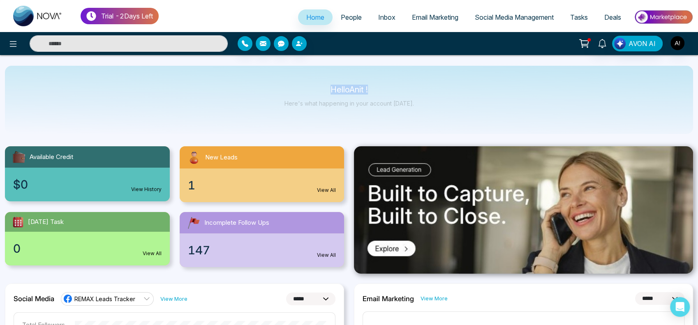
drag, startPoint x: 311, startPoint y: 85, endPoint x: 411, endPoint y: 87, distance: 100.3
click at [411, 87] on div "Hello Anit ! Here's what happening in your account [DATE]." at bounding box center [349, 100] width 688 height 68
click at [411, 87] on p "Hello Anit !" at bounding box center [349, 89] width 130 height 7
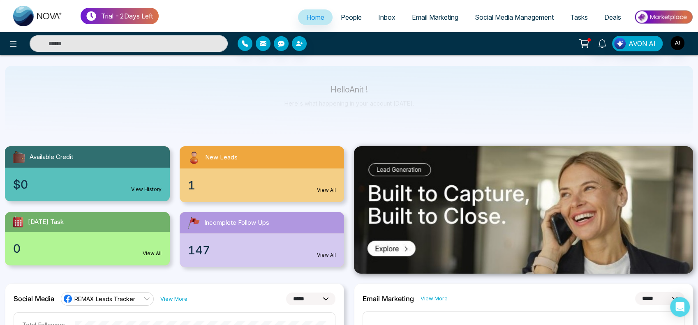
scroll to position [64, 0]
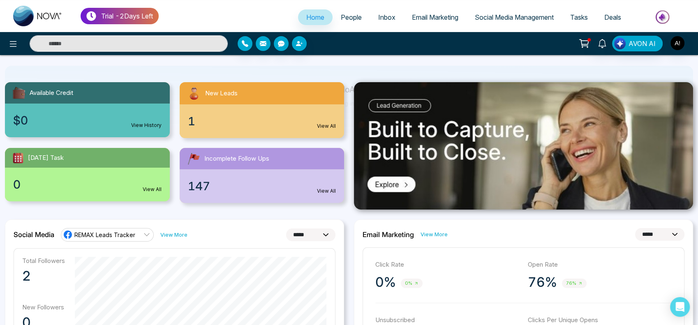
click at [289, 134] on div "1 View All" at bounding box center [262, 121] width 165 height 34
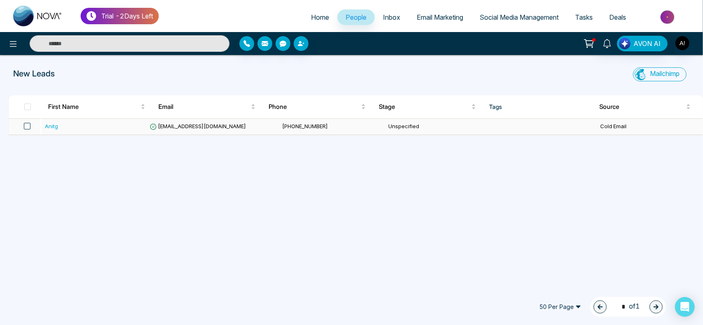
click at [25, 127] on span at bounding box center [27, 126] width 7 height 7
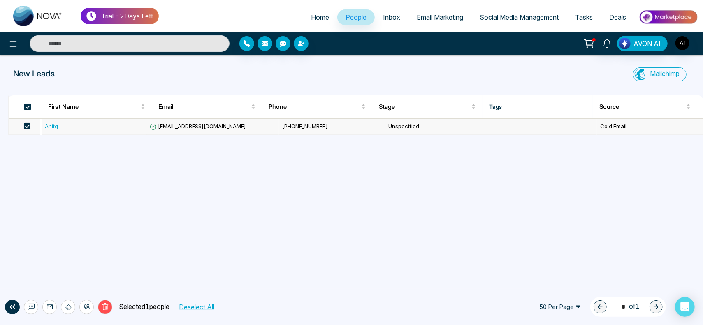
click at [311, 20] on span "Home" at bounding box center [320, 17] width 18 height 8
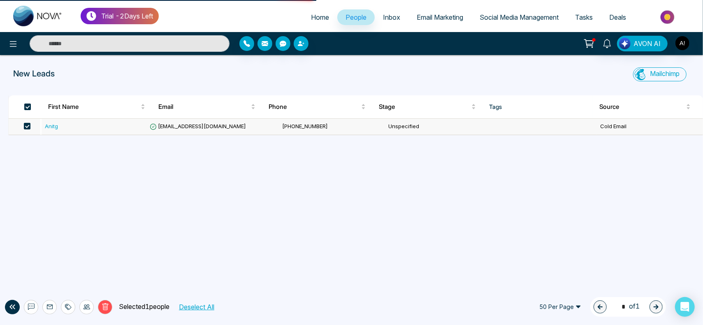
select select "*"
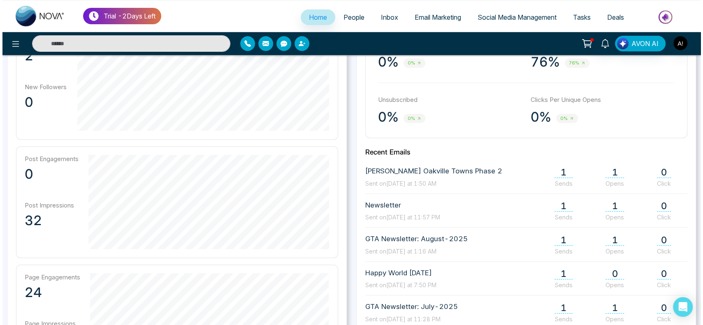
scroll to position [280, 0]
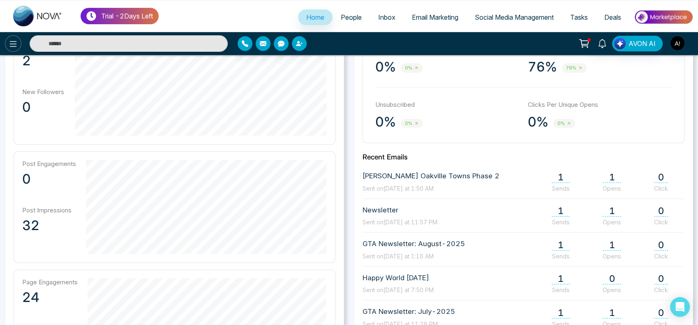
drag, startPoint x: 11, startPoint y: 35, endPoint x: 12, endPoint y: 42, distance: 7.5
click at [12, 42] on div "AVON AI" at bounding box center [349, 43] width 698 height 23
click at [12, 42] on icon at bounding box center [13, 44] width 10 height 10
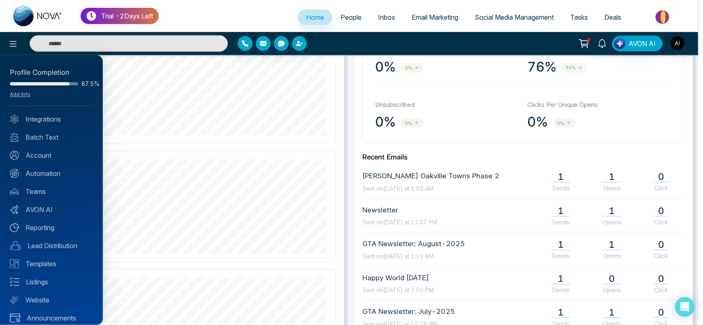
scroll to position [7, 0]
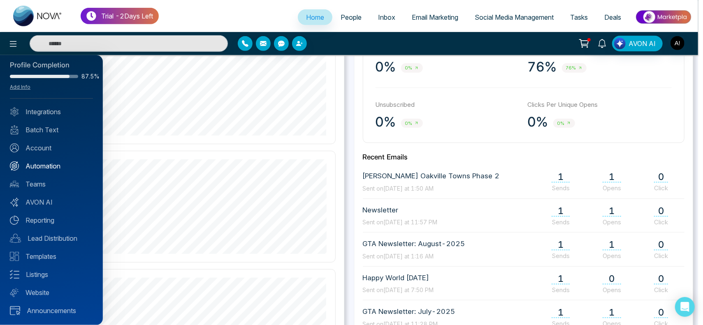
click at [51, 167] on link "Automation" at bounding box center [51, 166] width 83 height 10
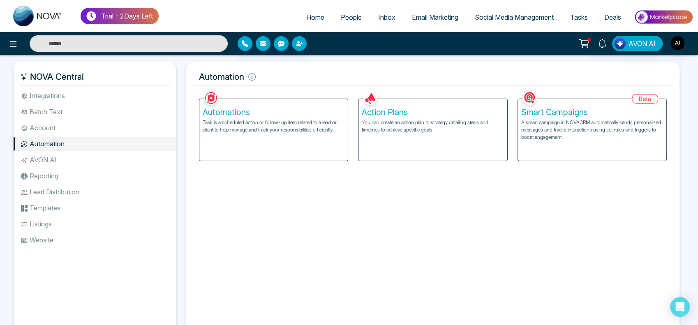
click at [575, 113] on h5 "Smart Campaigns" at bounding box center [592, 112] width 142 height 10
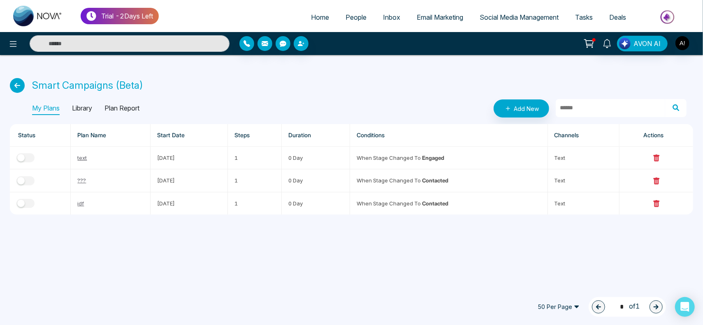
click at [497, 21] on link "Social Media Management" at bounding box center [518, 17] width 95 height 16
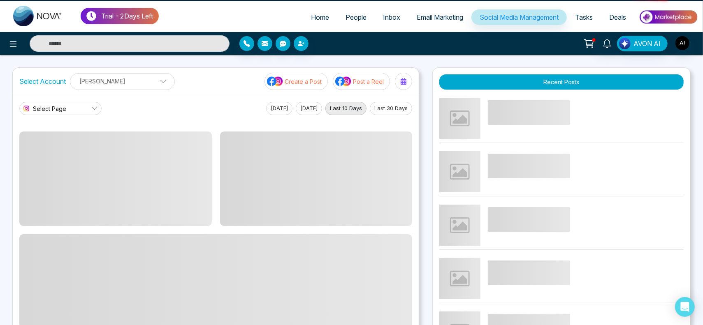
click at [175, 164] on div "Select Account [PERSON_NAME] [PERSON_NAME] Add Social Accounts Create a Post Po…" at bounding box center [215, 201] width 407 height 268
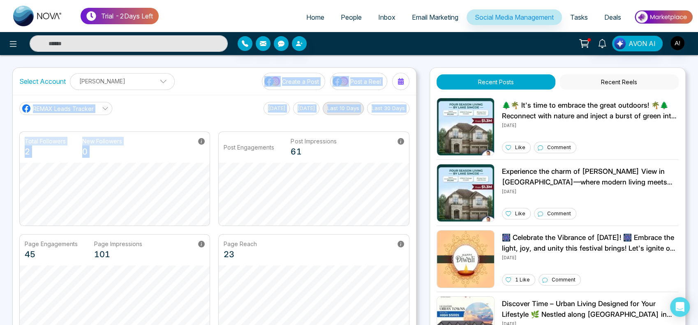
click at [200, 91] on div "Select Account [PERSON_NAME] [PERSON_NAME] Add Social Accounts Create a Post Po…" at bounding box center [214, 81] width 403 height 27
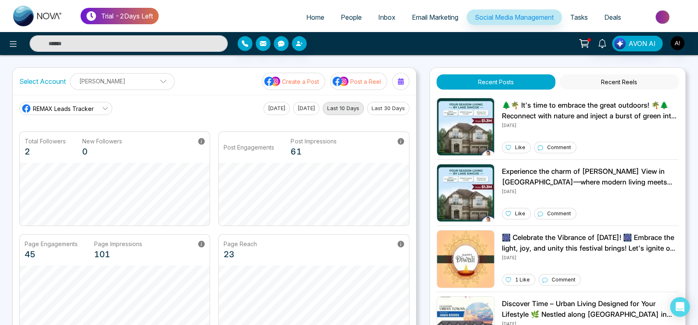
click at [148, 85] on p "[PERSON_NAME]" at bounding box center [122, 81] width 94 height 14
click at [132, 116] on button "Add Social Accounts" at bounding box center [112, 117] width 73 height 11
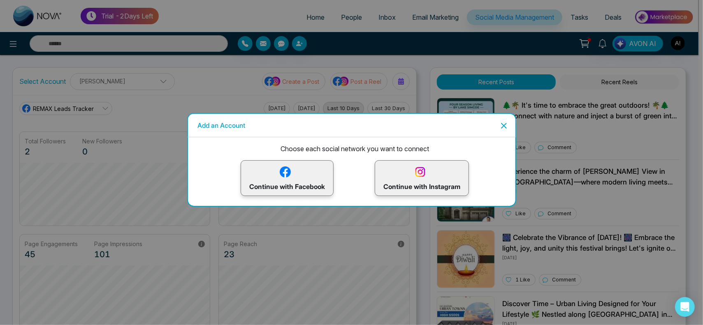
click at [418, 180] on p "Continue with Instagram" at bounding box center [421, 178] width 77 height 27
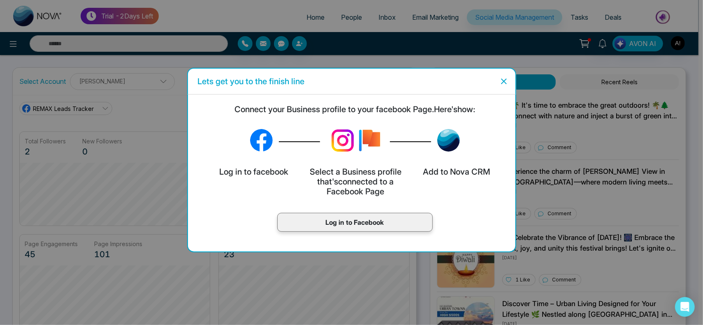
scroll to position [31, 0]
click at [365, 220] on p "Log in to Facebook" at bounding box center [355, 222] width 138 height 10
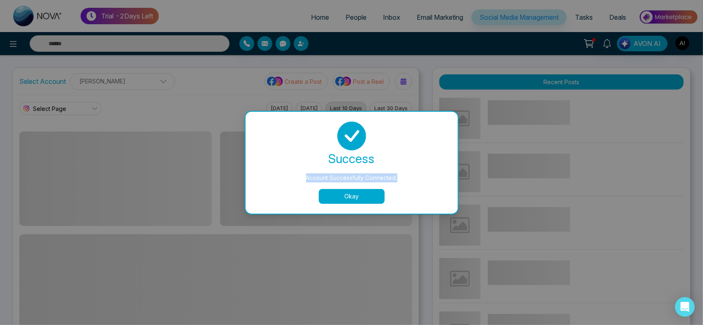
drag, startPoint x: 298, startPoint y: 174, endPoint x: 420, endPoint y: 180, distance: 122.6
click at [420, 180] on div "Account Successfully Connected." at bounding box center [351, 177] width 179 height 9
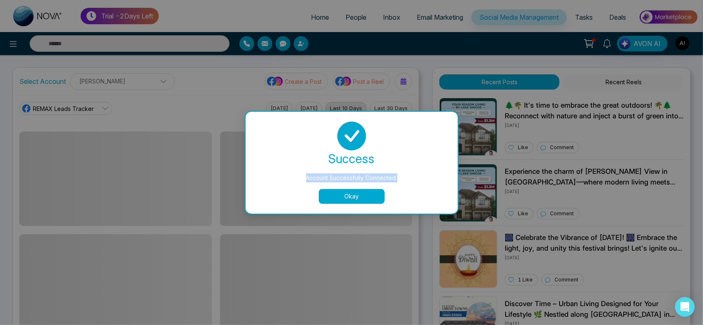
click at [365, 200] on button "Okay" at bounding box center [352, 196] width 66 height 15
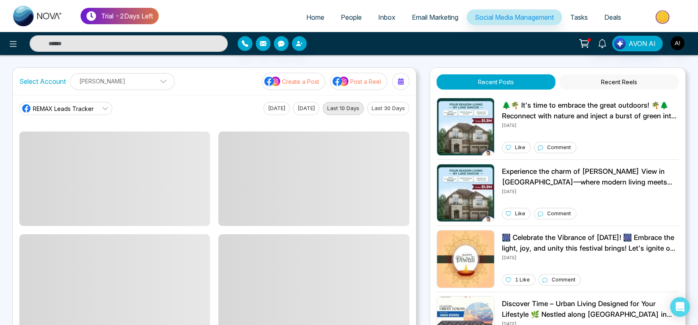
click at [57, 105] on span "REMAX Leads Tracker" at bounding box center [63, 108] width 61 height 9
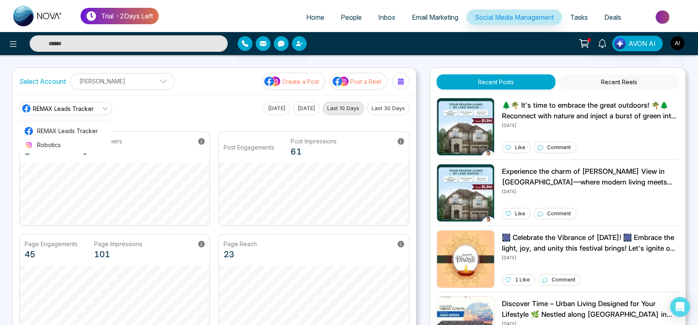
click at [160, 79] on div "[PERSON_NAME] [PERSON_NAME] Add Social Accounts" at bounding box center [122, 81] width 105 height 17
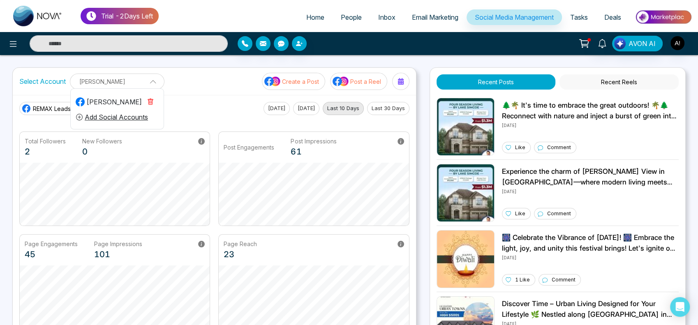
click at [133, 84] on p "[PERSON_NAME]" at bounding box center [117, 82] width 84 height 14
click at [133, 84] on p "[PERSON_NAME]" at bounding box center [122, 81] width 94 height 14
click at [119, 116] on button "Add Social Accounts" at bounding box center [112, 117] width 73 height 11
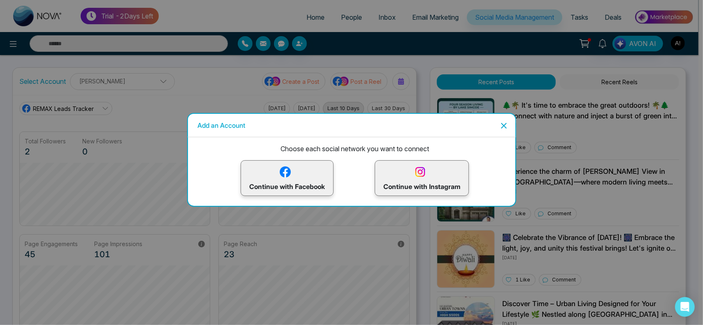
click at [293, 170] on p "Continue with Facebook" at bounding box center [287, 178] width 76 height 27
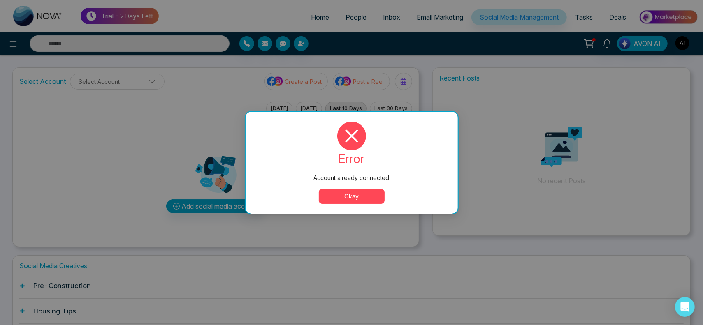
drag, startPoint x: 311, startPoint y: 180, endPoint x: 409, endPoint y: 178, distance: 97.9
click at [409, 178] on div "Account already connected" at bounding box center [351, 177] width 179 height 9
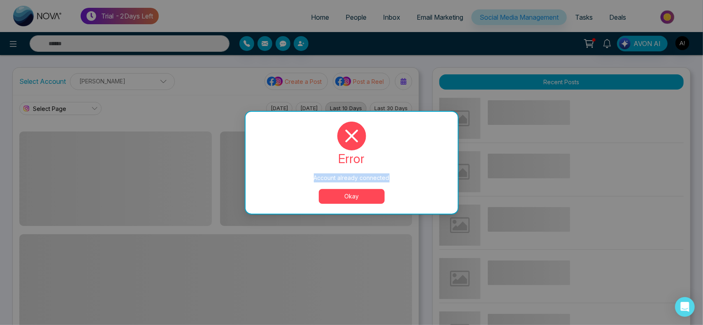
click at [189, 140] on div "Account already connected error Account already connected Okay" at bounding box center [351, 162] width 703 height 325
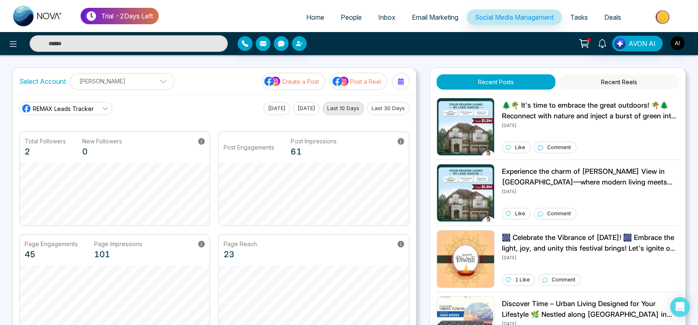
click at [90, 106] on span "REMAX Leads Tracker" at bounding box center [63, 108] width 61 height 9
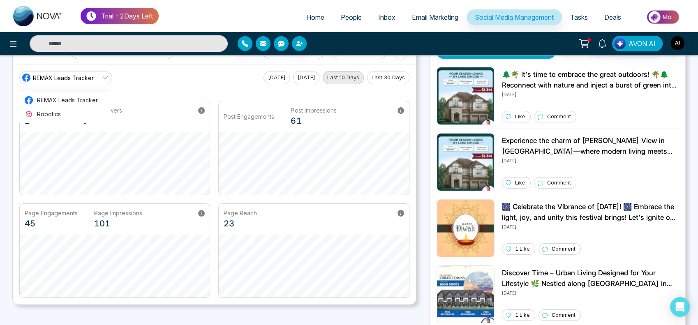
scroll to position [0, 0]
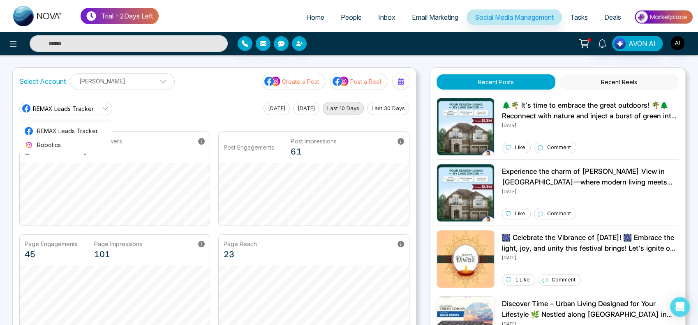
click at [160, 104] on div "REMAX Leads Tracker REMAX Leads Tracker Robotics [DATE] [DATE] Last 10 Days Las…" at bounding box center [214, 108] width 390 height 13
click at [145, 81] on p "[PERSON_NAME]" at bounding box center [122, 81] width 94 height 14
click at [156, 77] on p "[PERSON_NAME]" at bounding box center [122, 81] width 94 height 14
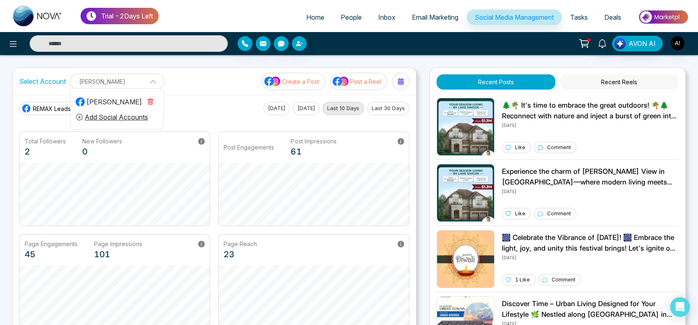
click at [128, 119] on button "Add Social Accounts" at bounding box center [112, 117] width 73 height 11
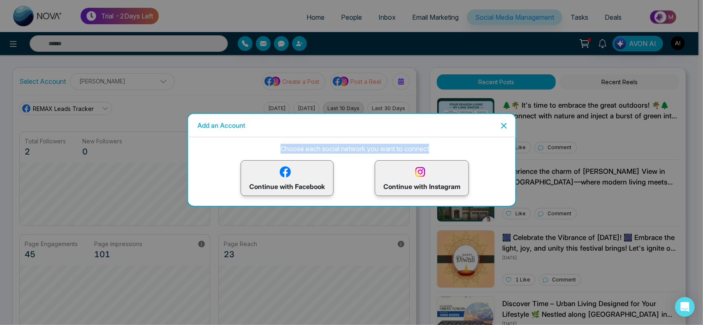
drag, startPoint x: 280, startPoint y: 144, endPoint x: 463, endPoint y: 147, distance: 182.6
click at [463, 147] on p "Choose each social network you want to connect" at bounding box center [354, 149] width 321 height 10
drag, startPoint x: 278, startPoint y: 151, endPoint x: 465, endPoint y: 151, distance: 187.1
click at [465, 151] on p "Choose each social network you want to connect" at bounding box center [354, 149] width 321 height 10
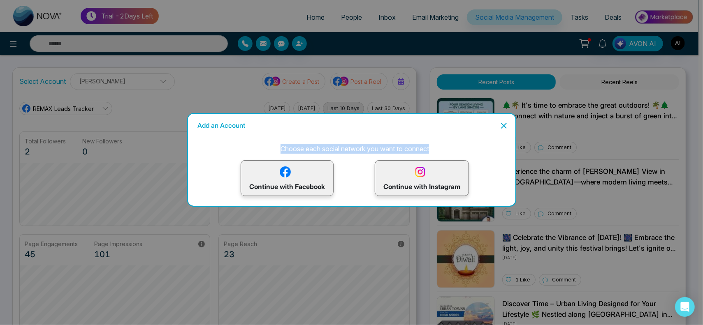
click at [465, 151] on p "Choose each social network you want to connect" at bounding box center [354, 149] width 321 height 10
click at [502, 131] on button "Close" at bounding box center [501, 125] width 13 height 13
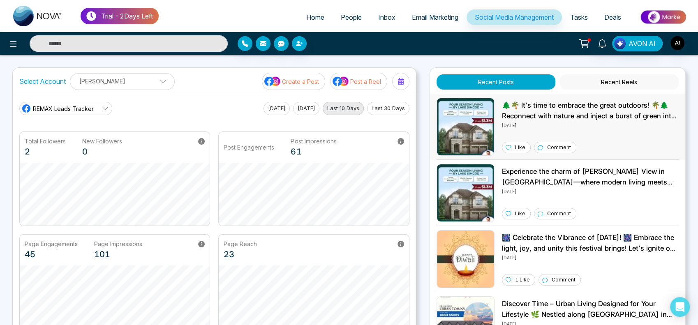
scroll to position [31, 0]
click at [91, 108] on span "REMAX Leads Tracker" at bounding box center [63, 108] width 61 height 9
click at [148, 110] on div "REMAX Leads Tracker REMAX Leads Tracker Robotics [DATE] [DATE] Last 10 Days Las…" at bounding box center [214, 108] width 390 height 13
click at [125, 77] on p "[PERSON_NAME]" at bounding box center [122, 81] width 94 height 14
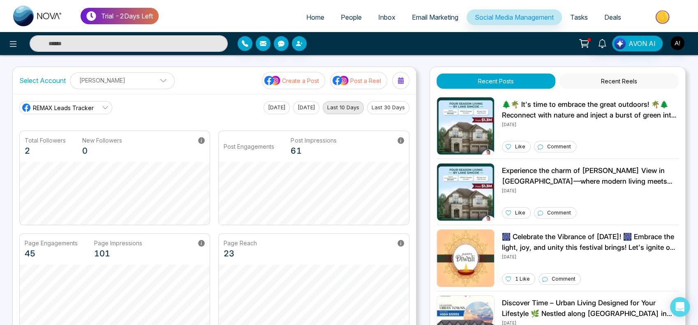
scroll to position [0, 0]
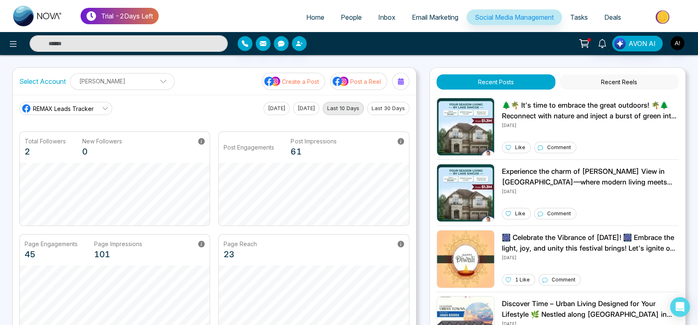
click at [311, 16] on span "Home" at bounding box center [315, 17] width 18 height 8
select select "*"
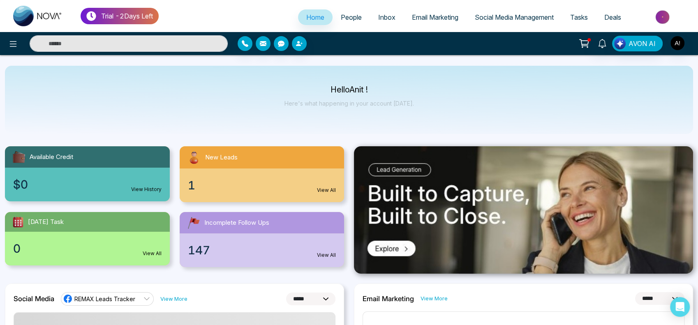
drag, startPoint x: 315, startPoint y: 89, endPoint x: 427, endPoint y: 93, distance: 112.7
click at [427, 93] on div "Hello Anit ! Here's what happening in your account [DATE]." at bounding box center [349, 100] width 688 height 68
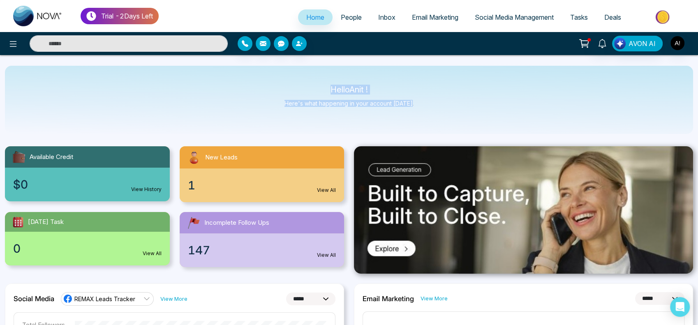
drag, startPoint x: 325, startPoint y: 85, endPoint x: 418, endPoint y: 112, distance: 97.2
click at [418, 112] on div "Hello Anit ! Here's what happening in your account [DATE]." at bounding box center [349, 100] width 688 height 68
drag, startPoint x: 418, startPoint y: 112, endPoint x: 273, endPoint y: 93, distance: 146.7
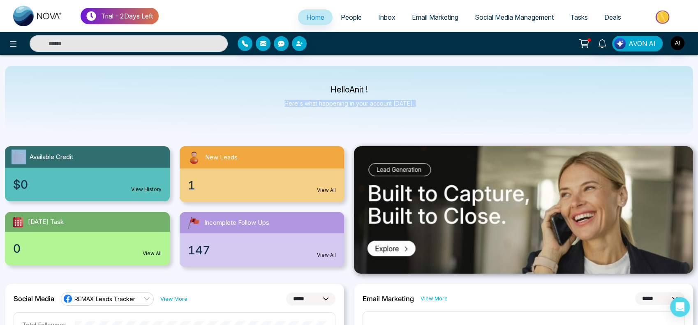
click at [273, 93] on div "Hello Anit ! Here's what happening in your account [DATE]." at bounding box center [349, 100] width 688 height 68
drag, startPoint x: 314, startPoint y: 89, endPoint x: 463, endPoint y: 124, distance: 152.9
click at [463, 124] on div "Hello Anit ! Here's what happening in your account [DATE]." at bounding box center [349, 100] width 688 height 68
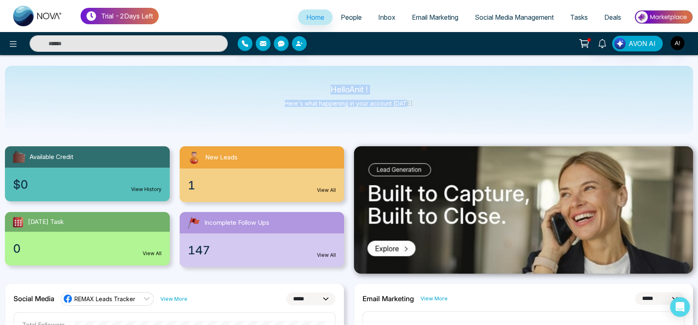
drag, startPoint x: 407, startPoint y: 104, endPoint x: 234, endPoint y: 80, distance: 174.8
click at [234, 80] on div "Hello Anit ! Here's what happening in your account [DATE]." at bounding box center [349, 100] width 688 height 68
drag, startPoint x: 317, startPoint y: 91, endPoint x: 435, endPoint y: 104, distance: 118.0
click at [435, 104] on div "Hello Anit ! Here's what happening in your account [DATE]." at bounding box center [349, 100] width 688 height 68
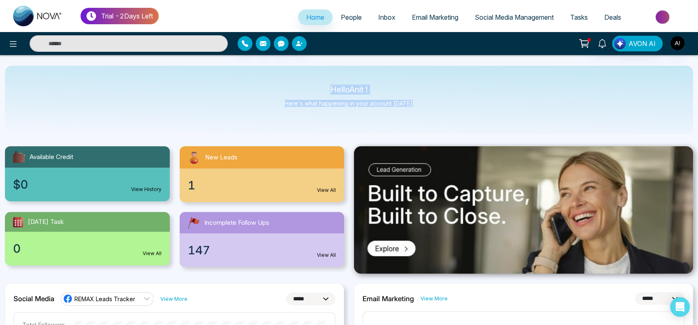
click at [435, 104] on div "Hello Anit ! Here's what happening in your account [DATE]." at bounding box center [349, 100] width 688 height 68
drag, startPoint x: 435, startPoint y: 104, endPoint x: 282, endPoint y: 83, distance: 154.4
click at [282, 83] on div "Hello Anit ! Here's what happening in your account [DATE]." at bounding box center [349, 100] width 688 height 68
drag, startPoint x: 319, startPoint y: 92, endPoint x: 456, endPoint y: 116, distance: 138.6
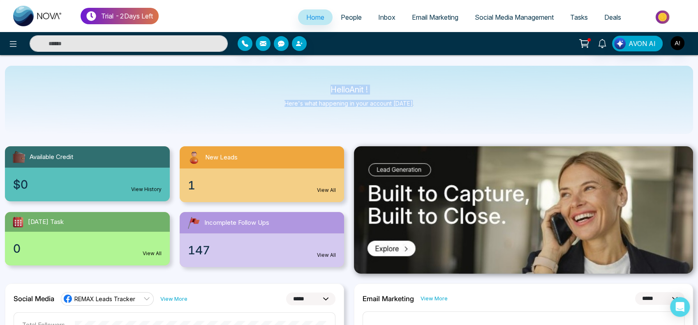
click at [456, 116] on div "Hello Anit ! Here's what happening in your account [DATE]." at bounding box center [349, 100] width 688 height 68
drag, startPoint x: 321, startPoint y: 88, endPoint x: 405, endPoint y: 122, distance: 89.5
click at [405, 122] on div "Hello Anit ! Here's what happening in your account [DATE]." at bounding box center [349, 100] width 688 height 68
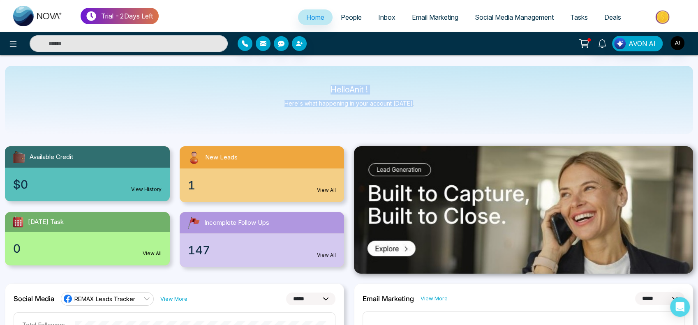
drag, startPoint x: 320, startPoint y: 91, endPoint x: 439, endPoint y: 101, distance: 119.7
click at [439, 101] on div "Hello Anit ! Here's what happening in your account [DATE]." at bounding box center [349, 100] width 688 height 68
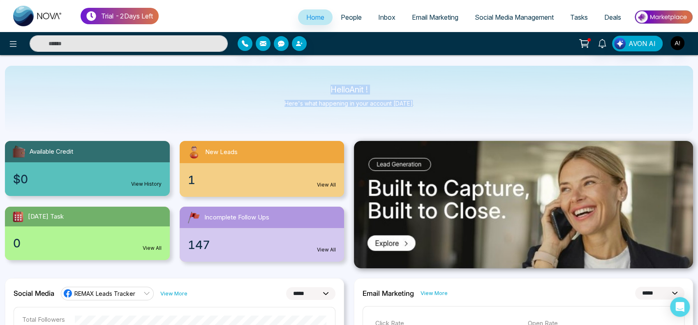
drag, startPoint x: 327, startPoint y: 91, endPoint x: 442, endPoint y: 96, distance: 115.2
click at [442, 96] on div "Hello Anit ! Here's what happening in your account [DATE]." at bounding box center [349, 100] width 688 height 68
drag, startPoint x: 423, startPoint y: 102, endPoint x: 301, endPoint y: 85, distance: 123.7
click at [301, 85] on div "Hello Anit ! Here's what happening in your account [DATE]." at bounding box center [349, 100] width 688 height 68
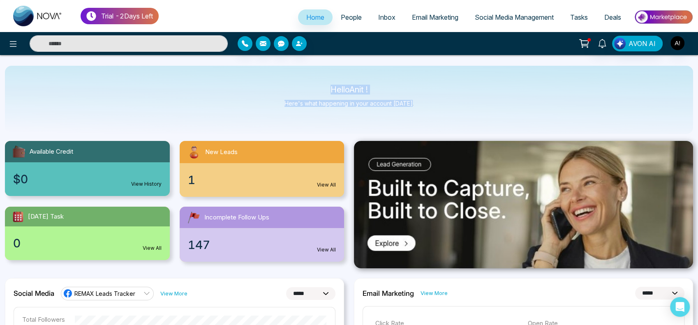
click at [301, 85] on div "Hello Anit ! Here's what happening in your account [DATE]." at bounding box center [349, 100] width 688 height 68
drag, startPoint x: 329, startPoint y: 83, endPoint x: 418, endPoint y: 99, distance: 89.8
click at [418, 99] on div "Hello Anit ! Here's what happening in your account [DATE]." at bounding box center [349, 100] width 688 height 68
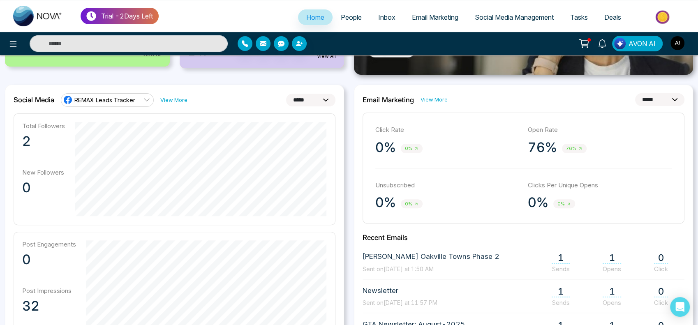
scroll to position [205, 0]
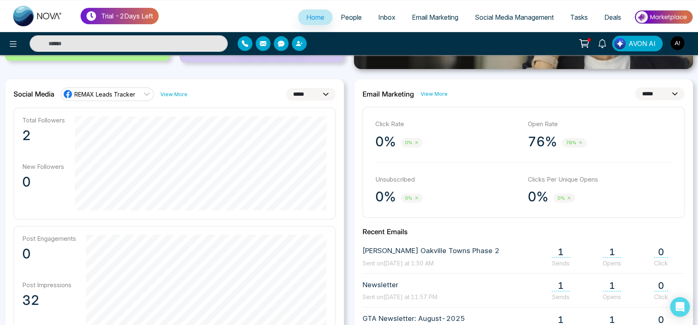
click at [311, 97] on select "**********" at bounding box center [310, 94] width 49 height 13
click at [286, 88] on select "**********" at bounding box center [310, 94] width 49 height 13
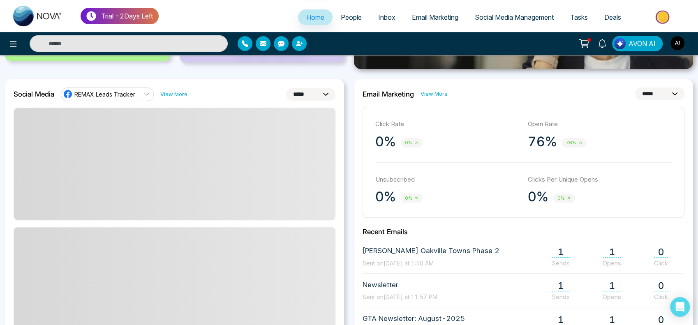
click at [313, 95] on select "**********" at bounding box center [310, 94] width 49 height 13
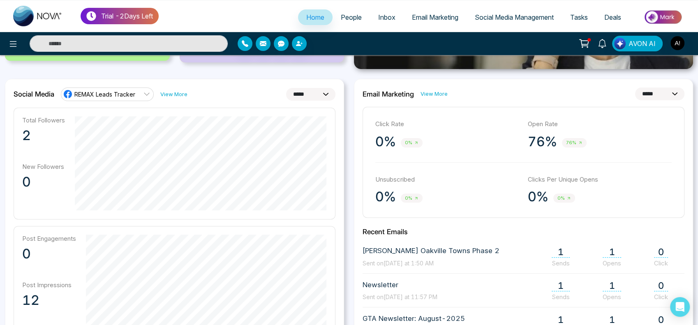
click at [286, 88] on select "**********" at bounding box center [310, 94] width 49 height 13
click at [315, 96] on select "**********" at bounding box center [310, 94] width 49 height 13
click at [286, 88] on select "**********" at bounding box center [310, 94] width 49 height 13
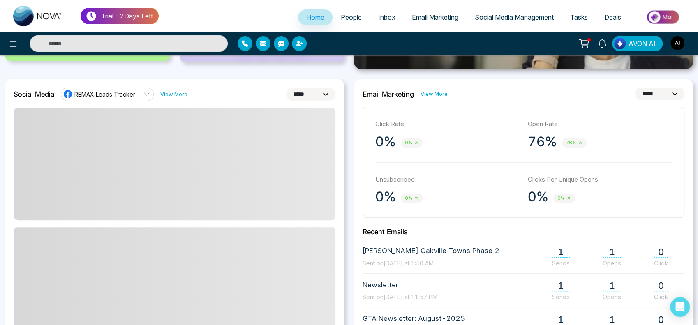
click at [312, 98] on select "**********" at bounding box center [310, 94] width 49 height 13
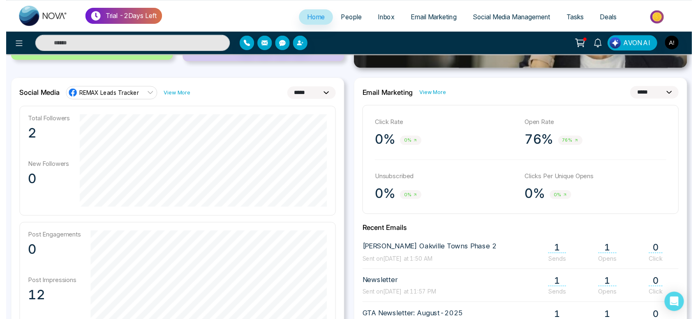
scroll to position [173, 0]
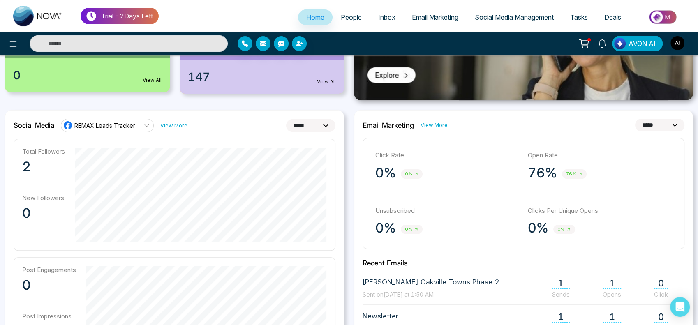
click at [310, 121] on select "**********" at bounding box center [310, 125] width 49 height 13
click at [286, 119] on select "**********" at bounding box center [310, 125] width 49 height 13
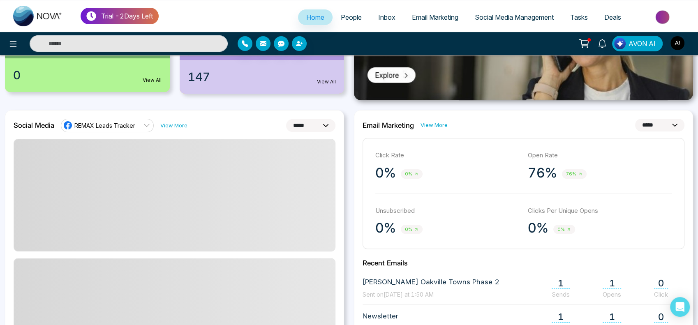
click at [308, 128] on select "**********" at bounding box center [310, 125] width 49 height 13
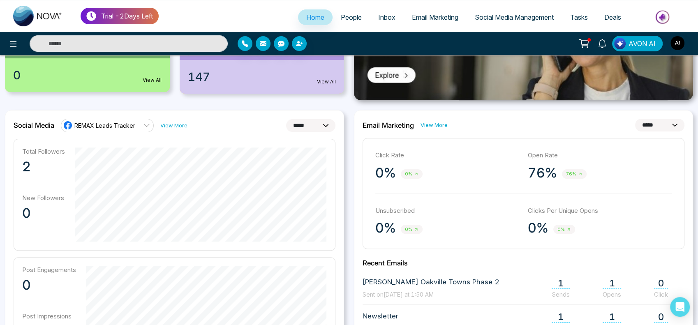
click at [286, 119] on select "**********" at bounding box center [310, 125] width 49 height 13
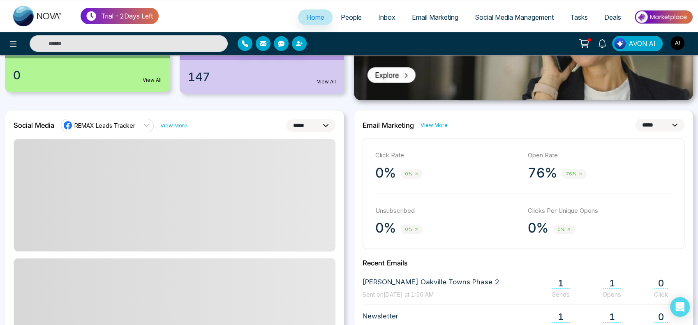
click at [317, 128] on select "**********" at bounding box center [310, 125] width 49 height 13
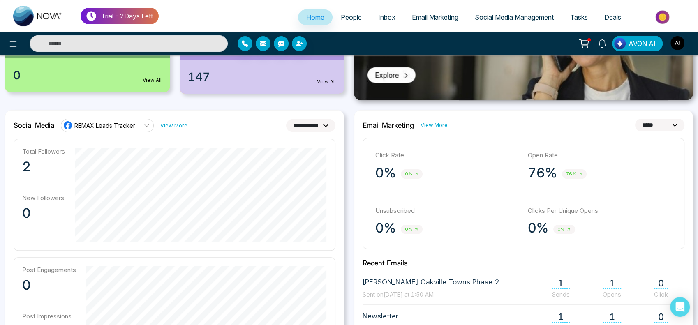
click at [286, 119] on select "**********" at bounding box center [310, 125] width 49 height 13
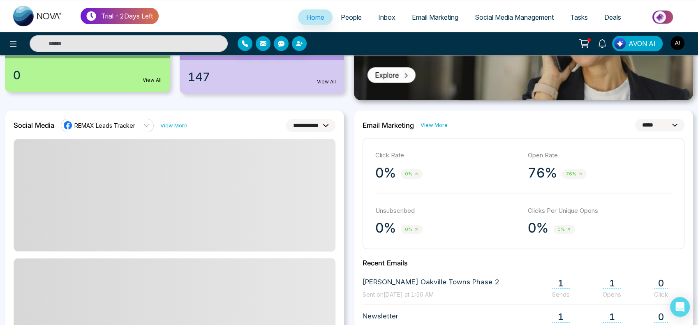
click at [301, 125] on select "**********" at bounding box center [310, 125] width 49 height 13
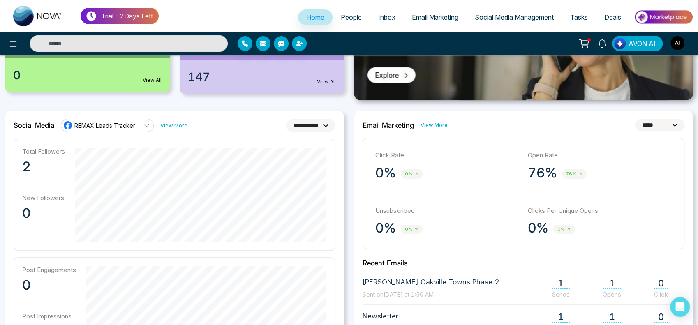
select select "*"
click at [286, 119] on select "**********" at bounding box center [310, 125] width 49 height 13
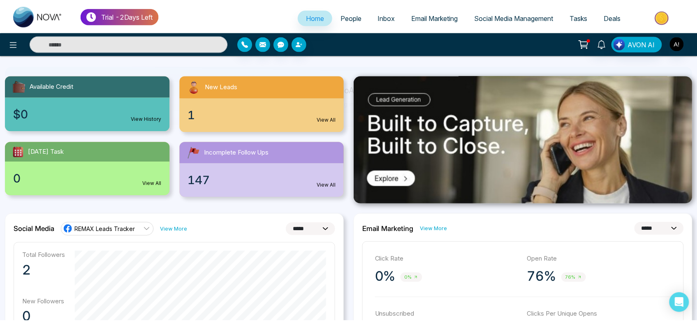
scroll to position [0, 0]
